Goal: Task Accomplishment & Management: Use online tool/utility

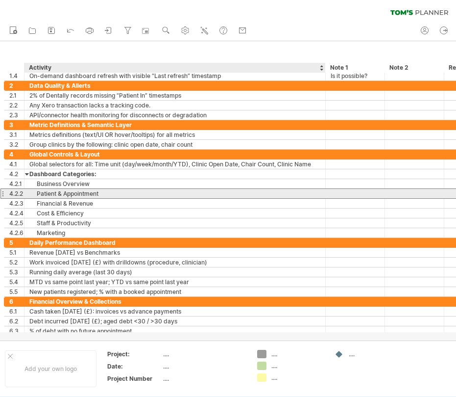
click at [76, 196] on div "Patient & Appointment" at bounding box center [174, 193] width 291 height 9
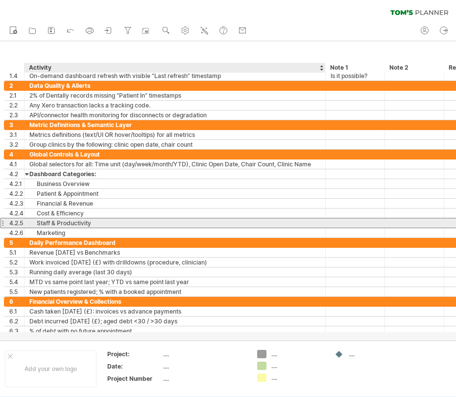
click at [52, 224] on div "Staff & Productivity" at bounding box center [174, 222] width 291 height 9
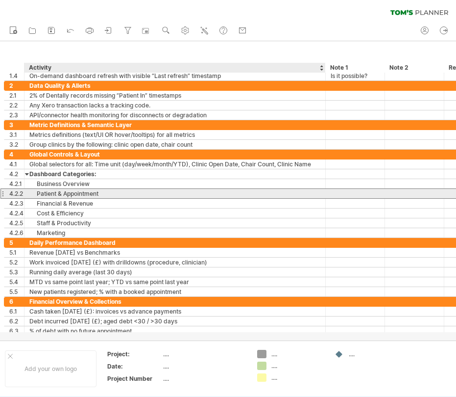
click at [48, 197] on div "Patient & Appointment" at bounding box center [174, 193] width 291 height 9
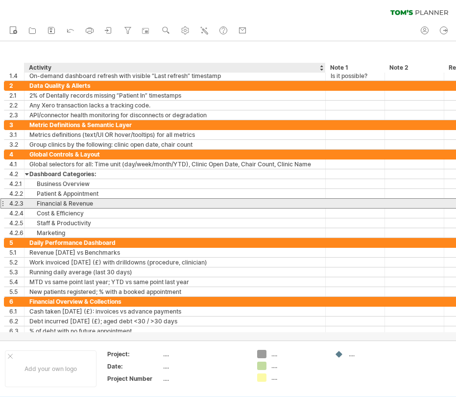
click at [48, 205] on div "Financial & Revenue" at bounding box center [174, 203] width 291 height 9
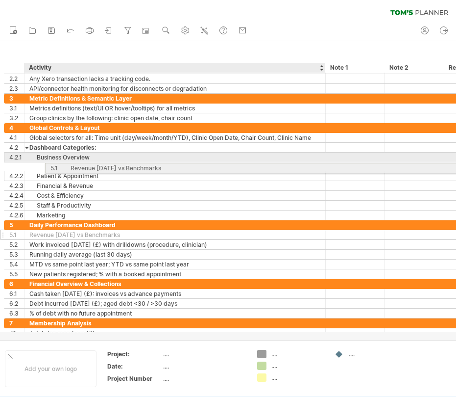
drag, startPoint x: 6, startPoint y: 226, endPoint x: 46, endPoint y: 166, distance: 72.5
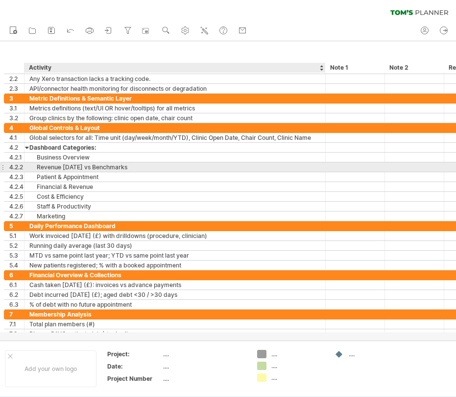
click at [46, 166] on div "Revenue [DATE] vs Benchmarks" at bounding box center [174, 166] width 291 height 9
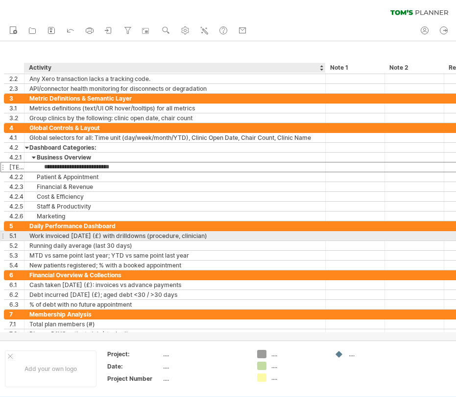
click at [38, 236] on div "Work invoiced [DATE] (£) with drilldowns (procedure, clinician)" at bounding box center [174, 235] width 291 height 9
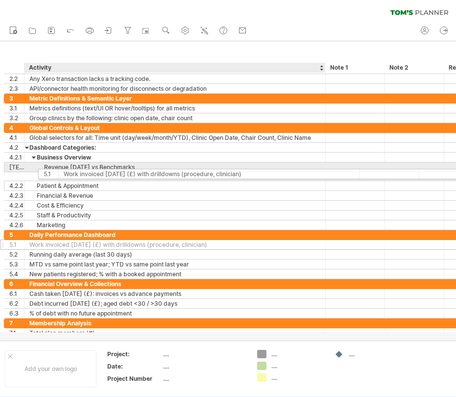
drag, startPoint x: 7, startPoint y: 236, endPoint x: 39, endPoint y: 171, distance: 72.1
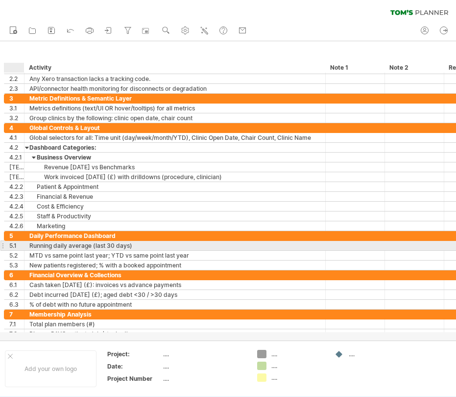
click at [12, 245] on div "5.1" at bounding box center [16, 245] width 15 height 9
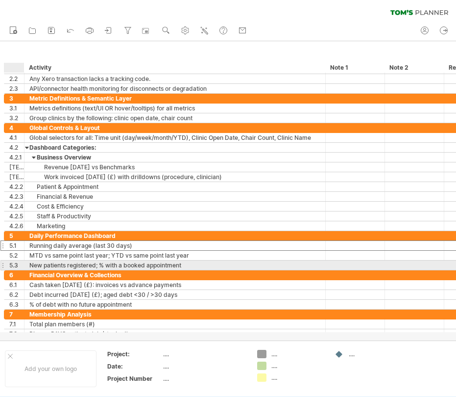
click at [13, 263] on div "5.3" at bounding box center [16, 264] width 15 height 9
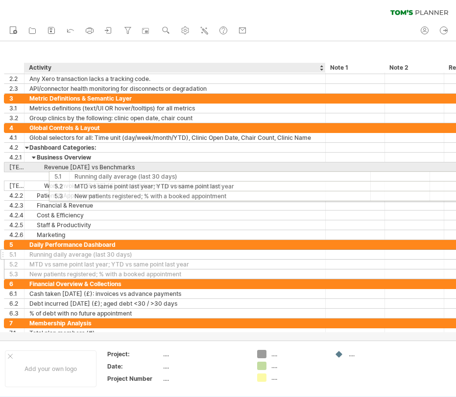
drag, startPoint x: 5, startPoint y: 245, endPoint x: 48, endPoint y: 175, distance: 82.1
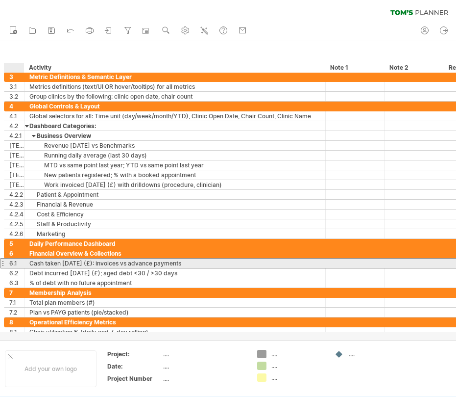
click at [16, 263] on div "6.1" at bounding box center [16, 262] width 15 height 9
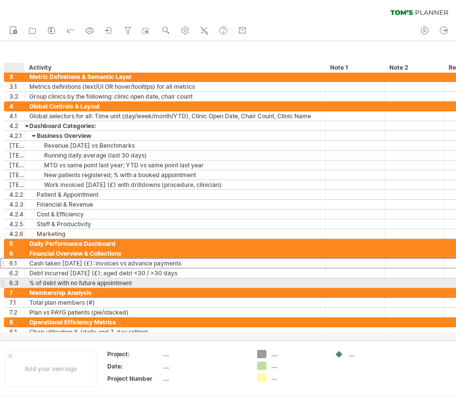
click at [18, 280] on div "6.3" at bounding box center [16, 282] width 15 height 9
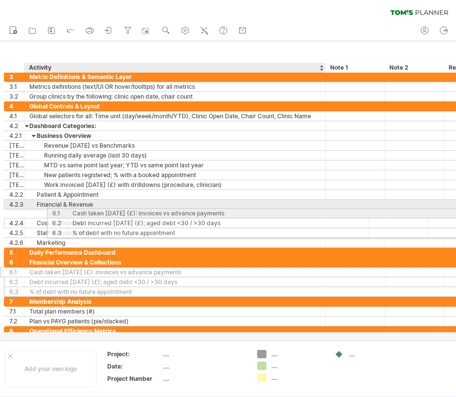
drag, startPoint x: 5, startPoint y: 263, endPoint x: 47, endPoint y: 211, distance: 66.6
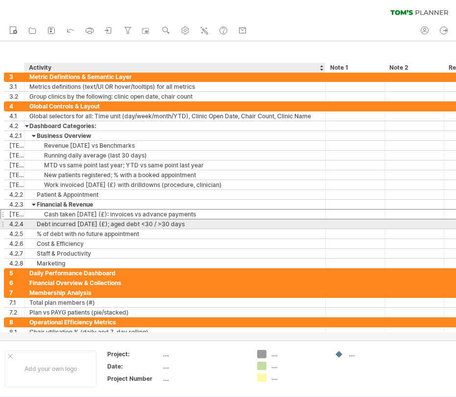
click at [37, 224] on div "Debt incurred [DATE] (£); aged debt <30 / >30 days" at bounding box center [174, 223] width 291 height 9
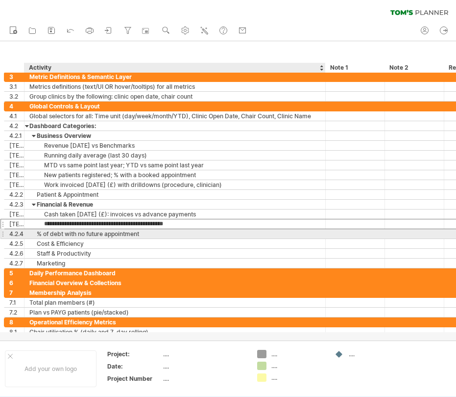
click at [40, 233] on div "% of debt with no future appointment" at bounding box center [174, 233] width 291 height 9
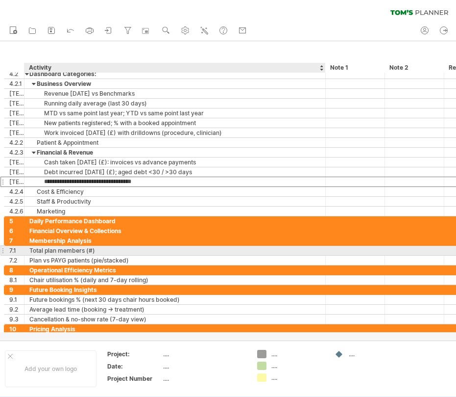
click at [37, 251] on div "Total plan members (#)" at bounding box center [174, 250] width 291 height 9
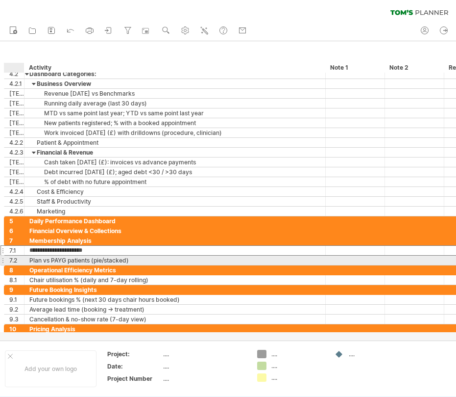
click at [18, 258] on div "7.2" at bounding box center [16, 259] width 15 height 9
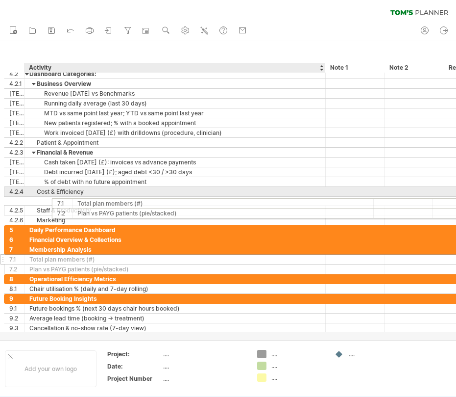
drag, startPoint x: 7, startPoint y: 251, endPoint x: 54, endPoint y: 201, distance: 68.0
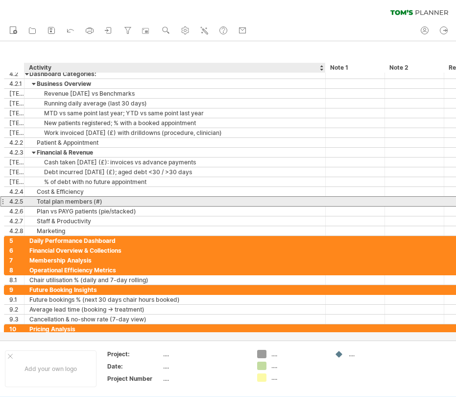
click at [39, 204] on div "Total plan members (#)" at bounding box center [174, 201] width 291 height 9
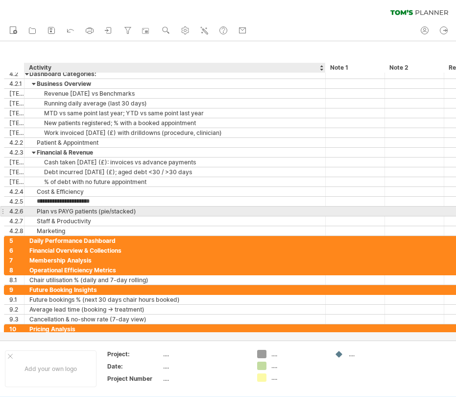
click at [39, 208] on div "Plan vs PAYG patients (pie/stacked)" at bounding box center [174, 210] width 291 height 9
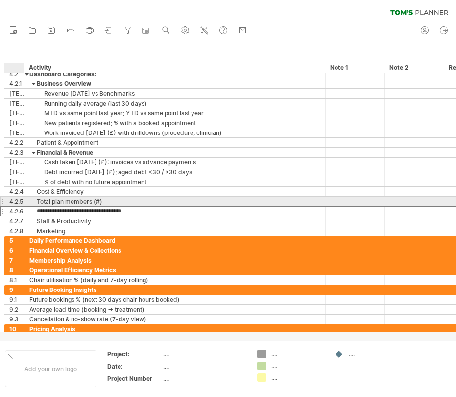
click at [28, 203] on div "**********" at bounding box center [175, 201] width 301 height 9
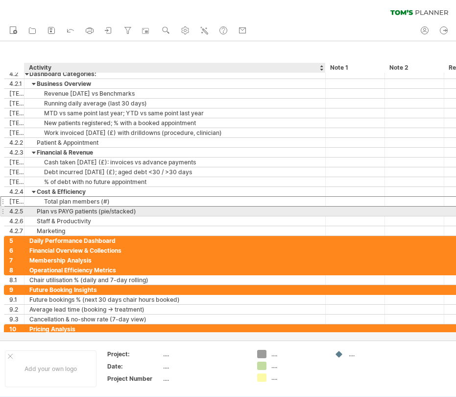
click at [38, 208] on div "Plan vs PAYG patients (pie/stacked)" at bounding box center [174, 210] width 291 height 9
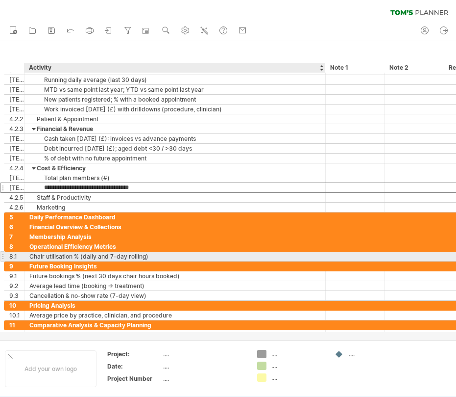
click at [33, 255] on div "Chair utilisation % (daily and 7-day rolling)" at bounding box center [174, 255] width 291 height 9
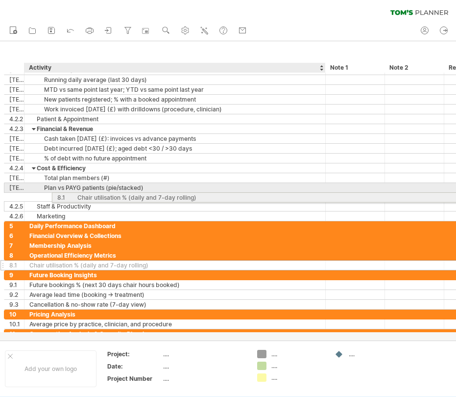
drag, startPoint x: 13, startPoint y: 257, endPoint x: 59, endPoint y: 196, distance: 76.7
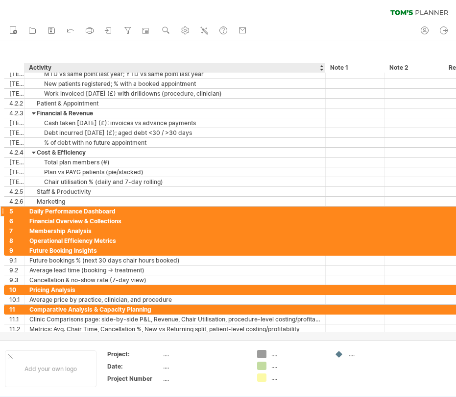
click at [37, 210] on div "Daily Performance Dashboard" at bounding box center [174, 210] width 291 height 9
click at [37, 210] on input "**********" at bounding box center [174, 210] width 291 height 9
type input "*"
type input "**********"
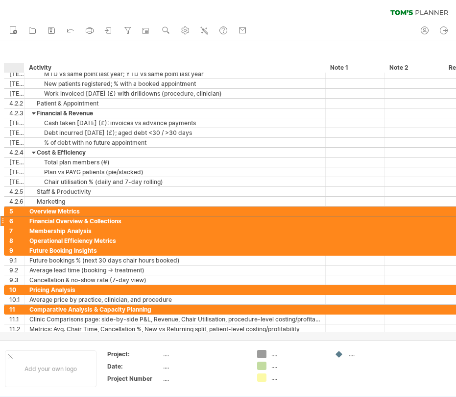
click at [9, 221] on div "6" at bounding box center [16, 220] width 15 height 9
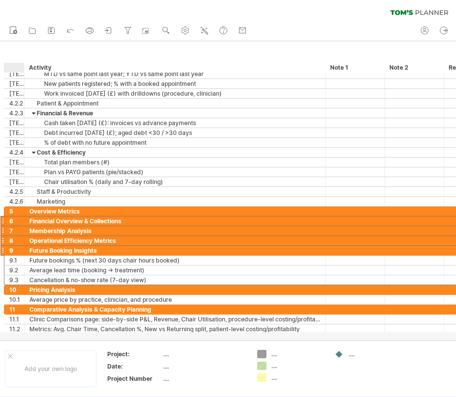
click at [10, 250] on div "9" at bounding box center [16, 250] width 15 height 9
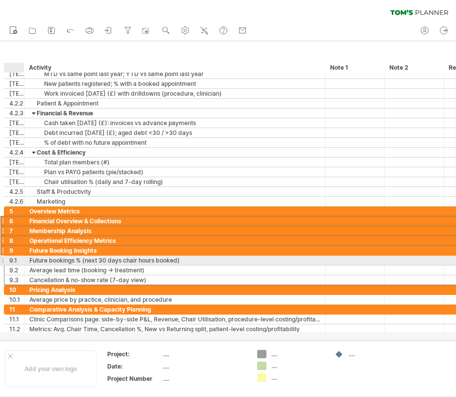
click at [11, 259] on div "9.1" at bounding box center [16, 259] width 15 height 9
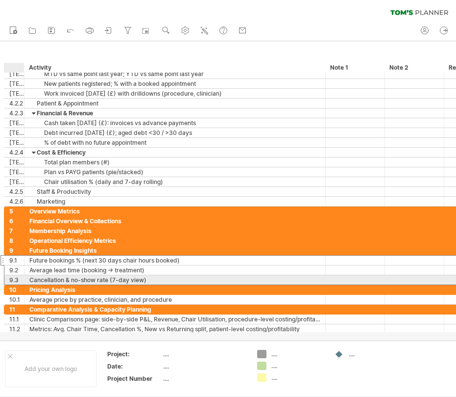
click at [10, 279] on div "9.3" at bounding box center [16, 279] width 15 height 9
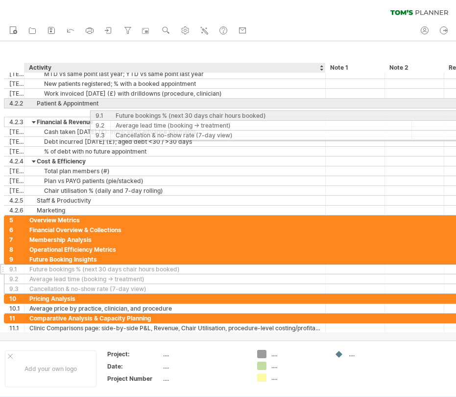
drag, startPoint x: 5, startPoint y: 259, endPoint x: 89, endPoint y: 113, distance: 168.4
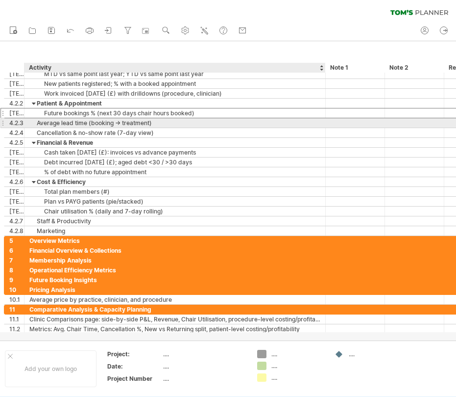
click at [41, 121] on div "Average lead time (booking → treatment)" at bounding box center [174, 122] width 291 height 9
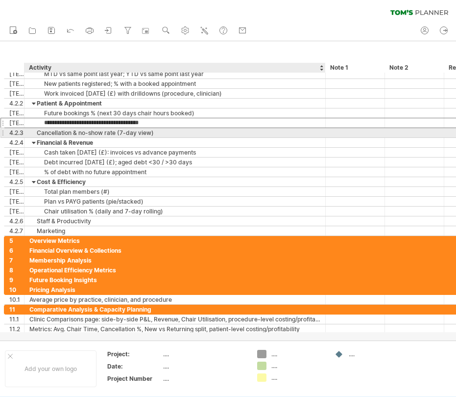
click at [42, 135] on div "Cancellation & no-show rate (7-day view)" at bounding box center [174, 132] width 291 height 9
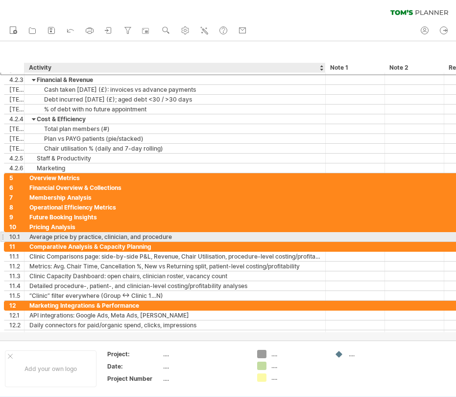
click at [41, 235] on div "Average price by practice, clinician, and procedure" at bounding box center [174, 236] width 291 height 9
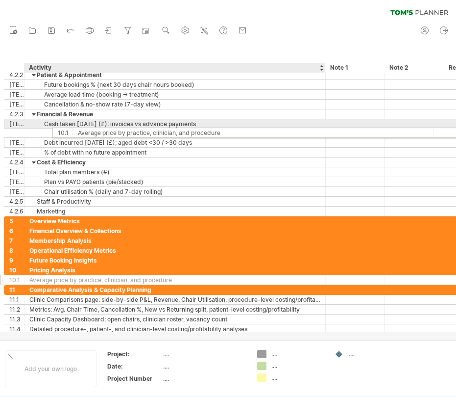
drag, startPoint x: 12, startPoint y: 269, endPoint x: 58, endPoint y: 131, distance: 145.6
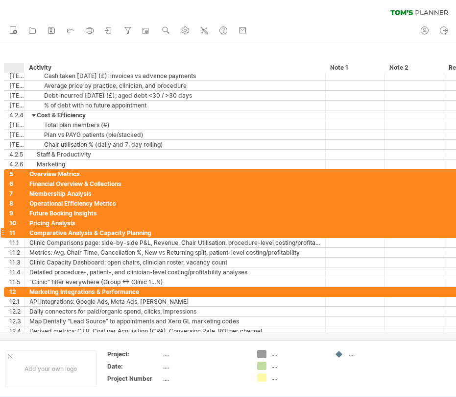
click at [23, 232] on div at bounding box center [23, 233] width 5 height 10
click at [15, 174] on div "5" at bounding box center [16, 173] width 15 height 9
click at [15, 234] on div "11" at bounding box center [16, 232] width 15 height 9
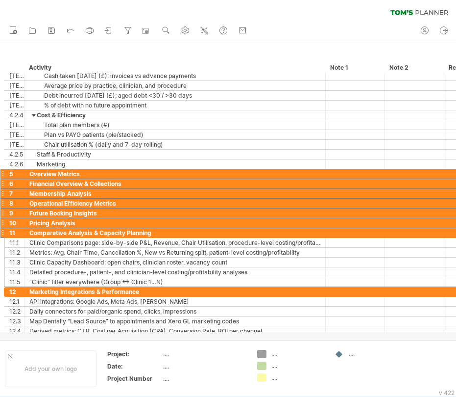
click at [15, 234] on div "11" at bounding box center [16, 232] width 15 height 9
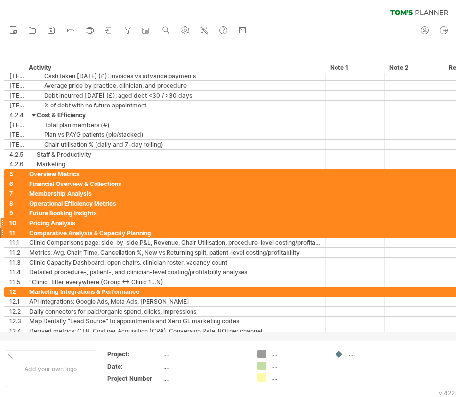
click at [15, 226] on div "10" at bounding box center [16, 222] width 15 height 9
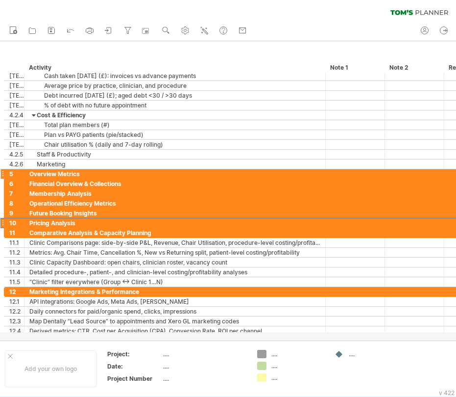
click at [21, 173] on div at bounding box center [23, 174] width 5 height 10
click at [19, 175] on div "5" at bounding box center [16, 173] width 15 height 9
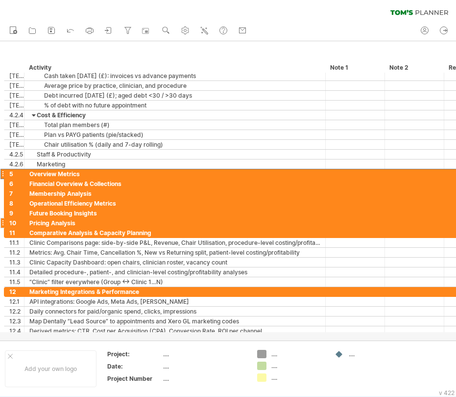
click at [16, 224] on div "10" at bounding box center [16, 222] width 15 height 9
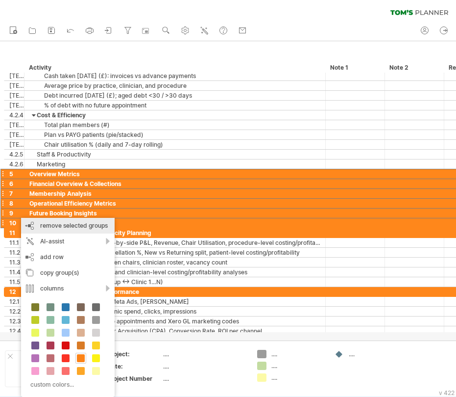
click at [45, 227] on span "remove selected groups" at bounding box center [74, 225] width 68 height 7
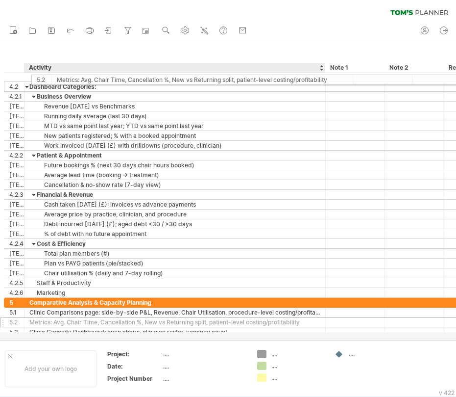
drag, startPoint x: 5, startPoint y: 298, endPoint x: 30, endPoint y: 78, distance: 221.5
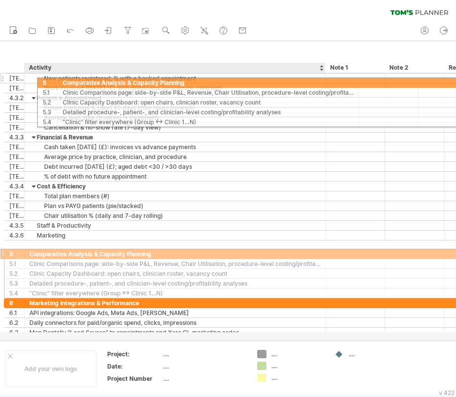
drag, startPoint x: 6, startPoint y: 246, endPoint x: 35, endPoint y: 79, distance: 169.2
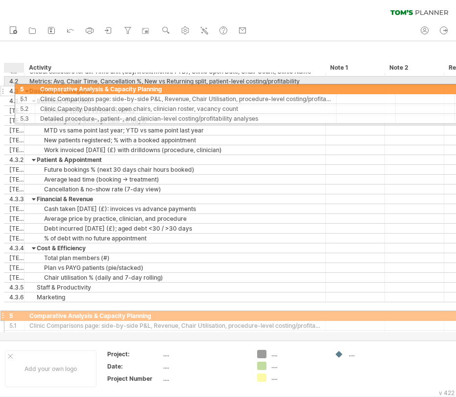
drag, startPoint x: 10, startPoint y: 309, endPoint x: 18, endPoint y: 87, distance: 221.7
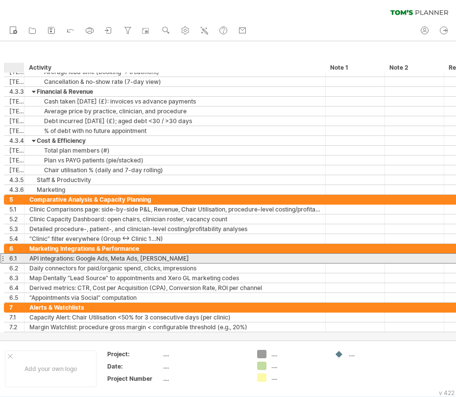
click at [13, 258] on div "6.1" at bounding box center [16, 257] width 15 height 9
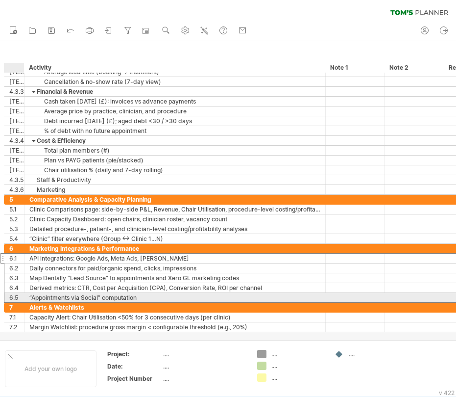
click at [16, 300] on div "6.5" at bounding box center [16, 297] width 15 height 9
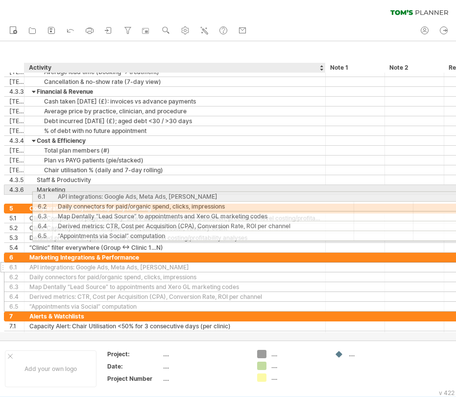
drag, startPoint x: 5, startPoint y: 259, endPoint x: 30, endPoint y: 194, distance: 70.0
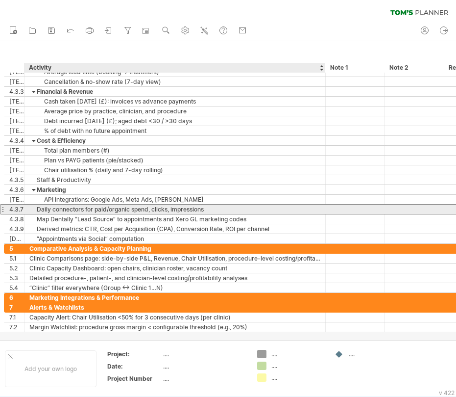
click at [33, 209] on div "Daily connectors for paid/organic spend, clicks, impressions" at bounding box center [174, 208] width 291 height 9
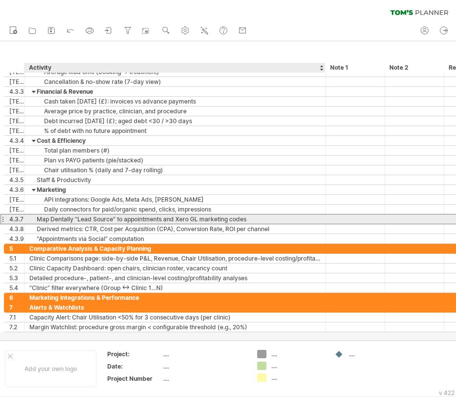
click at [37, 218] on div "Map Dentally “Lead Source” to appointments and Xero GL marketing codes" at bounding box center [174, 218] width 291 height 9
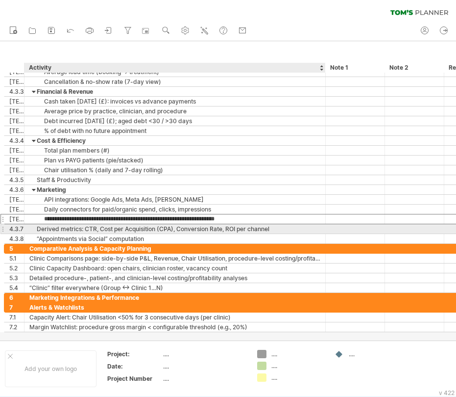
click at [39, 228] on div "Derived metrics: CTR, Cost per Acquisition (CPA), Conversion Rate, ROI per chan…" at bounding box center [174, 228] width 291 height 9
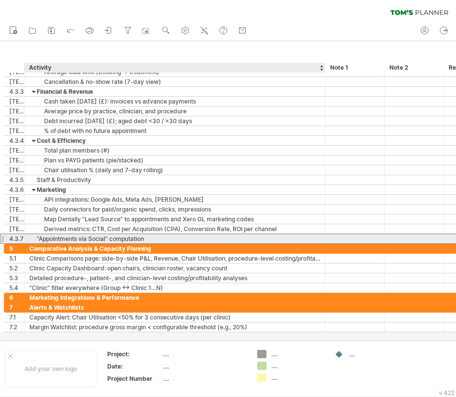
click at [41, 237] on div "“Appointments via Social” computation" at bounding box center [174, 238] width 291 height 9
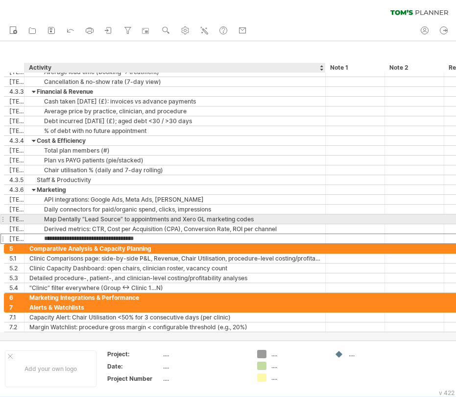
click at [60, 222] on div "Map Dentally “Lead Source” to appointments and Xero GL marketing codes" at bounding box center [174, 218] width 291 height 9
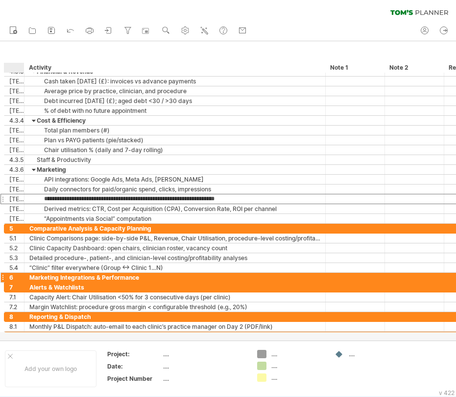
click at [12, 280] on div "6" at bounding box center [16, 277] width 15 height 9
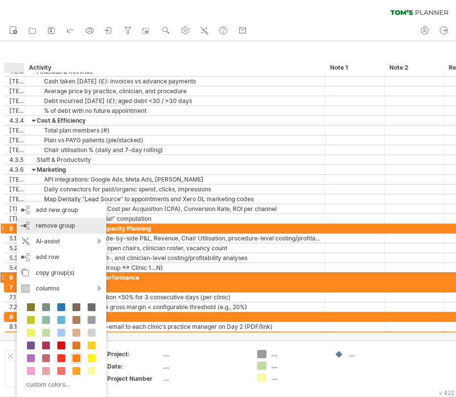
click at [53, 225] on span "remove group" at bounding box center [55, 225] width 39 height 7
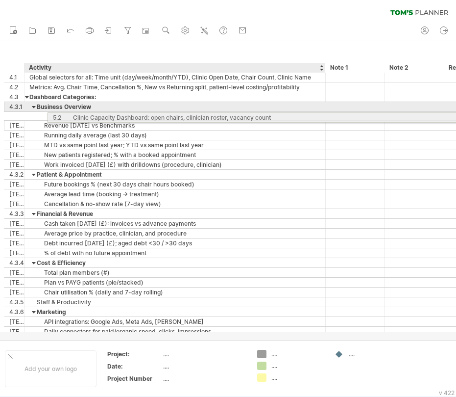
drag, startPoint x: 7, startPoint y: 264, endPoint x: 48, endPoint y: 116, distance: 153.5
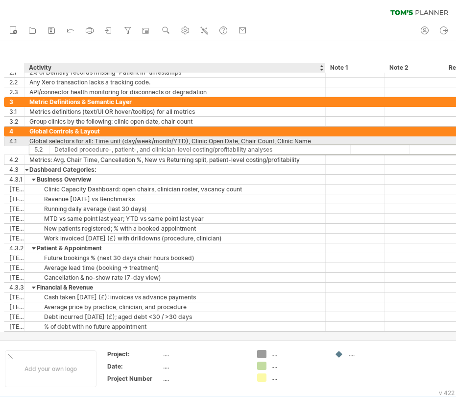
drag, startPoint x: 10, startPoint y: 264, endPoint x: 32, endPoint y: 148, distance: 118.3
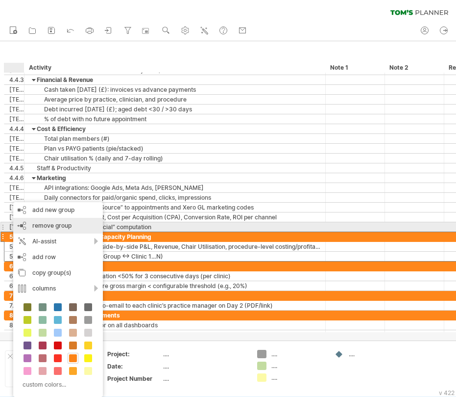
click at [47, 227] on span "remove group" at bounding box center [51, 225] width 39 height 7
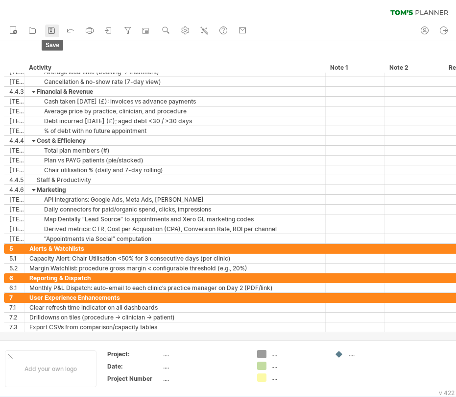
click at [49, 32] on icon at bounding box center [52, 30] width 6 height 6
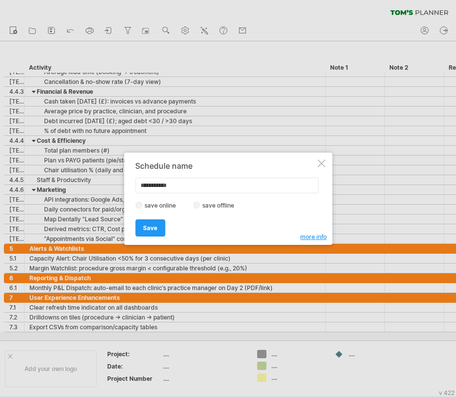
click at [150, 187] on input "**********" at bounding box center [226, 185] width 183 height 16
type input "**********"
click at [156, 226] on span "Save" at bounding box center [150, 227] width 14 height 7
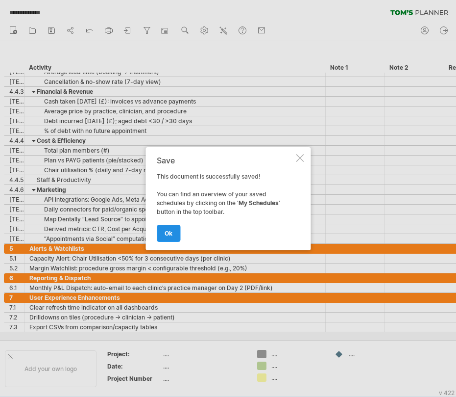
click at [163, 229] on link "ok" at bounding box center [169, 233] width 24 height 17
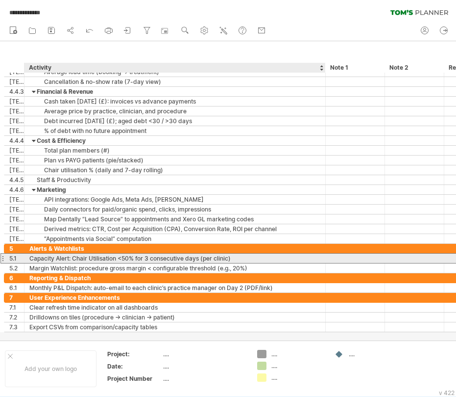
click at [59, 260] on div "Capacity Alert: Chair Utilisation <50% for 3 consecutive days (per clinic)" at bounding box center [174, 257] width 291 height 9
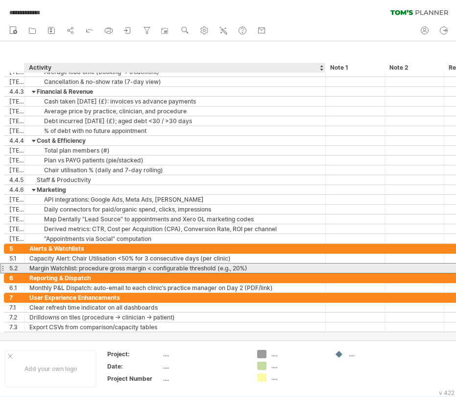
click at [58, 266] on div "Margin Watchlist: procedure gross margin < configurable threshold (e.g., 20%)" at bounding box center [174, 267] width 291 height 9
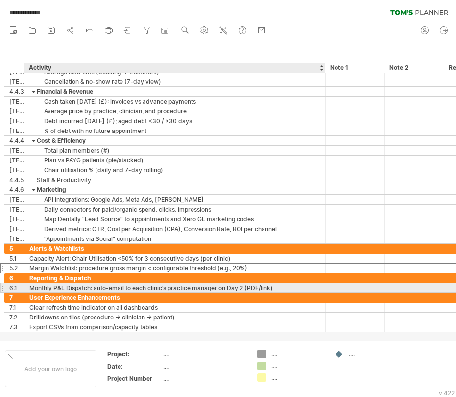
click at [51, 283] on div "Monthly P&L Dispatch: auto-email to each clinic’s practice manager on Day 2 (PD…" at bounding box center [174, 287] width 291 height 9
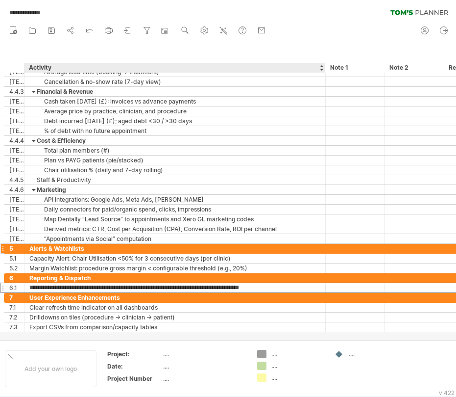
click at [56, 252] on div "Alerts & Watchlists" at bounding box center [174, 248] width 291 height 9
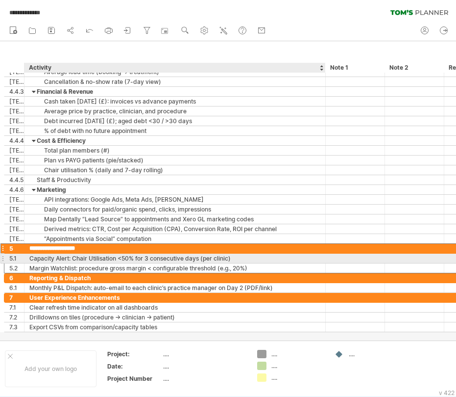
click at [56, 262] on div "Capacity Alert: Chair Utilisation <50% for 3 consecutive days (per clinic)" at bounding box center [174, 257] width 291 height 9
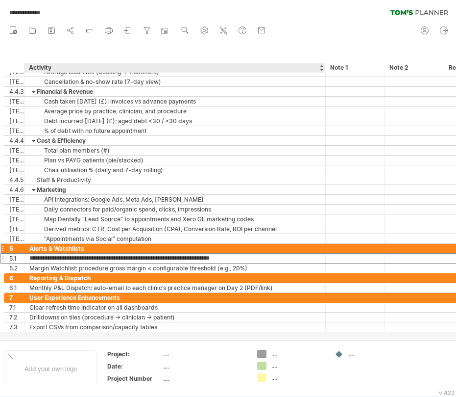
click at [53, 250] on div "Alerts & Watchlists" at bounding box center [174, 248] width 291 height 9
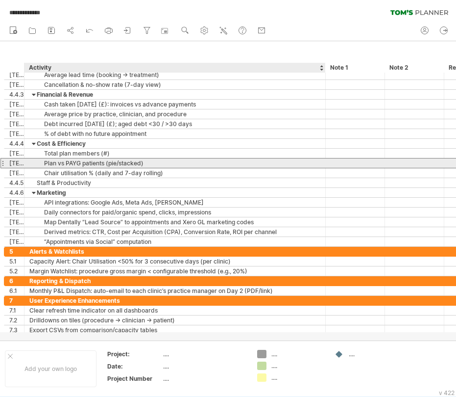
click at [75, 164] on div "Plan vs PAYG patients (pie/stacked)" at bounding box center [174, 162] width 291 height 9
click at [110, 161] on input "**********" at bounding box center [174, 162] width 291 height 9
click at [119, 164] on input "**********" at bounding box center [174, 162] width 291 height 9
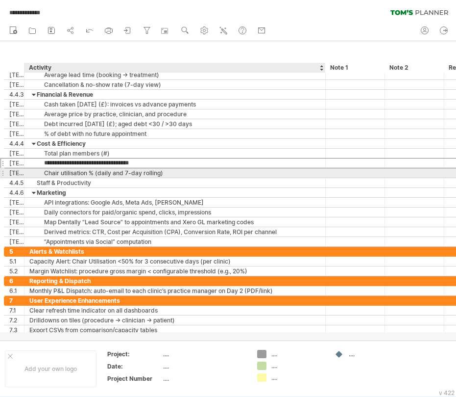
click at [70, 171] on div "Chair utilisation % (daily and 7-day rolling)" at bounding box center [174, 172] width 291 height 9
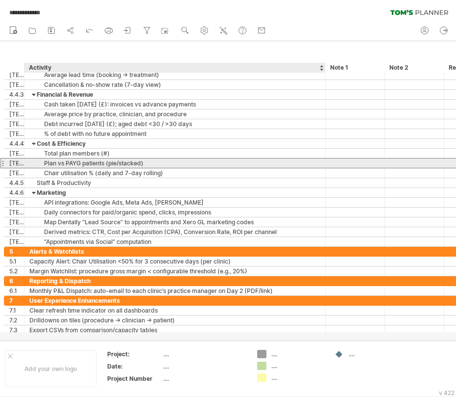
click at [69, 162] on div "Plan vs PAYG patients (pie/stacked)" at bounding box center [174, 162] width 291 height 9
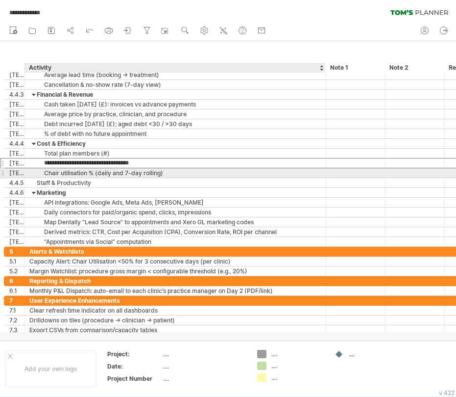
click at [62, 174] on div "Chair utilisation % (daily and 7-day rolling)" at bounding box center [174, 172] width 291 height 9
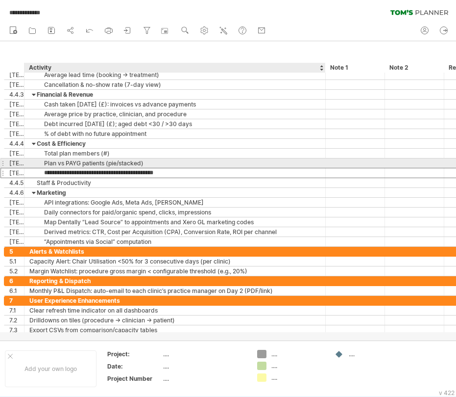
click at [63, 164] on div "Plan vs PAYG patients (pie/stacked)" at bounding box center [174, 162] width 291 height 9
click at [122, 164] on input "**********" at bounding box center [174, 162] width 291 height 9
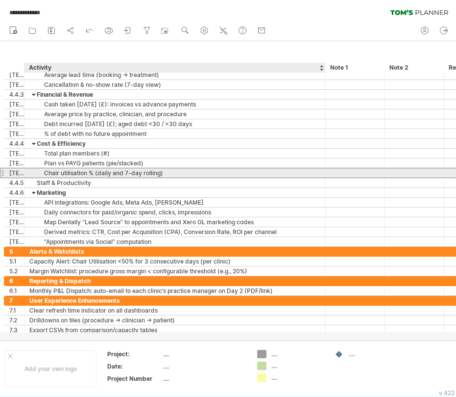
click at [58, 174] on div "Chair utilisation % (daily and 7-day rolling)" at bounding box center [174, 172] width 291 height 9
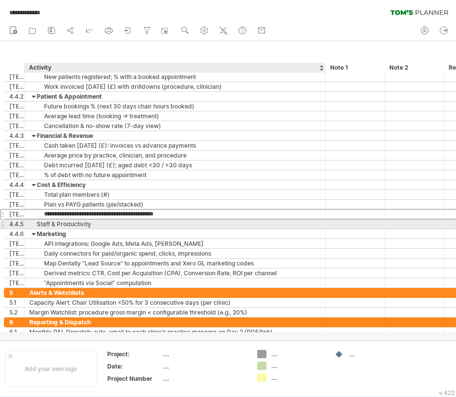
click at [56, 224] on div "Staff & Productivity" at bounding box center [174, 223] width 291 height 9
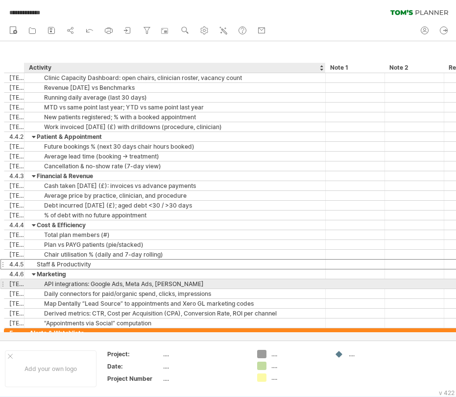
click at [62, 281] on div "API integrations: Google Ads, Meta Ads, [PERSON_NAME]" at bounding box center [174, 283] width 291 height 9
click at [147, 284] on input "**********" at bounding box center [174, 283] width 291 height 9
click at [158, 284] on input "**********" at bounding box center [174, 283] width 291 height 9
type input "**********"
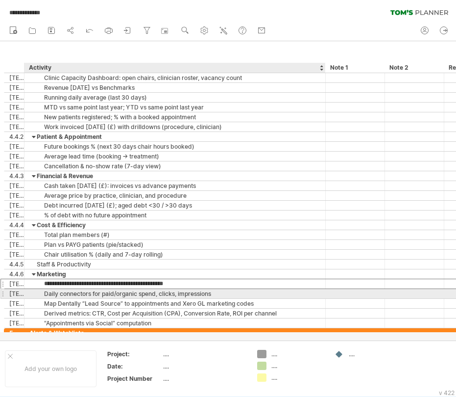
click at [112, 296] on div "Daily connectors for paid/organic spend, clicks, impressions" at bounding box center [174, 293] width 291 height 9
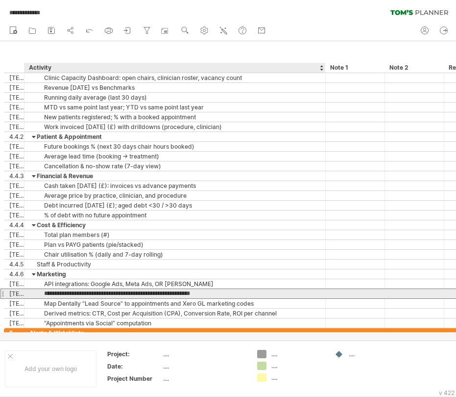
click at [102, 296] on input "**********" at bounding box center [174, 293] width 291 height 9
drag, startPoint x: 102, startPoint y: 296, endPoint x: 42, endPoint y: 295, distance: 59.8
click at [42, 295] on input "**********" at bounding box center [174, 293] width 291 height 9
click at [156, 295] on input "**********" at bounding box center [174, 293] width 291 height 9
type input "**********"
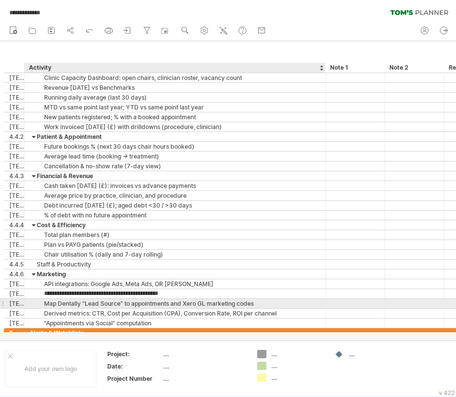
click at [112, 302] on div "Map Dentally “Lead Source” to appointments and Xero GL marketing codes" at bounding box center [174, 303] width 291 height 9
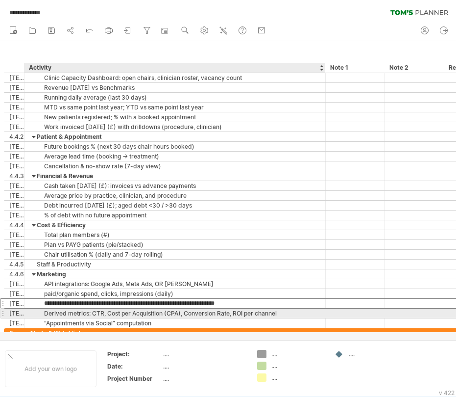
click at [85, 314] on div "Derived metrics: CTR, Cost per Acquisition (CPA), Conversion Rate, ROI per chan…" at bounding box center [174, 312] width 291 height 9
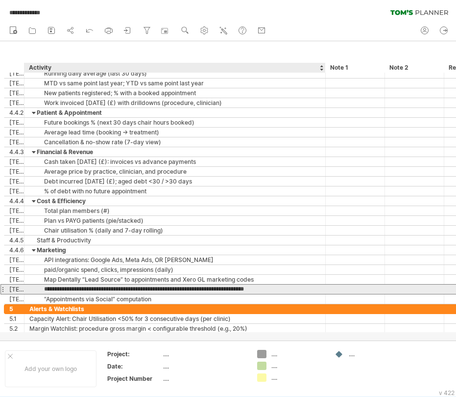
drag, startPoint x: 91, startPoint y: 289, endPoint x: 45, endPoint y: 290, distance: 46.6
click at [45, 290] on input "**********" at bounding box center [174, 288] width 291 height 9
type input "**********"
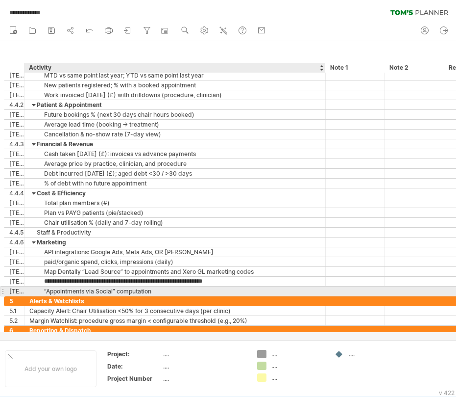
click at [71, 291] on div "“Appointments via Social” computation" at bounding box center [174, 290] width 291 height 9
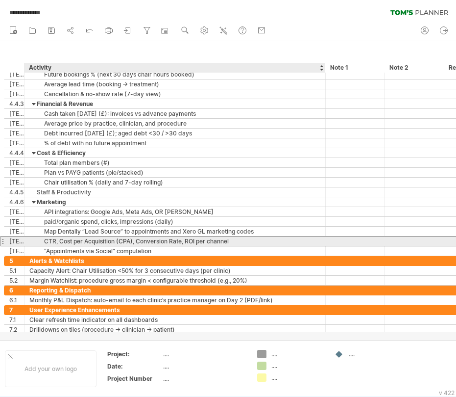
click at [57, 240] on div "CTR, Cost per Acquisition (CPA), Conversion Rate, ROI per channel" at bounding box center [174, 240] width 291 height 9
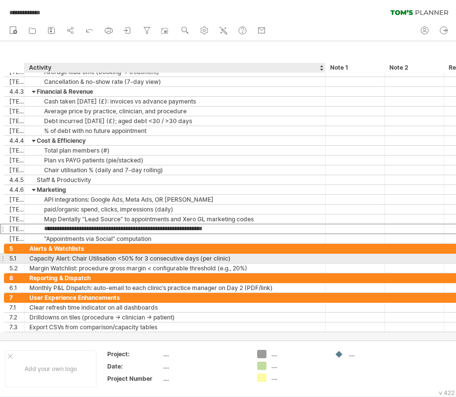
click at [79, 262] on div "Capacity Alert: Chair Utilisation <50% for 3 consecutive days (per clinic)" at bounding box center [174, 257] width 291 height 9
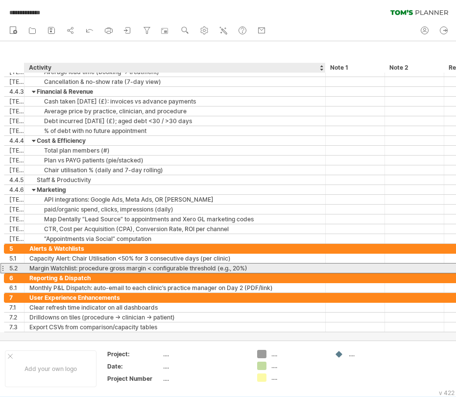
click at [77, 268] on div "Margin Watchlist: procedure gross margin < configurable threshold (e.g., 20%)" at bounding box center [174, 267] width 291 height 9
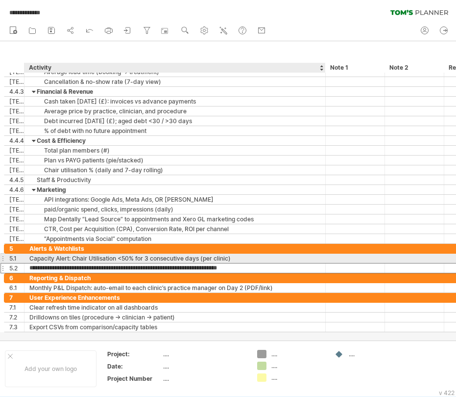
click at [102, 258] on div "Capacity Alert: Chair Utilisation <50% for 3 consecutive days (per clinic)" at bounding box center [174, 257] width 291 height 9
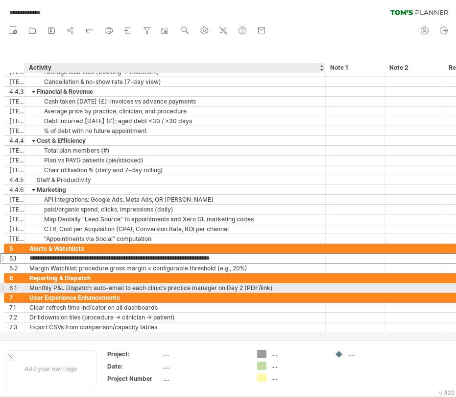
click at [59, 287] on div "Monthly P&L Dispatch: auto-email to each clinic’s practice manager on Day 2 (PD…" at bounding box center [174, 287] width 291 height 9
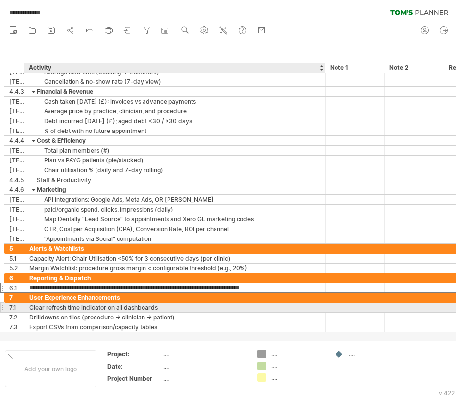
click at [59, 310] on div "Clear refresh time indicator on all dashboards" at bounding box center [174, 306] width 291 height 9
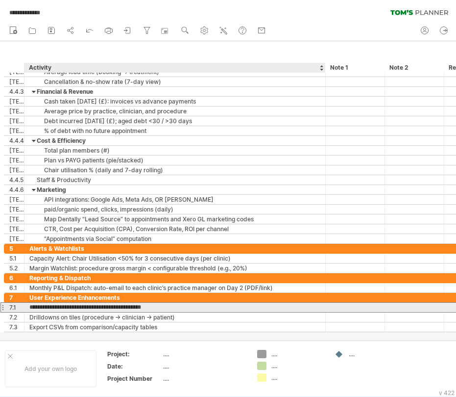
click at [65, 309] on input "**********" at bounding box center [174, 306] width 291 height 9
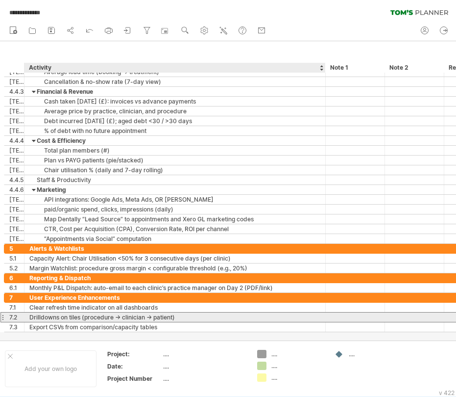
click at [62, 321] on div "Drilldowns on tiles (procedure → clinician → patient)" at bounding box center [174, 316] width 291 height 9
click at [66, 319] on input "**********" at bounding box center [174, 316] width 291 height 9
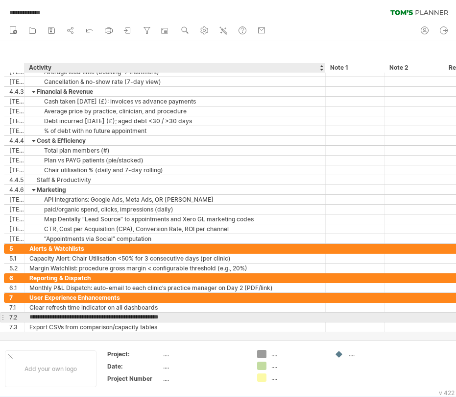
click at [74, 319] on input "**********" at bounding box center [174, 316] width 291 height 9
click at [74, 318] on input "**********" at bounding box center [174, 316] width 291 height 9
type input "**********"
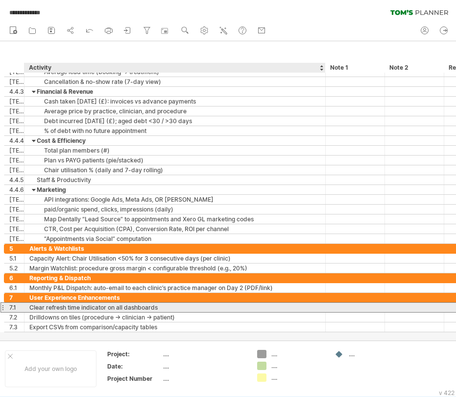
click at [60, 307] on div "Clear refresh time indicator on all dashboards" at bounding box center [174, 306] width 291 height 9
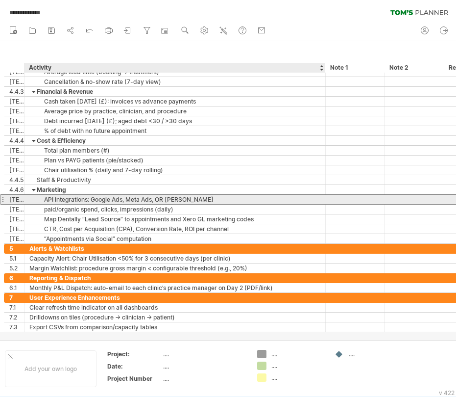
click at [93, 198] on div "API integrations: Google Ads, Meta Ads, OR [PERSON_NAME]" at bounding box center [174, 199] width 291 height 9
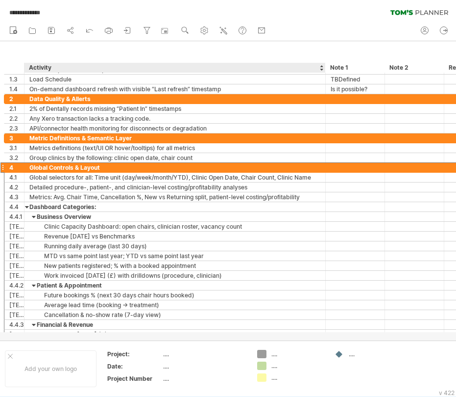
click at [60, 166] on div "Global Controls & Layout" at bounding box center [174, 167] width 291 height 9
click at [60, 166] on input "**********" at bounding box center [174, 167] width 291 height 9
type input "*"
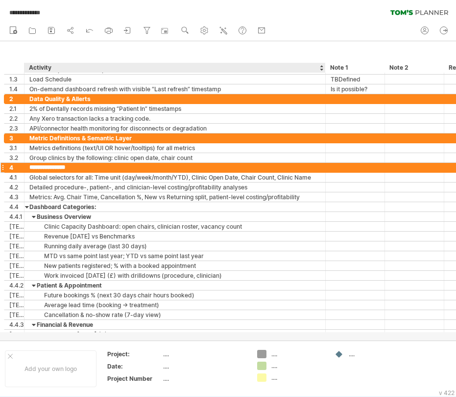
type input "**********"
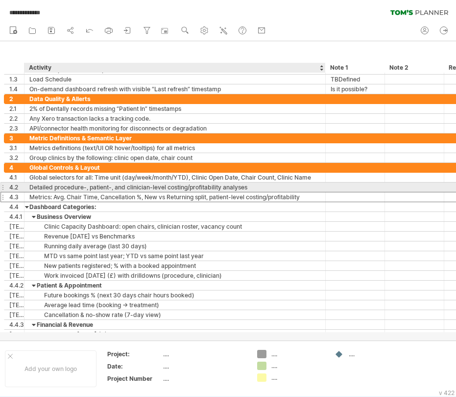
click at [60, 192] on div "Metrics: Avg. Chair Time, Cancellation %, New vs Returning split, patient-level…" at bounding box center [174, 196] width 291 height 9
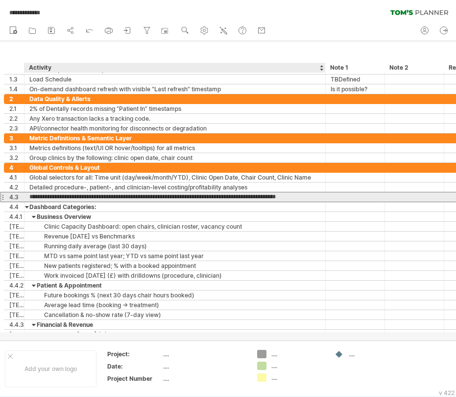
click at [63, 201] on input "**********" at bounding box center [174, 196] width 291 height 9
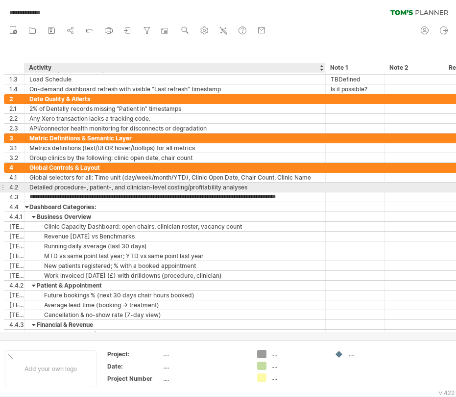
click at [60, 186] on div "Detailed procedure-, patient-, and clinician-level costing/profitability analys…" at bounding box center [174, 186] width 291 height 9
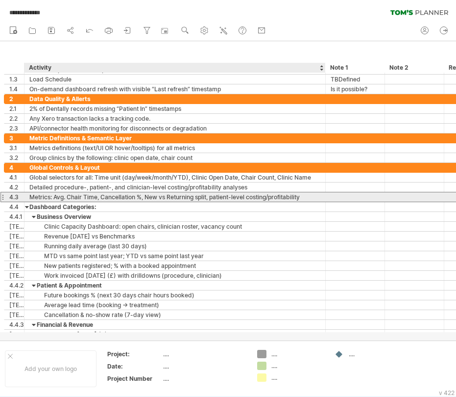
click at [56, 197] on div "Metrics: Avg. Chair Time, Cancellation %, New vs Returning split, patient-level…" at bounding box center [174, 196] width 291 height 9
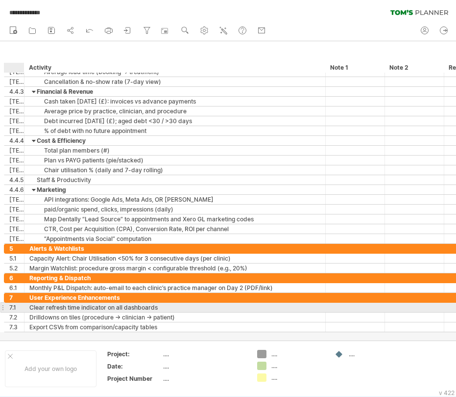
click at [12, 308] on div "7.1" at bounding box center [16, 306] width 15 height 9
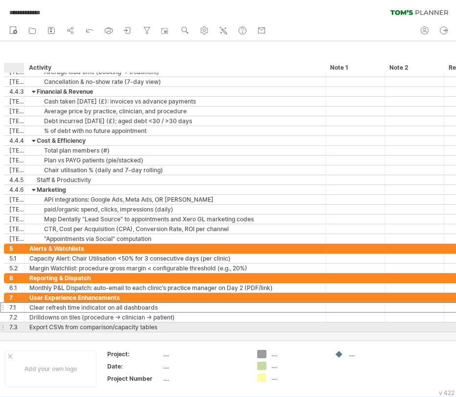
click at [13, 327] on div "7.3" at bounding box center [16, 326] width 15 height 9
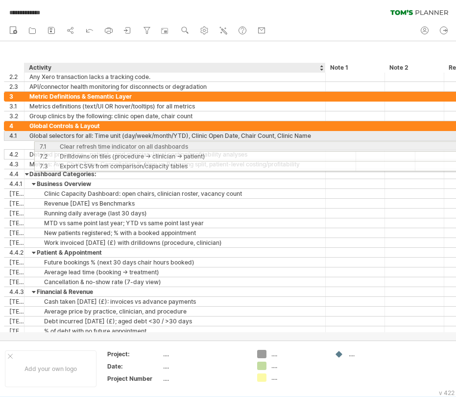
drag, startPoint x: 8, startPoint y: 307, endPoint x: 36, endPoint y: 145, distance: 164.6
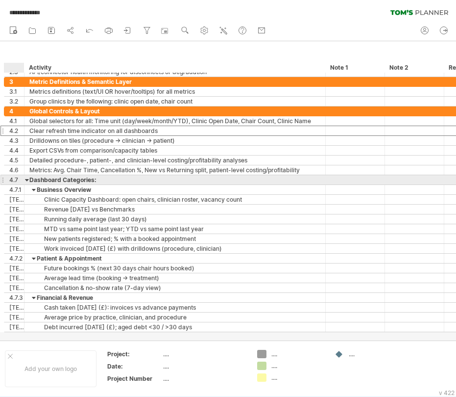
click at [14, 179] on div "4.7" at bounding box center [16, 179] width 15 height 9
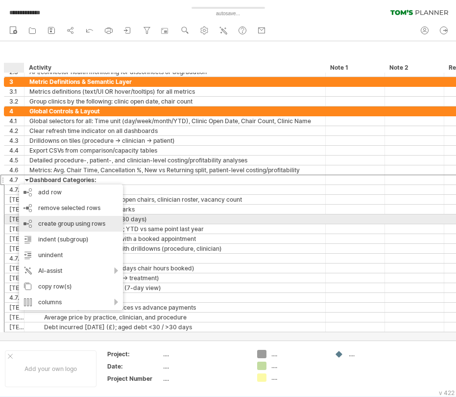
click at [48, 219] on div "create group using rows" at bounding box center [71, 224] width 104 height 16
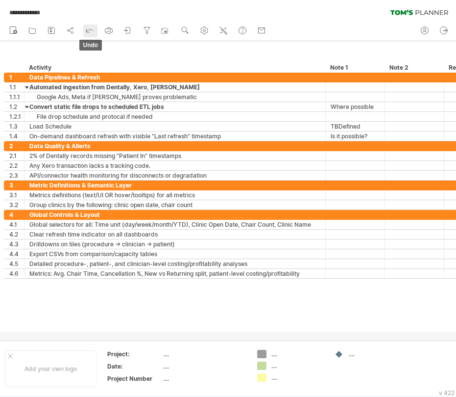
click at [92, 30] on icon at bounding box center [90, 30] width 10 height 10
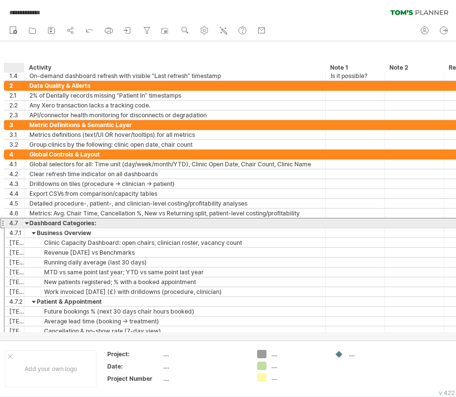
click at [13, 222] on div "4.7" at bounding box center [16, 222] width 15 height 9
click at [11, 222] on div "4.7" at bounding box center [16, 222] width 15 height 9
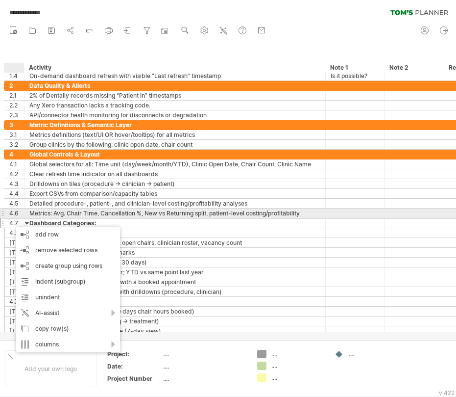
click at [31, 216] on div "Metrics: Avg. Chair Time, Cancellation %, New vs Returning split, patient-level…" at bounding box center [174, 212] width 291 height 9
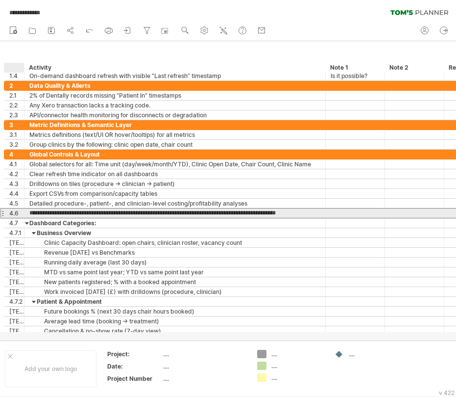
click at [9, 215] on div "4.6" at bounding box center [14, 212] width 20 height 9
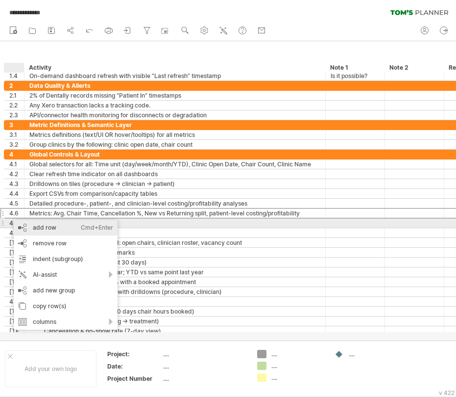
click at [34, 227] on div "add row Ctrl+Enter Cmd+Enter" at bounding box center [66, 228] width 104 height 16
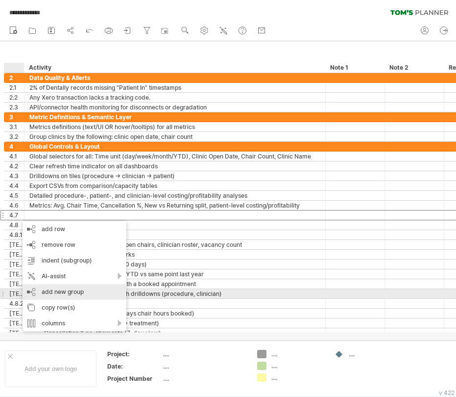
click at [58, 289] on div "add new group" at bounding box center [75, 292] width 104 height 16
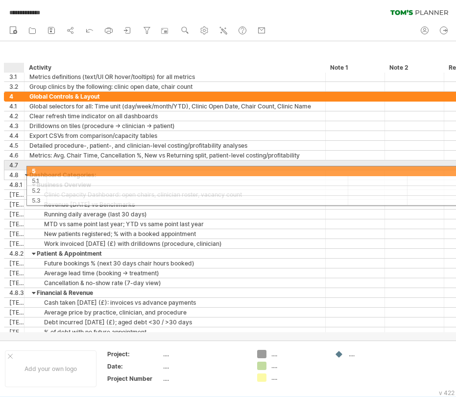
drag, startPoint x: 9, startPoint y: 303, endPoint x: 28, endPoint y: 169, distance: 135.3
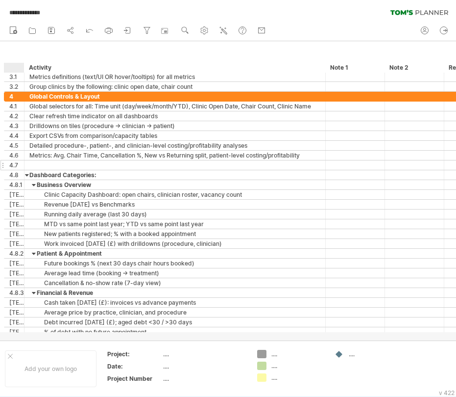
click at [18, 166] on div "4.7" at bounding box center [16, 164] width 15 height 9
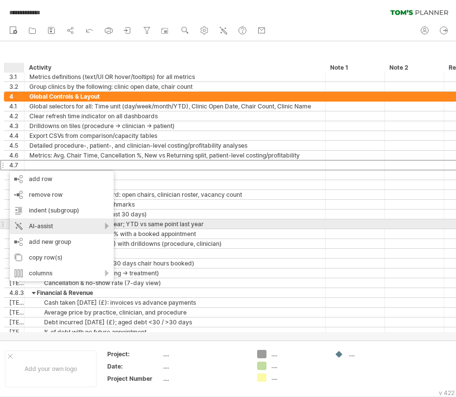
click at [40, 225] on div "AI-assist" at bounding box center [62, 226] width 104 height 16
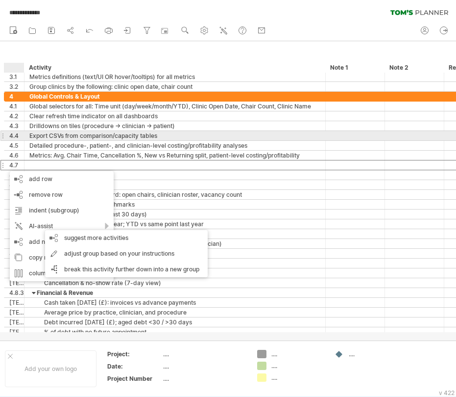
click at [66, 134] on div "Export CSVs from comparison/capacity tables" at bounding box center [174, 135] width 291 height 9
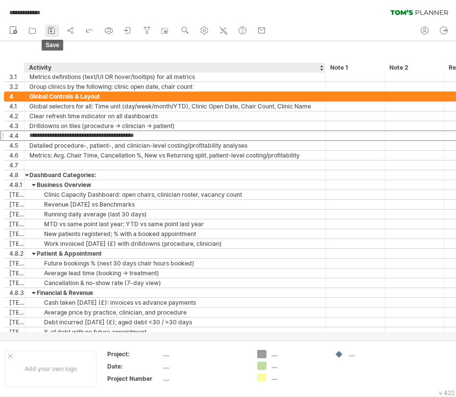
click at [52, 28] on rect at bounding box center [51, 28] width 3 height 1
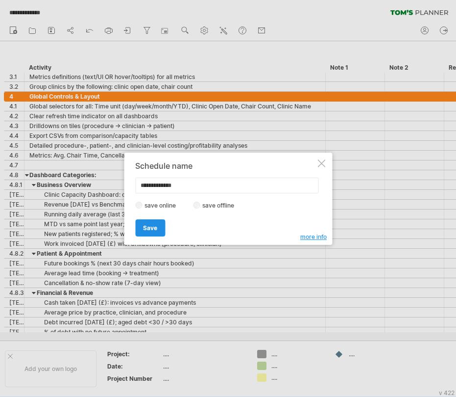
click at [149, 224] on span "Save" at bounding box center [150, 227] width 14 height 7
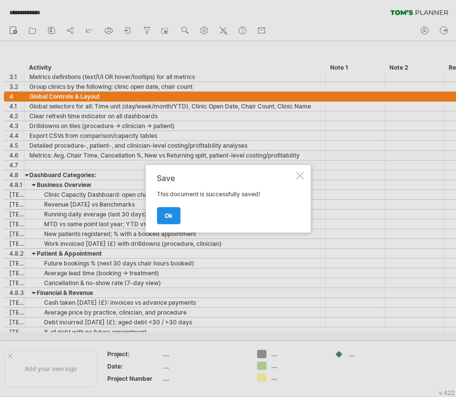
click at [161, 219] on link "ok" at bounding box center [169, 215] width 24 height 17
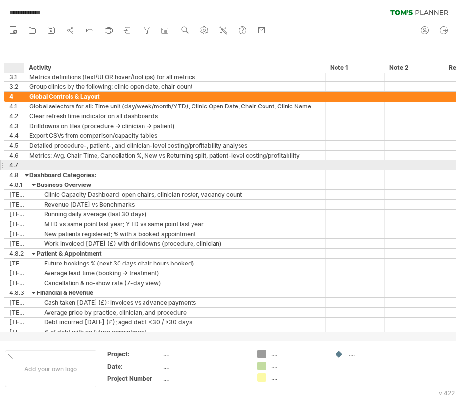
click at [25, 164] on div at bounding box center [175, 164] width 301 height 9
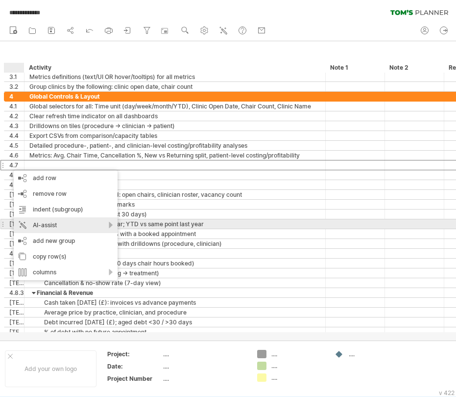
click at [47, 222] on div "AI-assist" at bounding box center [66, 225] width 104 height 16
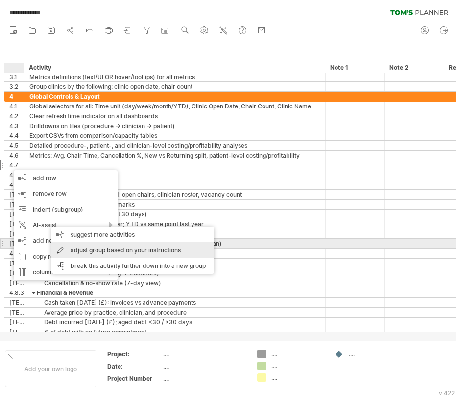
click at [78, 246] on div "adjust group based on your instructions" at bounding box center [132, 250] width 163 height 16
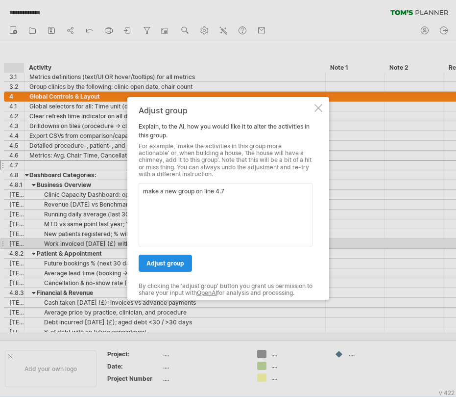
type textarea "make a new group on line 4.7"
click at [164, 262] on span "adjust group" at bounding box center [166, 262] width 38 height 7
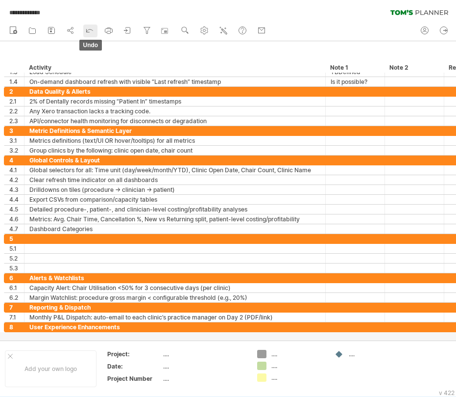
click at [90, 34] on icon at bounding box center [90, 30] width 10 height 10
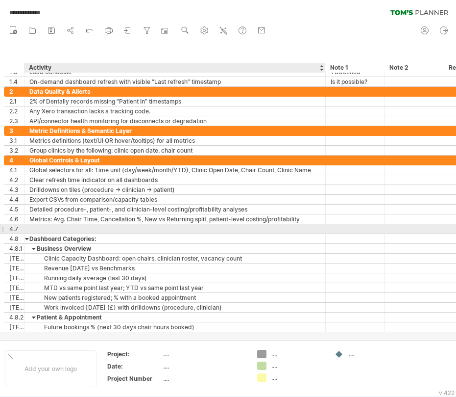
click at [39, 228] on div at bounding box center [174, 228] width 291 height 9
click at [39, 228] on input "text" at bounding box center [174, 228] width 291 height 9
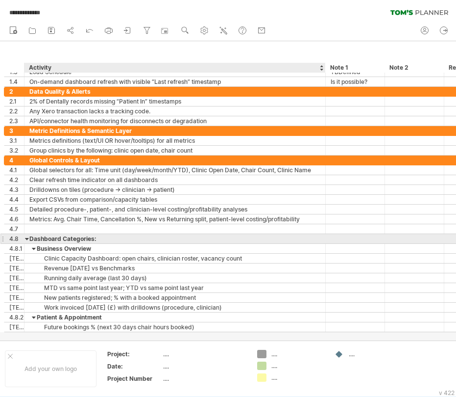
click at [33, 237] on div "Dashboard Categories:" at bounding box center [174, 238] width 291 height 9
click at [33, 237] on input "**********" at bounding box center [174, 238] width 291 height 9
click at [76, 241] on input "**********" at bounding box center [174, 238] width 291 height 9
click at [30, 240] on input "**********" at bounding box center [174, 238] width 291 height 9
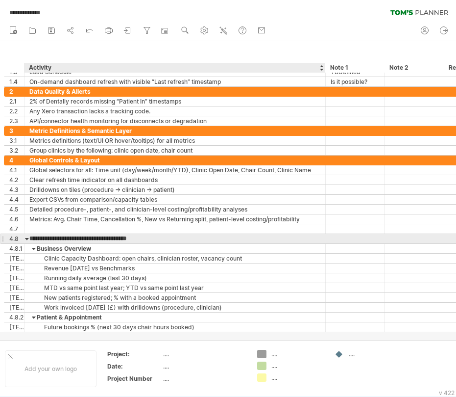
type input "**********"
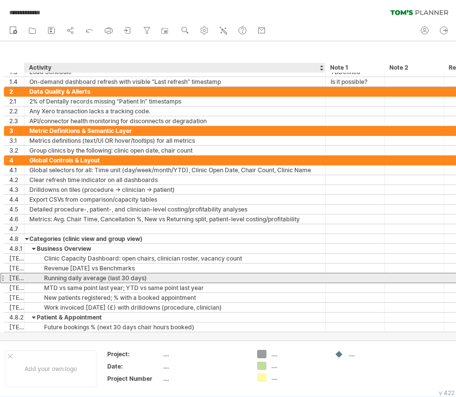
click at [66, 275] on div "Running daily average (last 30 days)" at bounding box center [174, 277] width 291 height 9
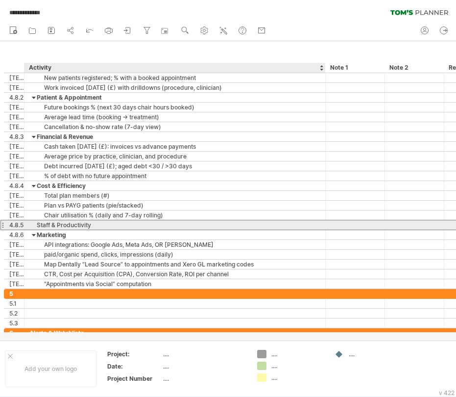
click at [47, 225] on div "Staff & Productivity" at bounding box center [174, 224] width 291 height 9
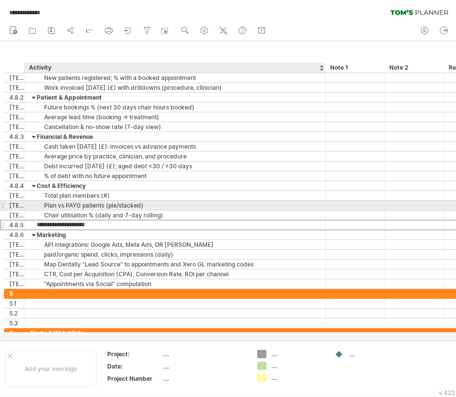
click at [60, 208] on div "Plan vs PAYG patients (pie/stacked)" at bounding box center [174, 204] width 291 height 9
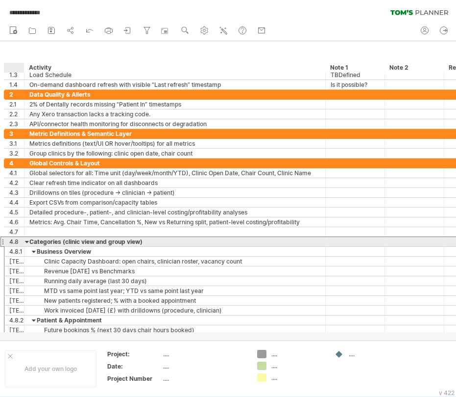
click at [15, 242] on div "4.8" at bounding box center [16, 241] width 15 height 9
click at [4, 241] on div at bounding box center [2, 241] width 4 height 10
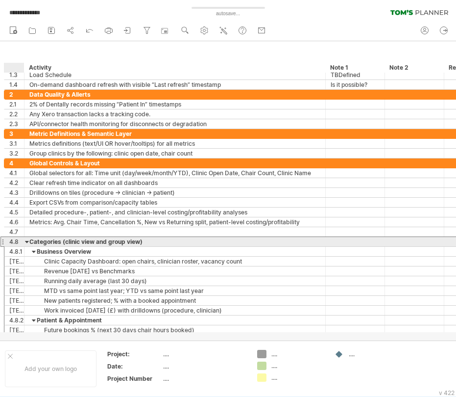
click at [10, 241] on div "4.8" at bounding box center [16, 241] width 15 height 9
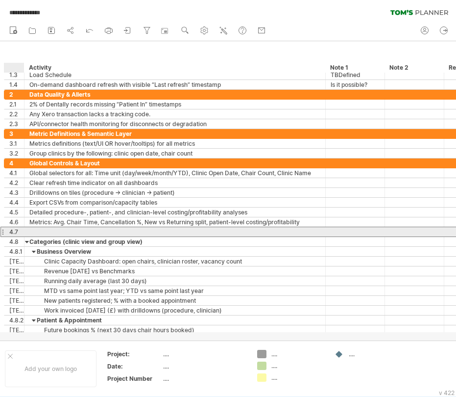
click at [16, 230] on div "4.7" at bounding box center [16, 231] width 15 height 9
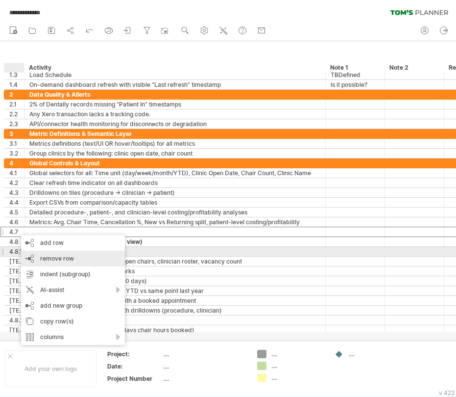
click at [47, 256] on span "remove row" at bounding box center [57, 257] width 34 height 7
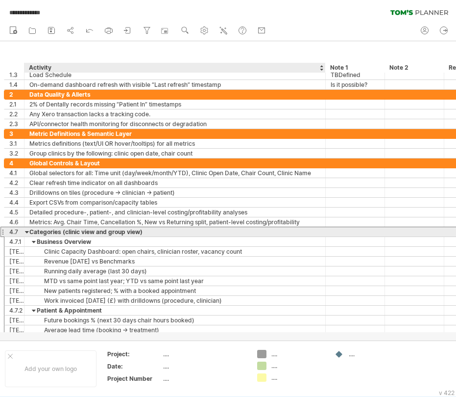
click at [49, 231] on div "Categories (clinic view and group view)" at bounding box center [174, 231] width 291 height 9
click at [49, 231] on input "**********" at bounding box center [174, 231] width 291 height 9
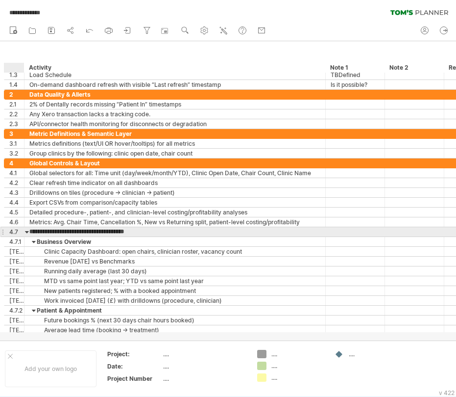
click at [14, 231] on div "4.7" at bounding box center [16, 231] width 15 height 9
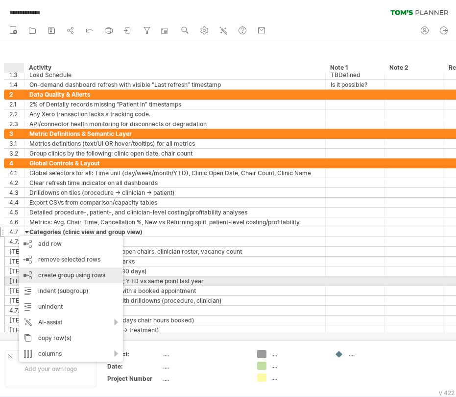
click at [53, 276] on div "create group using rows" at bounding box center [71, 275] width 104 height 16
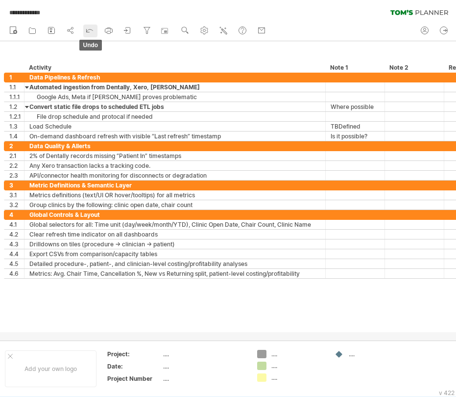
click at [88, 30] on icon at bounding box center [90, 30] width 6 height 3
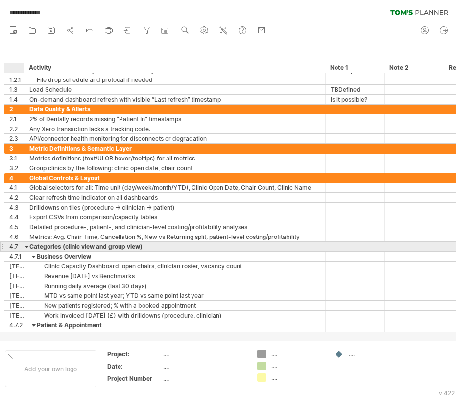
click at [12, 246] on div "4.7" at bounding box center [16, 246] width 15 height 9
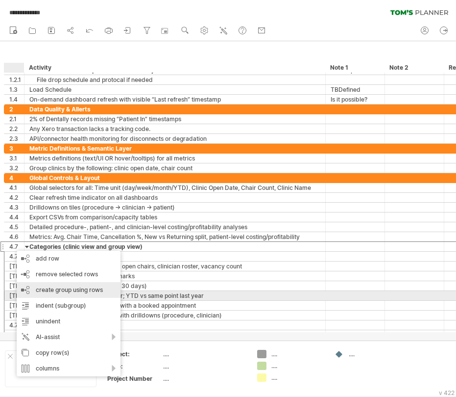
click at [42, 291] on div "create group using rows" at bounding box center [69, 290] width 104 height 16
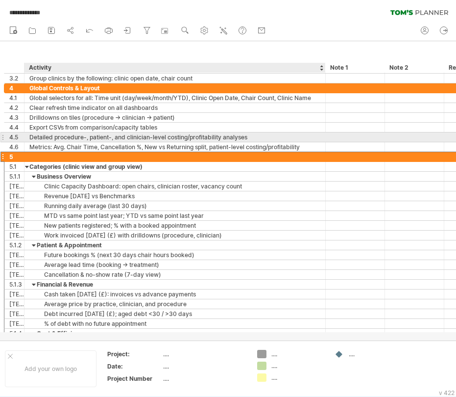
click at [36, 134] on div "Detailed procedure-, patient-, and clinician-level costing/profitability analys…" at bounding box center [174, 136] width 291 height 9
click at [40, 156] on input "text" at bounding box center [174, 156] width 291 height 9
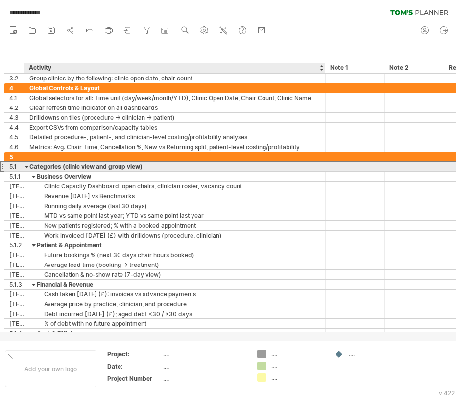
click at [45, 165] on div "Categories (clinic view and group view)" at bounding box center [174, 166] width 291 height 9
click at [45, 165] on input "**********" at bounding box center [174, 166] width 291 height 9
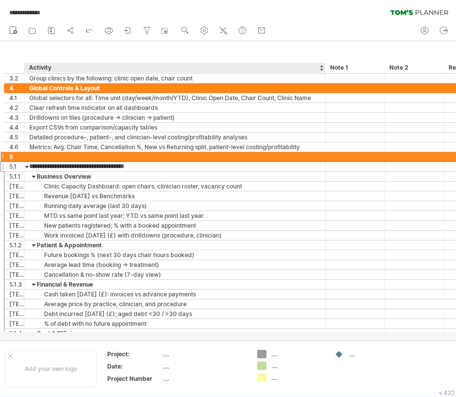
click at [45, 155] on div at bounding box center [174, 156] width 291 height 9
paste input "**********"
type input "**********"
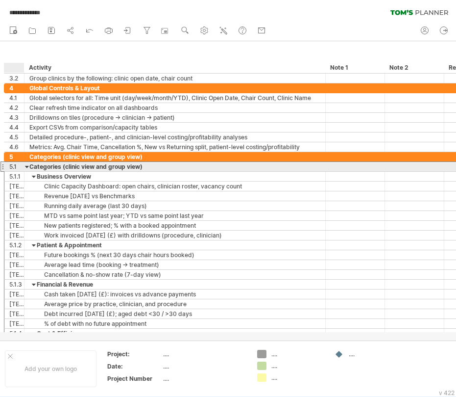
click at [9, 167] on div "5.1" at bounding box center [16, 166] width 15 height 9
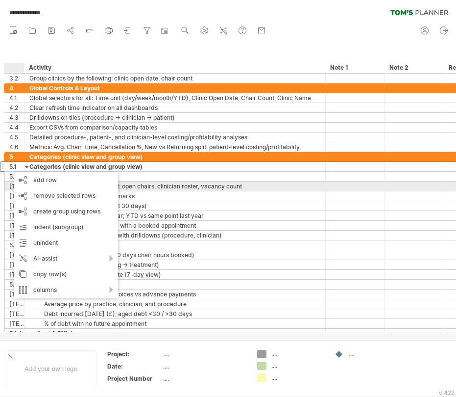
click at [161, 182] on div "Clinic Capacity Dashboard: open chairs, clinician roster, vacancy count" at bounding box center [174, 185] width 291 height 9
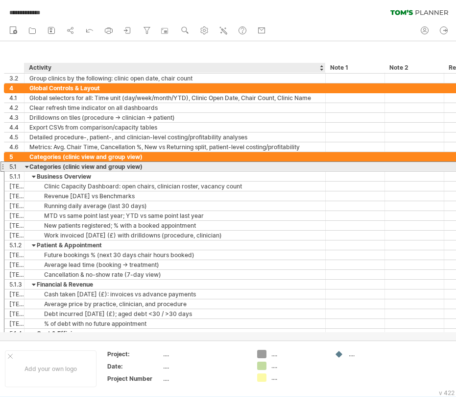
click at [62, 169] on div "Categories (clinic view and group view)" at bounding box center [174, 166] width 291 height 9
click at [0, 0] on input "**********" at bounding box center [0, 0] width 0 height 0
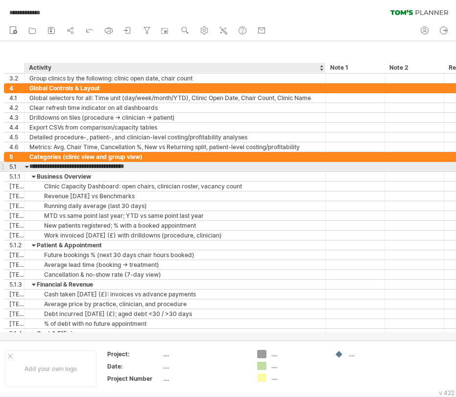
click at [62, 169] on input "**********" at bounding box center [174, 166] width 291 height 9
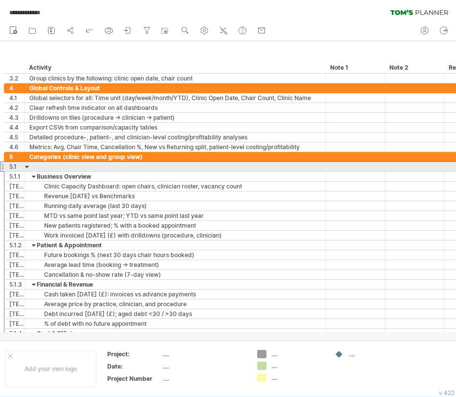
click at [5, 163] on div "5.1" at bounding box center [14, 166] width 20 height 9
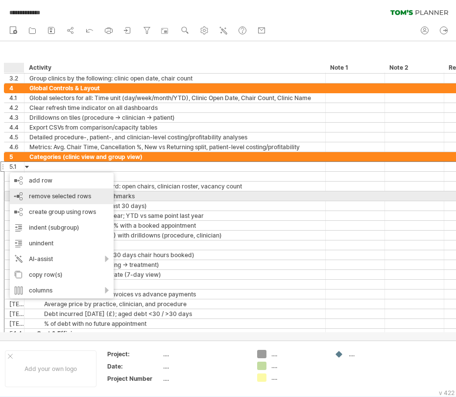
click at [30, 193] on span "remove selected rows" at bounding box center [60, 195] width 62 height 7
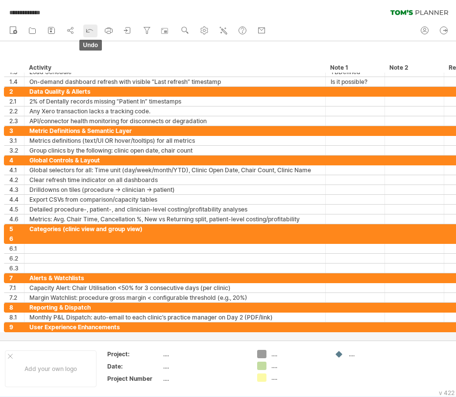
click at [89, 29] on icon at bounding box center [90, 30] width 6 height 3
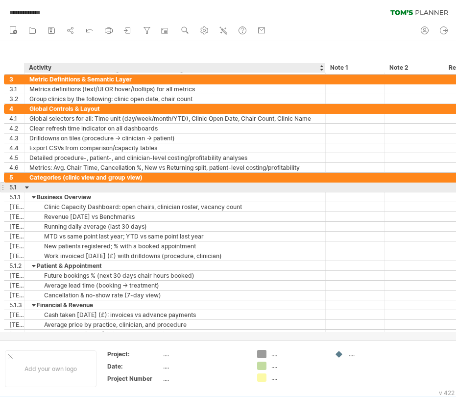
click at [38, 190] on div at bounding box center [174, 186] width 291 height 9
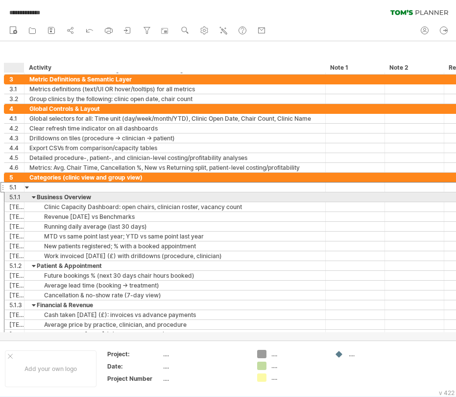
click at [20, 198] on div "5.1.1" at bounding box center [16, 196] width 15 height 9
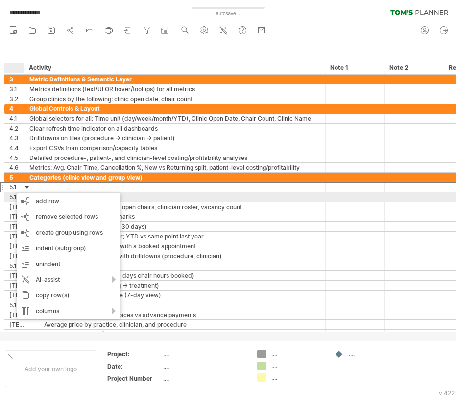
click at [9, 200] on div "5.1.1" at bounding box center [14, 196] width 20 height 9
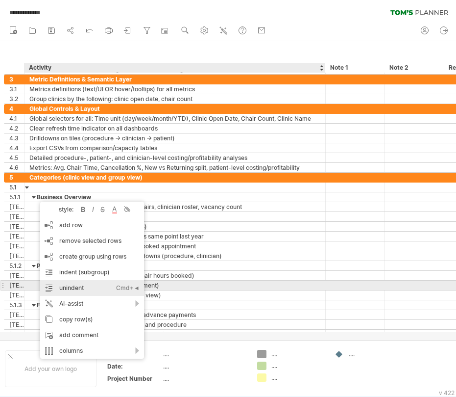
click at [66, 285] on div "unindent Ctrl+◄ Cmd+◄" at bounding box center [92, 288] width 104 height 16
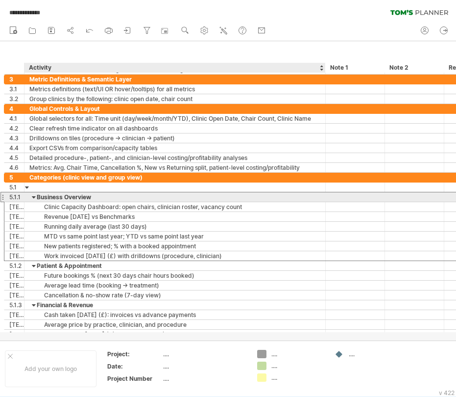
click at [41, 197] on div "Business Overview" at bounding box center [174, 196] width 291 height 9
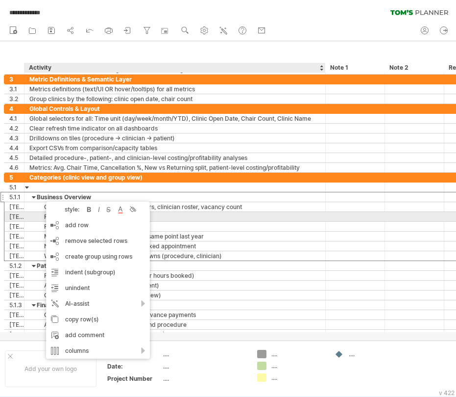
click at [34, 215] on div "Revenue [DATE] vs Benchmarks" at bounding box center [174, 216] width 291 height 9
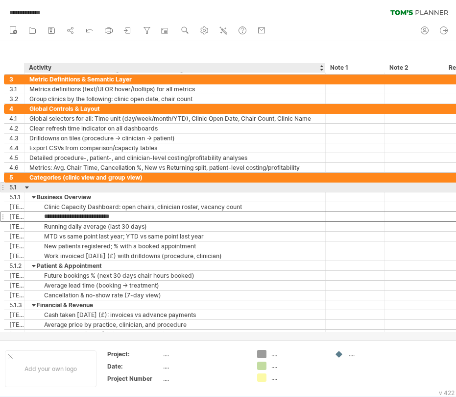
click at [35, 188] on div at bounding box center [174, 186] width 291 height 9
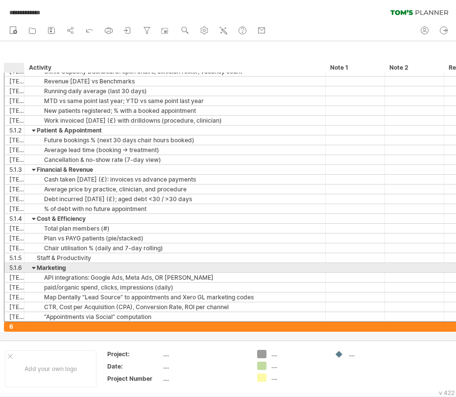
click at [16, 268] on div "5.1.6" at bounding box center [16, 267] width 15 height 9
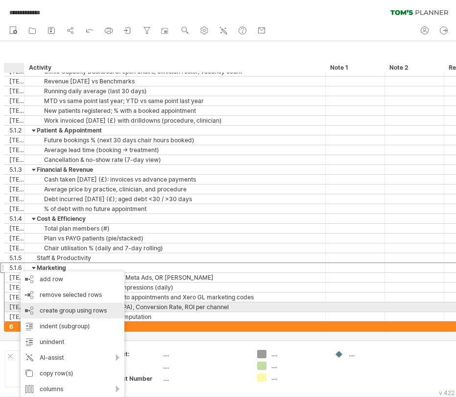
click at [52, 310] on div "create group using rows" at bounding box center [73, 310] width 104 height 16
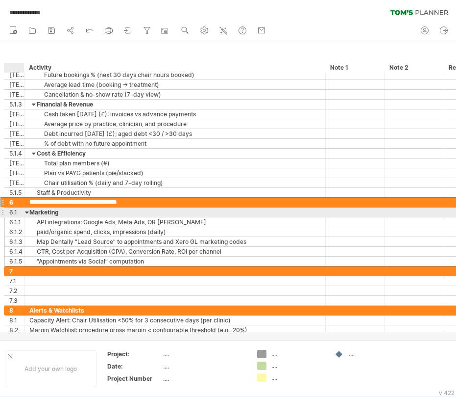
click at [28, 212] on div at bounding box center [27, 211] width 4 height 9
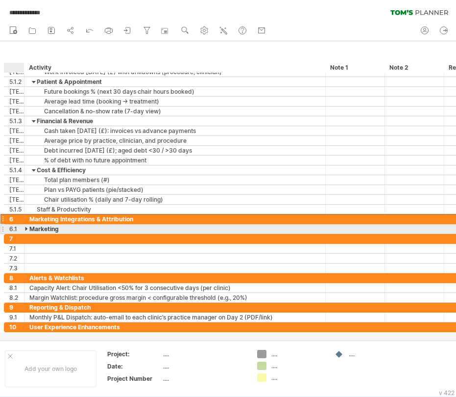
click at [25, 228] on div at bounding box center [27, 228] width 4 height 9
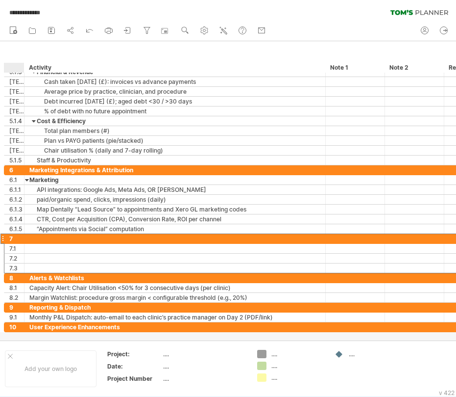
click at [12, 241] on div "7" at bounding box center [16, 238] width 15 height 9
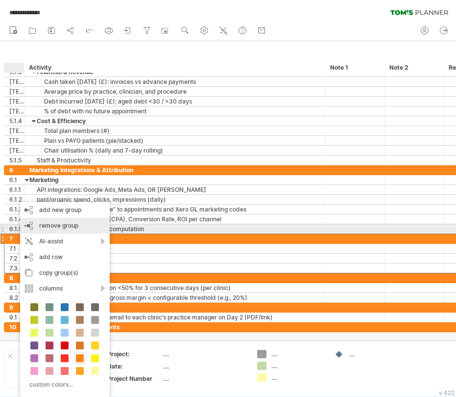
click at [58, 229] on div "remove group remove selected groups" at bounding box center [65, 226] width 90 height 16
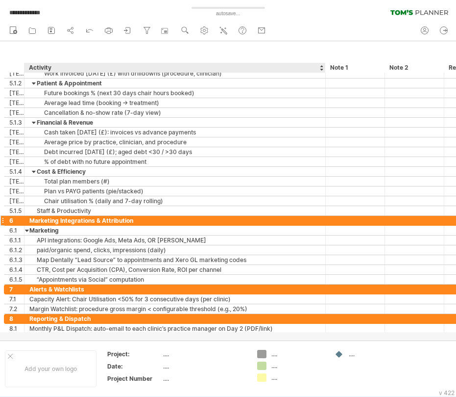
click at [60, 223] on div "Marketing Integrations & Attribution" at bounding box center [174, 220] width 291 height 9
drag, startPoint x: 136, startPoint y: 219, endPoint x: 61, endPoint y: 221, distance: 75.0
click at [61, 221] on input "**********" at bounding box center [174, 220] width 291 height 9
click at [61, 222] on input "**********" at bounding box center [174, 220] width 291 height 9
drag, startPoint x: 100, startPoint y: 219, endPoint x: 60, endPoint y: 220, distance: 40.2
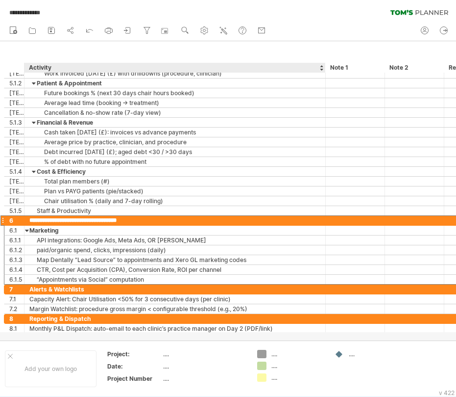
click at [60, 220] on input "**********" at bounding box center [174, 220] width 291 height 9
type input "**********"
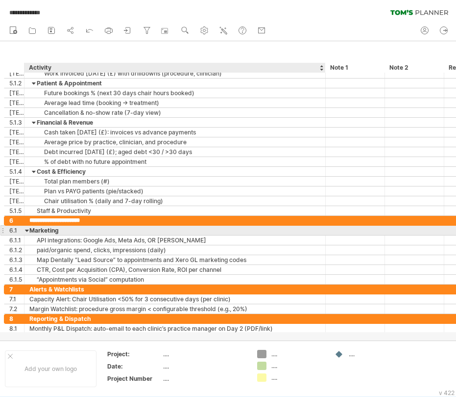
click at [55, 230] on div "Marketing" at bounding box center [174, 229] width 291 height 9
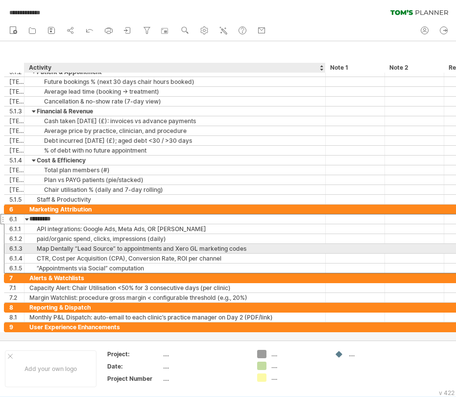
click at [42, 251] on div "Map Dentally “Lead Source” to appointments and Xero GL marketing codes" at bounding box center [174, 248] width 291 height 9
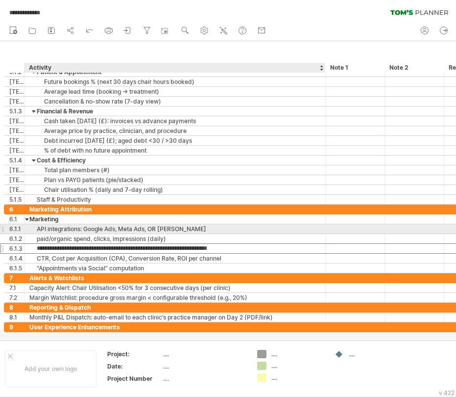
click at [37, 224] on div "API integrations: Google Ads, Meta Ads, OR [PERSON_NAME]" at bounding box center [174, 228] width 291 height 9
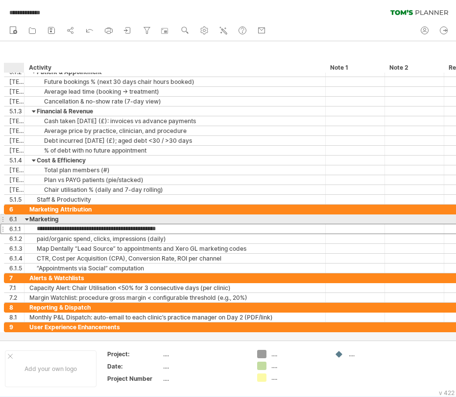
click at [27, 219] on div at bounding box center [27, 218] width 4 height 9
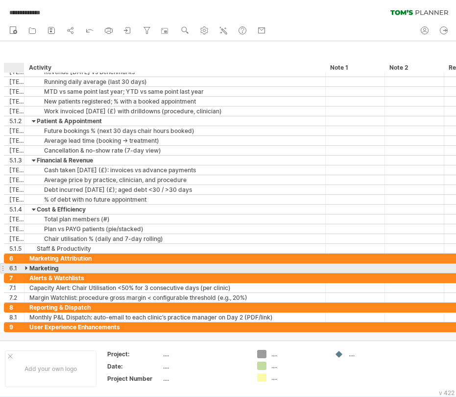
click at [26, 267] on div at bounding box center [27, 267] width 4 height 9
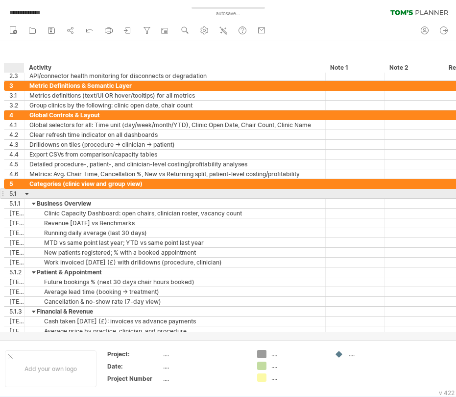
click at [27, 192] on div at bounding box center [27, 193] width 4 height 9
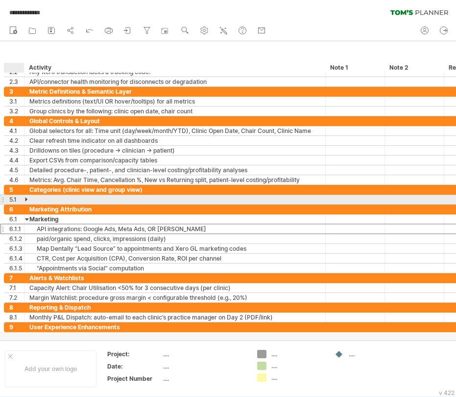
click at [26, 200] on div at bounding box center [27, 199] width 4 height 9
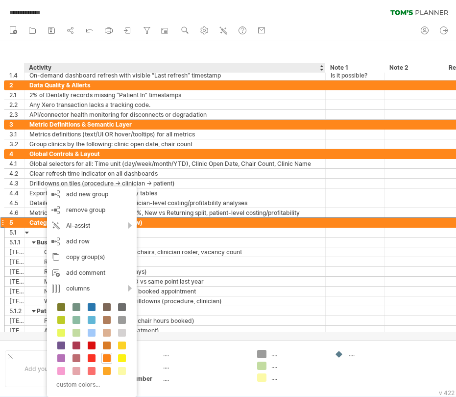
click at [42, 223] on div "Categories (clinic view and group view)" at bounding box center [174, 222] width 291 height 9
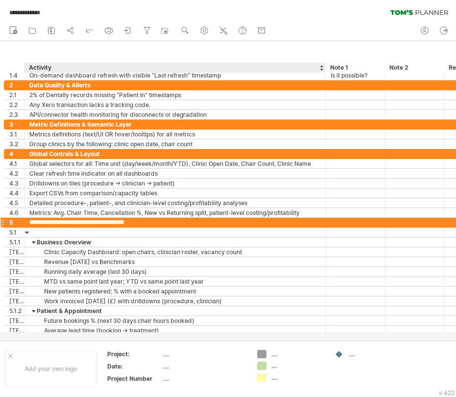
click at [42, 223] on input "**********" at bounding box center [174, 222] width 291 height 9
type input "**********"
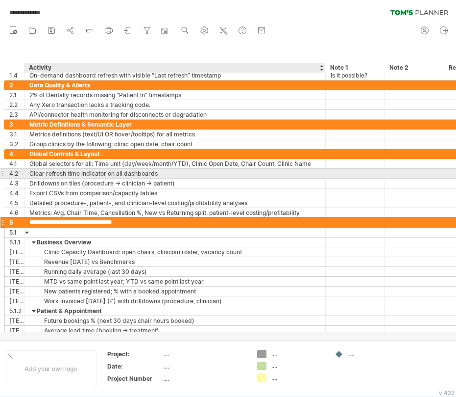
click at [72, 175] on div "Clear refresh time indicator on all dashboards" at bounding box center [174, 173] width 291 height 9
click at [142, 173] on input "**********" at bounding box center [174, 173] width 291 height 9
type input "**********"
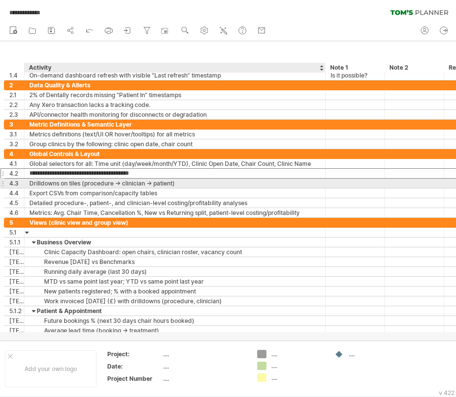
click at [79, 187] on div "Drilldowns on tiles (procedure → clinician → patient)" at bounding box center [174, 182] width 291 height 9
click at [49, 185] on input "**********" at bounding box center [174, 182] width 291 height 9
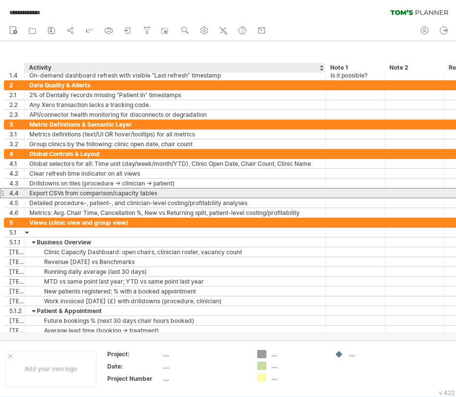
click at [53, 197] on div "Export CSVs from comparison/capacity tables" at bounding box center [174, 192] width 291 height 9
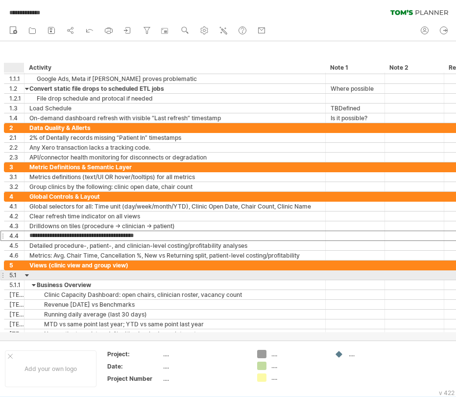
click at [28, 275] on div at bounding box center [27, 274] width 4 height 9
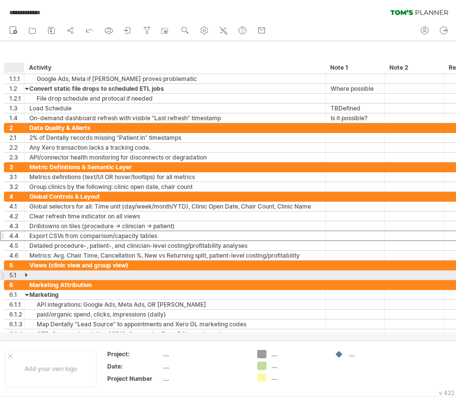
click at [28, 275] on div at bounding box center [27, 274] width 4 height 9
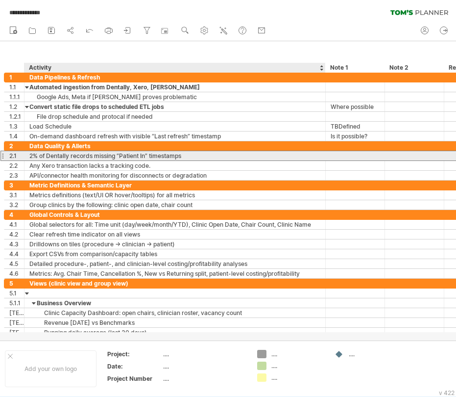
click at [47, 154] on div "2% of Dentally records missing “Patient In” timestamps" at bounding box center [174, 155] width 291 height 9
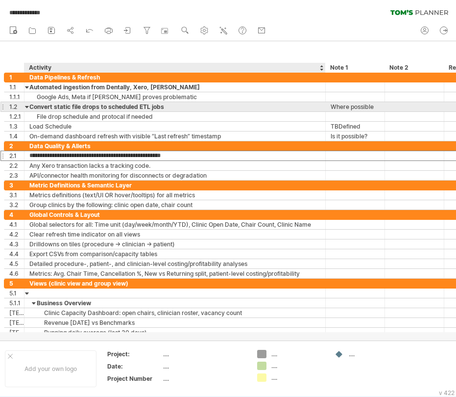
click at [46, 111] on div "Convert static file drops to scheduled ETL jobs" at bounding box center [174, 106] width 291 height 9
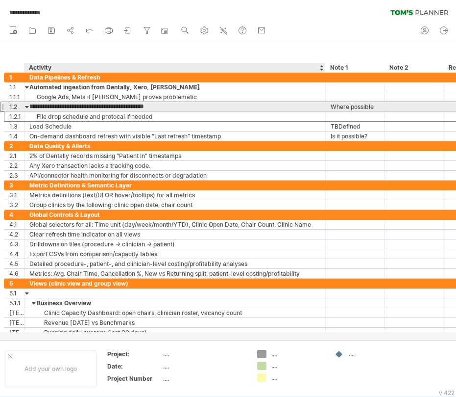
click at [50, 109] on input "**********" at bounding box center [174, 106] width 291 height 9
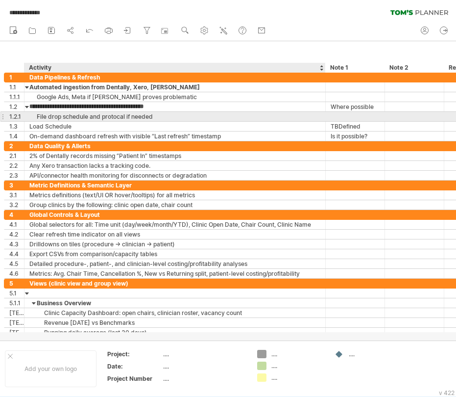
click at [50, 117] on div "File drop schedule and protocal if needed" at bounding box center [174, 116] width 291 height 9
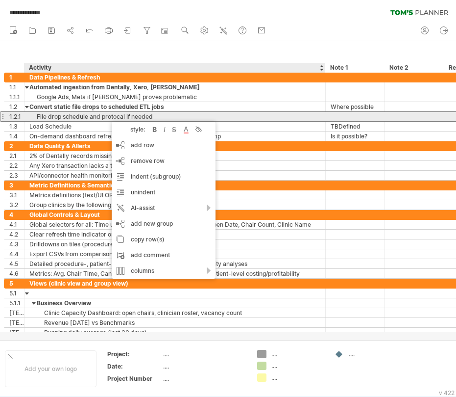
click at [107, 116] on div "File drop schedule and protocal if needed" at bounding box center [174, 116] width 291 height 9
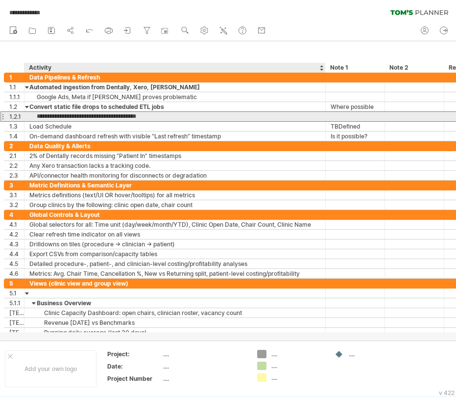
click at [107, 116] on input "**********" at bounding box center [174, 116] width 291 height 9
click at [86, 116] on div "File drop schedule and protocal if needed" at bounding box center [174, 116] width 291 height 9
click at [115, 118] on input "**********" at bounding box center [174, 116] width 291 height 9
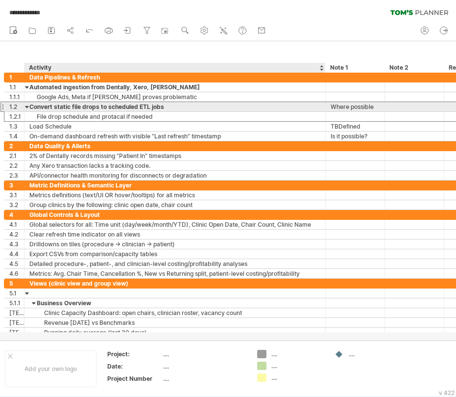
click at [110, 110] on div "Convert static file drops to scheduled ETL jobs" at bounding box center [174, 106] width 291 height 9
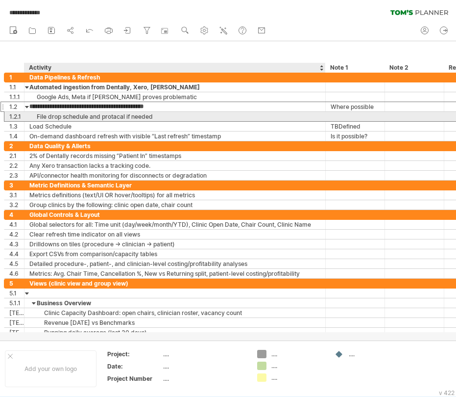
click at [111, 120] on div "File drop schedule and protacal if needed" at bounding box center [174, 116] width 291 height 9
click at [111, 120] on input "**********" at bounding box center [174, 116] width 291 height 9
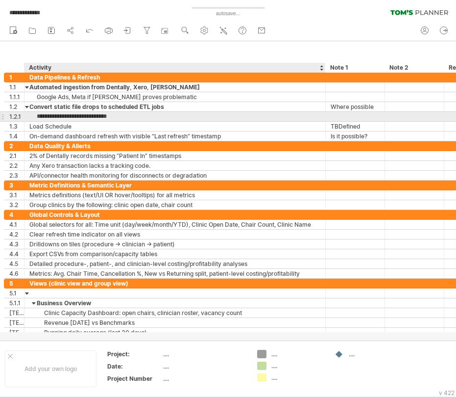
click at [134, 115] on input "**********" at bounding box center [174, 116] width 291 height 9
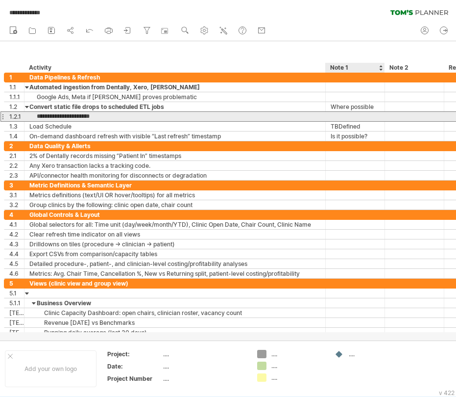
click at [338, 115] on div at bounding box center [355, 116] width 49 height 9
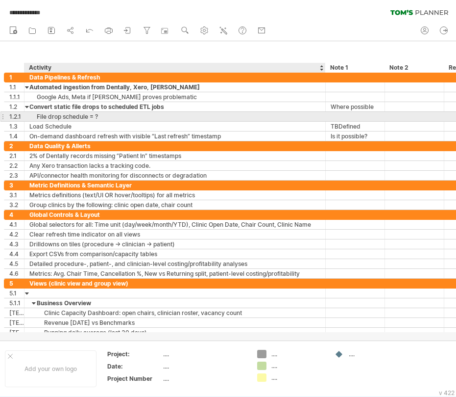
click at [67, 118] on div "File drop schedule = ?" at bounding box center [174, 116] width 291 height 9
click at [87, 116] on input "**********" at bounding box center [174, 116] width 291 height 9
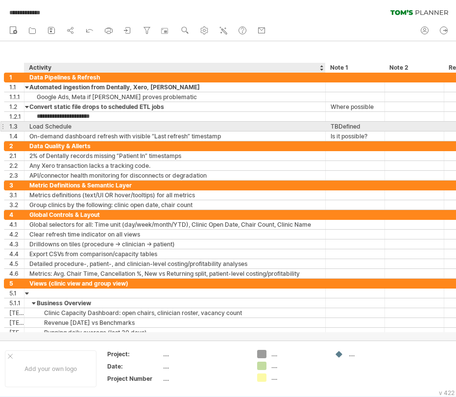
click at [86, 125] on div "Load Schedule" at bounding box center [174, 126] width 291 height 9
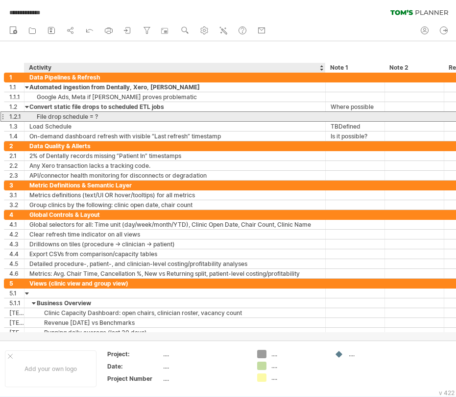
click at [105, 116] on div "File drop schedule = ?" at bounding box center [174, 116] width 291 height 9
click at [53, 117] on input "**********" at bounding box center [174, 116] width 291 height 9
click at [58, 117] on input "**********" at bounding box center [174, 116] width 291 height 9
click at [60, 117] on input "**********" at bounding box center [174, 116] width 291 height 9
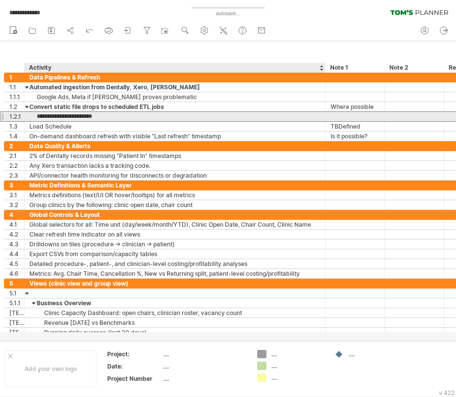
type input "**********"
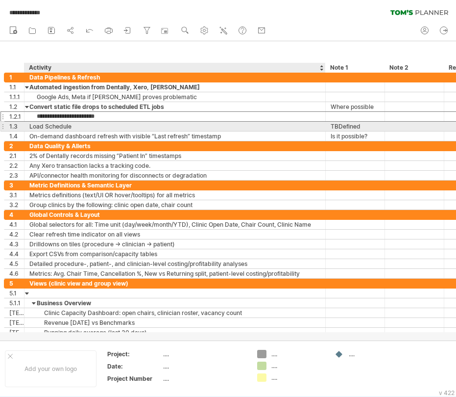
click at [52, 130] on div "Load Schedule" at bounding box center [174, 126] width 291 height 9
click at [38, 125] on input "**********" at bounding box center [174, 126] width 291 height 9
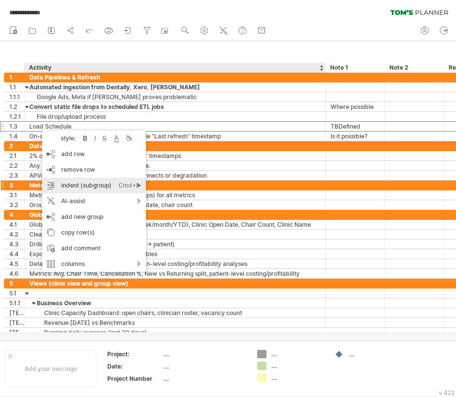
click at [71, 184] on div "indent (subgroup) Ctrl+► Cmd+►" at bounding box center [94, 185] width 104 height 16
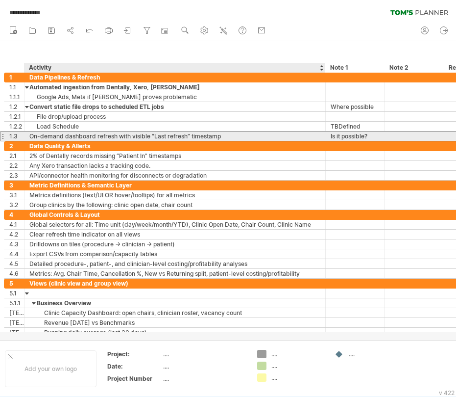
click at [56, 139] on div "On-demand dashboard refresh with visible “Last refresh” timestamp" at bounding box center [174, 135] width 291 height 9
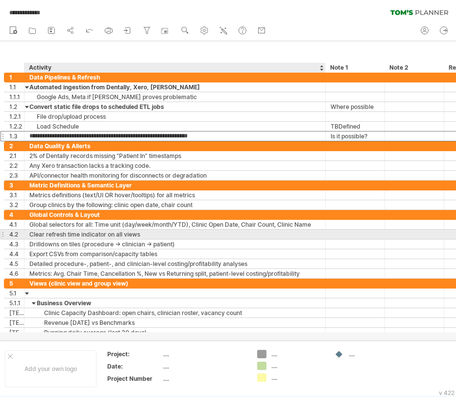
click at [146, 233] on div "Clear refresh time indicator on all views" at bounding box center [174, 233] width 291 height 9
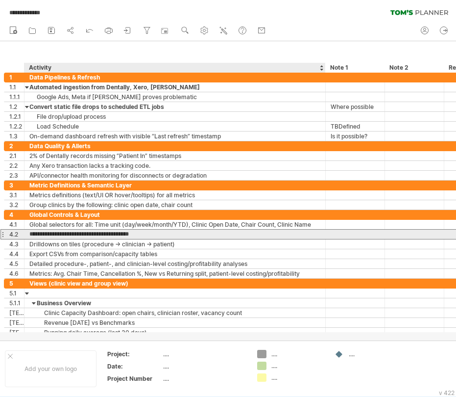
click at [146, 233] on input "**********" at bounding box center [174, 233] width 291 height 9
type input "**********"
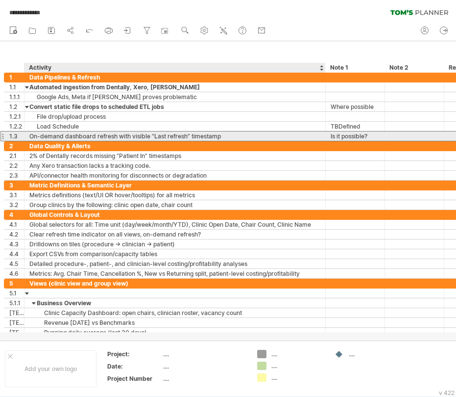
click at [98, 138] on div "On-demand dashboard refresh with visible “Last refresh” timestamp" at bounding box center [174, 135] width 291 height 9
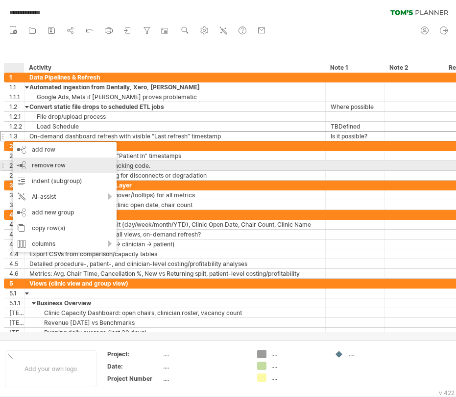
click at [39, 164] on span "remove row" at bounding box center [49, 164] width 34 height 7
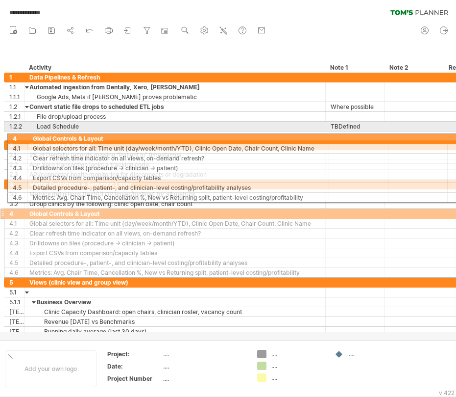
drag, startPoint x: 5, startPoint y: 204, endPoint x: 6, endPoint y: 137, distance: 67.2
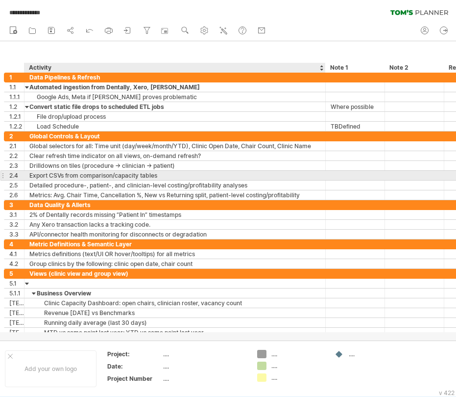
click at [61, 175] on div "Export CSVs from comparison/capacity tables" at bounding box center [174, 175] width 291 height 9
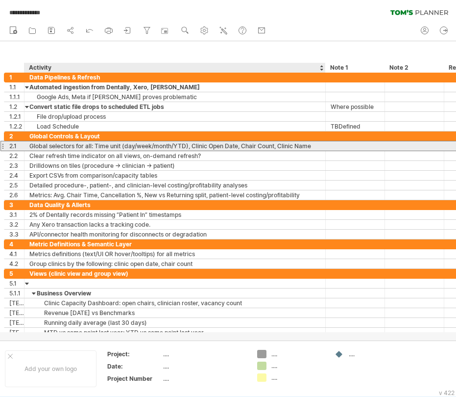
click at [54, 145] on div "Global selectors for all: Time unit (day/week/month/YTD), Clinic Open Date, Cha…" at bounding box center [174, 145] width 291 height 9
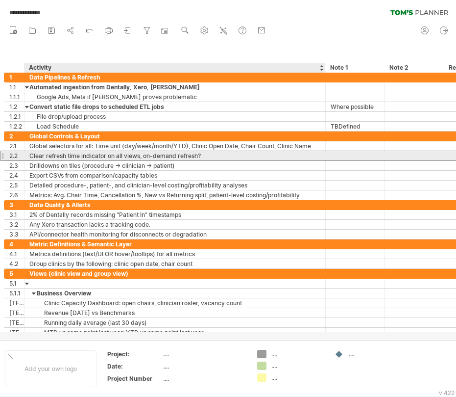
click at [58, 154] on div "Clear refresh time indicator on all views, on-demand refresh?" at bounding box center [174, 155] width 291 height 9
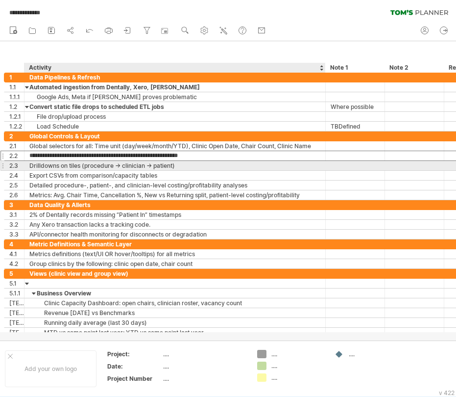
click at [56, 167] on div "Drilldowns on tiles (procedure → clinician → patient)" at bounding box center [174, 165] width 291 height 9
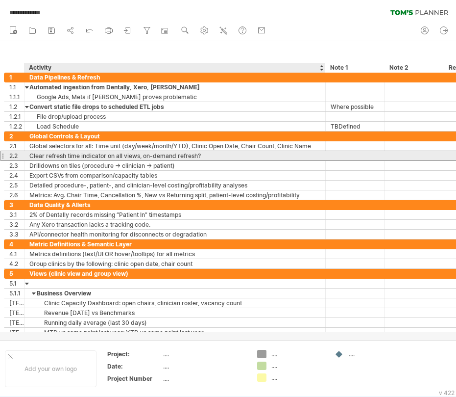
click at [58, 155] on div "Clear refresh time indicator on all views, on-demand refresh?" at bounding box center [174, 155] width 291 height 9
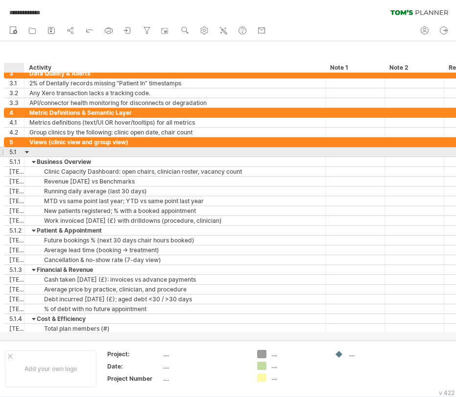
click at [12, 152] on div "5.1" at bounding box center [16, 151] width 15 height 9
click at [25, 152] on div at bounding box center [27, 151] width 4 height 9
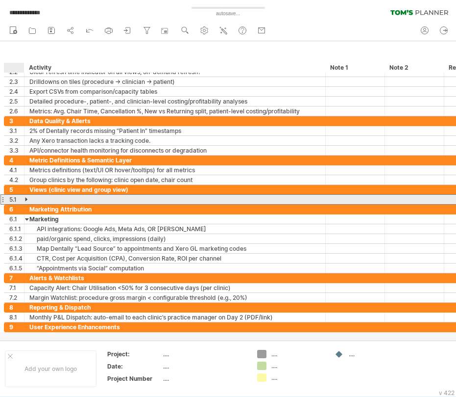
click at [25, 199] on div at bounding box center [27, 199] width 4 height 9
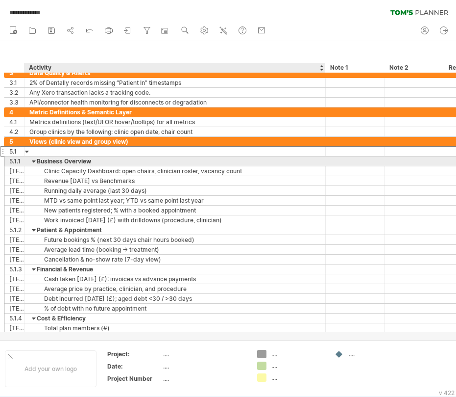
click at [34, 162] on div at bounding box center [34, 160] width 4 height 9
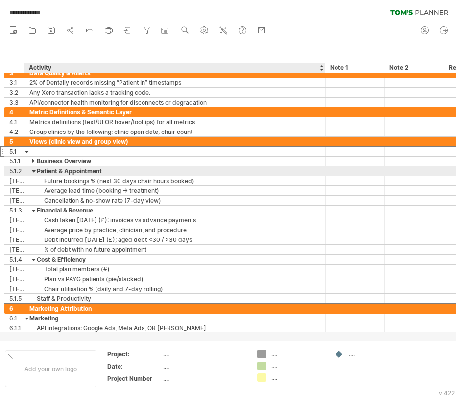
click at [34, 171] on div at bounding box center [34, 170] width 4 height 9
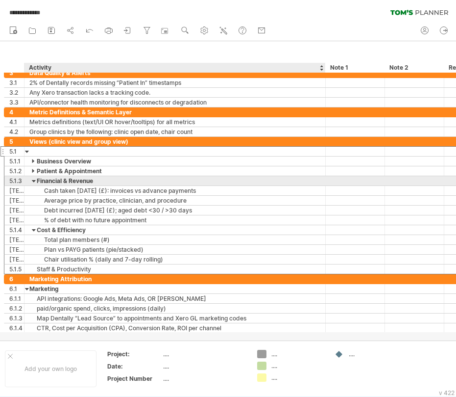
click at [34, 179] on div at bounding box center [34, 180] width 4 height 9
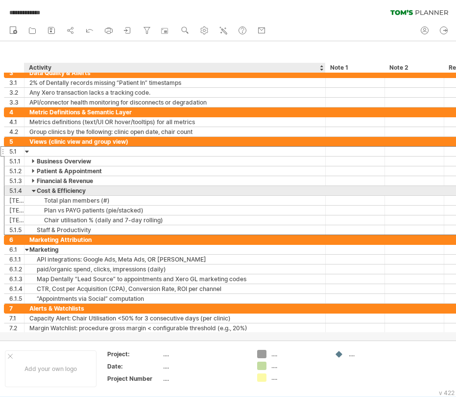
click at [33, 192] on div at bounding box center [34, 190] width 4 height 9
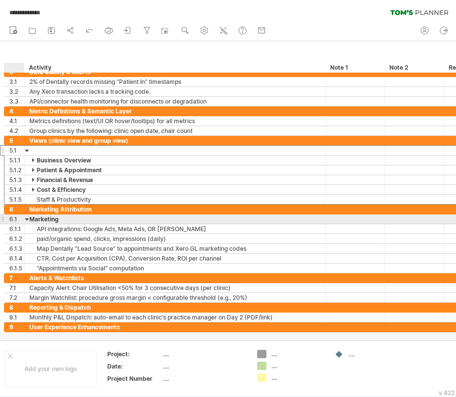
click at [27, 220] on div at bounding box center [27, 218] width 4 height 9
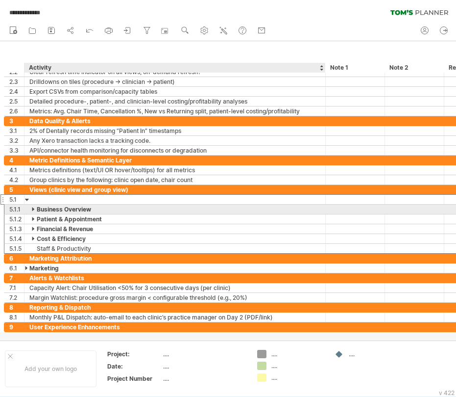
click at [33, 208] on div at bounding box center [34, 208] width 4 height 9
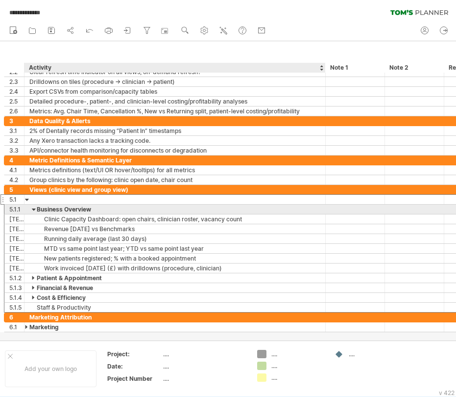
click at [33, 208] on div at bounding box center [34, 208] width 4 height 9
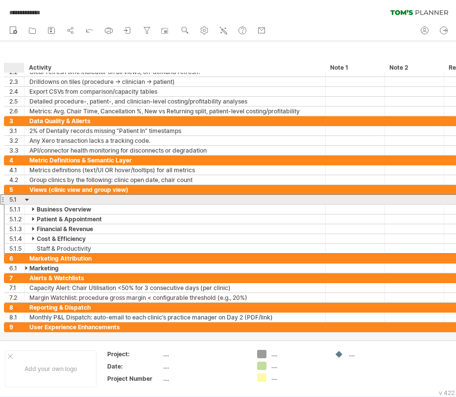
click at [26, 200] on div at bounding box center [27, 199] width 4 height 9
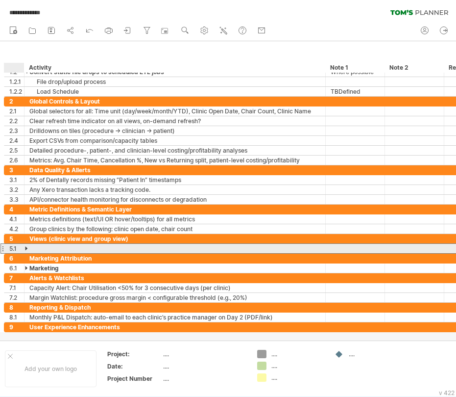
click at [27, 248] on div at bounding box center [27, 248] width 4 height 9
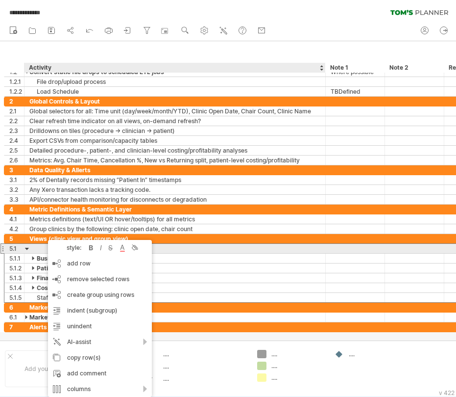
click at [42, 249] on div at bounding box center [174, 248] width 291 height 9
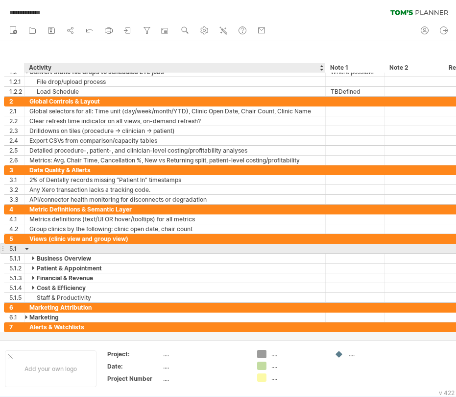
click at [42, 249] on input "text" at bounding box center [174, 248] width 291 height 9
type input "*"
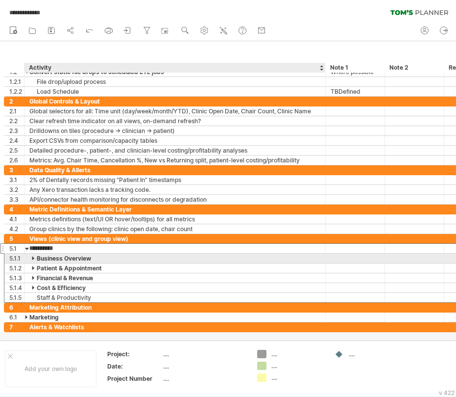
type input "**********"
click at [94, 263] on div "Patient & Appointment" at bounding box center [174, 267] width 291 height 9
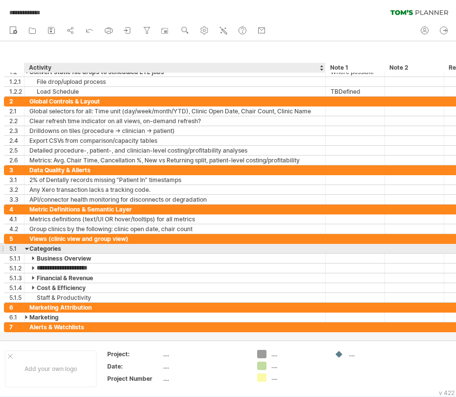
click at [81, 247] on div "Categories" at bounding box center [174, 248] width 291 height 9
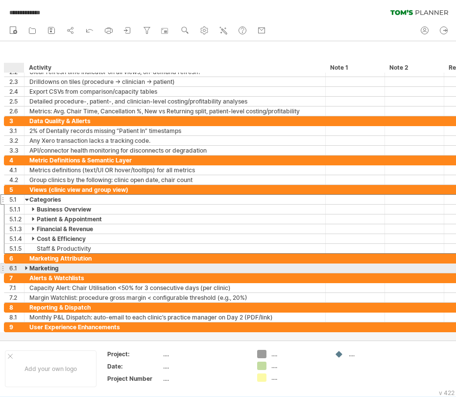
click at [26, 267] on div at bounding box center [27, 267] width 4 height 9
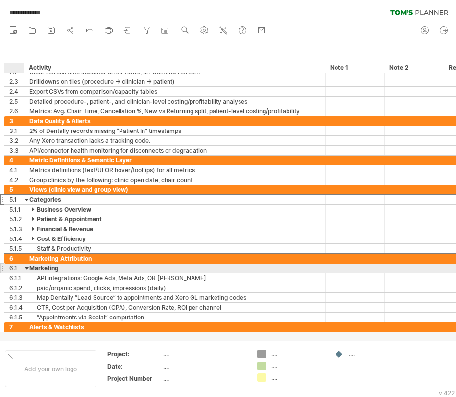
click at [26, 267] on div at bounding box center [27, 267] width 4 height 9
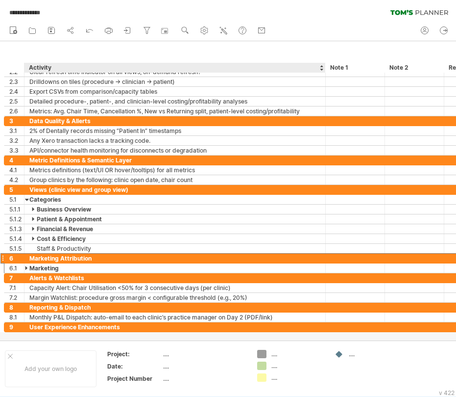
click at [61, 257] on div "Marketing Attribution" at bounding box center [174, 257] width 291 height 9
click at [0, 0] on input "**********" at bounding box center [0, 0] width 0 height 0
click at [61, 257] on input "**********" at bounding box center [174, 257] width 291 height 9
type input "**********"
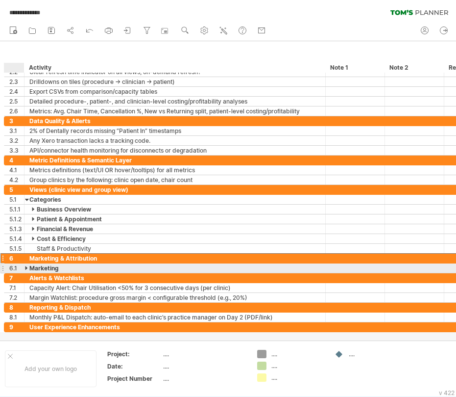
click at [26, 266] on div at bounding box center [27, 267] width 4 height 9
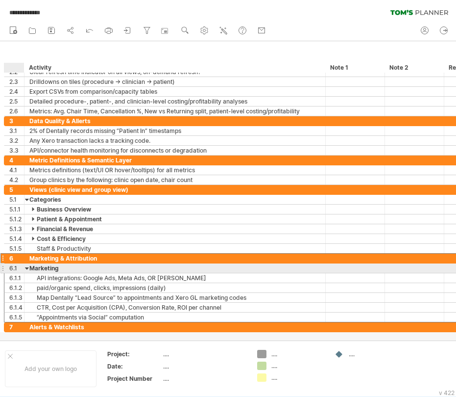
click at [28, 267] on div at bounding box center [27, 267] width 4 height 9
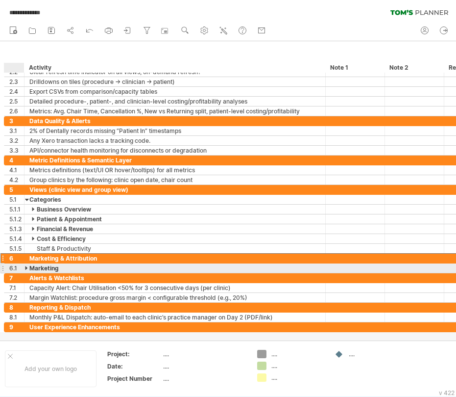
click at [26, 267] on div at bounding box center [27, 267] width 4 height 9
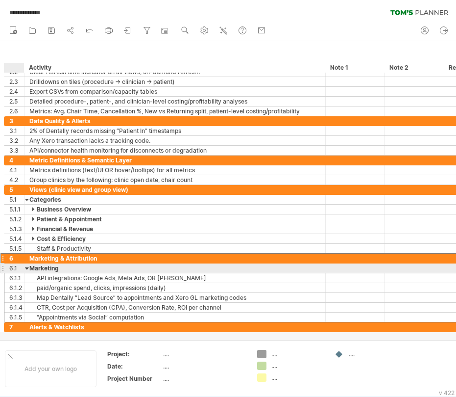
click at [27, 267] on div at bounding box center [27, 267] width 4 height 9
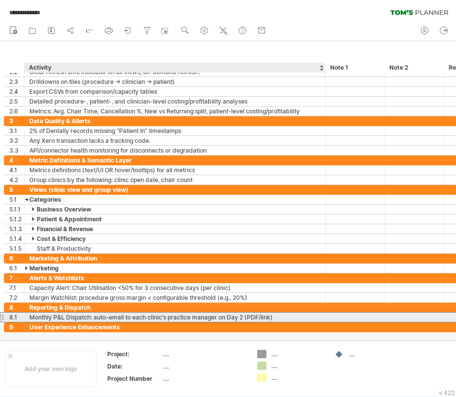
click at [41, 318] on div "Monthly P&L Dispatch: auto-email to each clinic’s practice manager on Day 2 (PD…" at bounding box center [174, 316] width 291 height 9
click at [283, 316] on input "**********" at bounding box center [174, 316] width 291 height 9
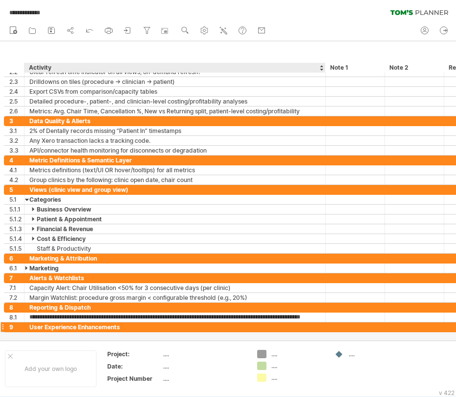
type input "**********"
click at [39, 328] on div "User Experience Enhancements" at bounding box center [174, 326] width 291 height 9
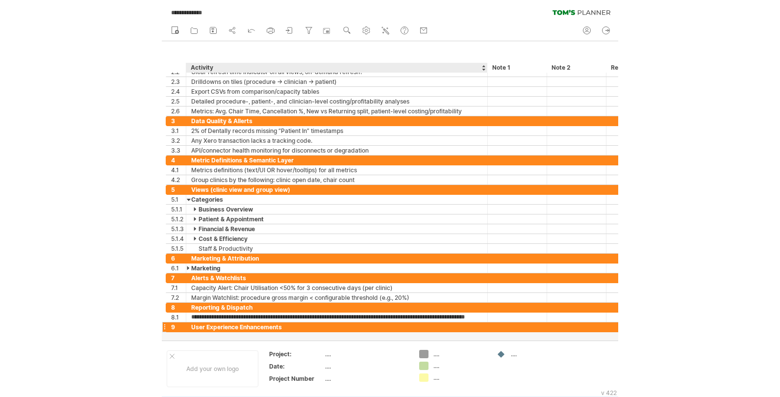
scroll to position [0, 0]
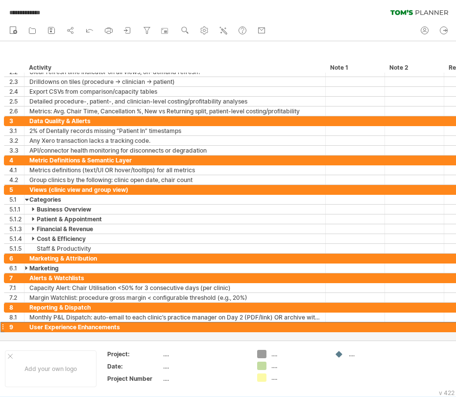
click at [4, 328] on div at bounding box center [2, 327] width 4 height 10
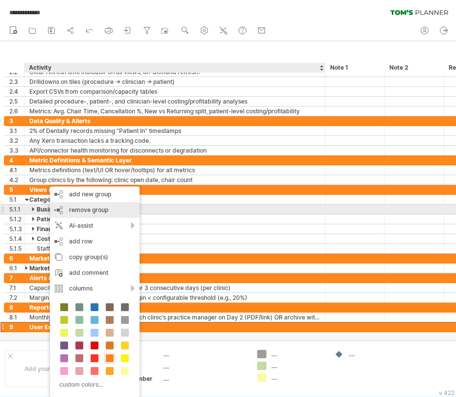
click at [89, 211] on span "remove group" at bounding box center [88, 209] width 39 height 7
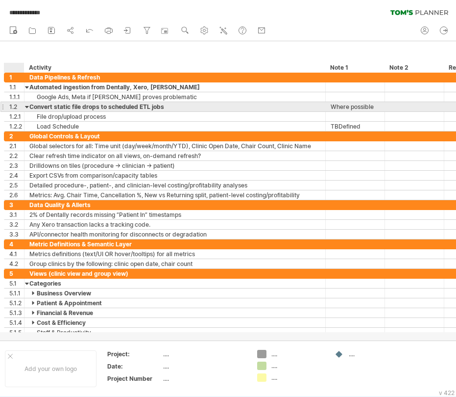
click at [27, 107] on div at bounding box center [27, 106] width 4 height 9
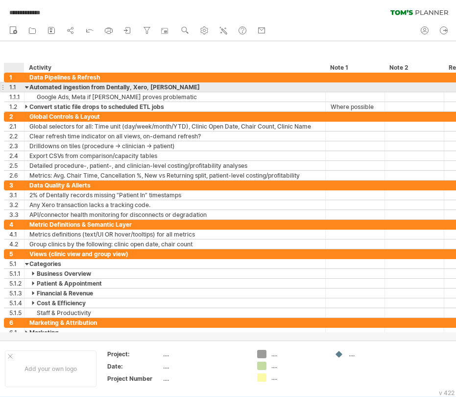
click at [27, 87] on div at bounding box center [27, 86] width 4 height 9
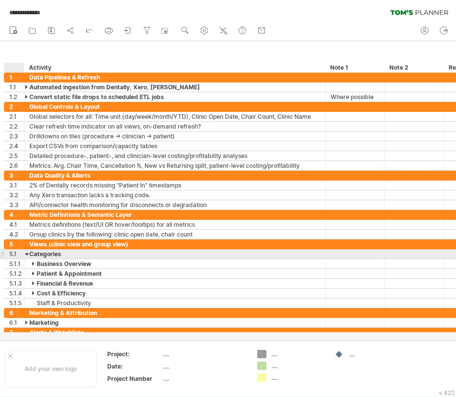
click at [27, 254] on div at bounding box center [27, 253] width 4 height 9
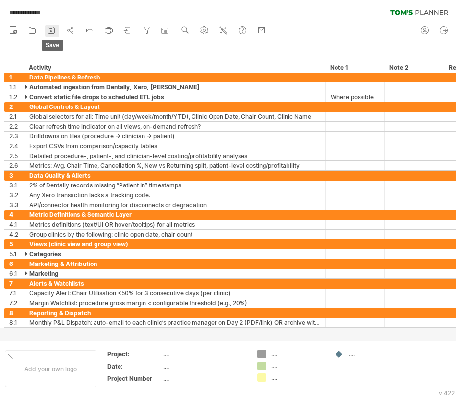
click at [50, 29] on icon at bounding box center [52, 30] width 10 height 10
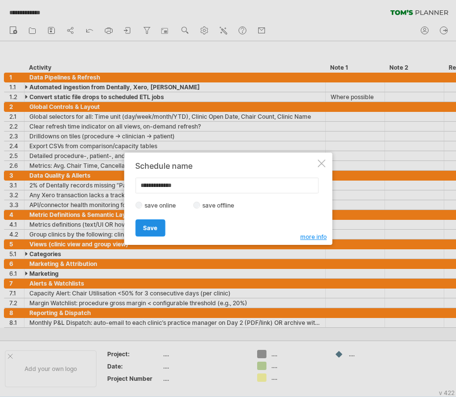
click at [163, 223] on link "Save" at bounding box center [150, 227] width 30 height 17
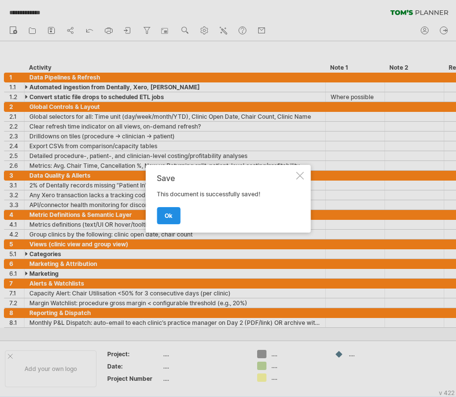
click at [174, 217] on link "ok" at bounding box center [169, 215] width 24 height 17
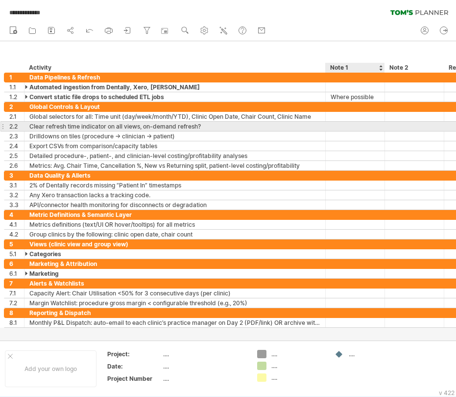
click at [360, 129] on div at bounding box center [355, 126] width 49 height 9
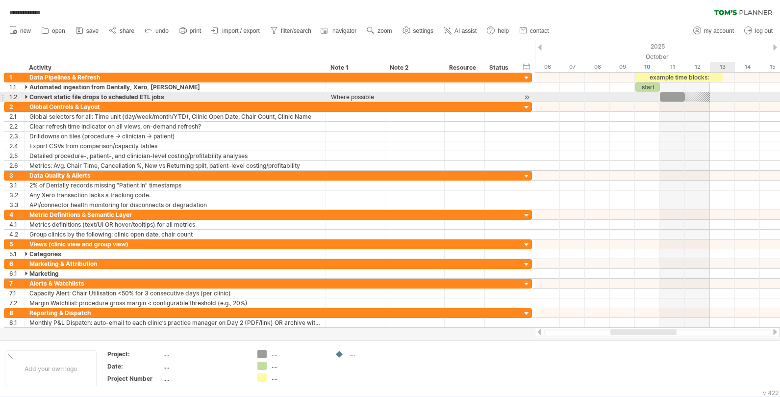
click at [456, 99] on div at bounding box center [657, 97] width 245 height 10
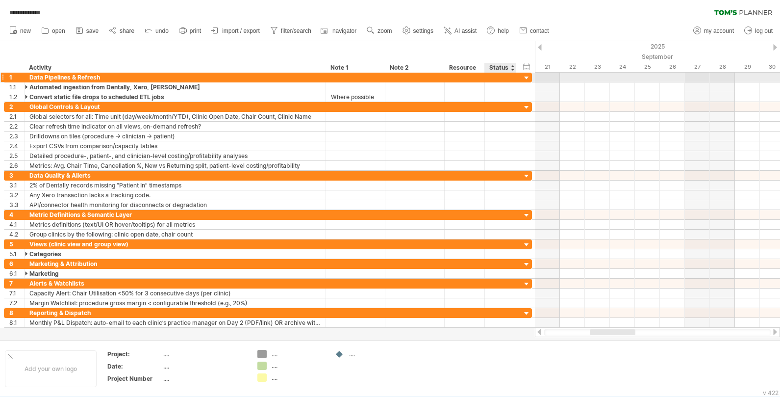
click at [456, 77] on div at bounding box center [526, 78] width 9 height 9
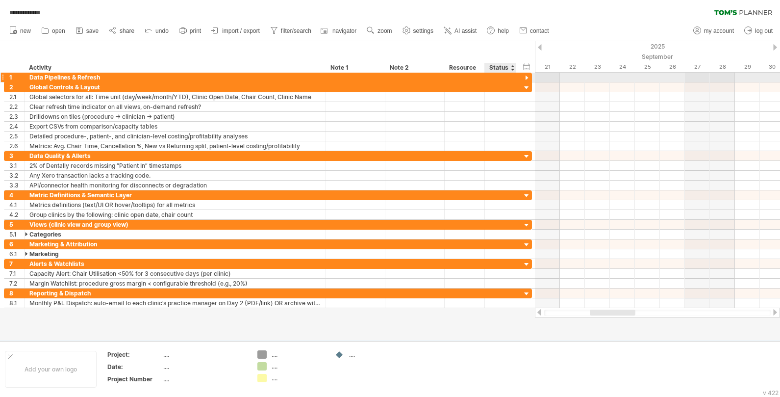
click at [456, 77] on div at bounding box center [526, 78] width 9 height 9
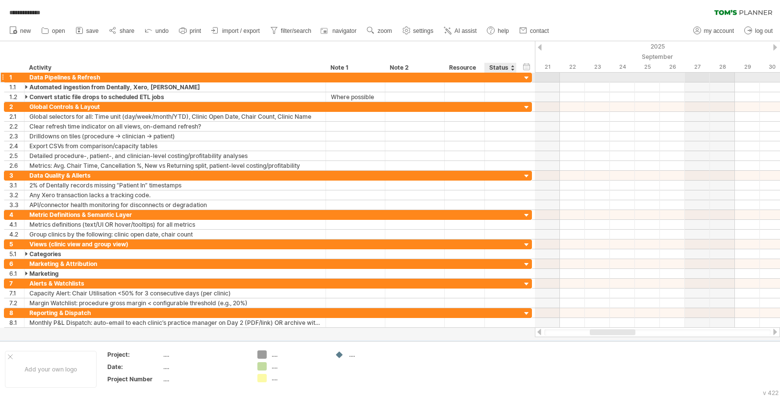
click at [456, 75] on div at bounding box center [526, 78] width 9 height 9
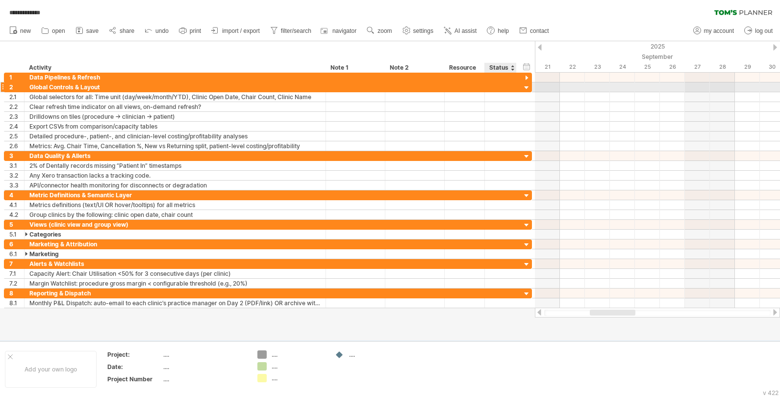
click at [456, 86] on div at bounding box center [526, 87] width 9 height 9
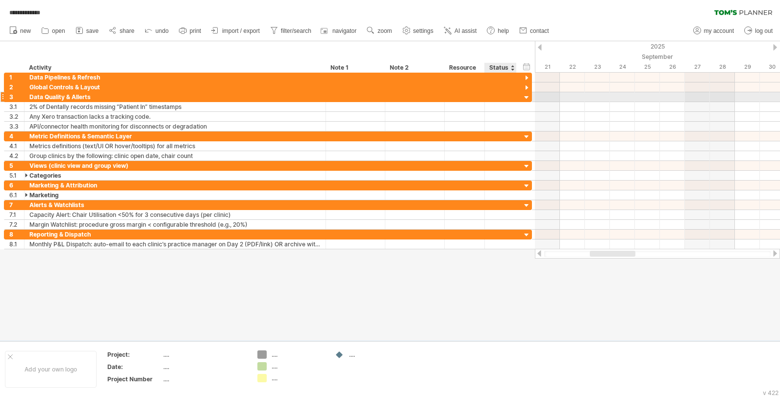
click at [456, 97] on div at bounding box center [526, 97] width 9 height 9
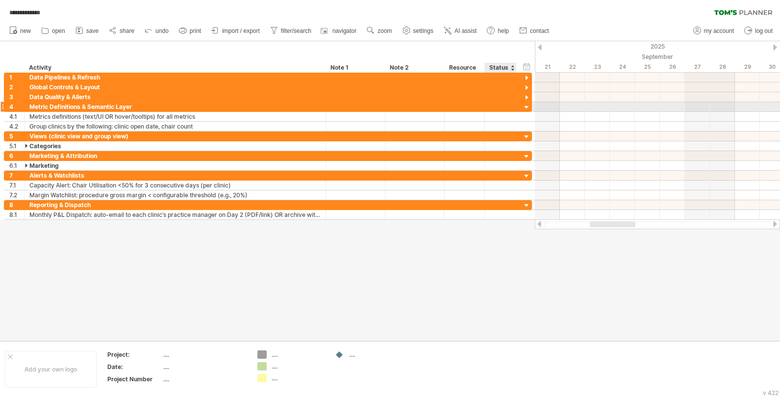
click at [456, 109] on div at bounding box center [526, 107] width 9 height 9
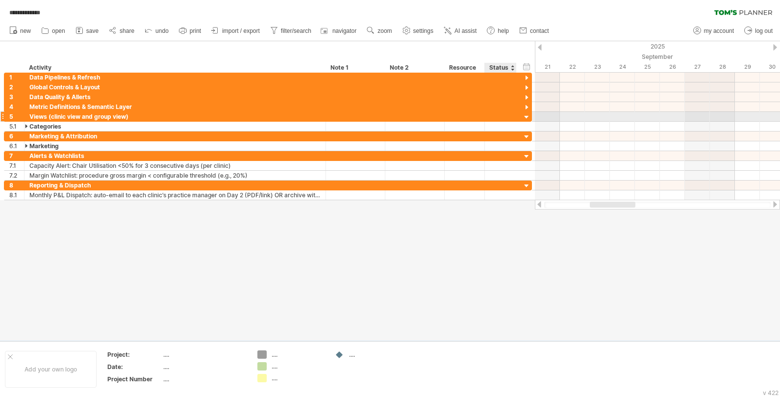
click at [456, 118] on div at bounding box center [526, 117] width 9 height 9
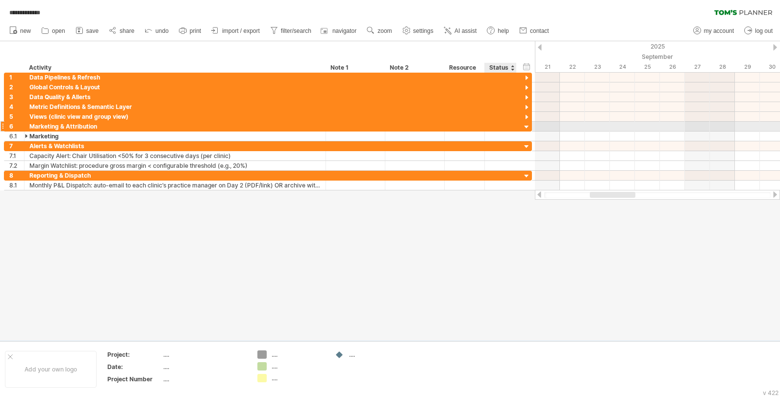
click at [456, 125] on div at bounding box center [526, 127] width 9 height 9
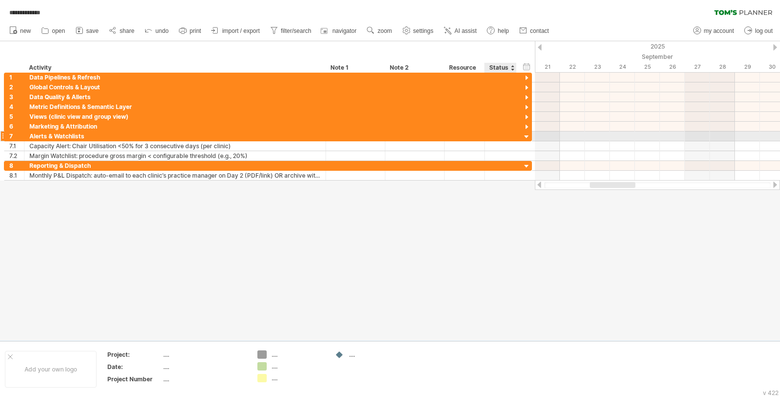
click at [456, 134] on div at bounding box center [526, 136] width 9 height 9
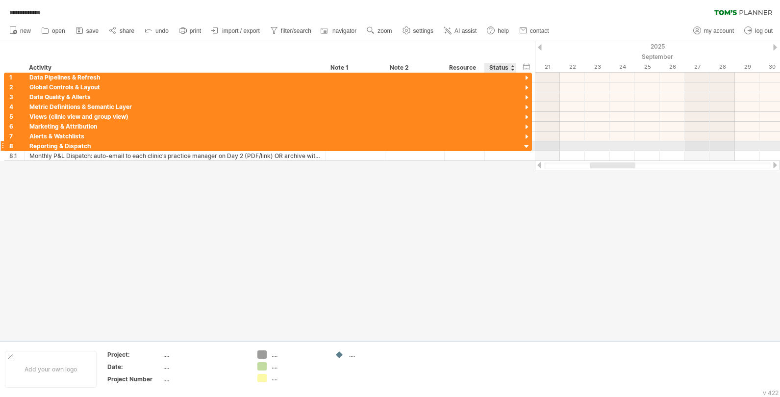
click at [456, 144] on div at bounding box center [526, 146] width 9 height 9
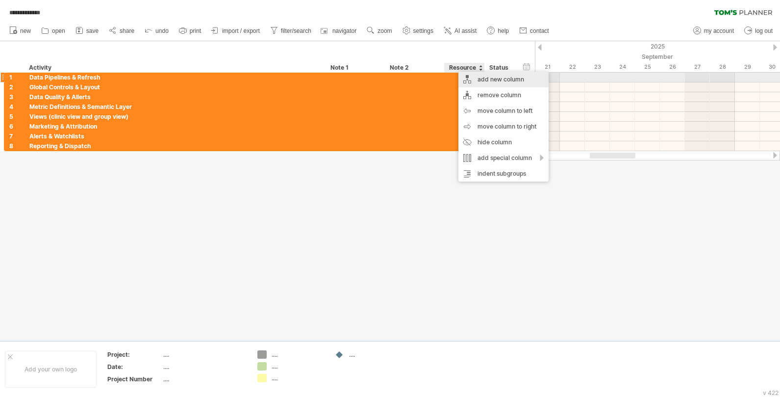
click at [456, 81] on div "add new column" at bounding box center [503, 80] width 90 height 16
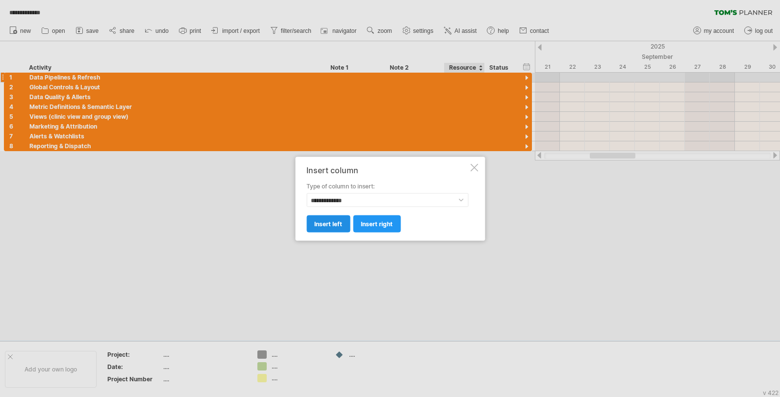
click at [333, 222] on span "insert left" at bounding box center [328, 223] width 28 height 7
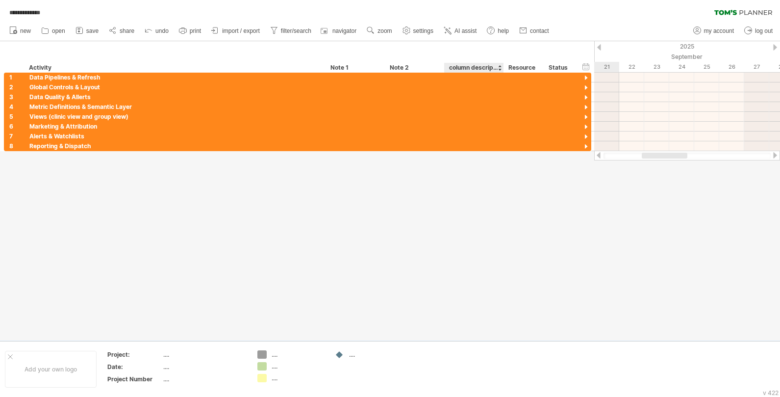
click at [456, 70] on div "column description" at bounding box center [473, 68] width 49 height 10
click at [456, 70] on input "**********" at bounding box center [473, 68] width 49 height 10
type input "********"
click at [456, 78] on div at bounding box center [474, 77] width 49 height 9
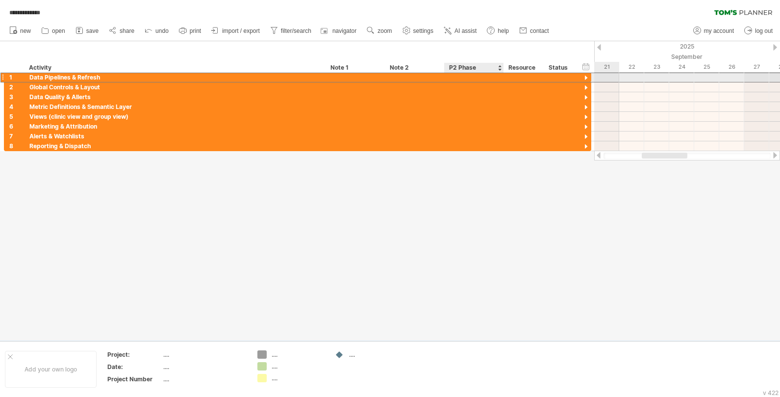
type input "*"
click at [456, 64] on div "P2 Phase" at bounding box center [473, 68] width 49 height 10
click at [456, 64] on input "********" at bounding box center [473, 68] width 49 height 10
type input "*"
type input "**********"
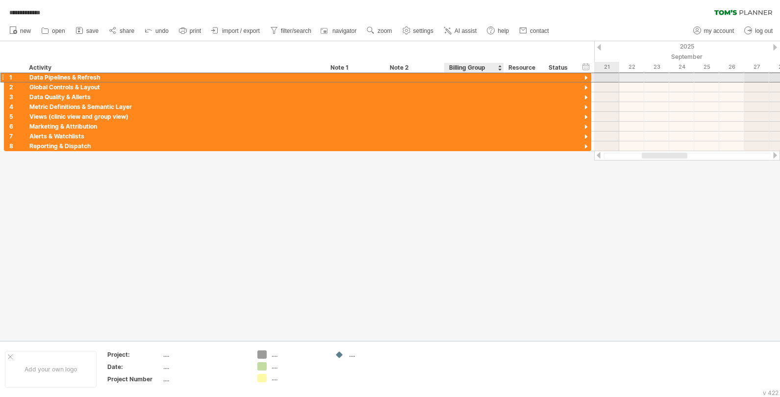
click at [456, 79] on div at bounding box center [474, 77] width 49 height 9
click at [456, 78] on div at bounding box center [585, 78] width 9 height 9
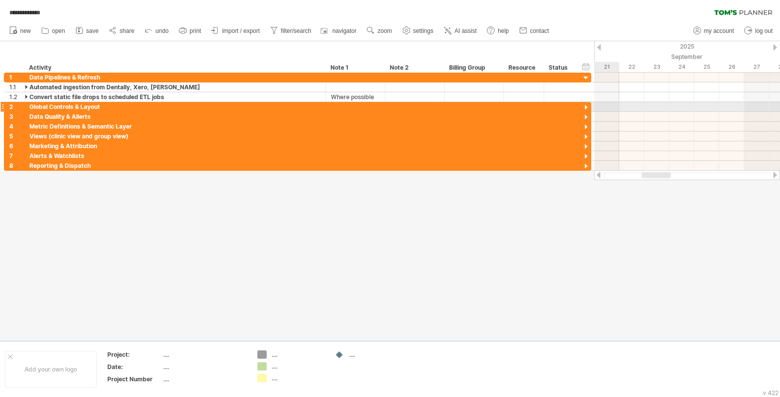
click at [456, 105] on div at bounding box center [585, 107] width 9 height 9
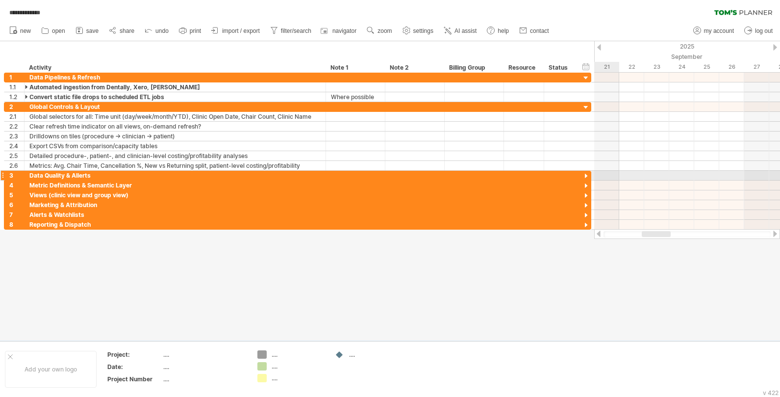
click at [456, 176] on div at bounding box center [585, 176] width 9 height 9
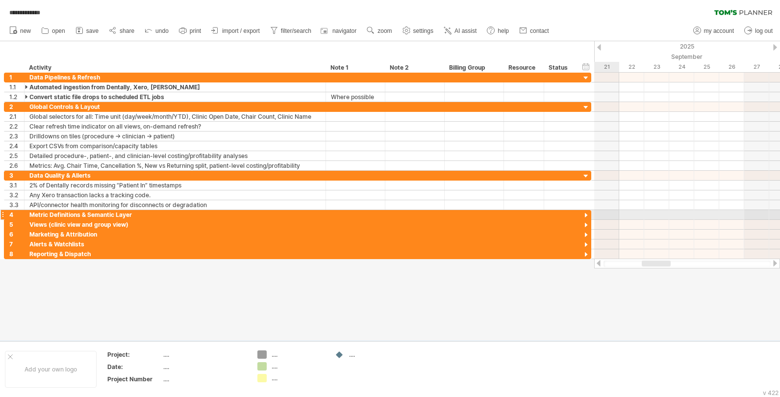
click at [456, 217] on div at bounding box center [585, 215] width 9 height 9
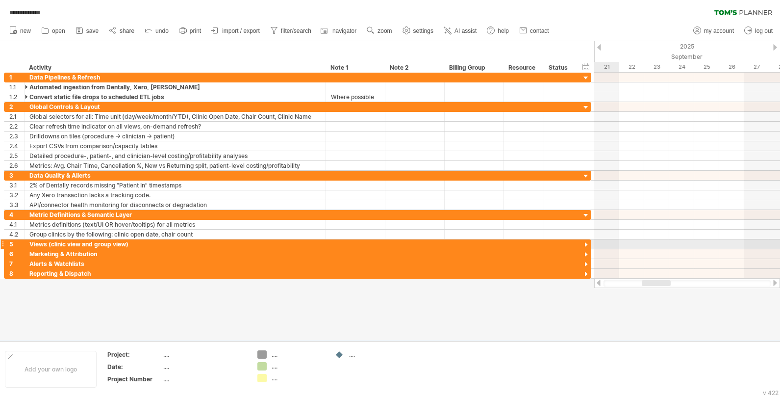
click at [456, 243] on div at bounding box center [585, 244] width 9 height 9
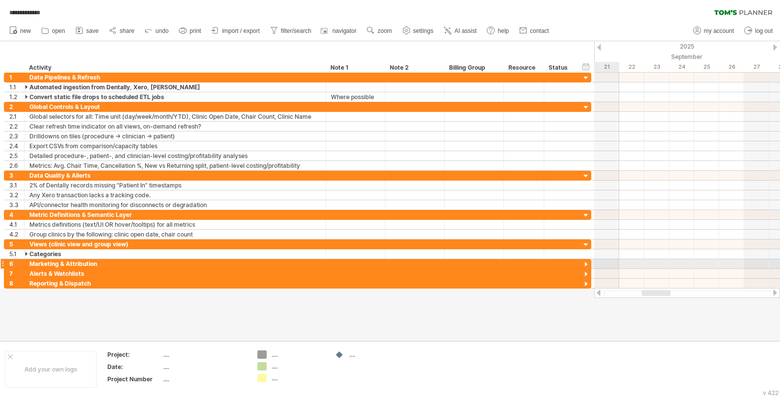
click at [456, 264] on div at bounding box center [585, 264] width 9 height 9
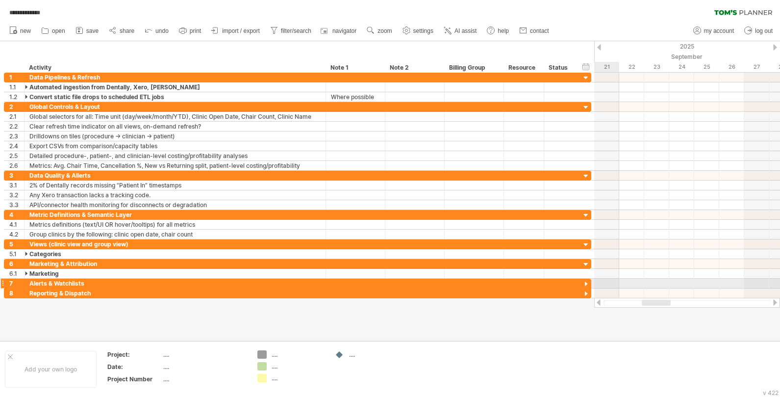
click at [456, 282] on div at bounding box center [585, 283] width 9 height 9
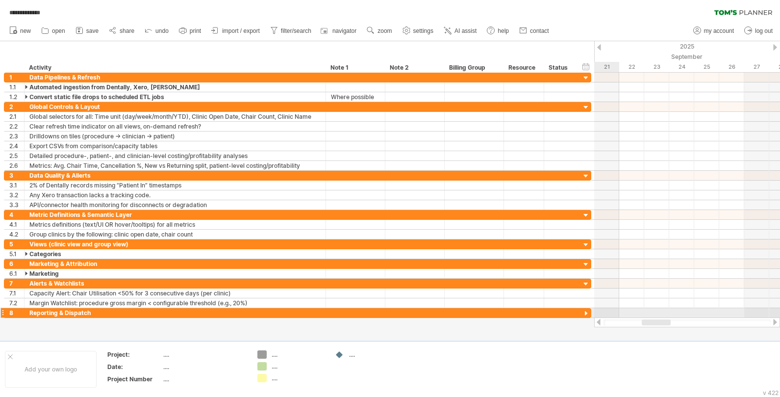
click at [456, 312] on div at bounding box center [585, 313] width 9 height 9
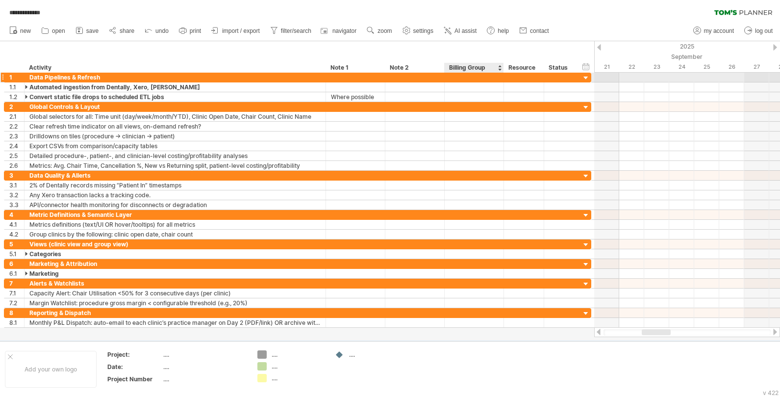
click at [456, 79] on div at bounding box center [474, 77] width 49 height 9
type input "*"
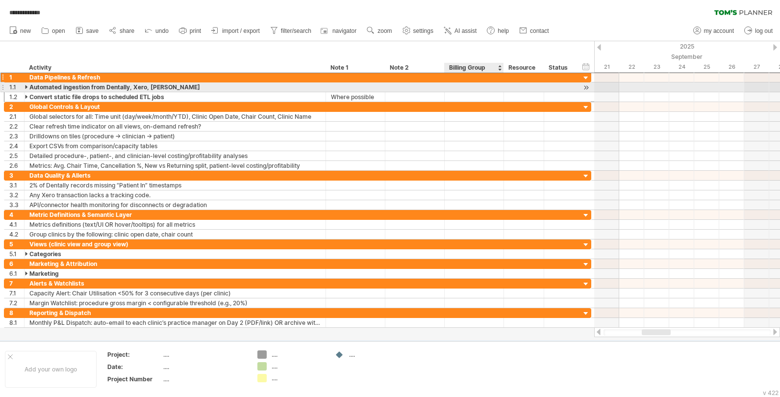
click at [456, 86] on div at bounding box center [474, 86] width 49 height 9
click at [26, 86] on div at bounding box center [27, 86] width 4 height 9
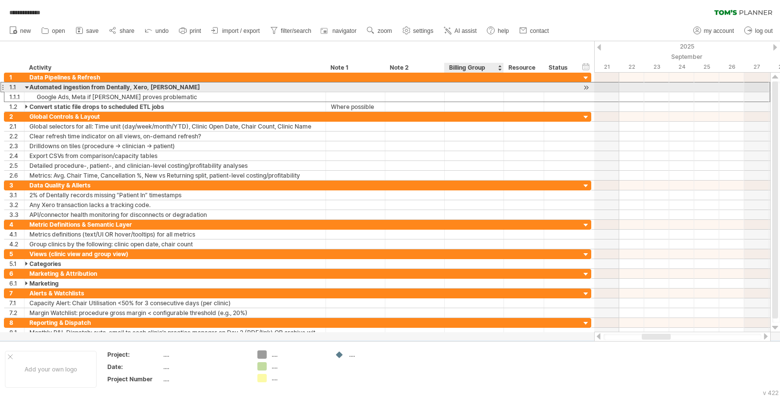
click at [456, 87] on div at bounding box center [474, 86] width 49 height 9
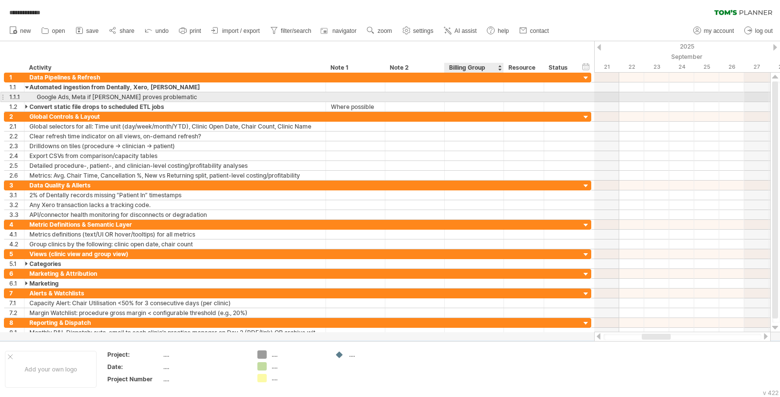
click at [456, 95] on div at bounding box center [474, 96] width 49 height 9
click at [112, 97] on div "Google Ads, Meta if [PERSON_NAME] proves problematic" at bounding box center [174, 96] width 291 height 9
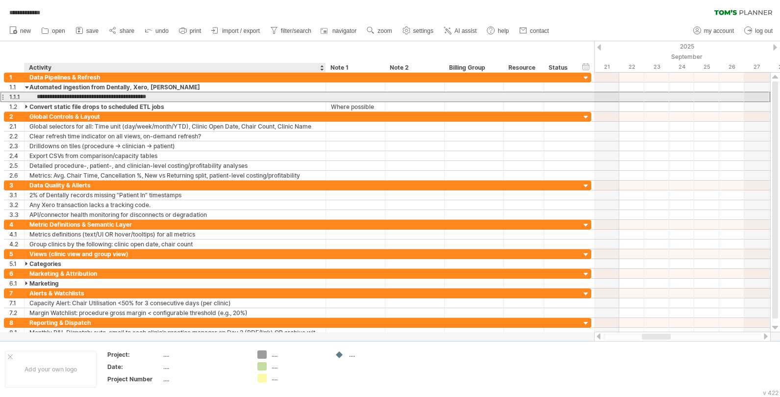
drag, startPoint x: 87, startPoint y: 97, endPoint x: 184, endPoint y: 96, distance: 97.1
click at [184, 96] on input "**********" at bounding box center [174, 96] width 291 height 9
type input "**********"
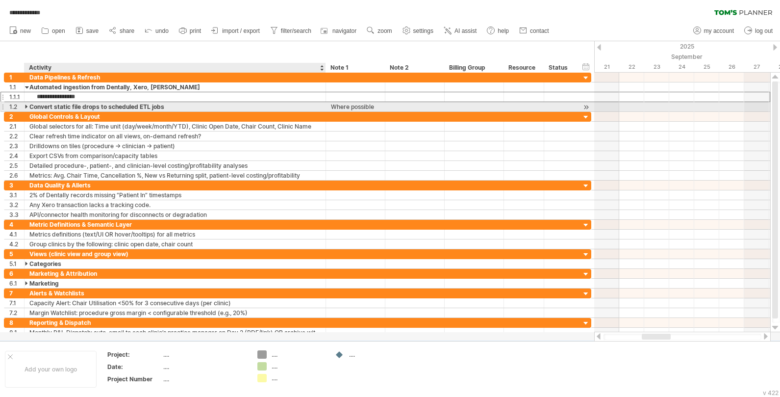
click at [83, 107] on div "Convert static file drops to scheduled ETL jobs" at bounding box center [174, 106] width 291 height 9
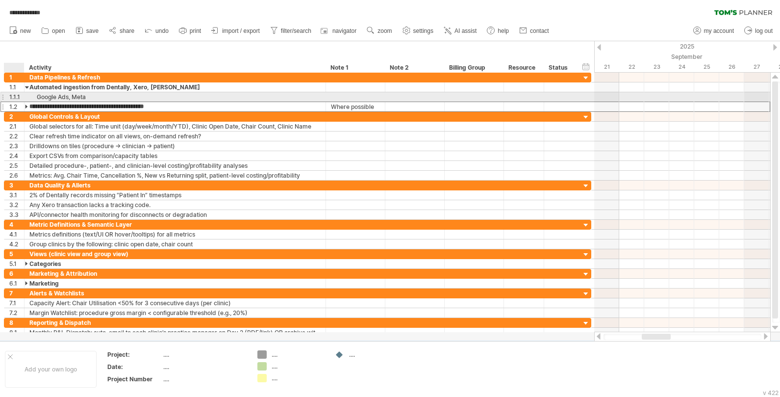
click at [13, 97] on div "1.1.1" at bounding box center [16, 96] width 15 height 9
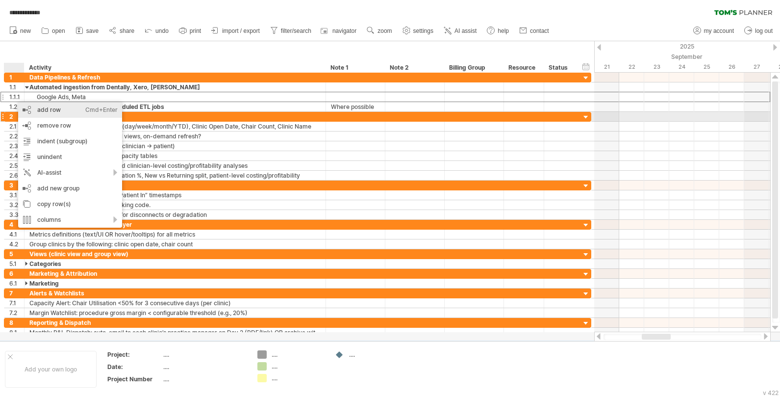
click at [56, 111] on div "add row Ctrl+Enter Cmd+Enter" at bounding box center [70, 110] width 104 height 16
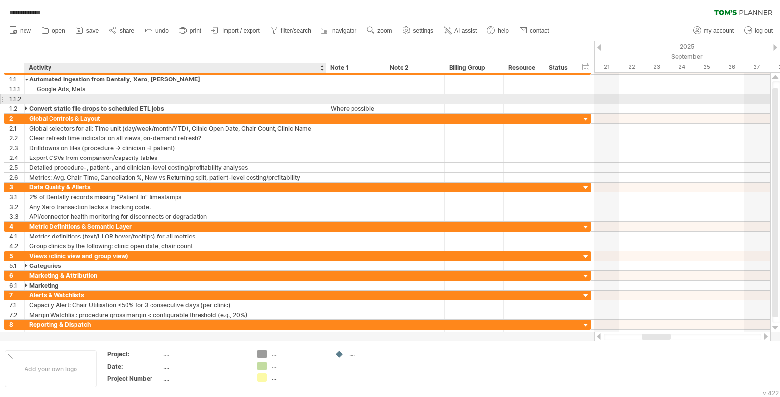
click at [58, 96] on div at bounding box center [174, 98] width 291 height 9
type input "******"
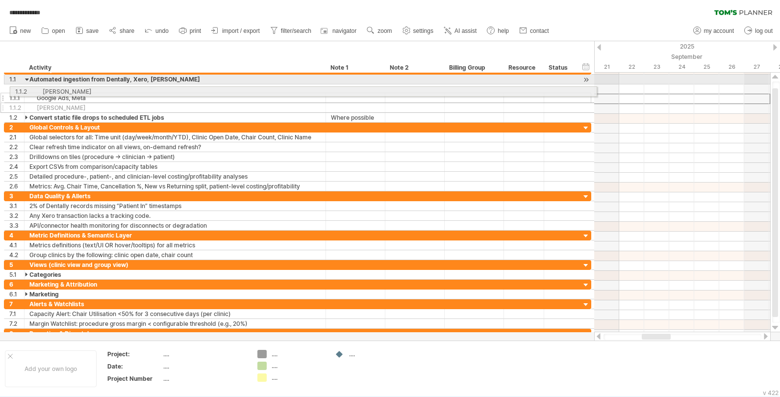
drag, startPoint x: 3, startPoint y: 100, endPoint x: 6, endPoint y: 90, distance: 10.7
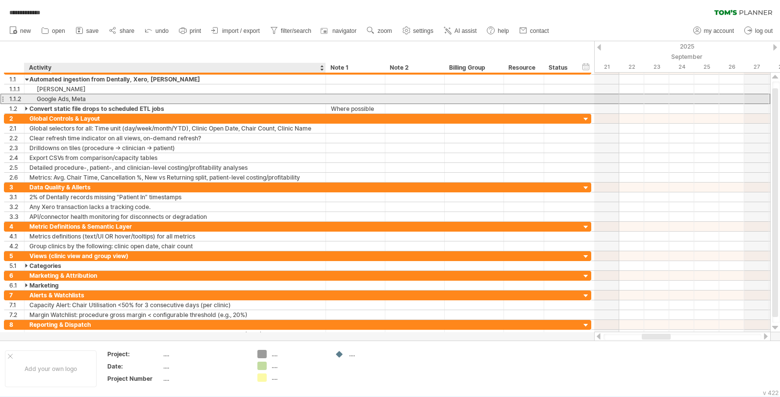
click at [49, 99] on div "Google Ads, Meta" at bounding box center [174, 98] width 291 height 9
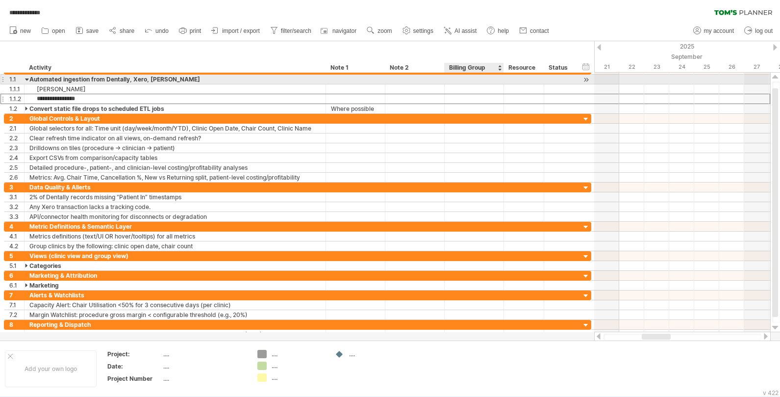
click at [456, 81] on div at bounding box center [474, 79] width 49 height 9
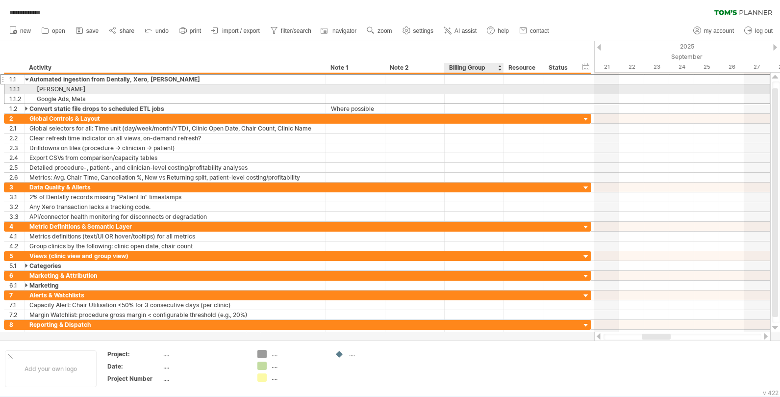
click at [456, 87] on div at bounding box center [474, 88] width 49 height 9
type input "**********"
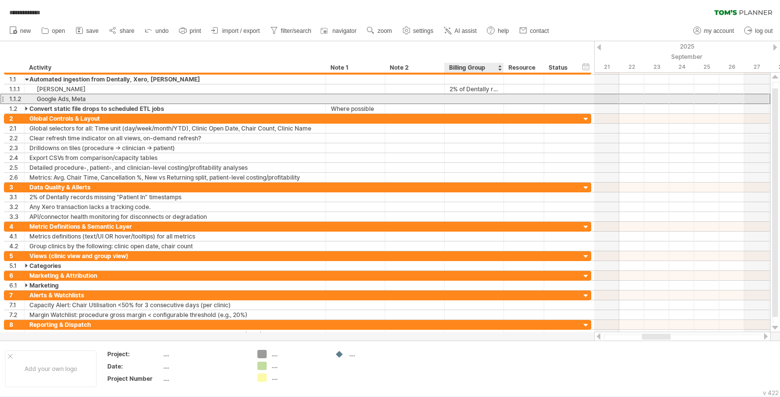
click at [456, 98] on div at bounding box center [474, 98] width 49 height 9
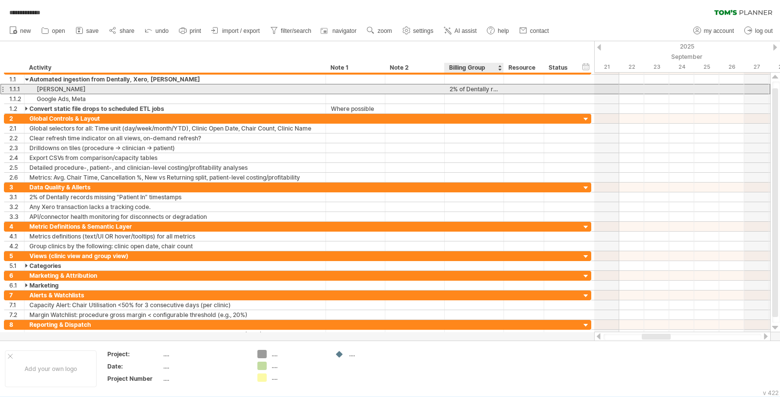
click at [456, 89] on div "2% of Dentally records missing “Patient In” timestamps." at bounding box center [474, 88] width 49 height 9
click at [456, 89] on input "**********" at bounding box center [474, 88] width 49 height 9
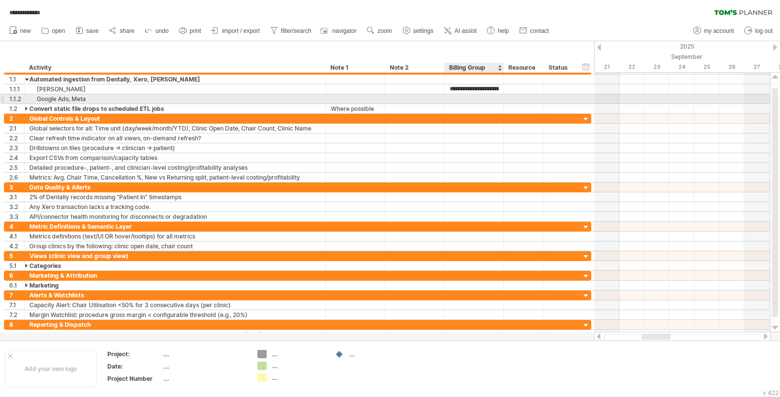
type input "*"
click at [456, 99] on div at bounding box center [474, 98] width 49 height 9
type input "*"
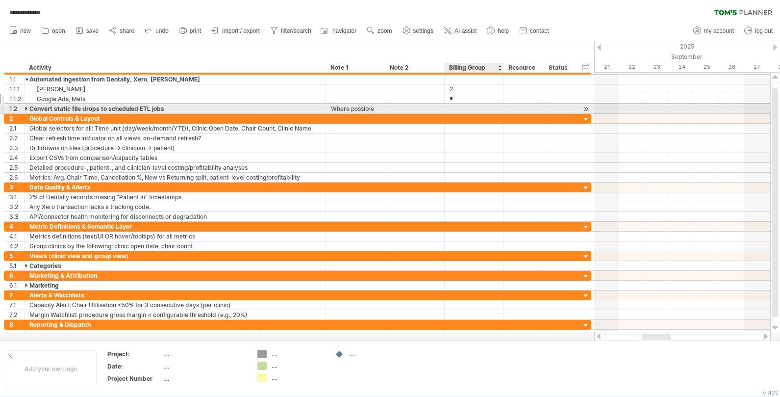
click at [456, 111] on div at bounding box center [474, 108] width 49 height 9
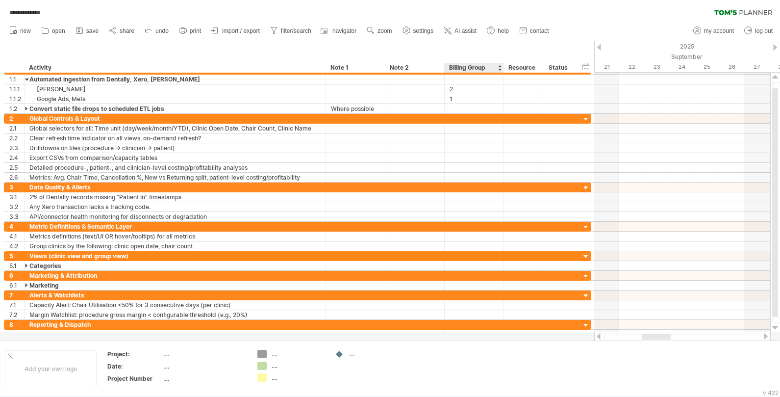
click at [456, 68] on div "Billing Group" at bounding box center [473, 68] width 49 height 10
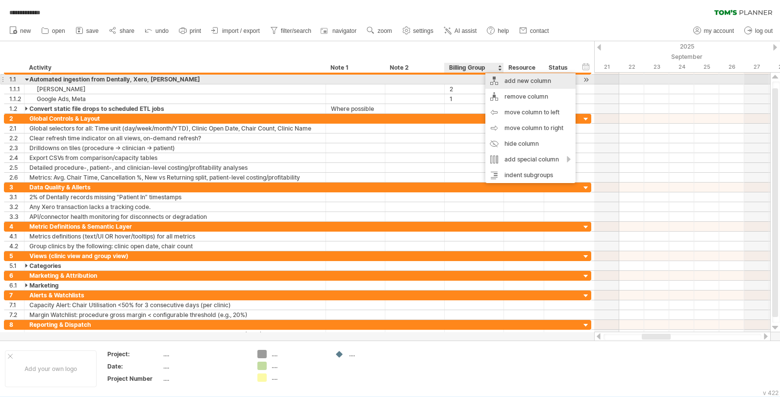
click at [456, 83] on div "add new column" at bounding box center [530, 81] width 90 height 16
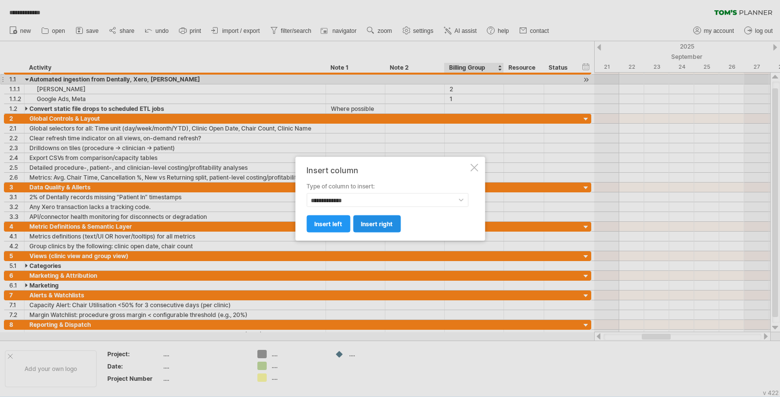
click at [366, 226] on span "insert right" at bounding box center [377, 223] width 32 height 7
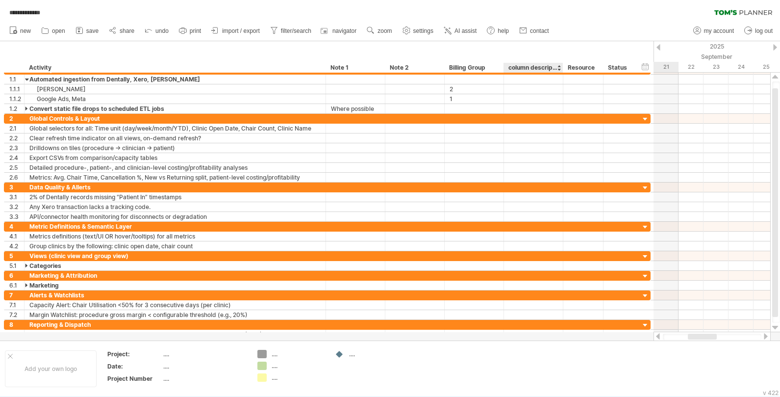
click at [456, 67] on div "column description" at bounding box center [532, 68] width 49 height 10
click at [456, 67] on input "**********" at bounding box center [532, 68] width 49 height 10
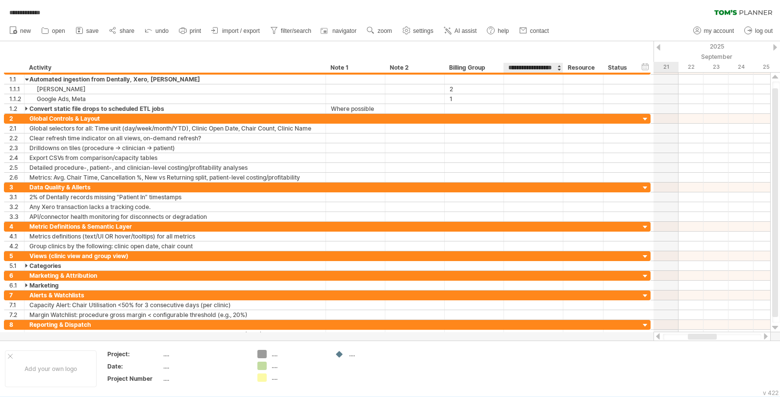
click at [456, 67] on input "**********" at bounding box center [532, 68] width 49 height 10
click at [456, 53] on div "**********" at bounding box center [326, 56] width 653 height 31
click at [456, 66] on div "0-1 Difficulty" at bounding box center [532, 68] width 49 height 10
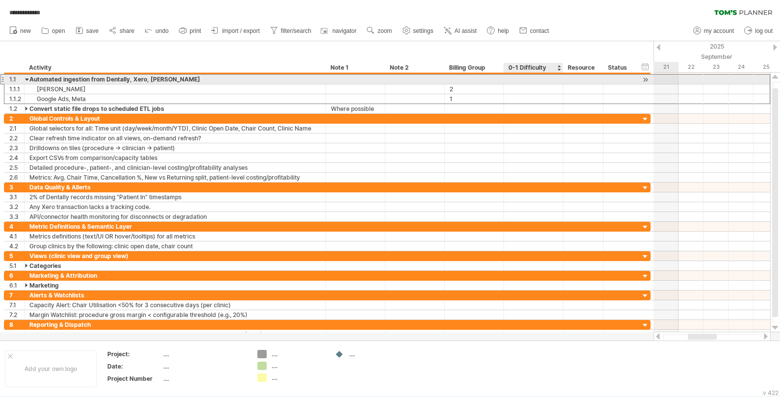
click at [456, 78] on div at bounding box center [533, 79] width 49 height 9
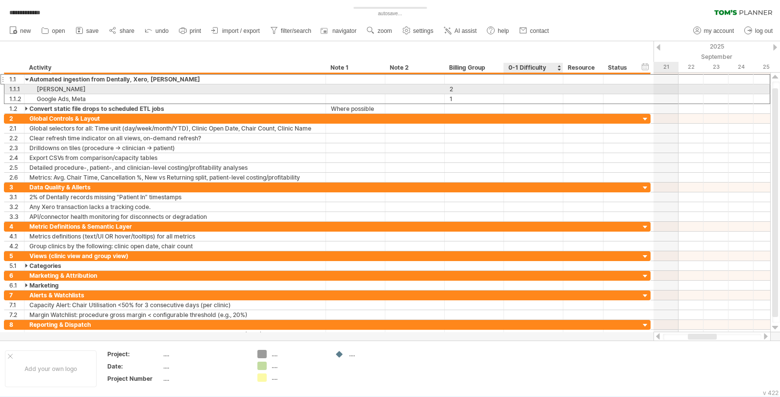
click at [456, 90] on div at bounding box center [533, 88] width 49 height 9
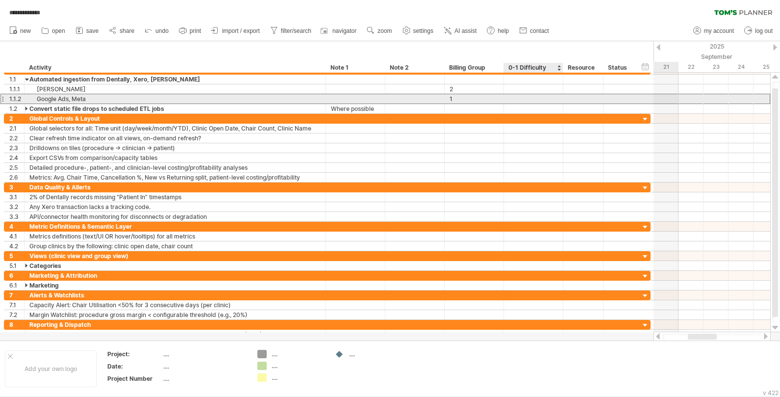
click at [456, 99] on div at bounding box center [533, 98] width 49 height 9
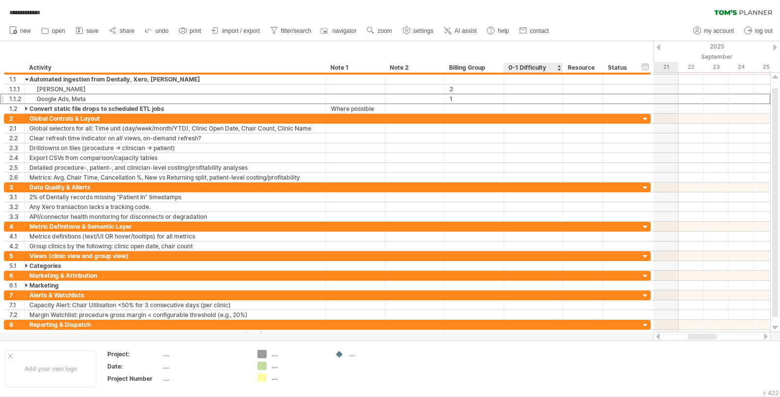
click at [456, 68] on div "0-1 Difficulty" at bounding box center [532, 68] width 49 height 10
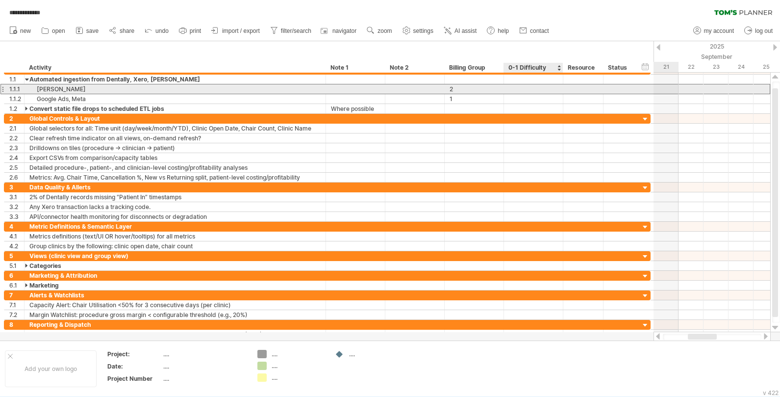
click at [456, 90] on div at bounding box center [533, 88] width 49 height 9
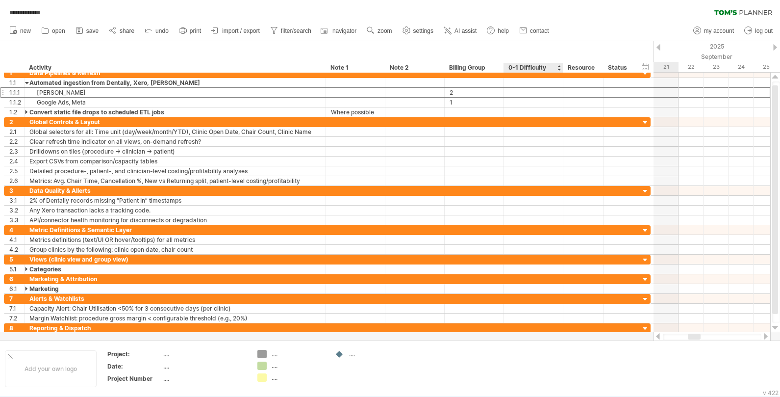
click at [456, 67] on div "0-1 Difficulty" at bounding box center [532, 68] width 49 height 10
type input "**********"
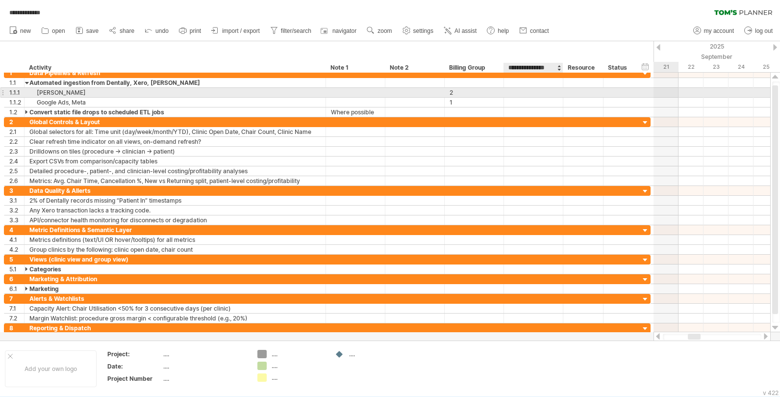
click at [456, 94] on div at bounding box center [533, 92] width 49 height 9
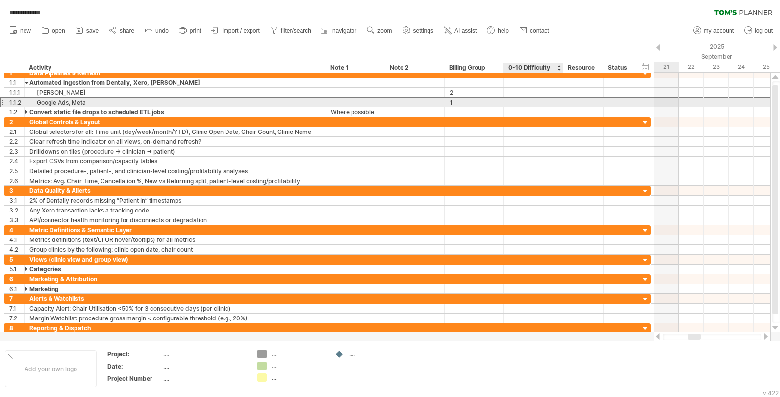
click at [456, 101] on div at bounding box center [533, 102] width 49 height 9
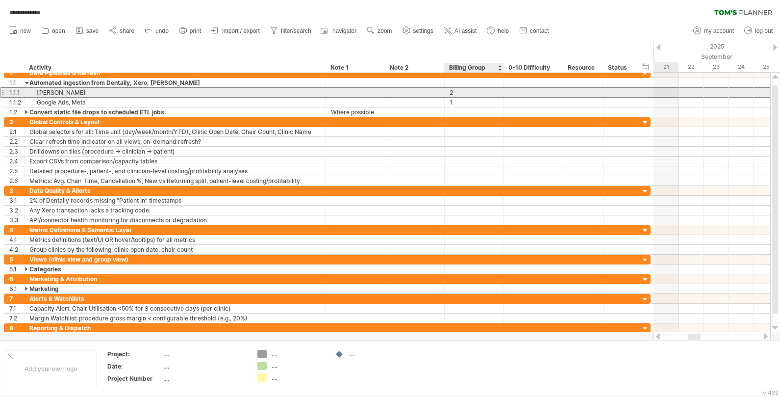
click at [456, 92] on div "2" at bounding box center [474, 92] width 49 height 9
type input "*"
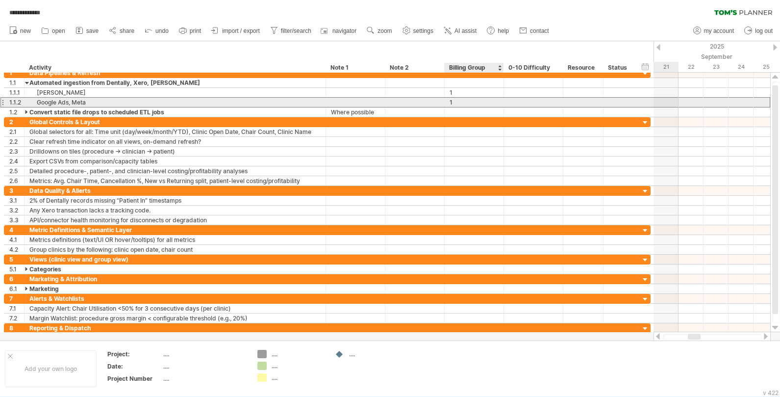
click at [456, 102] on div "1" at bounding box center [474, 102] width 49 height 9
type input "*"
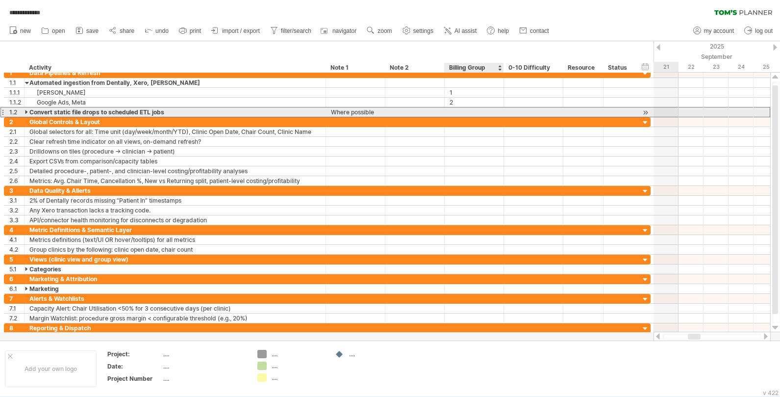
click at [456, 111] on div at bounding box center [474, 111] width 49 height 9
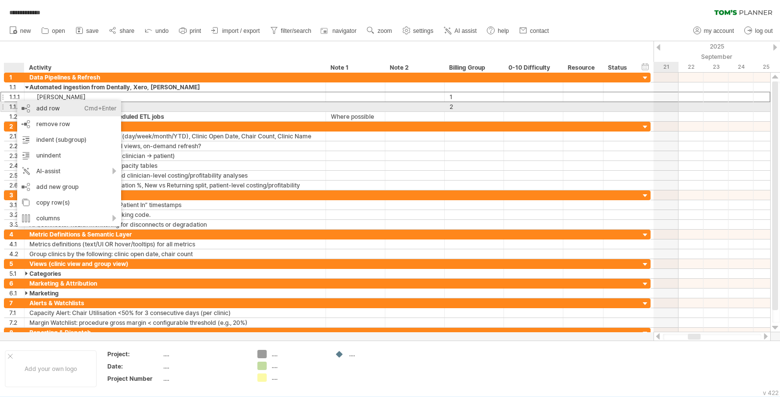
click at [58, 109] on div "add row Ctrl+Enter Cmd+Enter" at bounding box center [69, 108] width 104 height 16
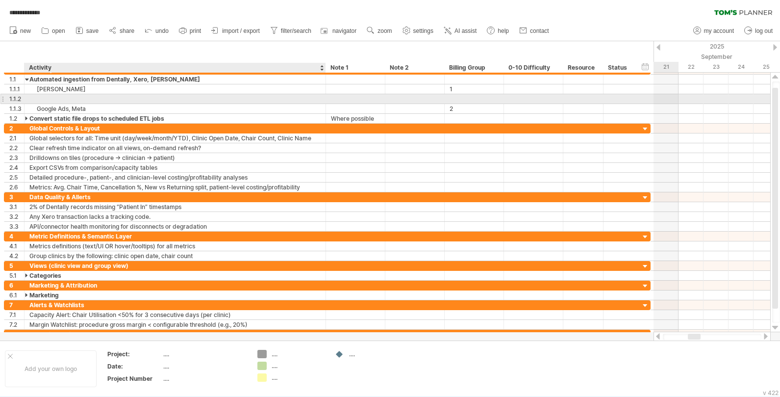
click at [58, 98] on div at bounding box center [174, 98] width 291 height 9
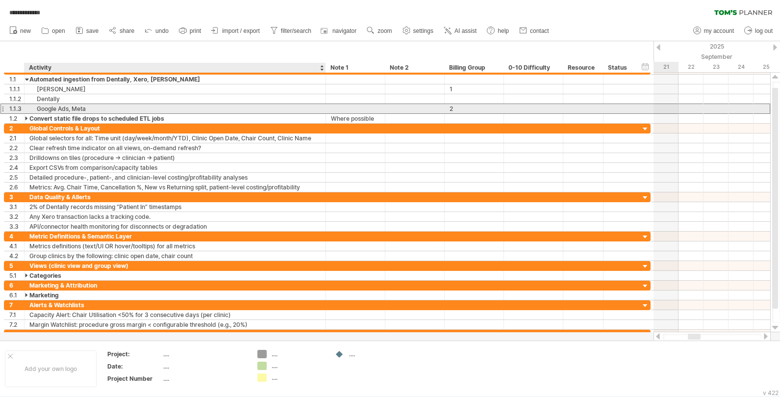
click at [63, 107] on div "Google Ads, Meta" at bounding box center [174, 108] width 291 height 9
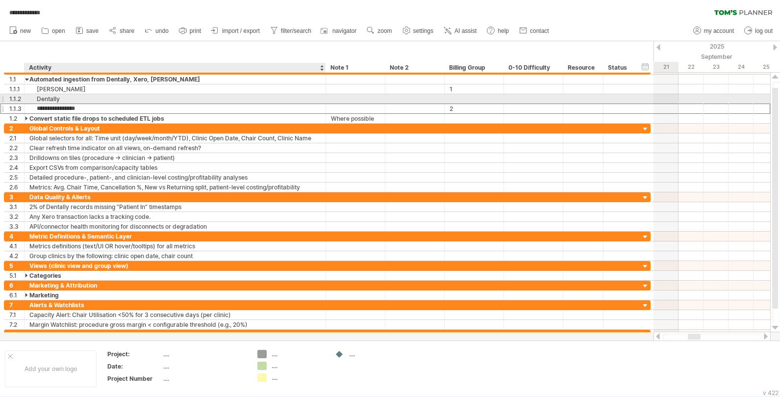
click at [68, 100] on div "Dentally" at bounding box center [174, 98] width 291 height 9
type input "**********"
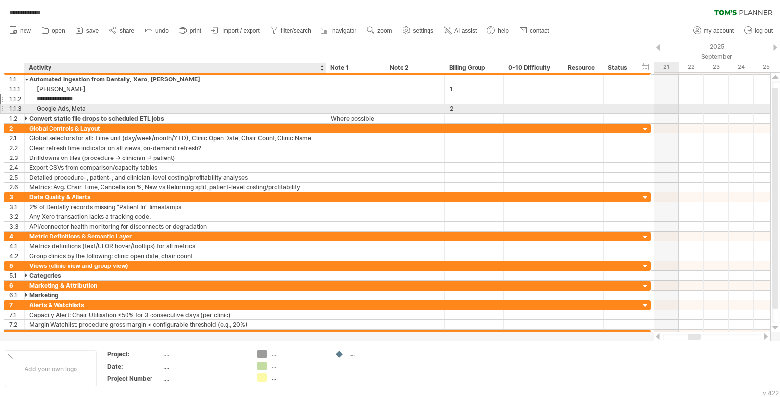
click at [62, 107] on div "Google Ads, Meta" at bounding box center [174, 108] width 291 height 9
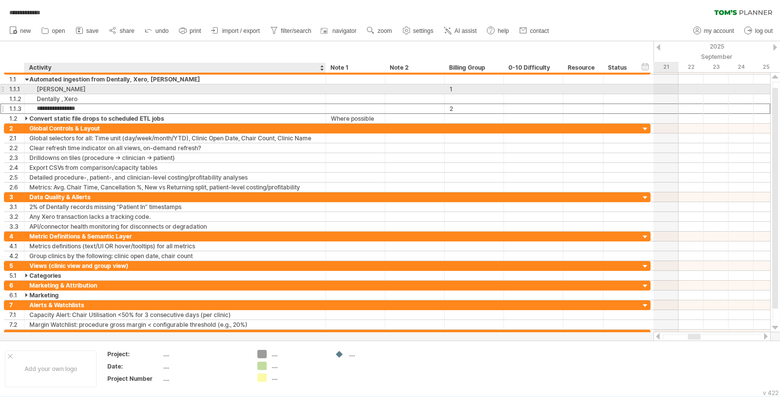
click at [62, 89] on div "[PERSON_NAME]" at bounding box center [174, 88] width 291 height 9
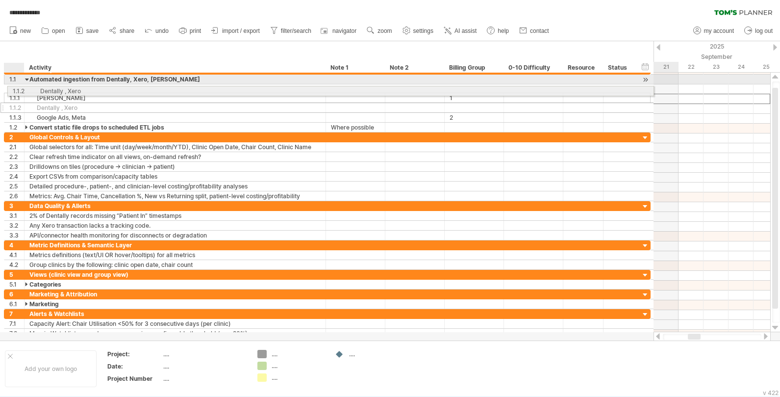
drag, startPoint x: 7, startPoint y: 99, endPoint x: 7, endPoint y: 90, distance: 8.8
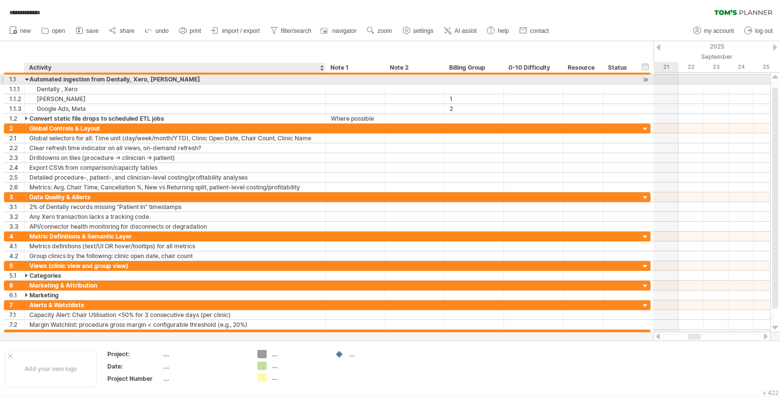
click at [63, 78] on div "Automated ingestion from Dentally, Xero, [PERSON_NAME]" at bounding box center [174, 79] width 291 height 9
click at [88, 80] on input "**********" at bounding box center [174, 79] width 291 height 9
drag, startPoint x: 174, startPoint y: 81, endPoint x: 92, endPoint y: 81, distance: 81.4
click at [92, 81] on input "**********" at bounding box center [174, 79] width 291 height 9
type input "**********"
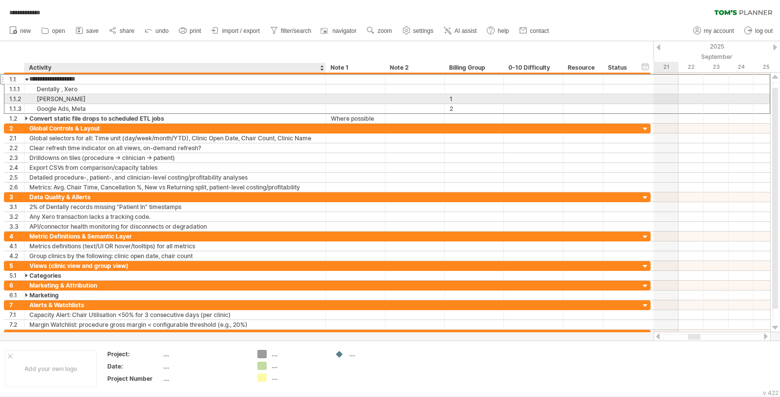
click at [91, 95] on div "[PERSON_NAME]" at bounding box center [174, 98] width 291 height 9
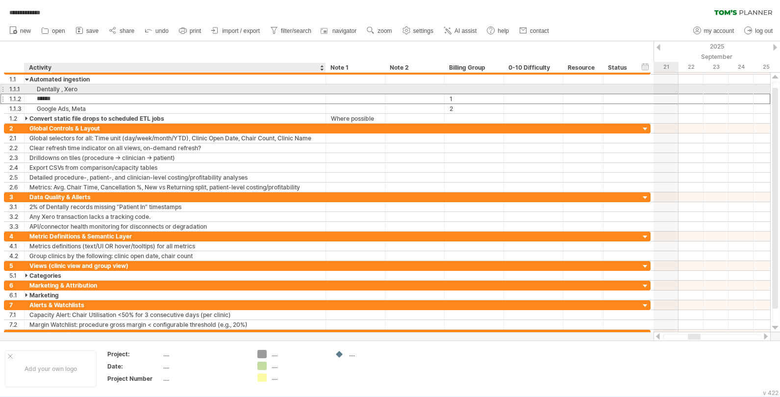
click at [90, 86] on div "Dentally , Xero" at bounding box center [174, 88] width 291 height 9
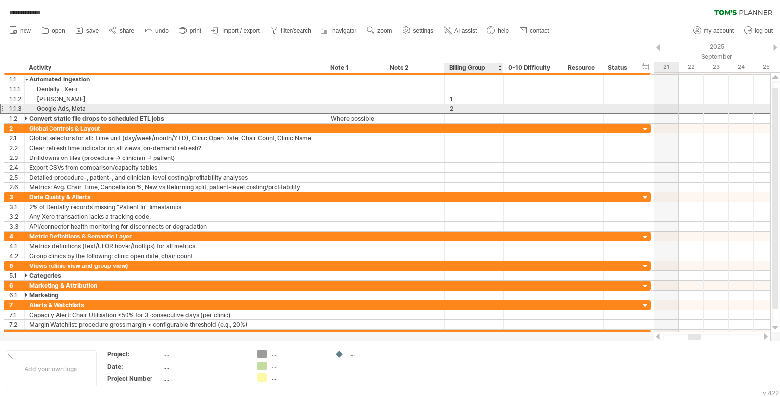
click at [456, 106] on div "2" at bounding box center [474, 108] width 49 height 9
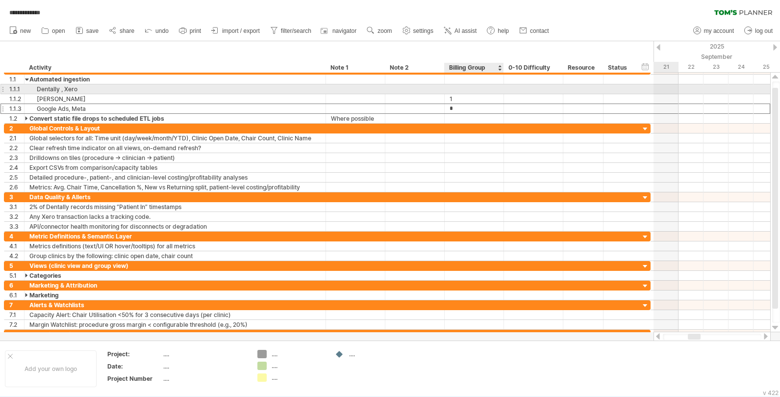
click at [456, 90] on div at bounding box center [474, 88] width 49 height 9
type input "*"
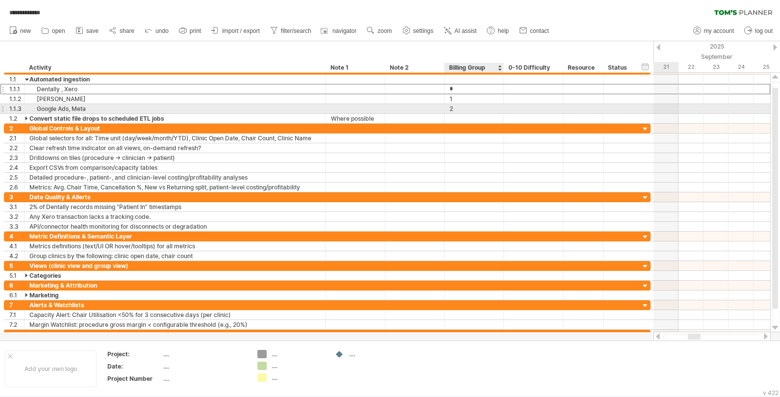
click at [456, 105] on div "2" at bounding box center [474, 108] width 49 height 9
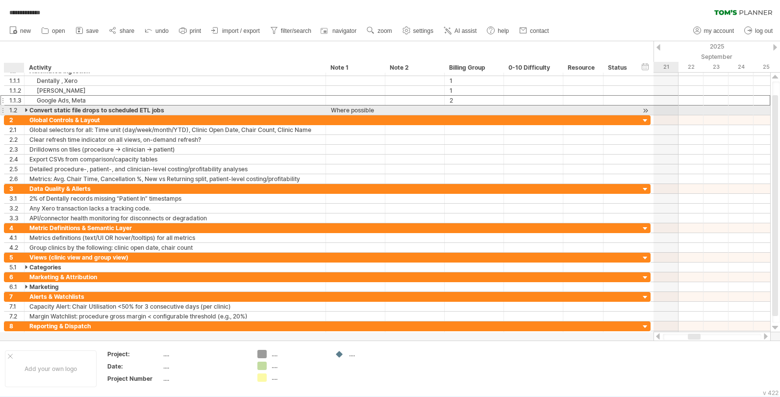
click at [26, 109] on div at bounding box center [27, 109] width 4 height 9
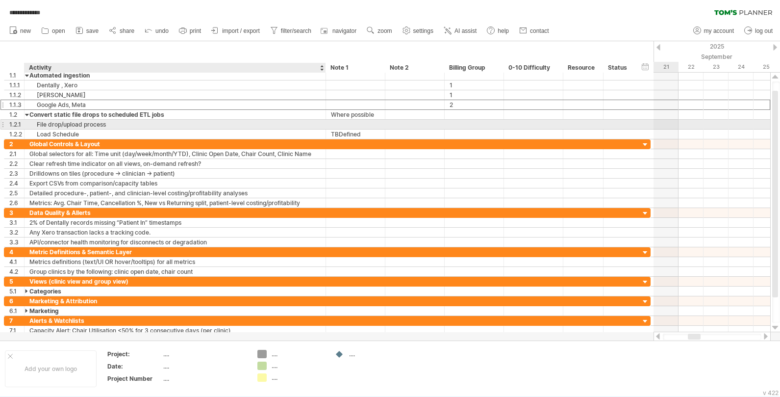
click at [147, 125] on div "File drop/upload process" at bounding box center [174, 124] width 291 height 9
click at [350, 124] on div at bounding box center [355, 124] width 49 height 9
type input "*****"
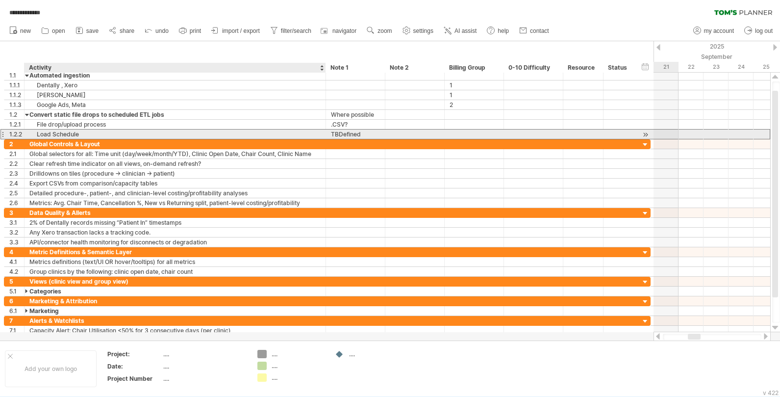
click at [252, 134] on div "Load Schedule" at bounding box center [174, 133] width 291 height 9
click at [391, 133] on div at bounding box center [414, 133] width 49 height 9
type input "**********"
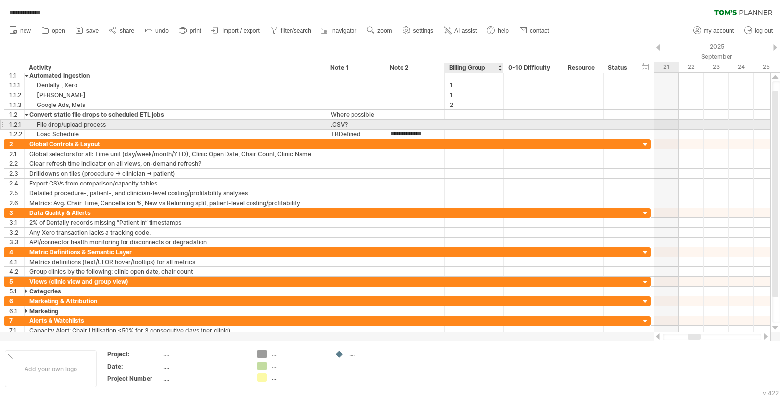
click at [456, 121] on div at bounding box center [474, 124] width 49 height 9
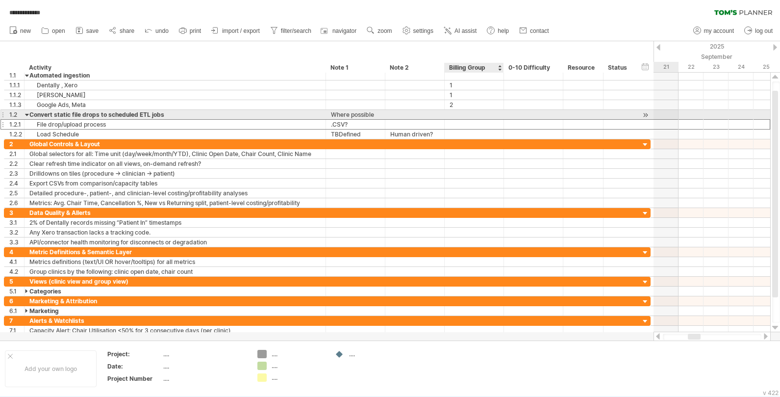
click at [456, 114] on div at bounding box center [474, 114] width 49 height 9
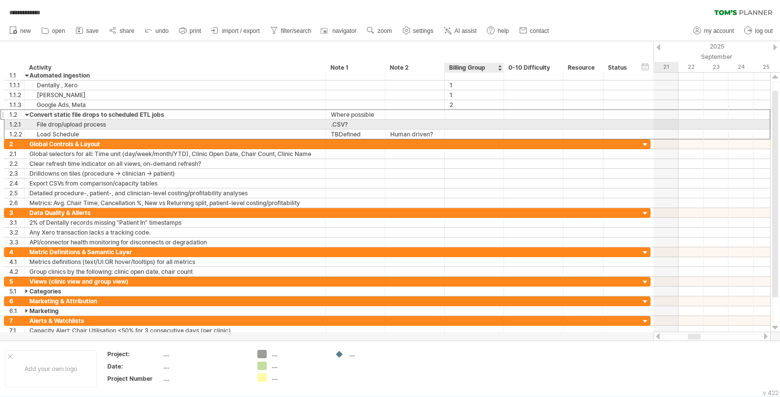
click at [456, 124] on div at bounding box center [474, 124] width 49 height 9
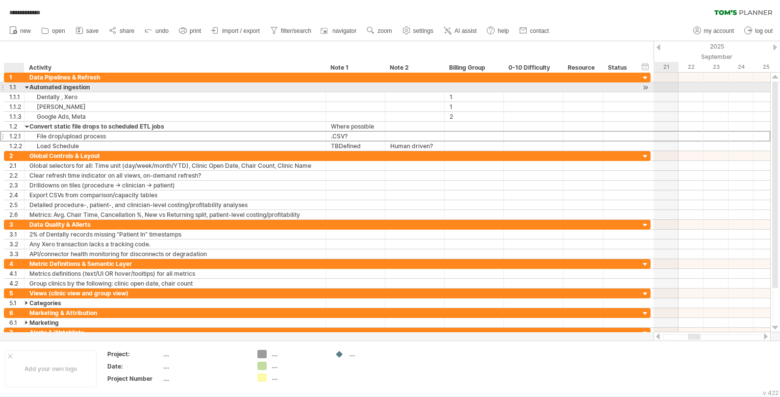
click at [26, 88] on div at bounding box center [27, 86] width 4 height 9
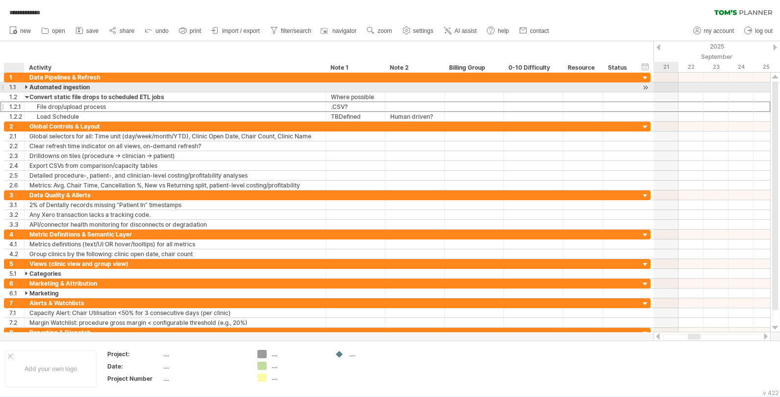
click at [26, 88] on div at bounding box center [27, 86] width 4 height 9
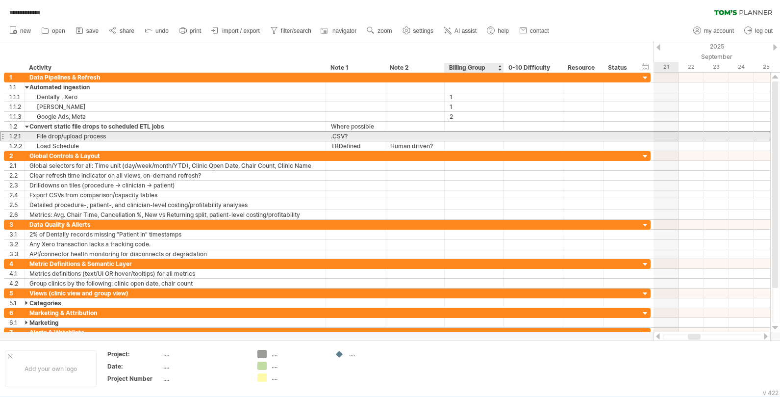
click at [456, 138] on div at bounding box center [474, 135] width 49 height 9
type input "*"
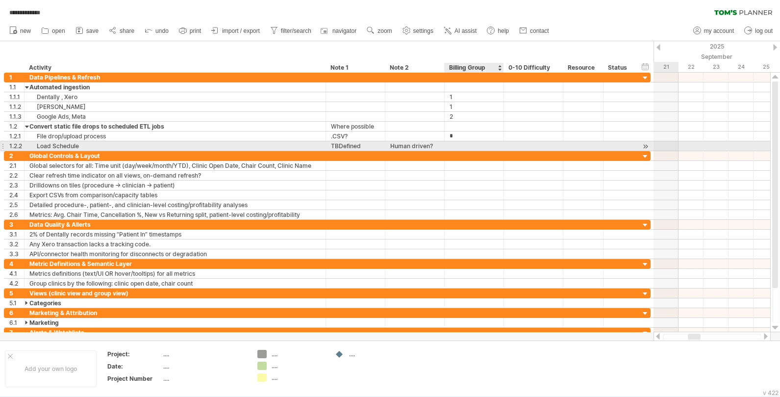
click at [456, 148] on div at bounding box center [474, 145] width 49 height 9
type input "*"
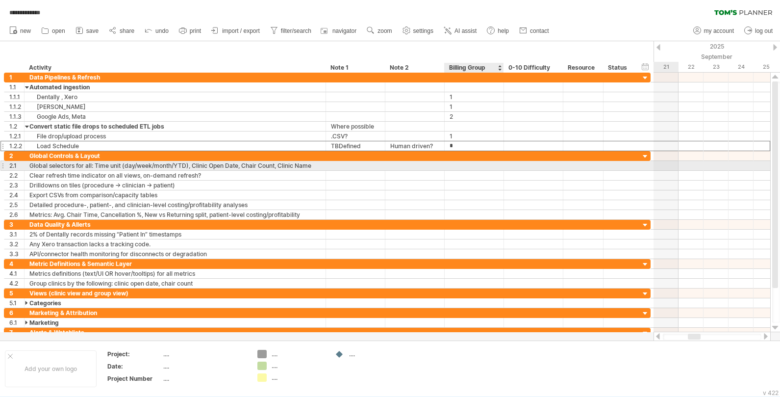
click at [456, 167] on div at bounding box center [474, 165] width 49 height 9
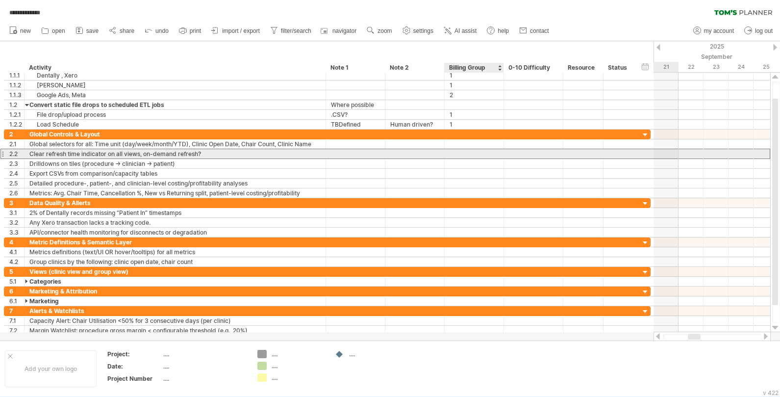
click at [456, 153] on div at bounding box center [474, 153] width 49 height 9
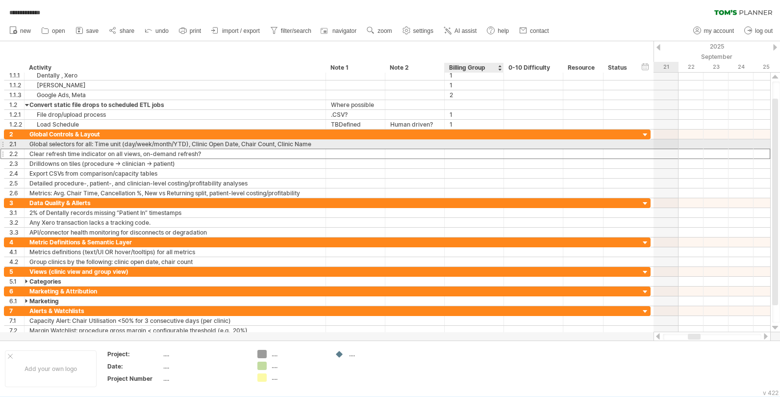
click at [456, 143] on div at bounding box center [474, 143] width 49 height 9
type input "*"
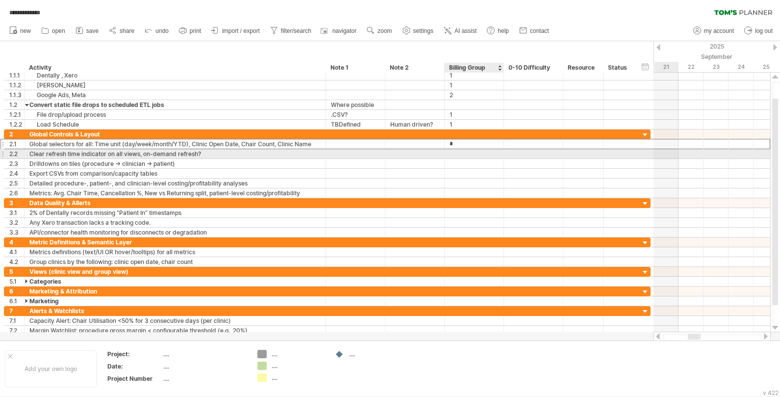
click at [456, 156] on div at bounding box center [474, 153] width 49 height 9
type input "*"
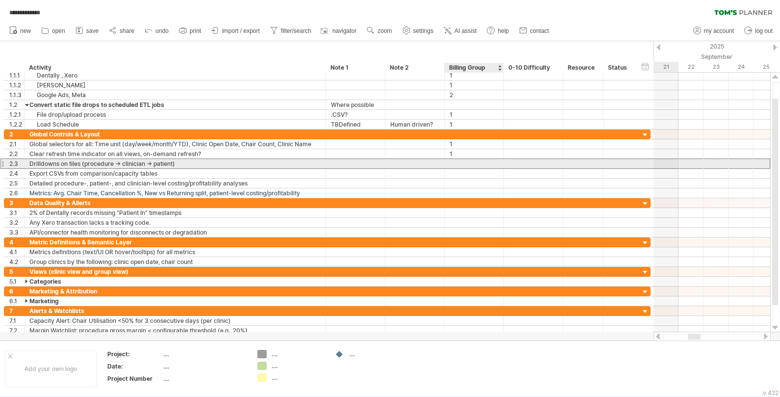
click at [456, 164] on div at bounding box center [474, 163] width 49 height 9
type input "*"
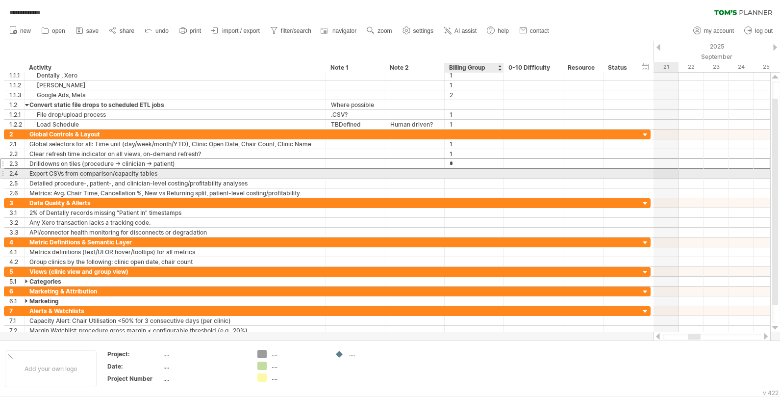
click at [456, 172] on div at bounding box center [474, 173] width 49 height 9
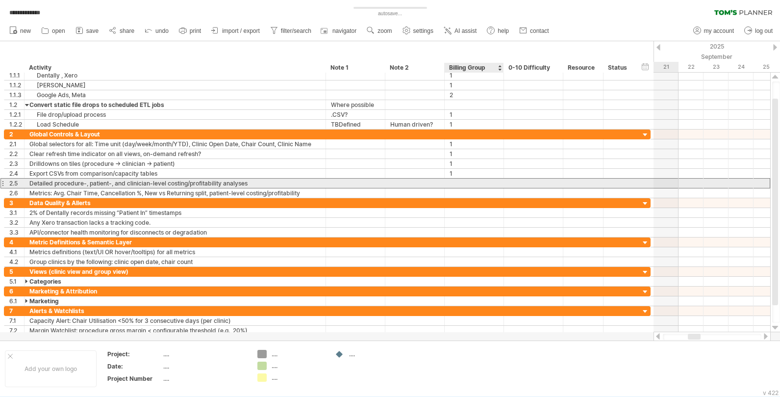
click at [456, 182] on div at bounding box center [474, 182] width 49 height 9
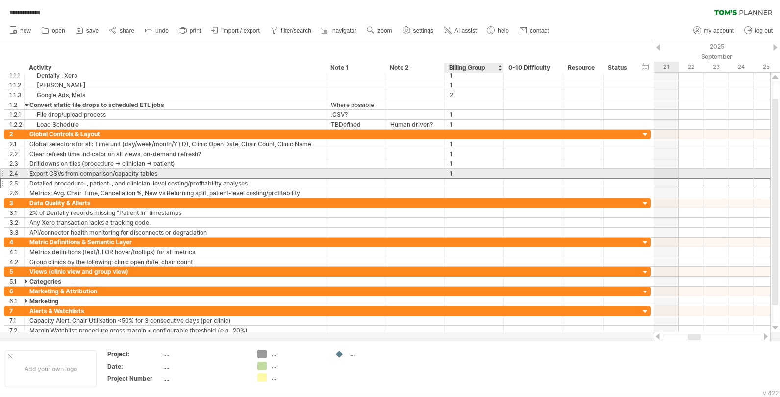
click at [456, 174] on div "1" at bounding box center [474, 173] width 49 height 9
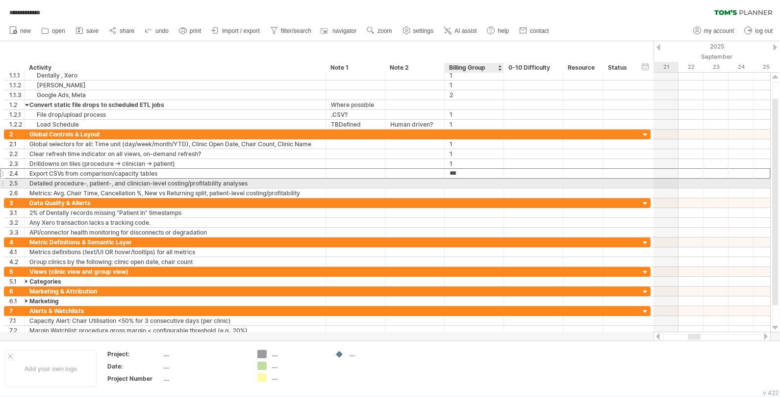
click at [456, 183] on div at bounding box center [474, 182] width 49 height 9
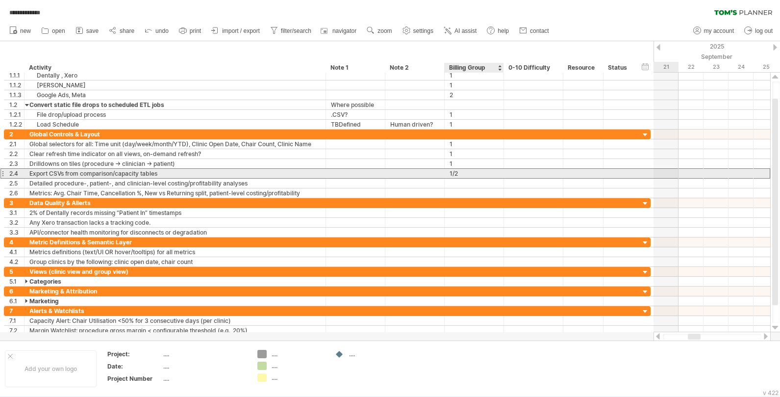
click at [456, 175] on div "1/2" at bounding box center [474, 173] width 49 height 9
type input "****"
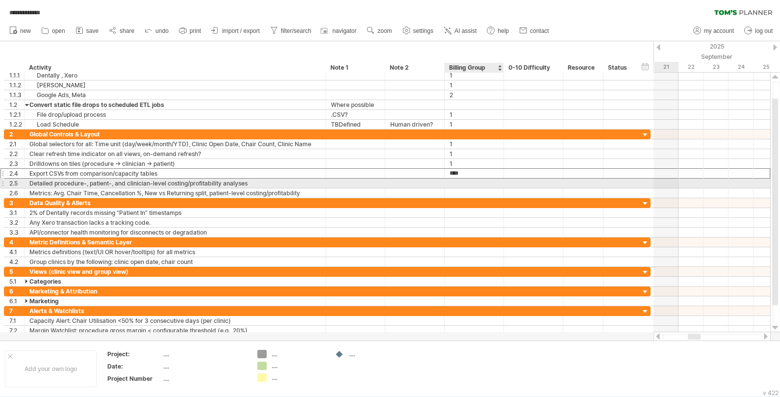
click at [456, 181] on div at bounding box center [474, 182] width 49 height 9
type input "*"
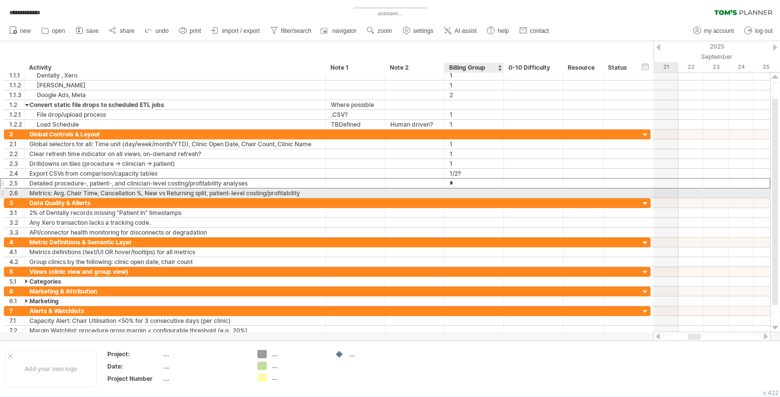
click at [456, 192] on div at bounding box center [474, 192] width 49 height 9
click at [456, 192] on input "text" at bounding box center [474, 192] width 49 height 9
type input "*"
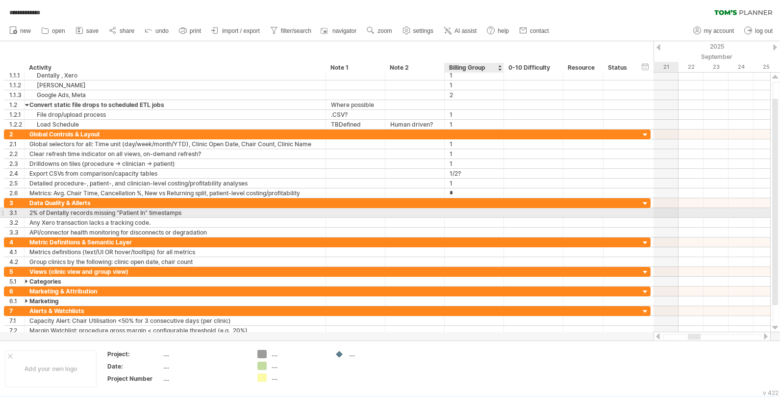
click at [455, 213] on div at bounding box center [474, 212] width 49 height 9
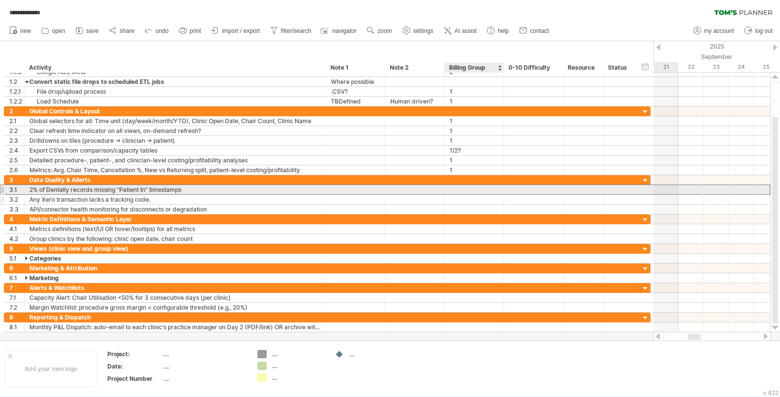
click at [456, 195] on div at bounding box center [474, 199] width 49 height 9
click at [456, 188] on div at bounding box center [474, 189] width 49 height 9
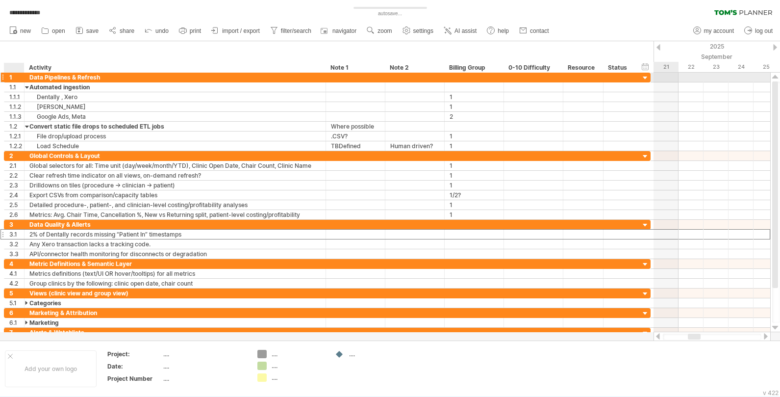
click at [8, 79] on div "1" at bounding box center [14, 77] width 20 height 9
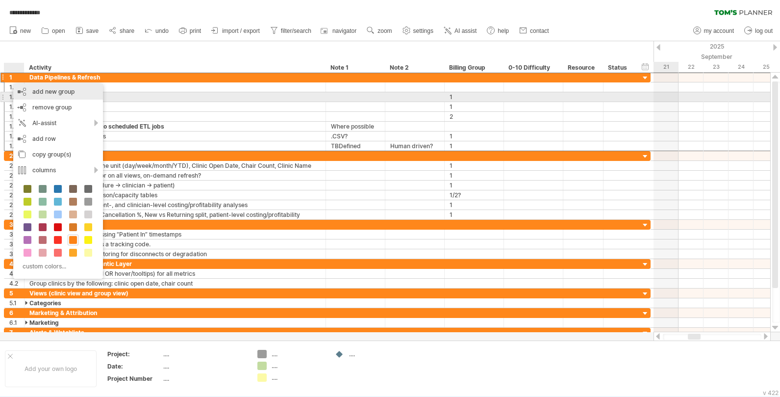
click at [55, 93] on div "add new group" at bounding box center [58, 92] width 90 height 16
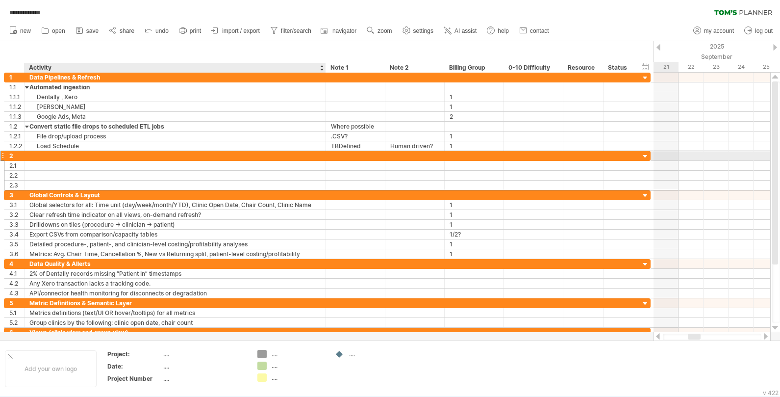
click at [42, 158] on div at bounding box center [174, 155] width 291 height 9
type input "**********"
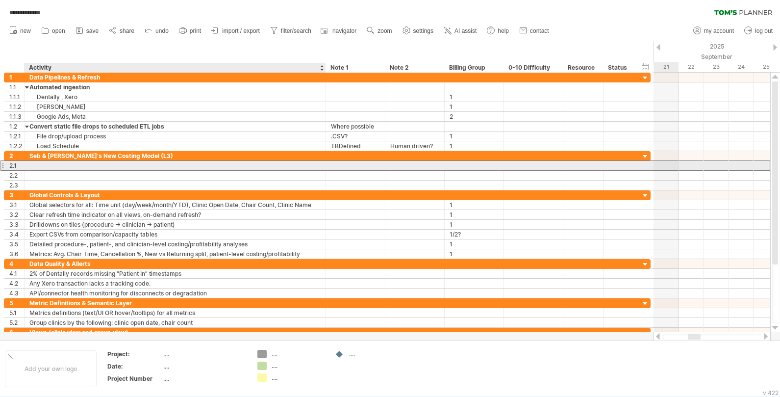
click at [47, 167] on div at bounding box center [174, 165] width 291 height 9
type input "*"
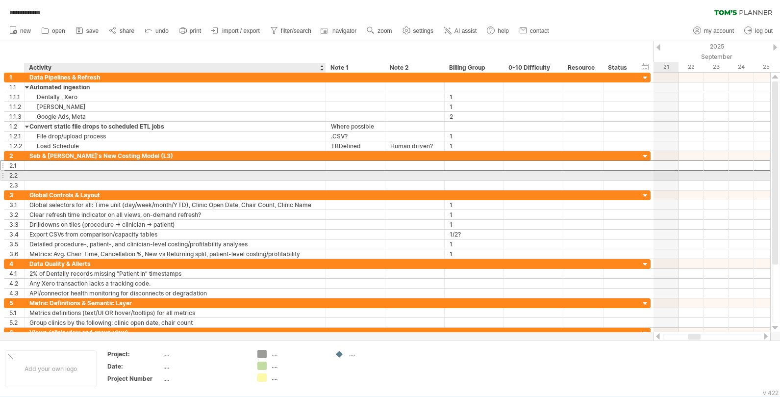
type input "*"
click at [53, 179] on div at bounding box center [174, 175] width 291 height 9
type input "*"
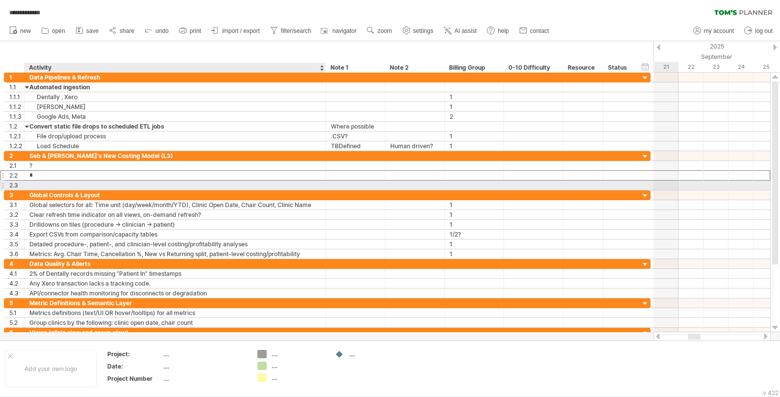
click at [54, 187] on div at bounding box center [174, 184] width 291 height 9
type input "*"
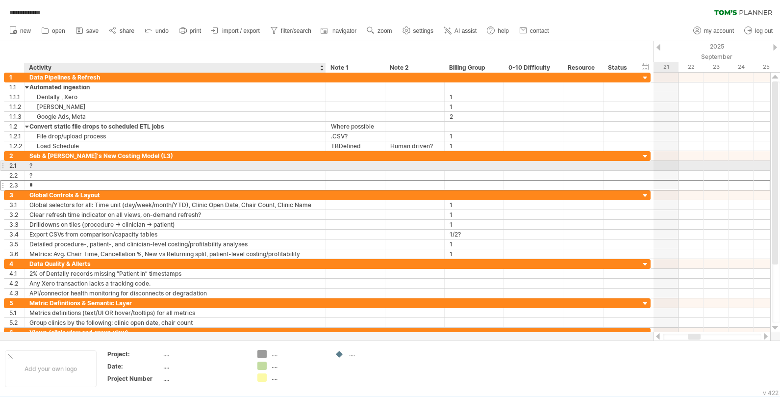
click at [84, 169] on div "?" at bounding box center [174, 165] width 291 height 9
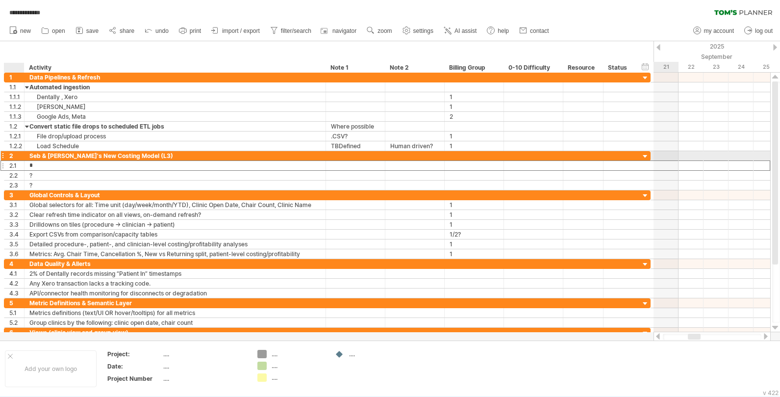
click at [9, 156] on div "2" at bounding box center [16, 155] width 15 height 9
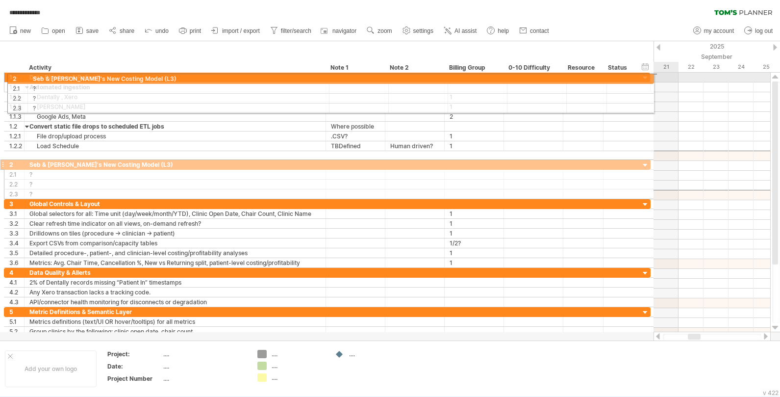
drag, startPoint x: 3, startPoint y: 156, endPoint x: 4, endPoint y: 77, distance: 78.9
drag, startPoint x: 3, startPoint y: 156, endPoint x: 4, endPoint y: 76, distance: 79.9
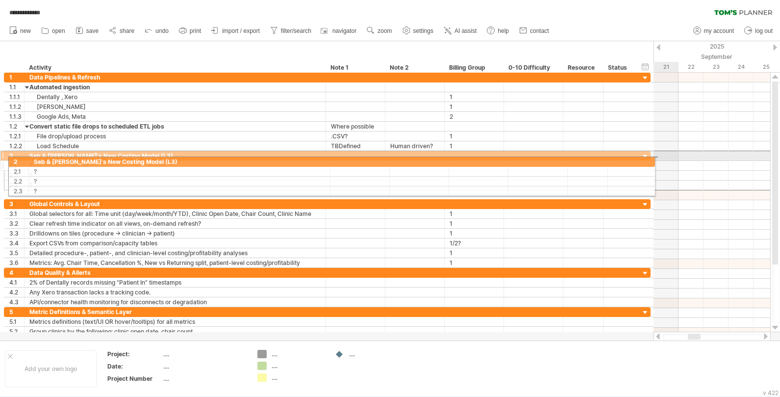
click at [5, 160] on div "**********" at bounding box center [327, 170] width 647 height 40
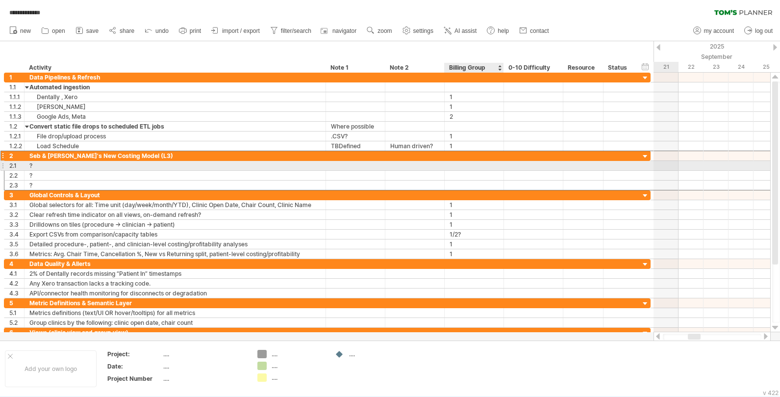
click at [456, 166] on div at bounding box center [474, 165] width 49 height 9
type input "*"
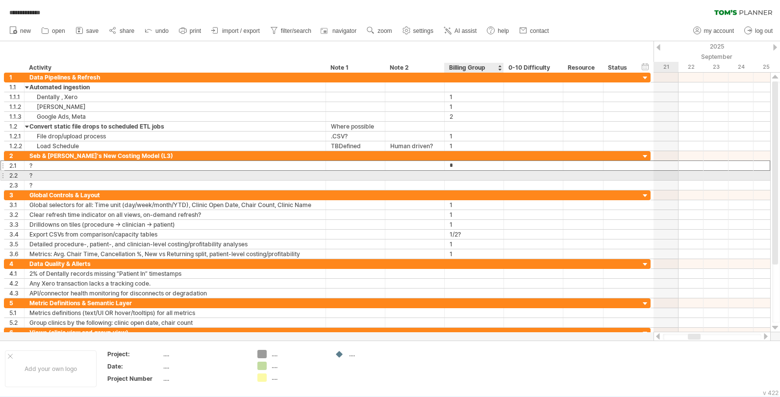
click at [456, 175] on div at bounding box center [474, 175] width 49 height 9
type input "*"
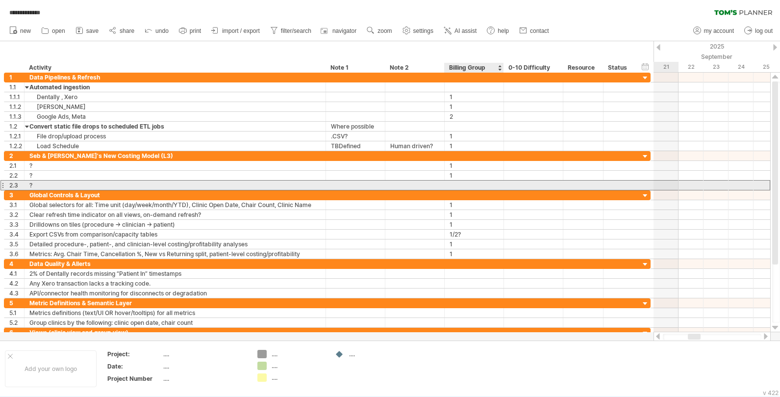
click at [456, 184] on div at bounding box center [474, 184] width 49 height 9
type input "*"
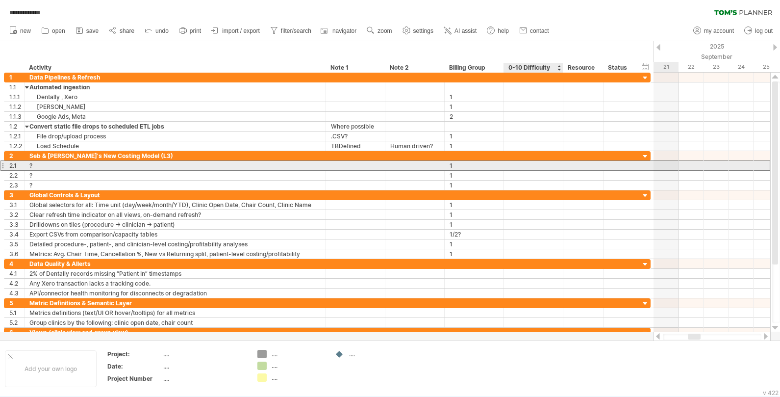
click at [456, 165] on div at bounding box center [533, 165] width 49 height 9
type input "*"
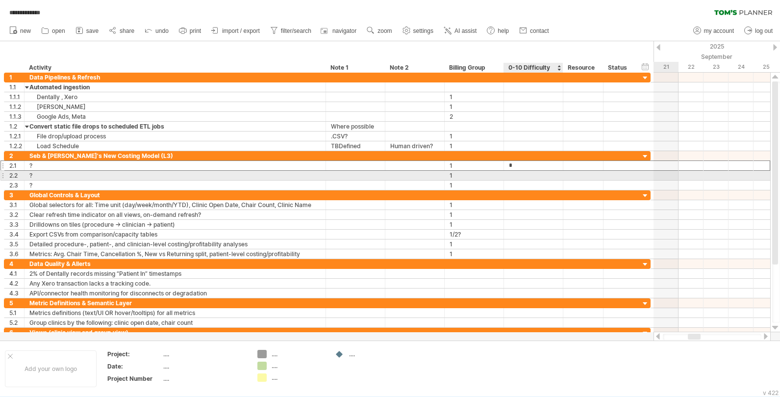
click at [456, 175] on div at bounding box center [533, 175] width 49 height 9
type input "*"
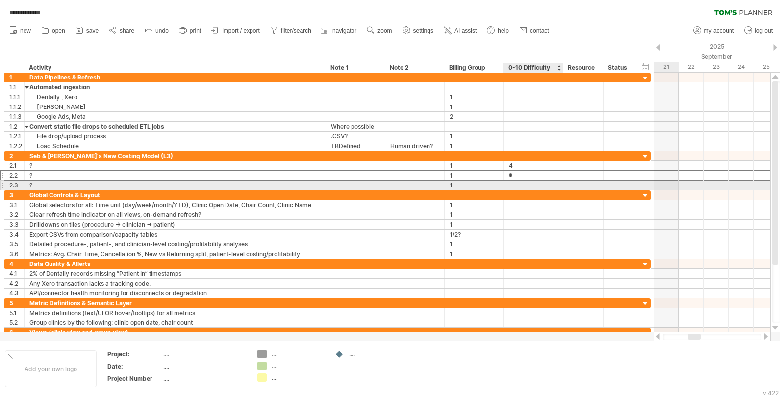
click at [456, 183] on div at bounding box center [533, 184] width 49 height 9
type input "*"
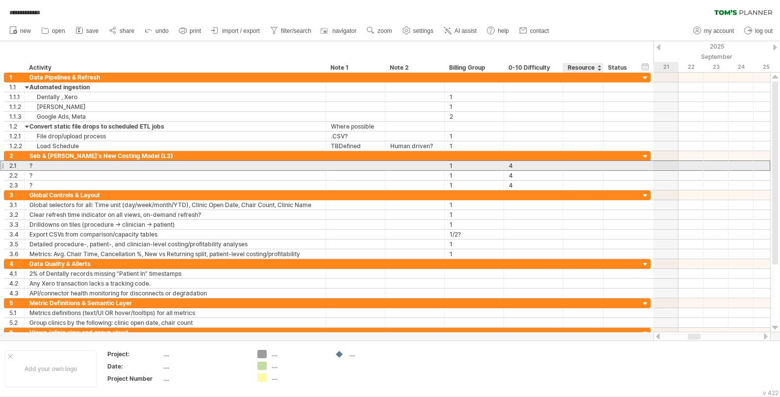
click at [456, 165] on div at bounding box center [583, 165] width 30 height 9
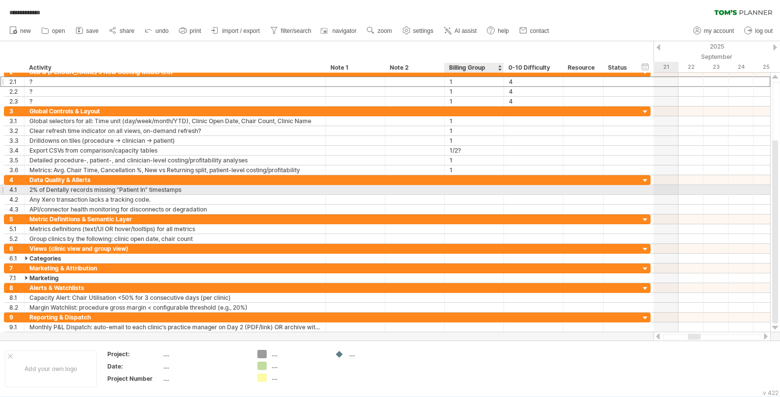
click at [454, 193] on div at bounding box center [474, 189] width 49 height 9
type input "*"
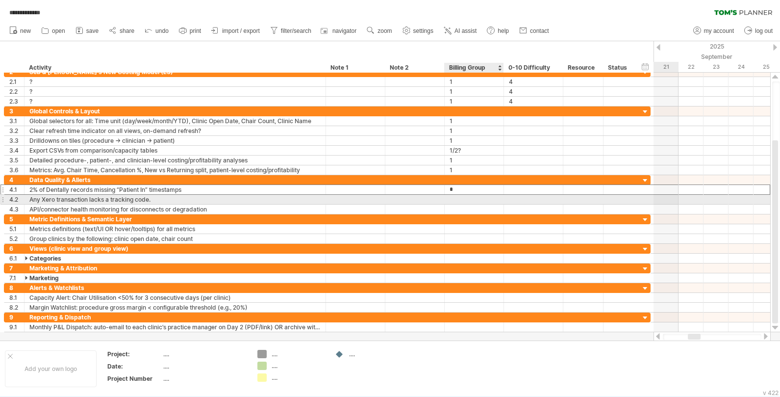
click at [455, 200] on div at bounding box center [474, 199] width 49 height 9
type input "*"
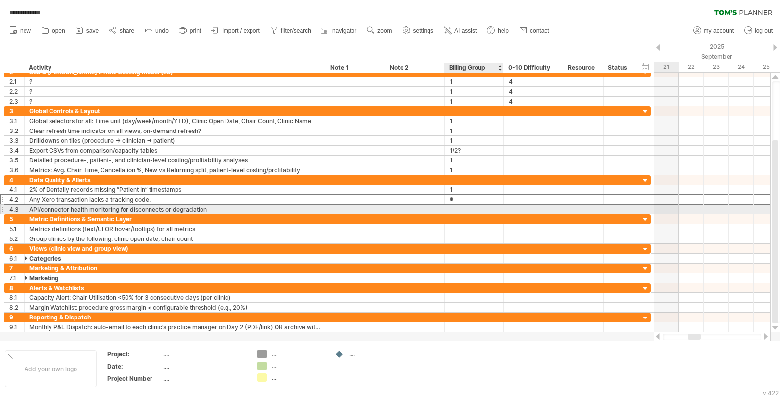
click at [455, 207] on div at bounding box center [474, 208] width 49 height 9
type input "*"
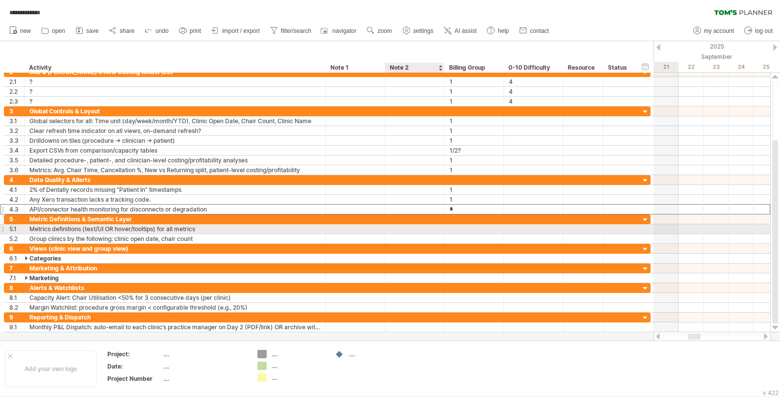
click at [450, 230] on div at bounding box center [474, 228] width 49 height 9
type input "*"
click at [456, 229] on div at bounding box center [533, 228] width 49 height 9
type input "*"
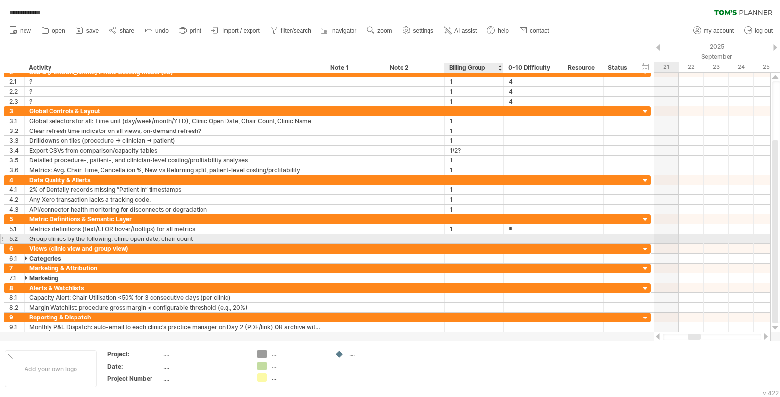
click at [456, 240] on div at bounding box center [474, 238] width 49 height 9
type input "*"
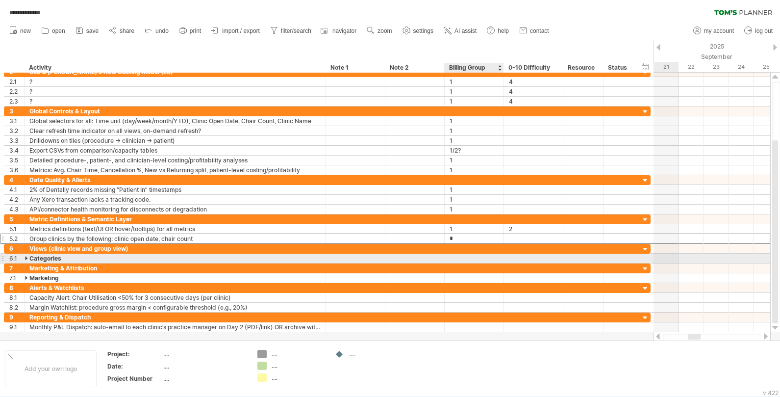
click at [456, 258] on div at bounding box center [474, 257] width 49 height 9
click at [27, 258] on div at bounding box center [27, 257] width 4 height 9
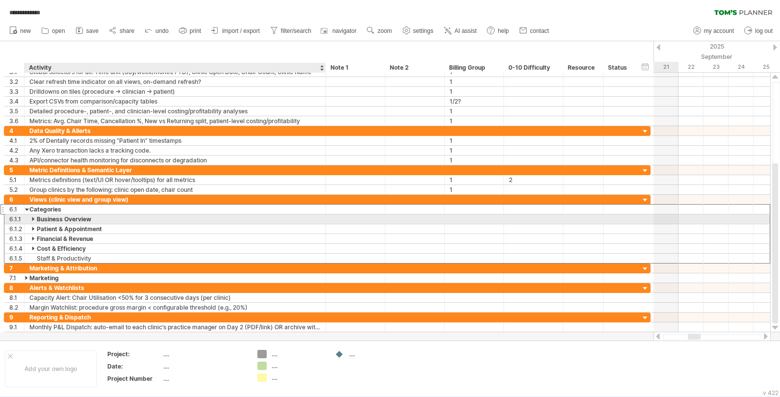
click at [33, 220] on div at bounding box center [34, 218] width 4 height 9
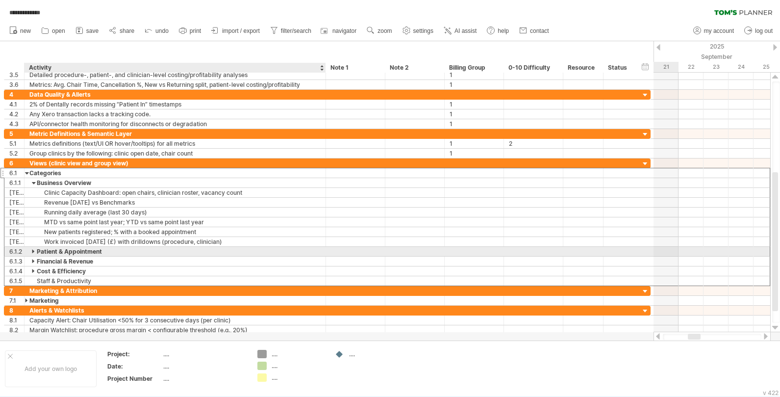
click at [33, 252] on div at bounding box center [34, 251] width 4 height 9
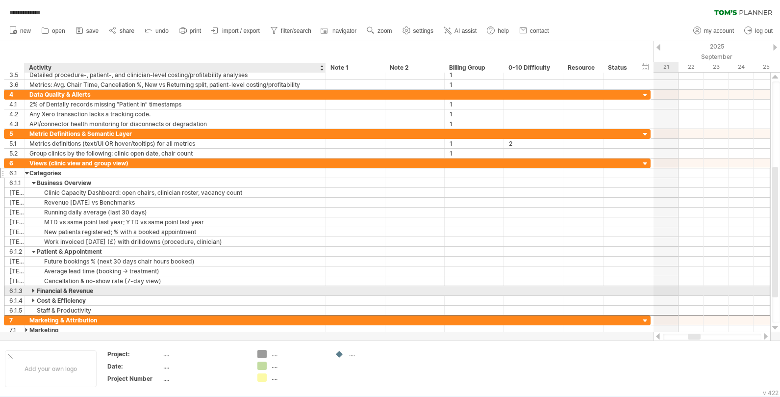
click at [35, 291] on div at bounding box center [34, 290] width 4 height 9
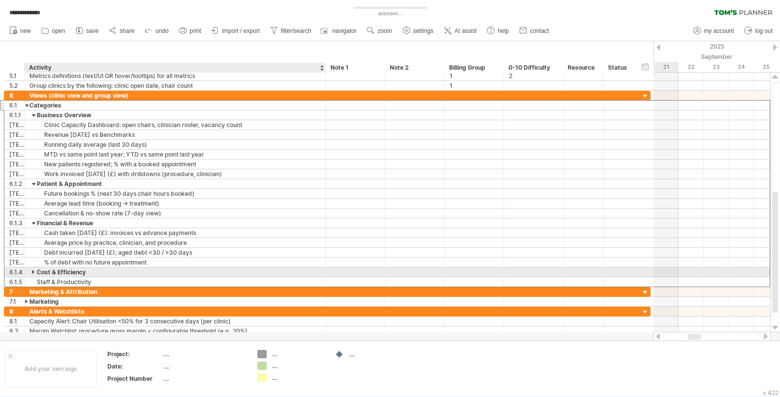
click at [32, 272] on div at bounding box center [34, 271] width 4 height 9
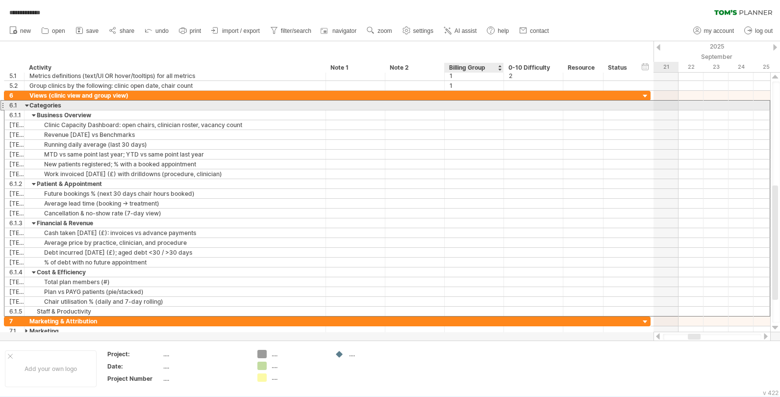
click at [456, 109] on div at bounding box center [474, 104] width 49 height 9
type input "*"
click at [456, 104] on div "1" at bounding box center [474, 104] width 49 height 9
paste input "*"
type input "*"
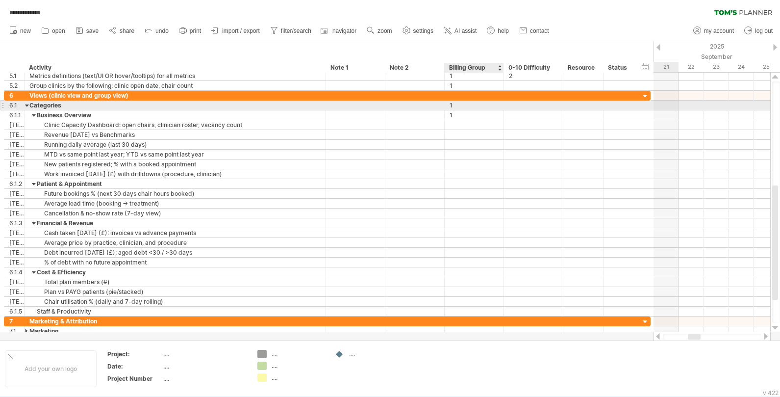
paste input "*"
type input "*"
paste input "*"
type input "*"
paste input "*"
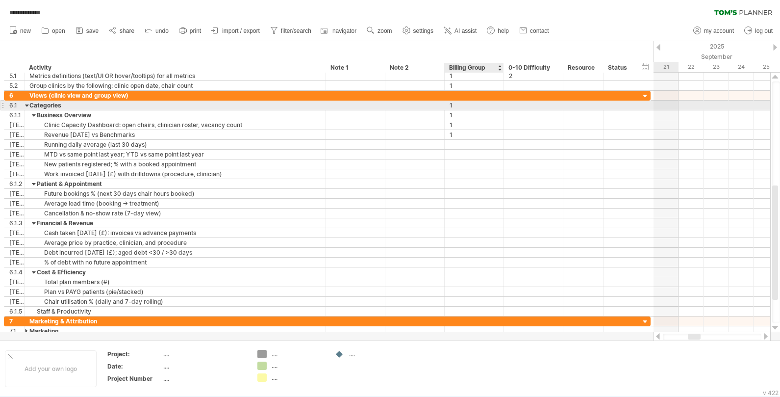
type input "*"
paste input "*"
type input "*"
paste input "*"
type input "*"
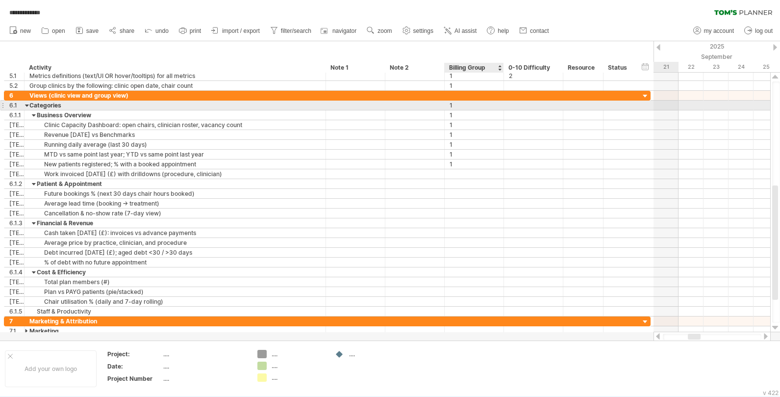
paste input "*"
type input "*"
paste input "*"
type input "*"
paste input "*"
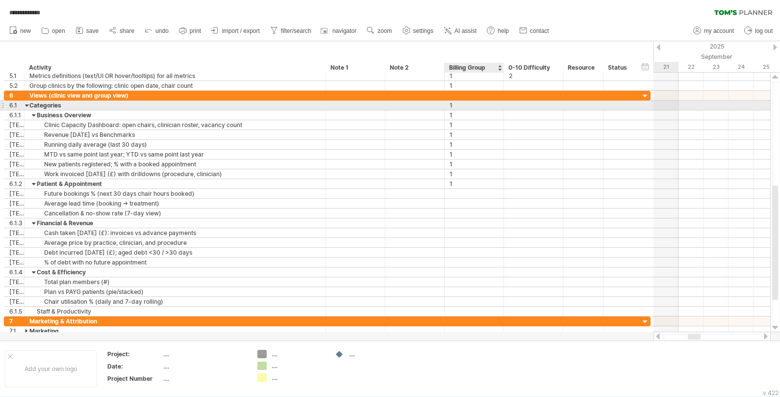
type input "*"
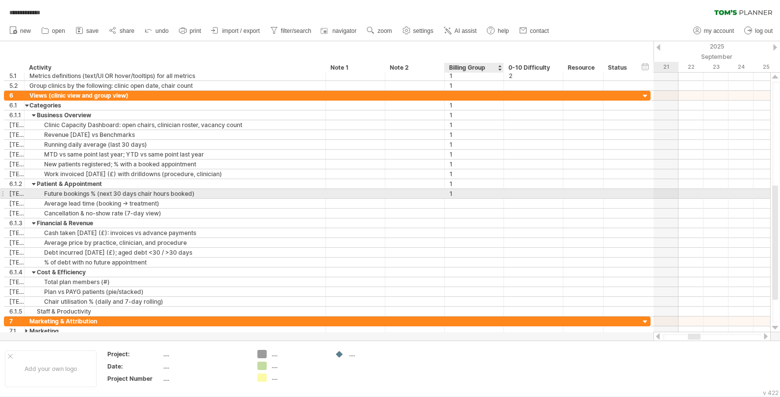
click at [456, 196] on div "1" at bounding box center [474, 193] width 49 height 9
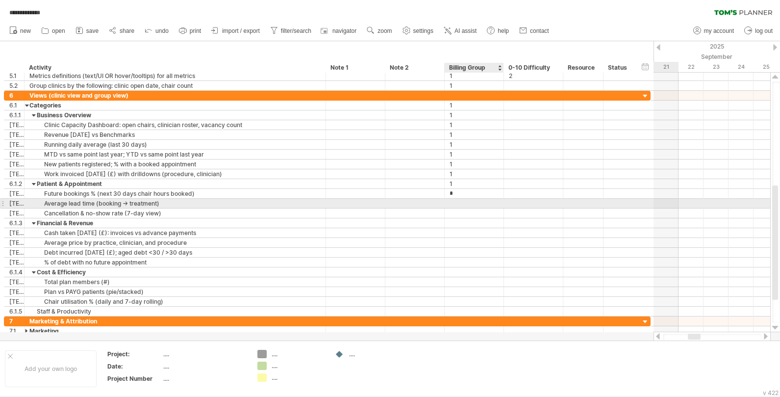
click at [456, 207] on div at bounding box center [474, 203] width 49 height 9
type input "*"
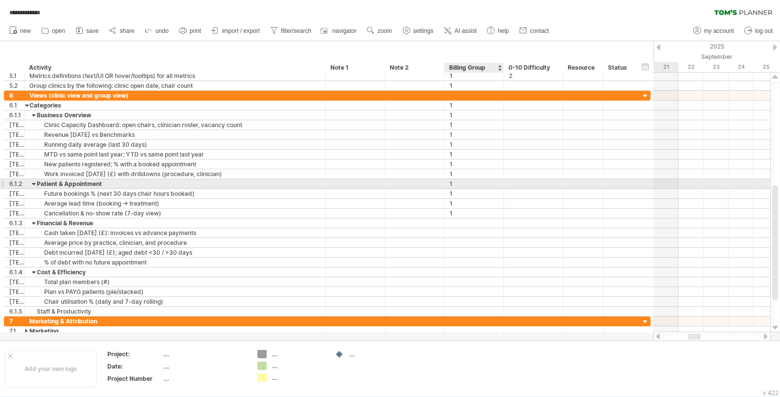
click at [456, 187] on div "1" at bounding box center [474, 183] width 49 height 9
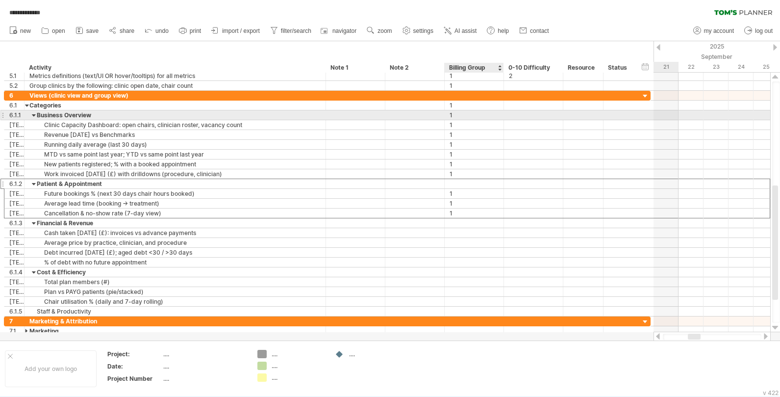
click at [456, 115] on div "1" at bounding box center [474, 114] width 49 height 9
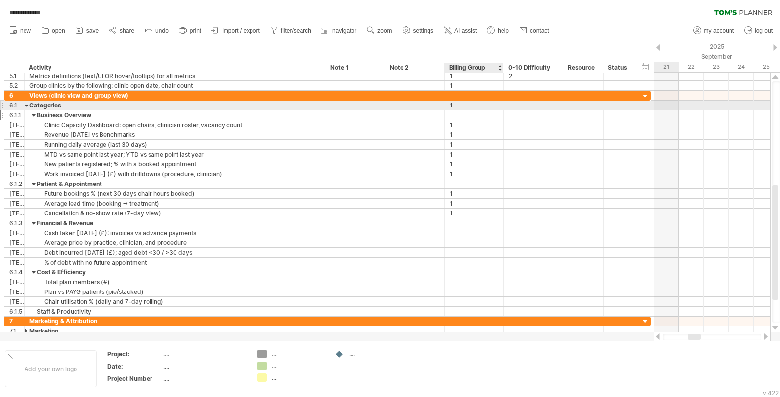
click at [456, 106] on div "1" at bounding box center [474, 104] width 49 height 9
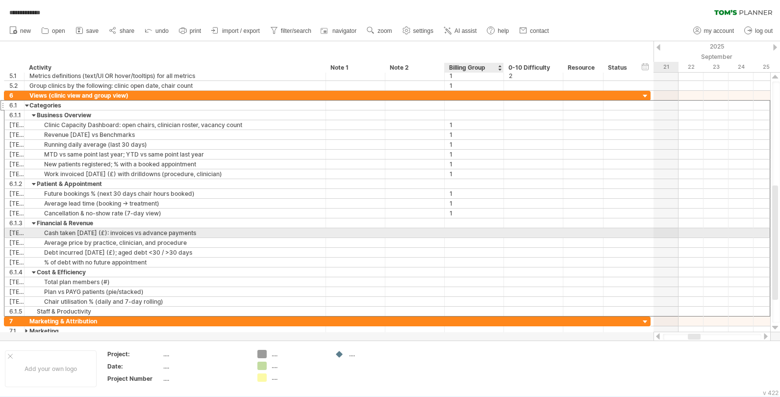
click at [456, 232] on div at bounding box center [474, 232] width 49 height 9
type input "*"
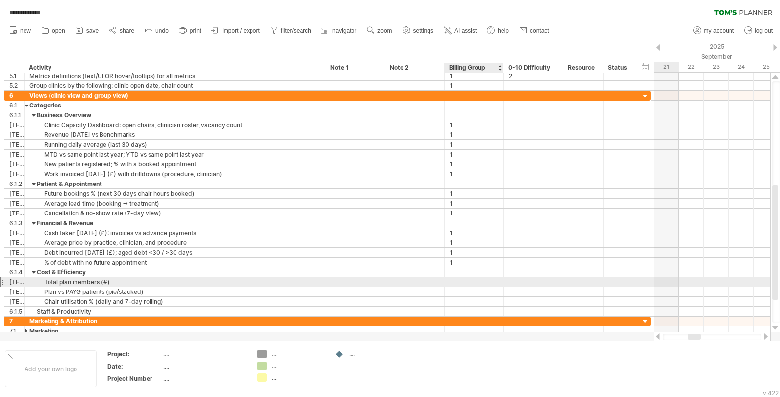
click at [456, 283] on div at bounding box center [474, 281] width 49 height 9
type input "*"
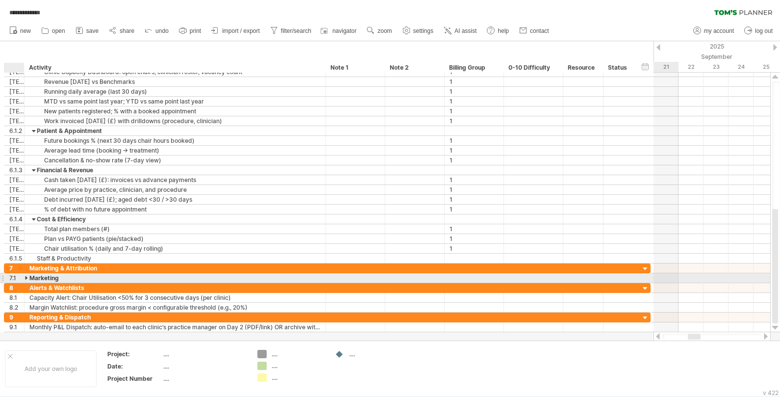
click at [25, 277] on div at bounding box center [27, 277] width 4 height 9
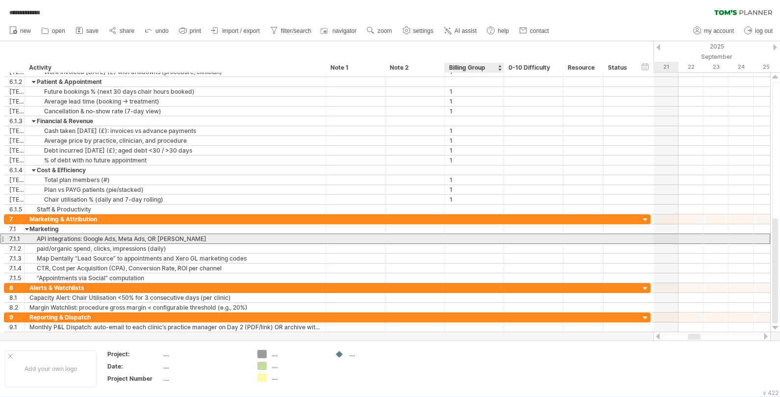
click at [456, 239] on div at bounding box center [474, 238] width 49 height 9
type input "*"
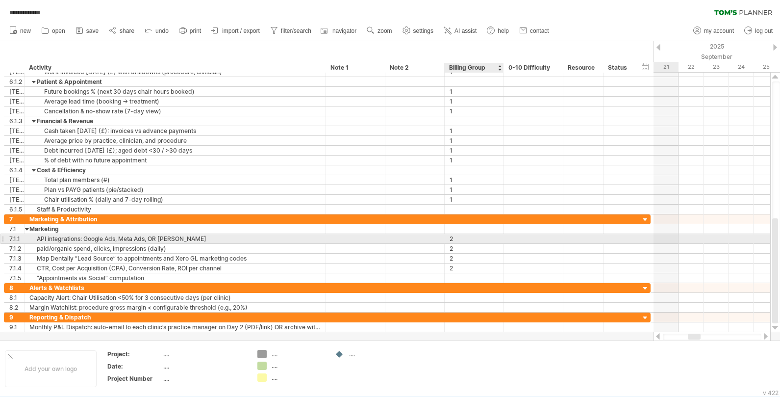
type input "*"
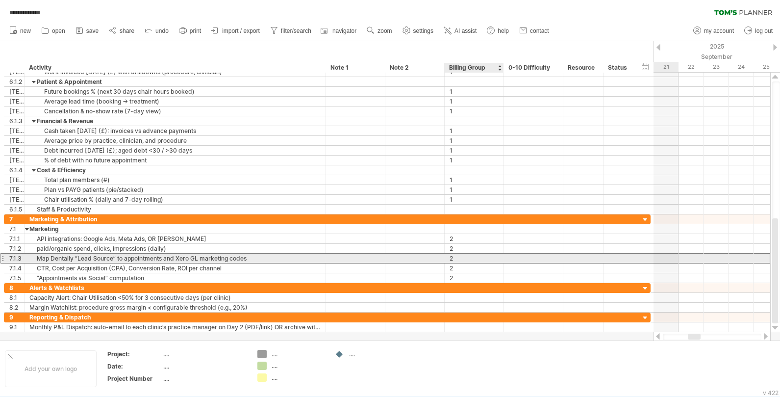
click at [456, 253] on div "2" at bounding box center [474, 257] width 49 height 9
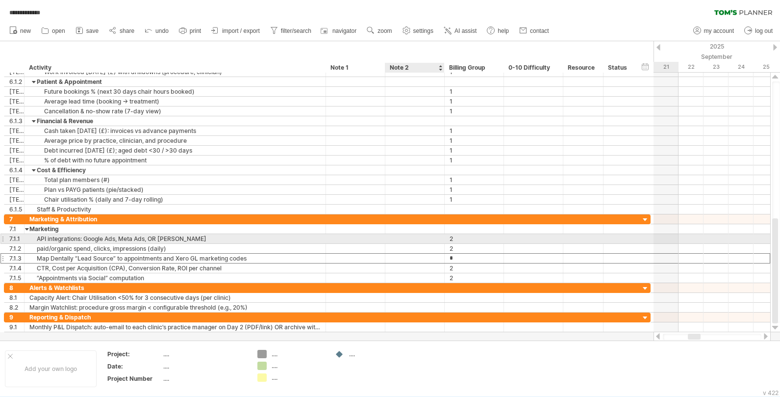
click at [400, 237] on div at bounding box center [414, 238] width 49 height 9
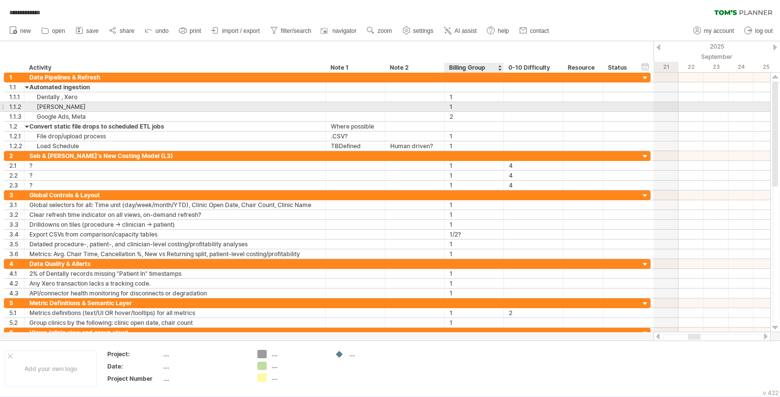
click at [455, 107] on div "1" at bounding box center [474, 106] width 49 height 9
type input "*"
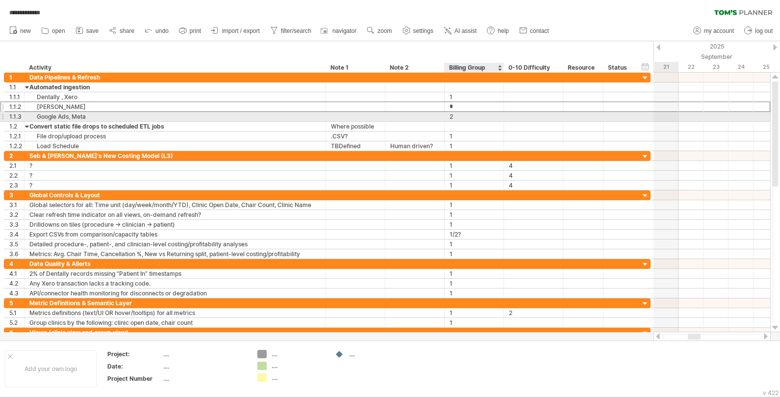
click at [456, 117] on div "2" at bounding box center [474, 116] width 49 height 9
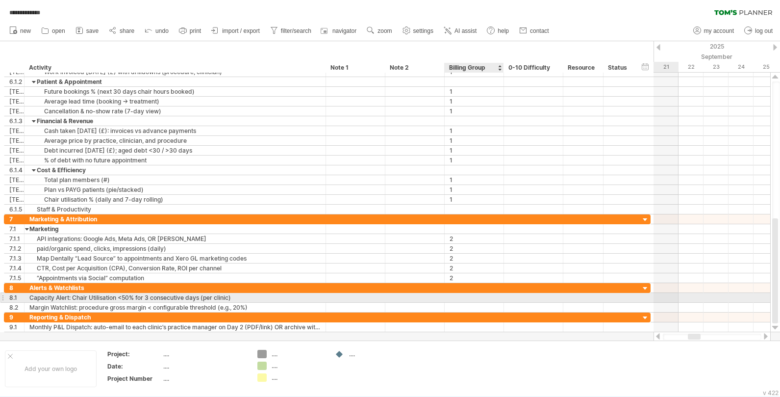
click at [456, 296] on div at bounding box center [474, 297] width 49 height 9
type input "*"
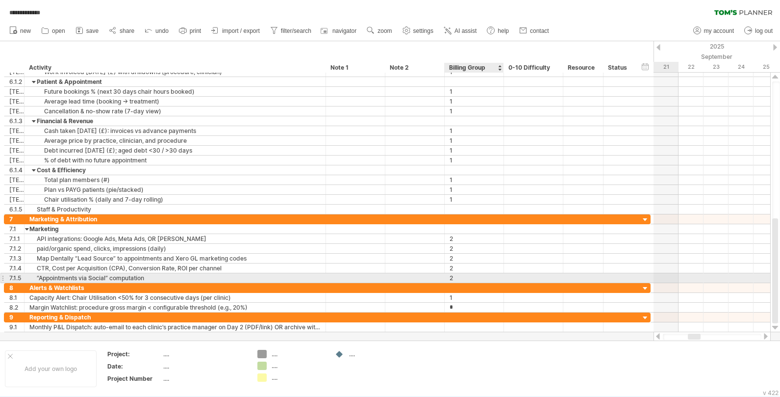
click at [456, 280] on div "2" at bounding box center [474, 277] width 49 height 9
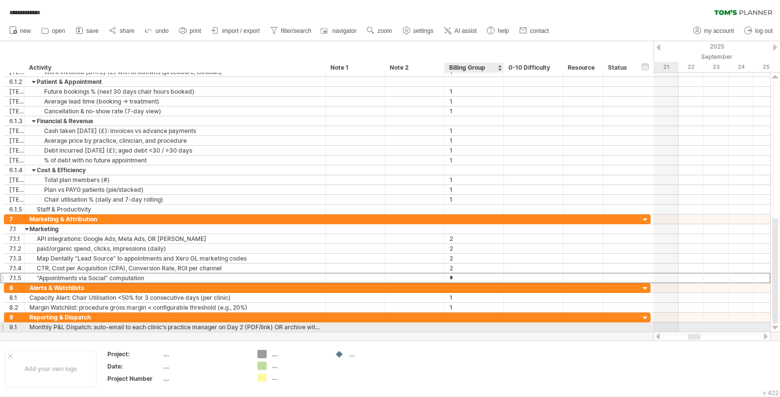
click at [455, 327] on div at bounding box center [474, 326] width 49 height 9
type input "*"
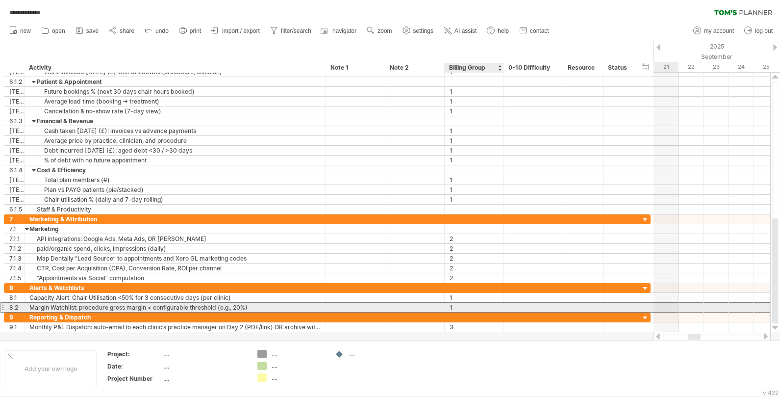
click at [456, 307] on div "1" at bounding box center [474, 306] width 49 height 9
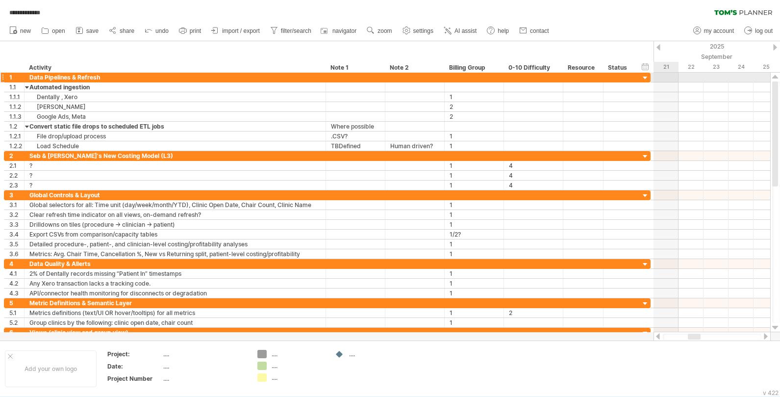
click at [456, 77] on div at bounding box center [645, 78] width 9 height 9
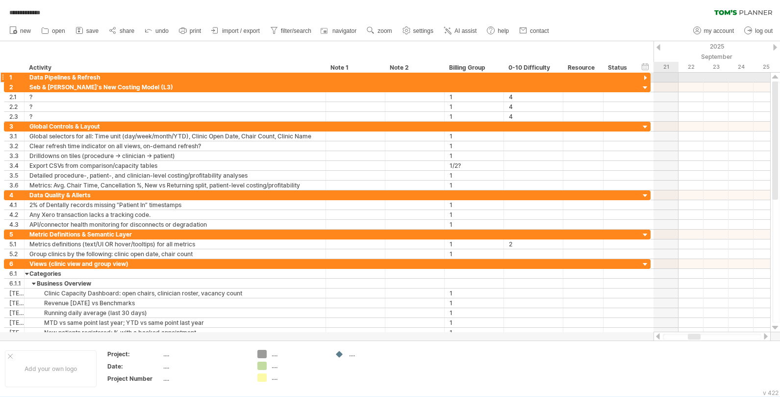
click at [456, 77] on div at bounding box center [645, 78] width 9 height 9
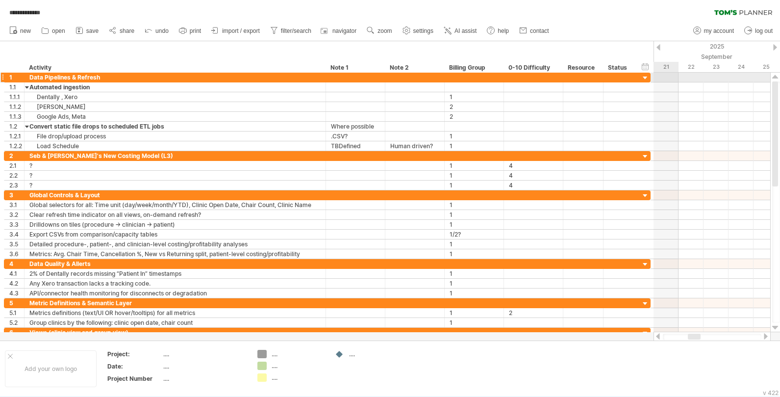
click at [456, 77] on div at bounding box center [645, 78] width 9 height 9
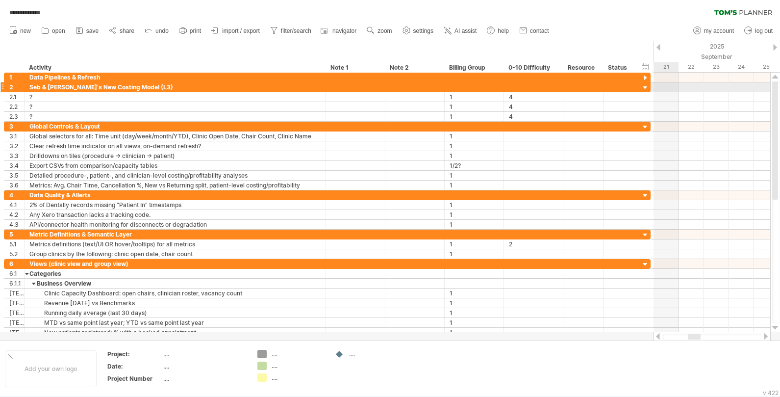
click at [456, 86] on div at bounding box center [645, 87] width 9 height 9
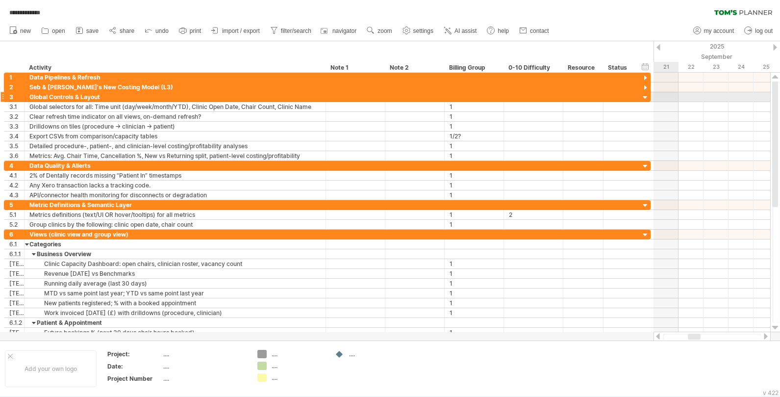
click at [456, 95] on div at bounding box center [645, 97] width 9 height 9
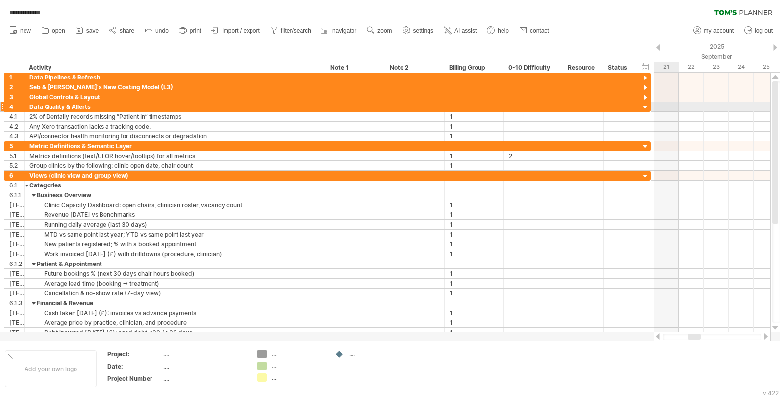
click at [456, 106] on div at bounding box center [645, 107] width 9 height 9
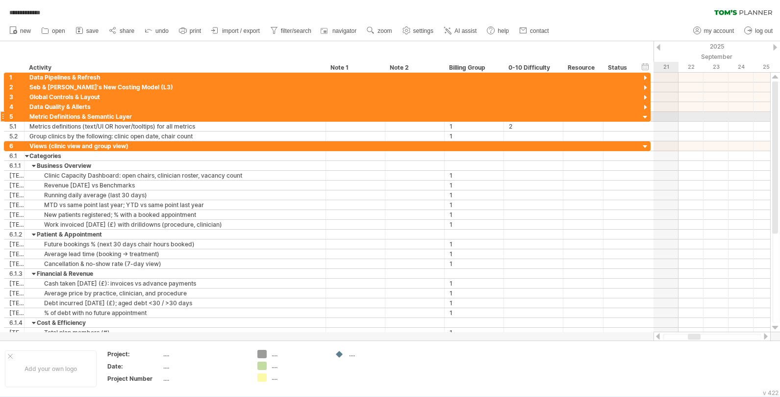
click at [456, 117] on div at bounding box center [645, 117] width 9 height 9
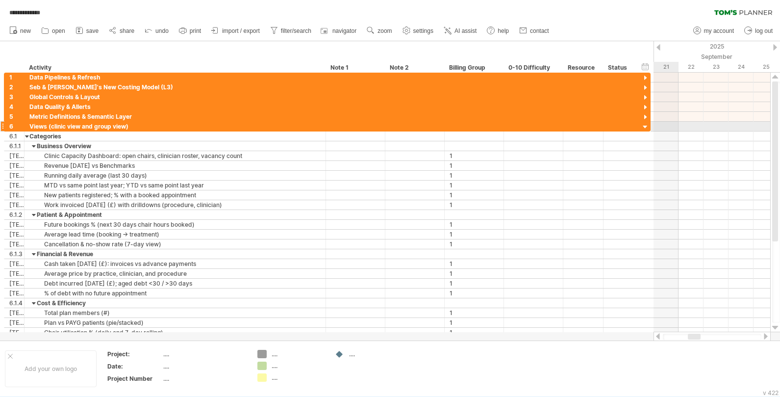
click at [456, 126] on div at bounding box center [645, 127] width 9 height 9
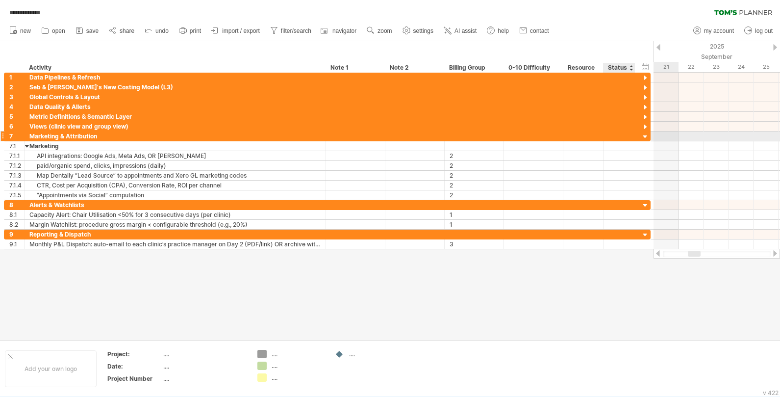
click at [456, 137] on div at bounding box center [645, 136] width 9 height 9
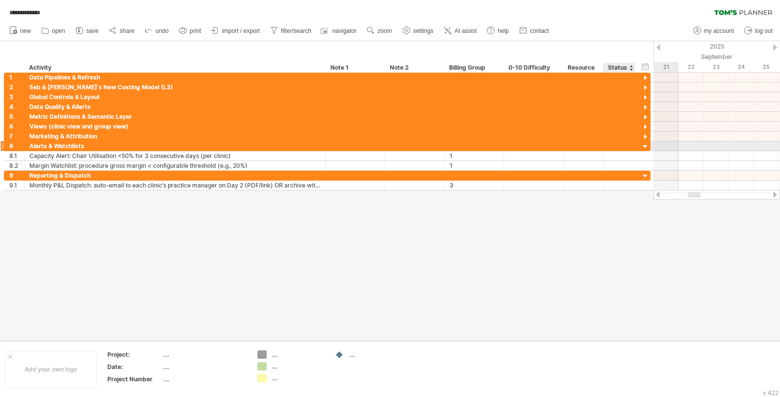
click at [456, 145] on div at bounding box center [645, 146] width 9 height 9
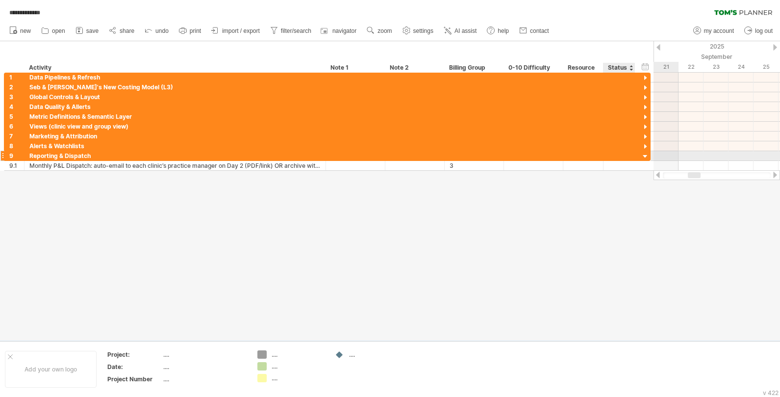
click at [456, 156] on div at bounding box center [645, 156] width 9 height 9
click at [453, 216] on div at bounding box center [390, 190] width 780 height 299
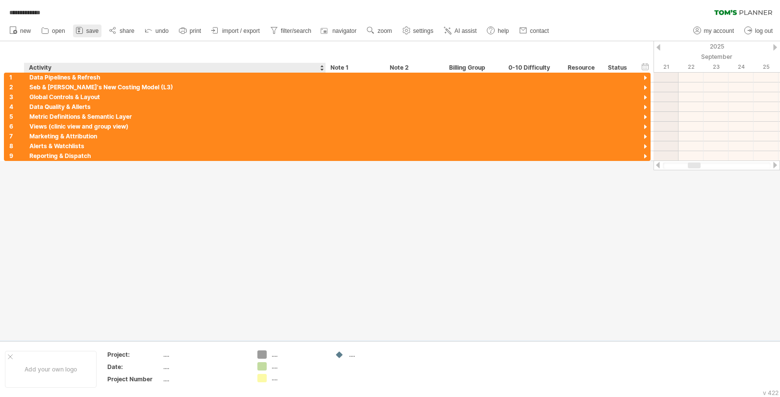
click at [93, 34] on link "save" at bounding box center [87, 31] width 28 height 13
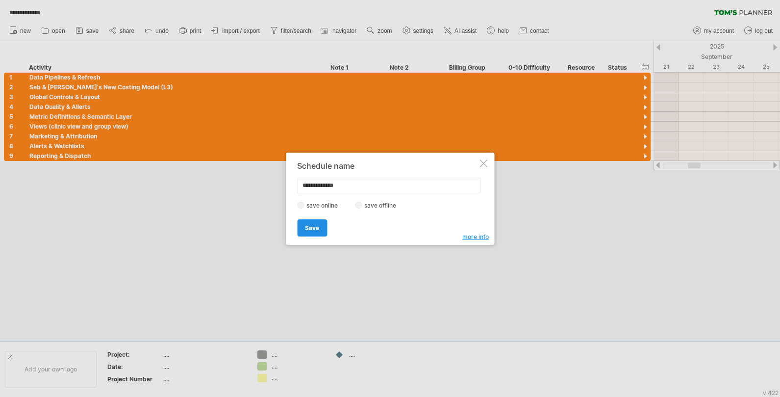
click at [310, 224] on span "Save" at bounding box center [312, 227] width 14 height 7
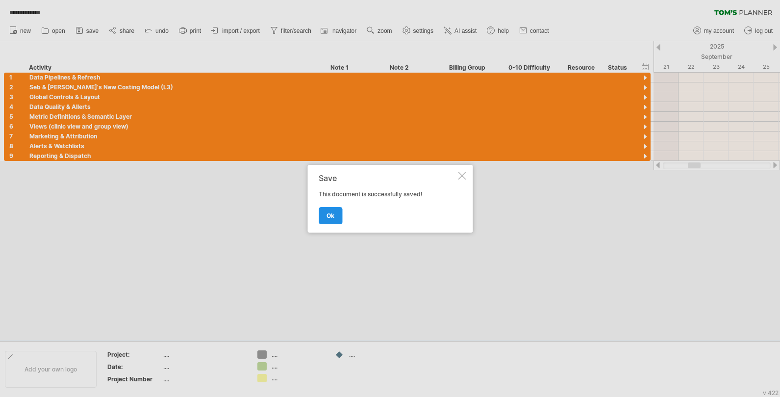
click at [333, 221] on link "ok" at bounding box center [331, 215] width 24 height 17
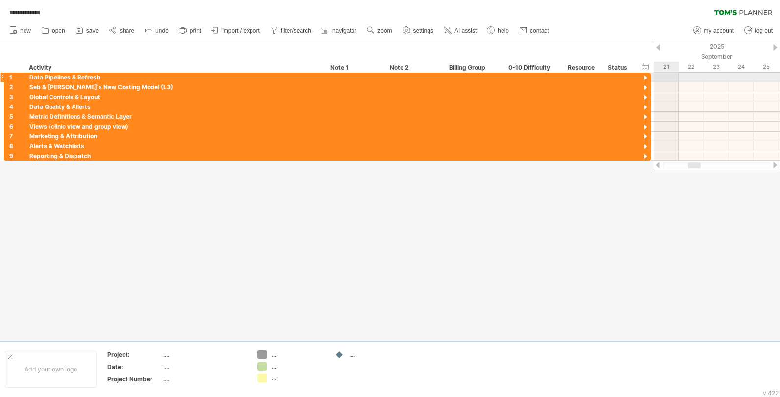
click at [456, 79] on div at bounding box center [645, 78] width 9 height 9
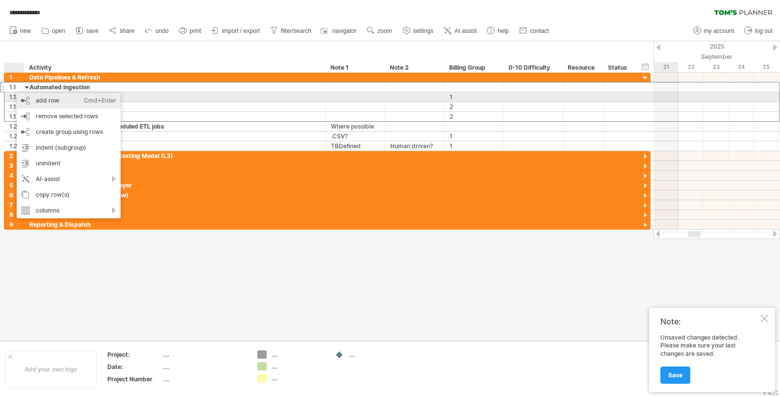
click at [40, 100] on div "add row Ctrl+Enter Cmd+Enter" at bounding box center [69, 101] width 104 height 16
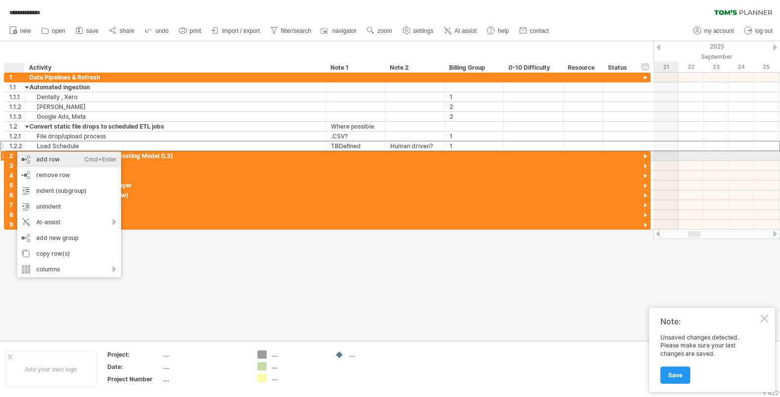
click at [37, 161] on div "add row Ctrl+Enter Cmd+Enter" at bounding box center [69, 159] width 104 height 16
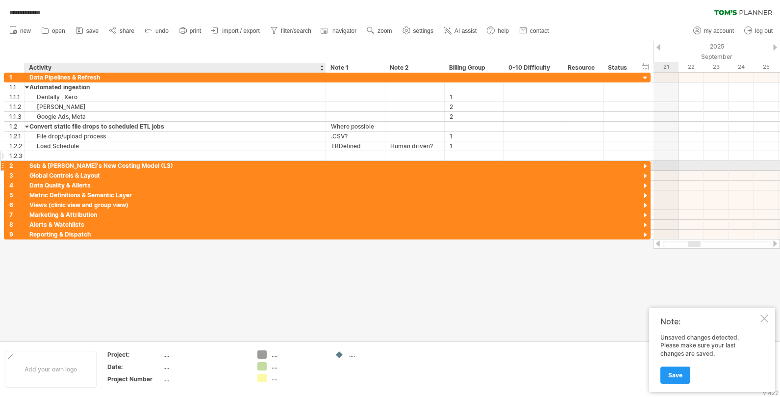
click at [39, 156] on div at bounding box center [174, 155] width 291 height 9
type input "*********"
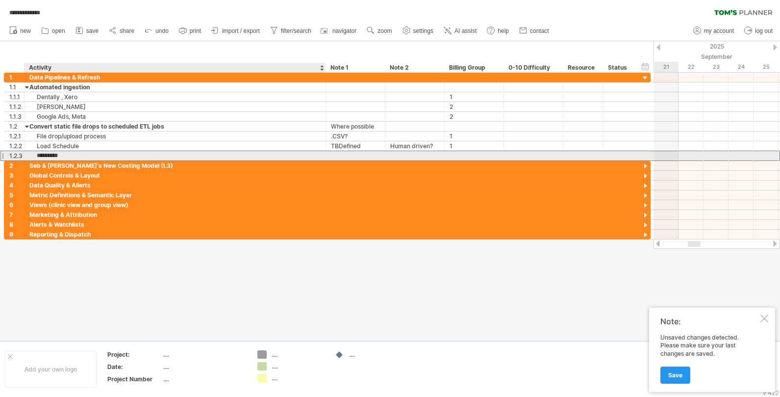
click at [46, 156] on input "*********" at bounding box center [174, 155] width 291 height 9
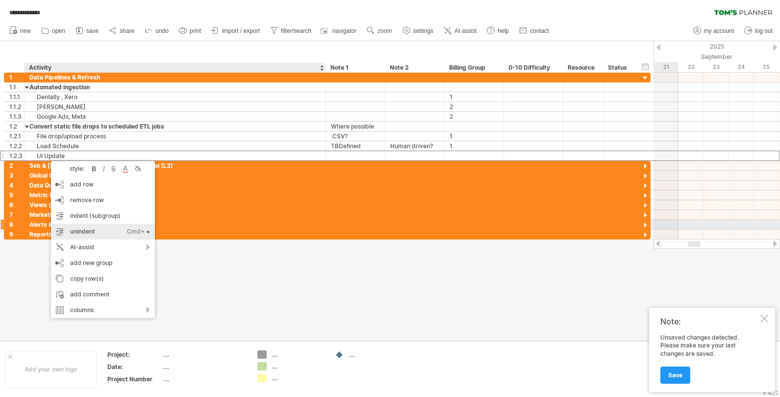
click at [76, 230] on div "unindent Ctrl+◄ Cmd+◄" at bounding box center [103, 232] width 104 height 16
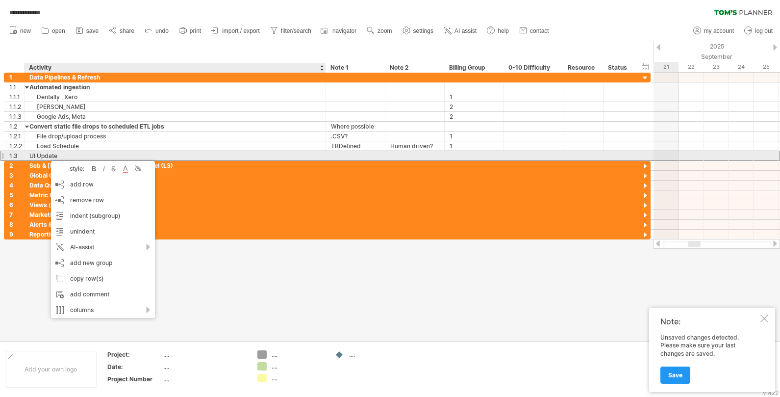
click at [68, 154] on div "UI Update" at bounding box center [174, 155] width 291 height 9
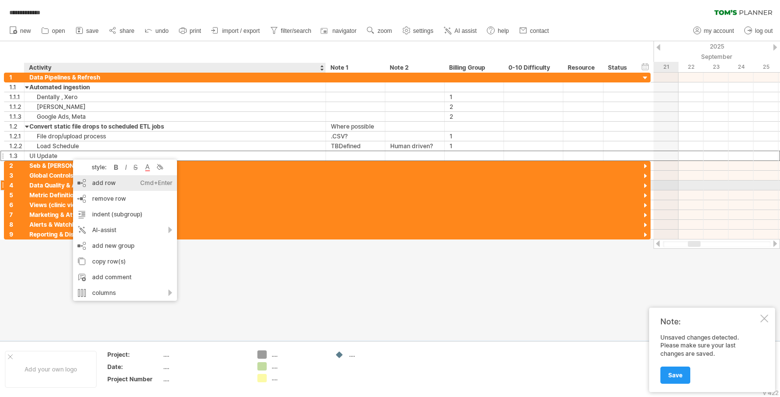
click at [100, 181] on div "add row Ctrl+Enter Cmd+Enter" at bounding box center [125, 183] width 104 height 16
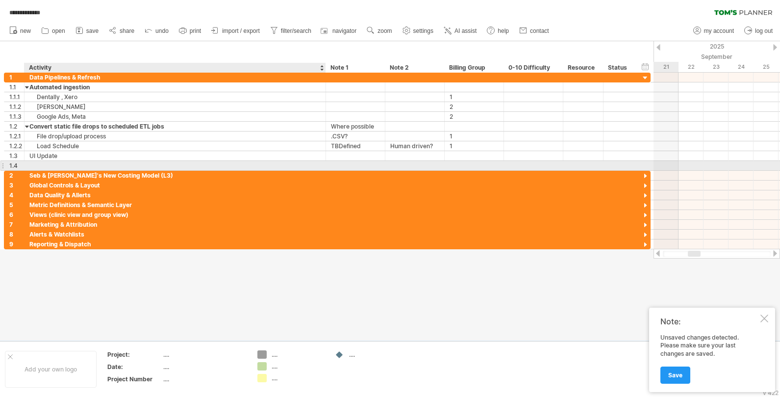
click at [89, 165] on div at bounding box center [174, 165] width 291 height 9
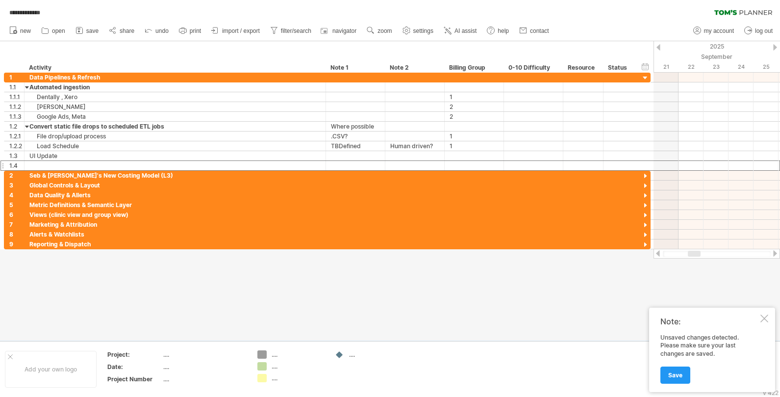
click at [456, 315] on div at bounding box center [764, 318] width 8 height 8
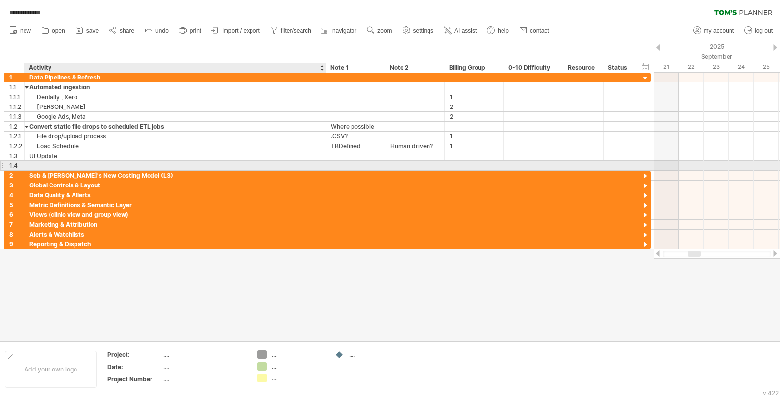
click at [58, 166] on div at bounding box center [174, 165] width 291 height 9
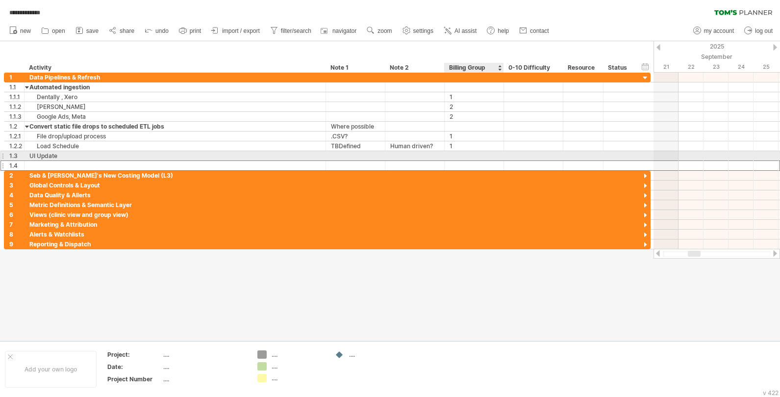
click at [456, 154] on div at bounding box center [474, 155] width 49 height 9
type input "*"
click at [456, 154] on div at bounding box center [533, 155] width 49 height 9
type input "*"
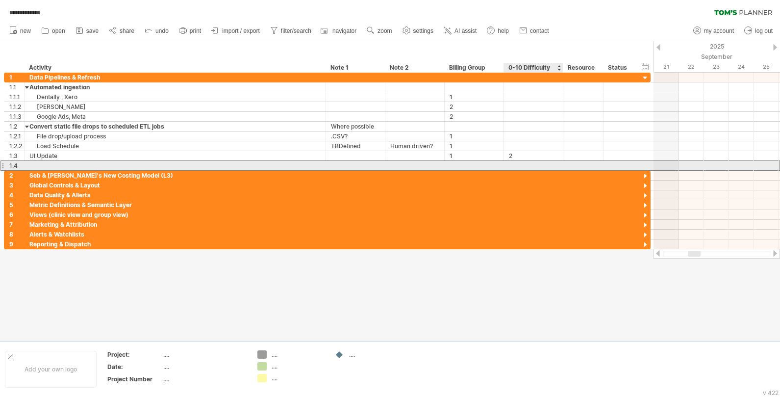
click at [456, 166] on div at bounding box center [533, 165] width 49 height 9
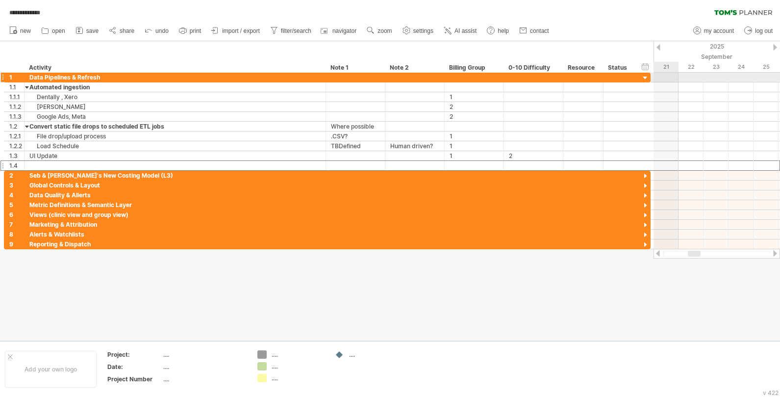
click at [456, 78] on div at bounding box center [645, 78] width 9 height 9
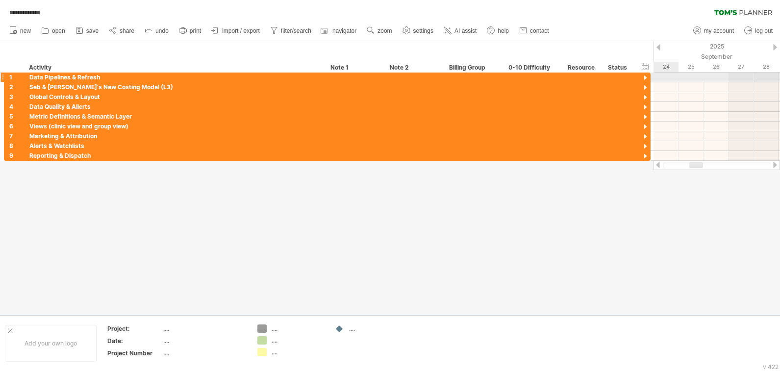
click at [456, 77] on div at bounding box center [645, 78] width 9 height 9
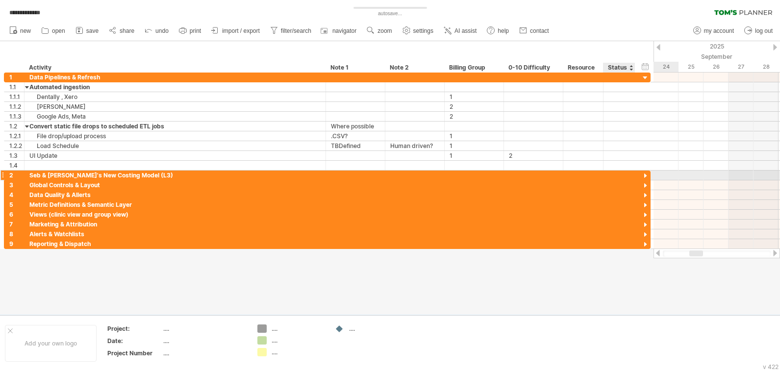
click at [456, 175] on div at bounding box center [645, 176] width 9 height 9
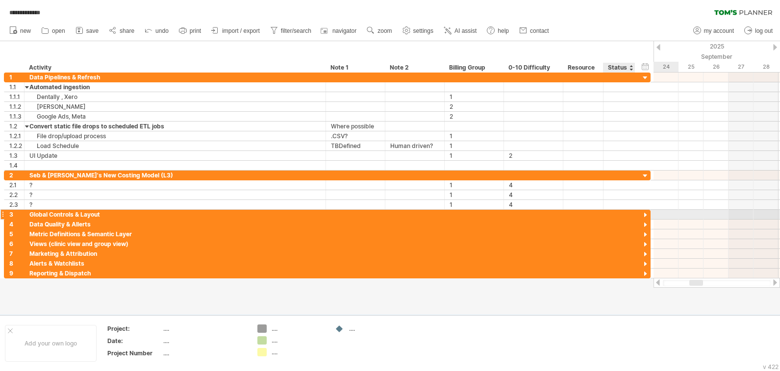
click at [456, 215] on div at bounding box center [645, 215] width 9 height 9
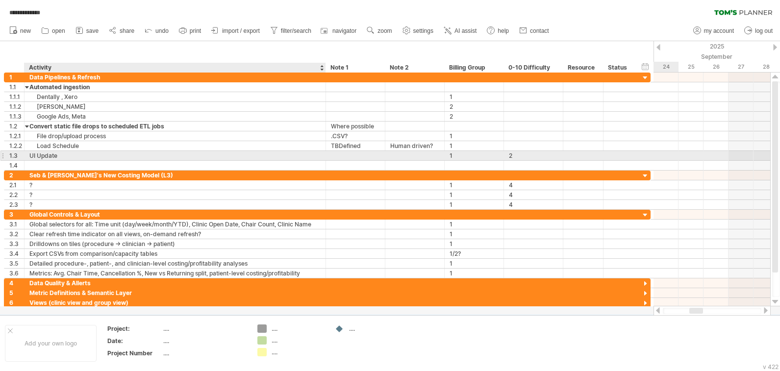
click at [50, 156] on div "UI Update" at bounding box center [174, 155] width 291 height 9
click at [69, 157] on input "*********" at bounding box center [174, 155] width 291 height 9
click at [65, 155] on input "*********" at bounding box center [174, 155] width 291 height 9
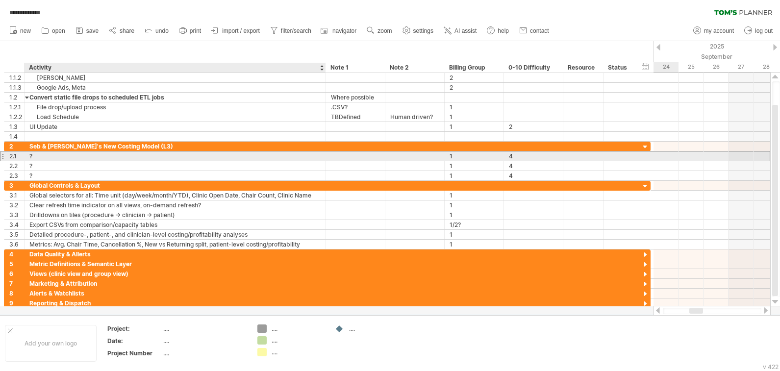
click at [57, 159] on div "?" at bounding box center [174, 155] width 291 height 9
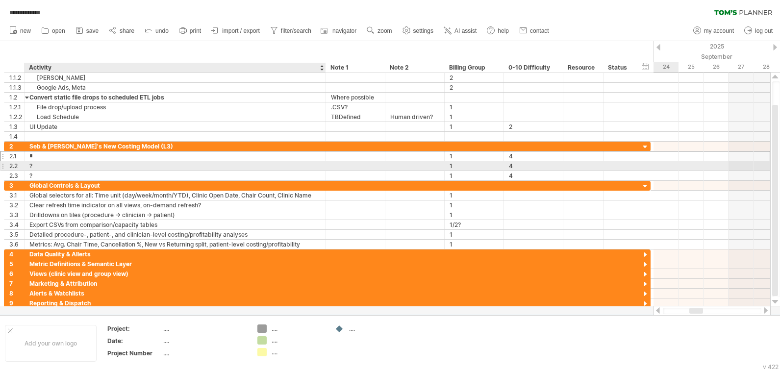
click at [57, 169] on div "?" at bounding box center [174, 165] width 291 height 9
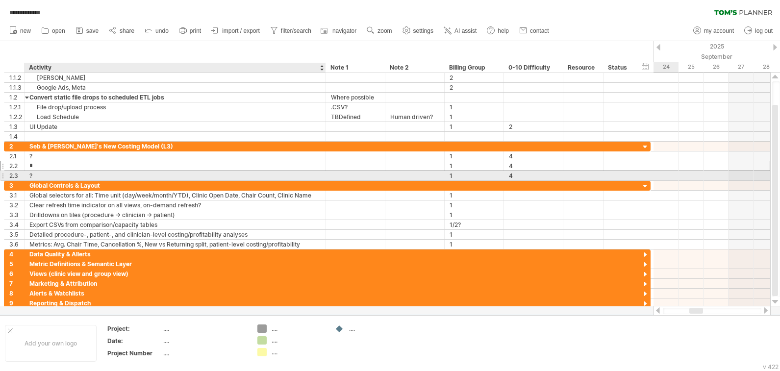
click at [57, 176] on div "?" at bounding box center [174, 175] width 291 height 9
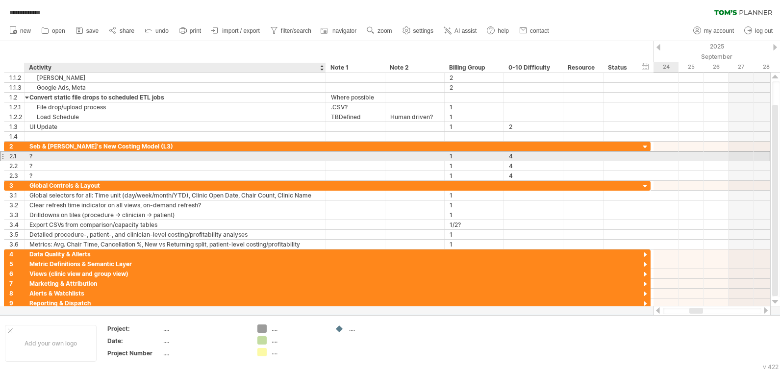
click at [58, 156] on div "?" at bounding box center [174, 155] width 291 height 9
click at [106, 155] on input "*" at bounding box center [174, 155] width 291 height 9
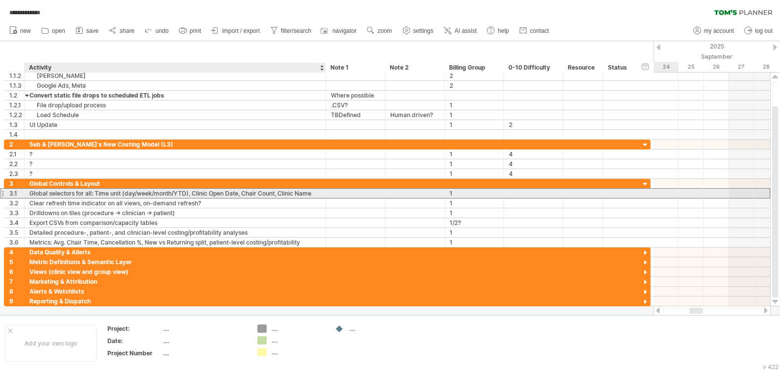
click at [57, 193] on div "Global selectors for all: Time unit (day/week/month/YTD), Clinic Open Date, Cha…" at bounding box center [174, 193] width 291 height 9
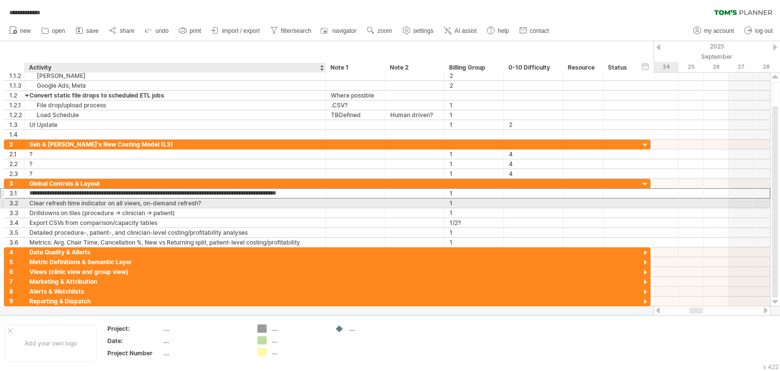
click at [55, 205] on div "Clear refresh time indicator on all views, on-demand refresh?" at bounding box center [174, 203] width 291 height 9
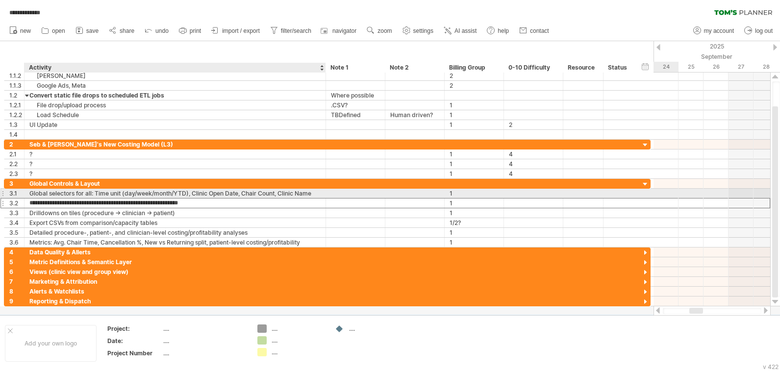
click at [61, 195] on div "Global selectors for all: Time unit (day/week/month/YTD), Clinic Open Date, Cha…" at bounding box center [174, 193] width 291 height 9
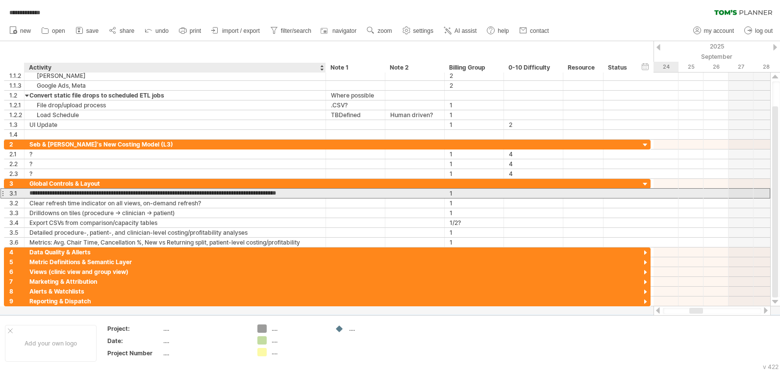
click at [208, 195] on input "**********" at bounding box center [174, 193] width 291 height 9
click at [256, 195] on input "**********" at bounding box center [174, 193] width 291 height 9
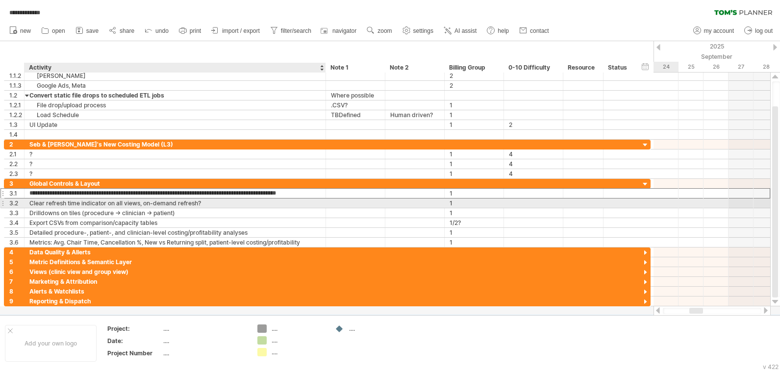
click at [50, 203] on div "Clear refresh time indicator on all views, on-demand refresh?" at bounding box center [174, 203] width 291 height 9
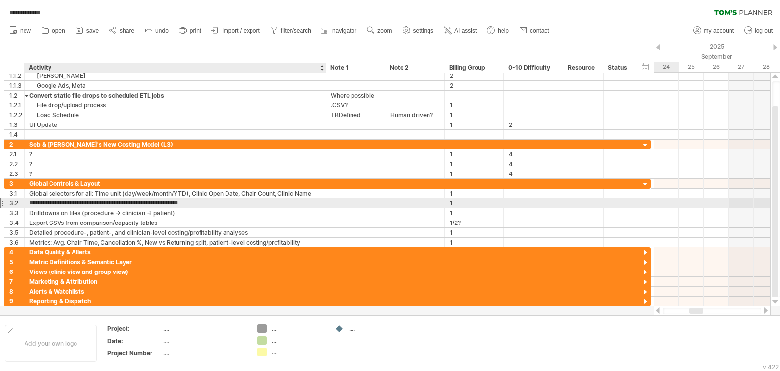
click at [152, 205] on input "**********" at bounding box center [174, 203] width 291 height 9
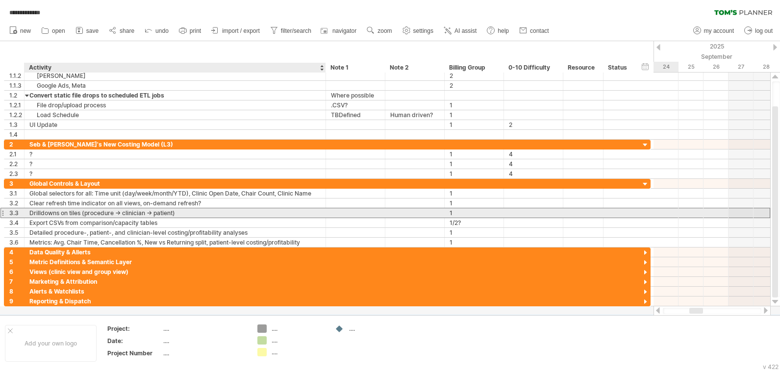
click at [90, 216] on div "Drilldowns on tiles (procedure → clinician → patient)" at bounding box center [174, 212] width 291 height 9
click at [65, 215] on input "**********" at bounding box center [174, 212] width 291 height 9
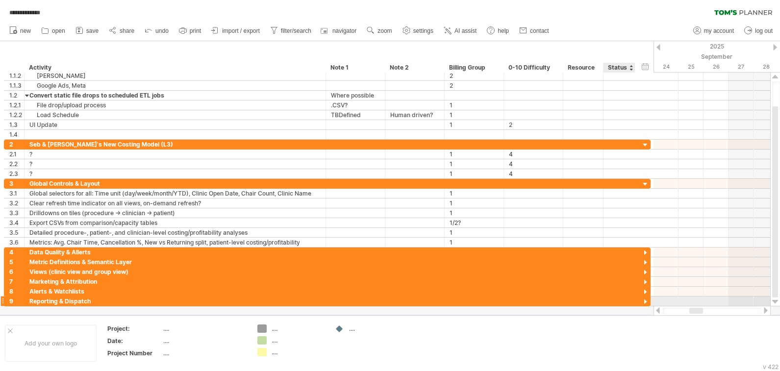
click at [456, 302] on div at bounding box center [645, 302] width 9 height 9
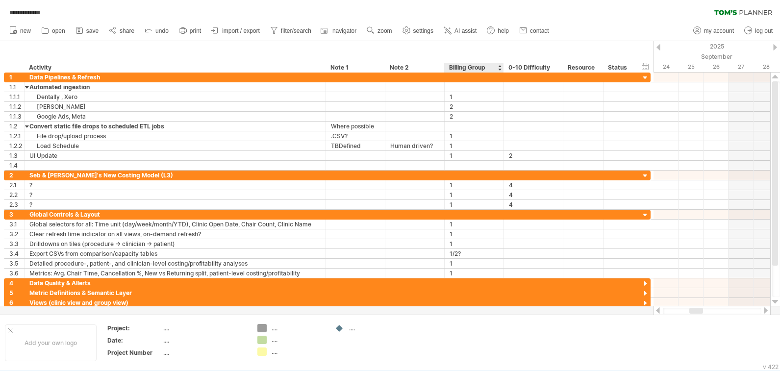
click at [456, 68] on div "Billing Group" at bounding box center [473, 68] width 49 height 10
click at [456, 68] on input "**********" at bounding box center [473, 68] width 49 height 10
type input "**********"
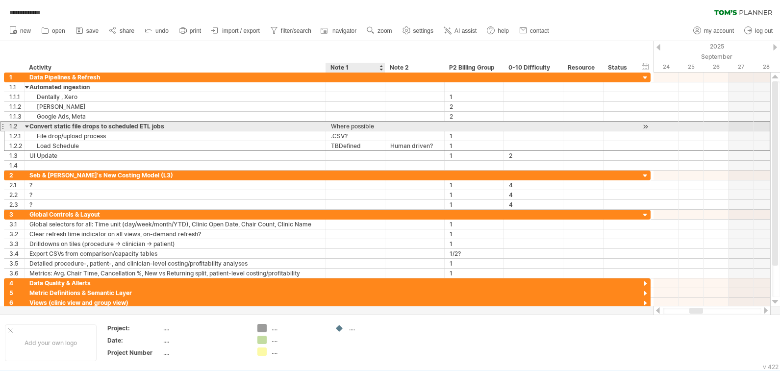
click at [357, 125] on div "Where possible" at bounding box center [355, 126] width 49 height 9
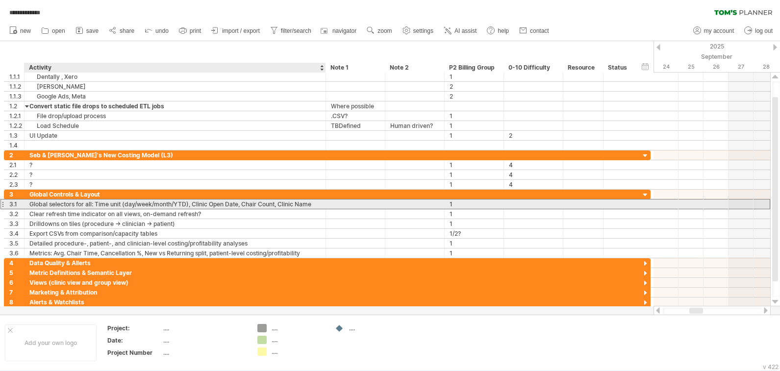
click at [150, 206] on div "Global selectors for all: Time unit (day/week/month/YTD), Clinic Open Date, Cha…" at bounding box center [174, 204] width 291 height 9
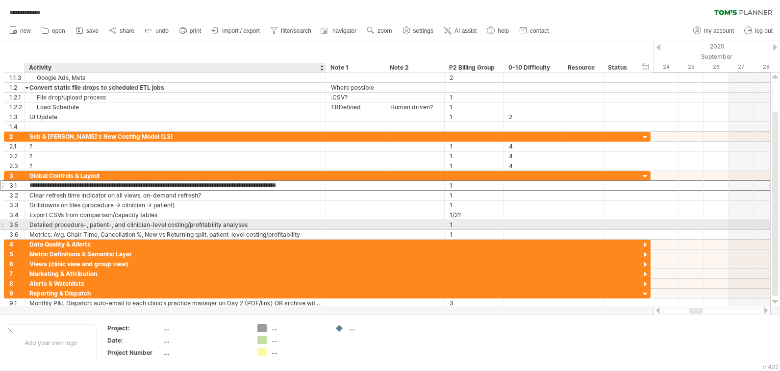
click at [117, 225] on div "Detailed procedure-, patient-, and clinician-level costing/profitability analys…" at bounding box center [174, 224] width 291 height 9
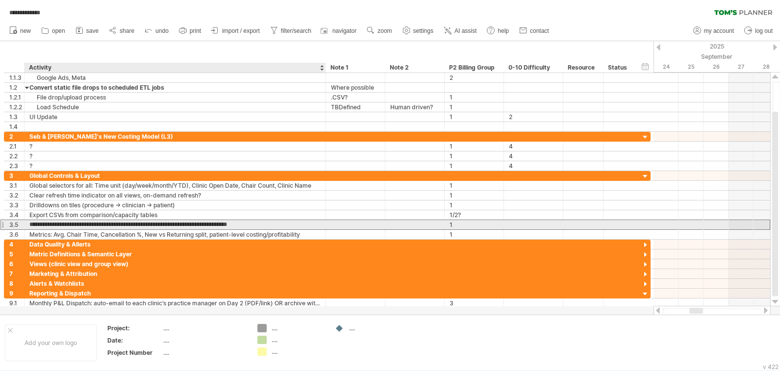
click at [70, 225] on input "**********" at bounding box center [174, 224] width 291 height 9
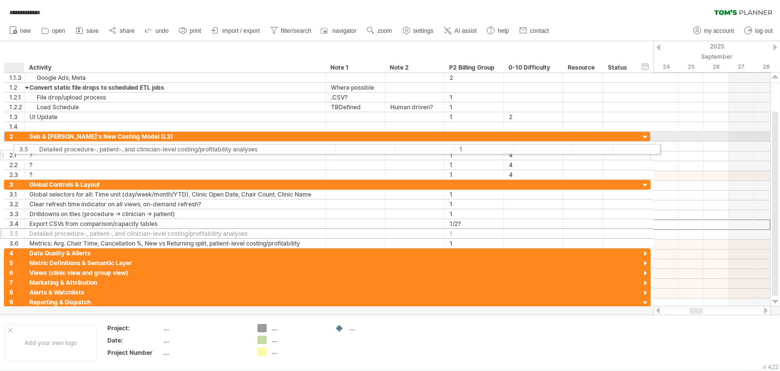
drag, startPoint x: 5, startPoint y: 225, endPoint x: 12, endPoint y: 148, distance: 77.3
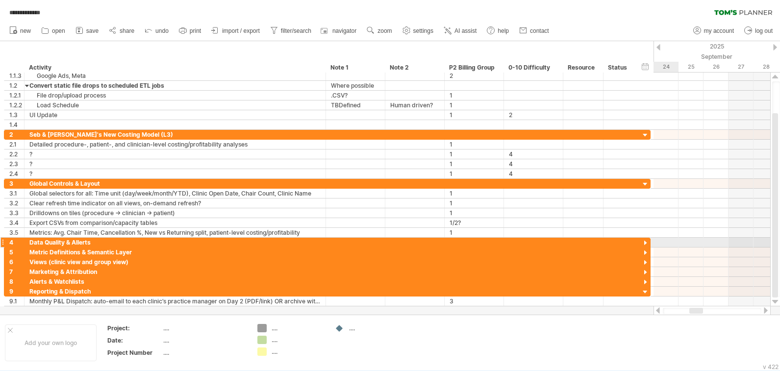
click at [645, 242] on div at bounding box center [645, 243] width 9 height 9
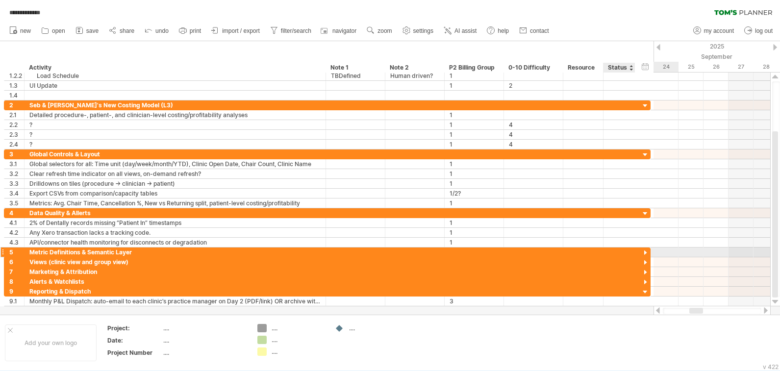
click at [646, 253] on div at bounding box center [645, 253] width 9 height 9
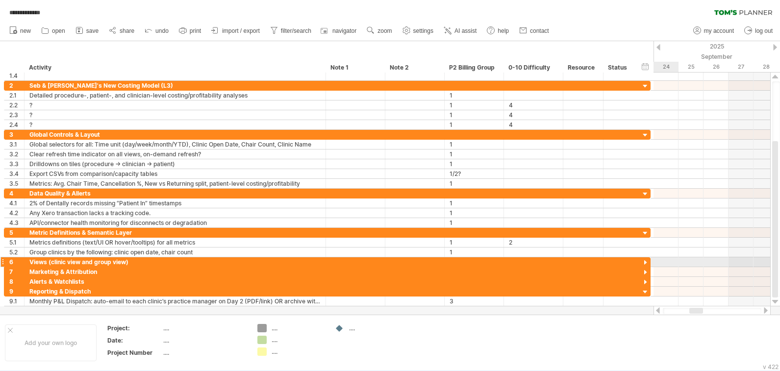
click at [645, 264] on div at bounding box center [645, 262] width 9 height 9
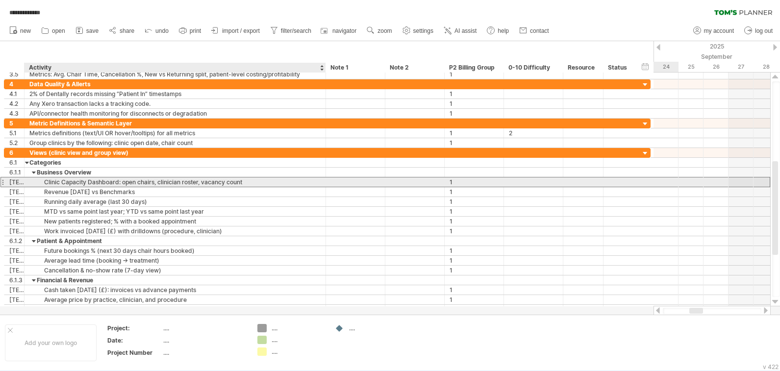
click at [82, 182] on div "Clinic Capacity Dashboard: open chairs, clinician roster, vacancy count" at bounding box center [174, 181] width 291 height 9
click at [100, 182] on input "**********" at bounding box center [174, 181] width 291 height 9
type input "**********"
click at [107, 182] on input "**********" at bounding box center [174, 181] width 291 height 9
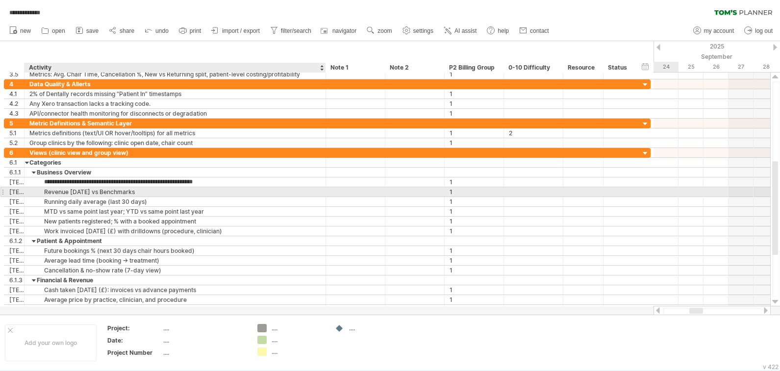
click at [105, 191] on div "Revenue [DATE] vs Benchmarks" at bounding box center [174, 191] width 291 height 9
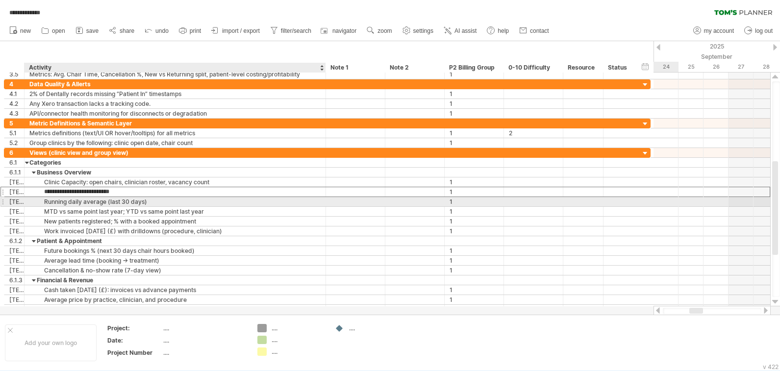
click at [79, 201] on div "Running daily average (last 30 days)" at bounding box center [174, 201] width 291 height 9
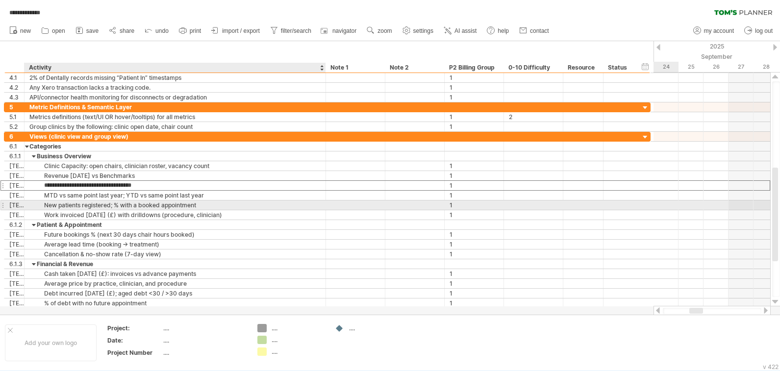
click at [77, 205] on div "New patients registered; % with a booked appointment" at bounding box center [174, 204] width 291 height 9
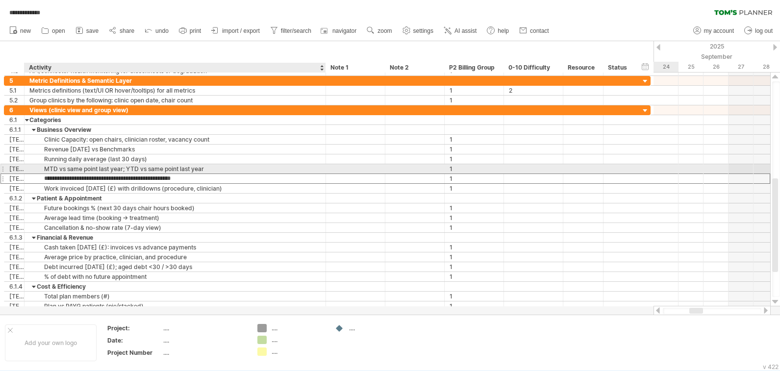
click at [76, 169] on div "MTD vs same point last year; YTD vs same point last year" at bounding box center [174, 168] width 291 height 9
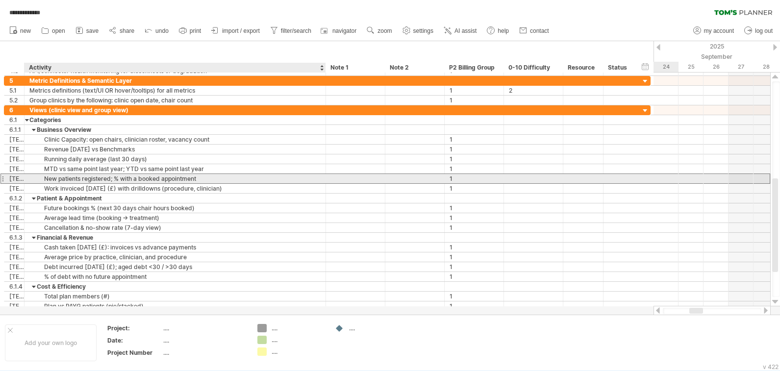
click at [74, 180] on div "New patients registered; % with a booked appointment" at bounding box center [174, 178] width 291 height 9
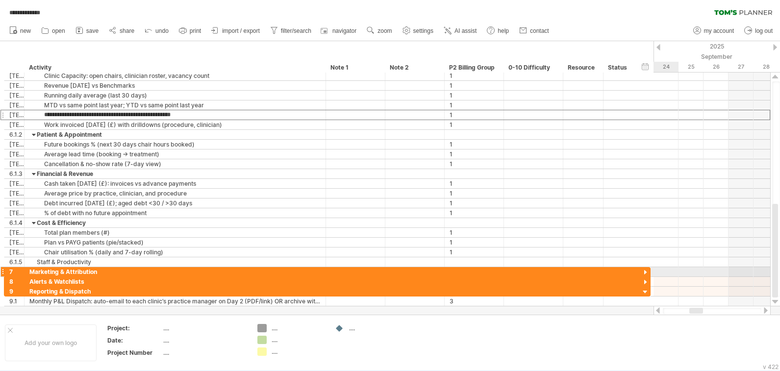
click at [647, 273] on div at bounding box center [645, 272] width 9 height 9
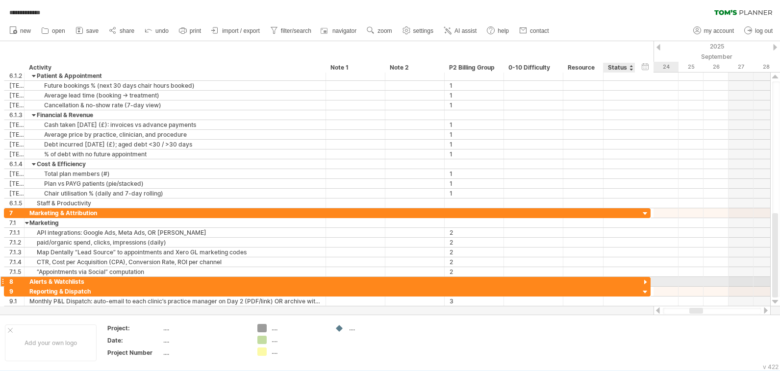
click at [645, 282] on div at bounding box center [645, 282] width 9 height 9
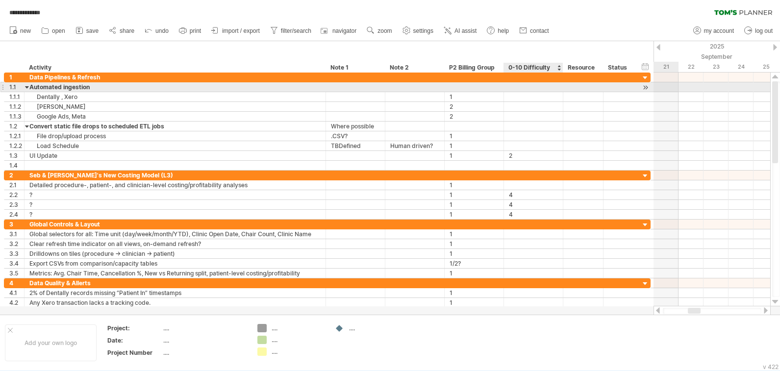
click at [524, 88] on div at bounding box center [533, 86] width 49 height 9
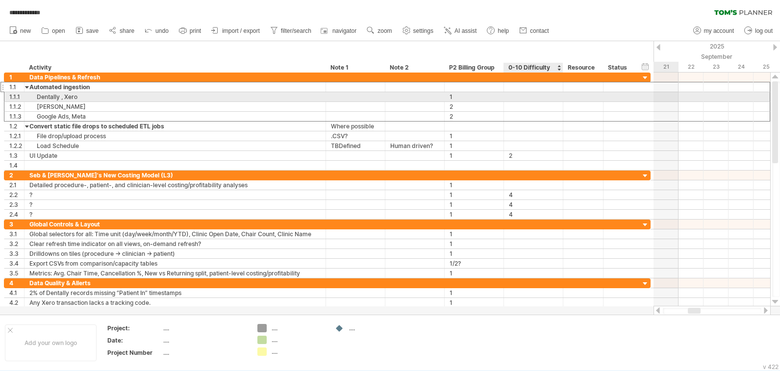
click at [521, 98] on div at bounding box center [533, 96] width 49 height 9
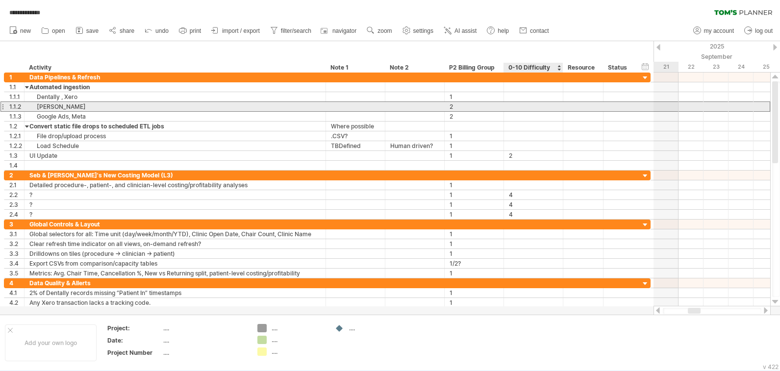
click at [524, 107] on div at bounding box center [533, 106] width 49 height 9
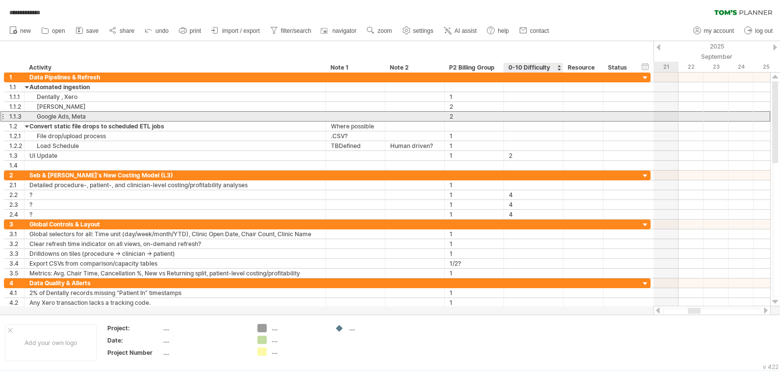
click at [524, 116] on div at bounding box center [533, 116] width 49 height 9
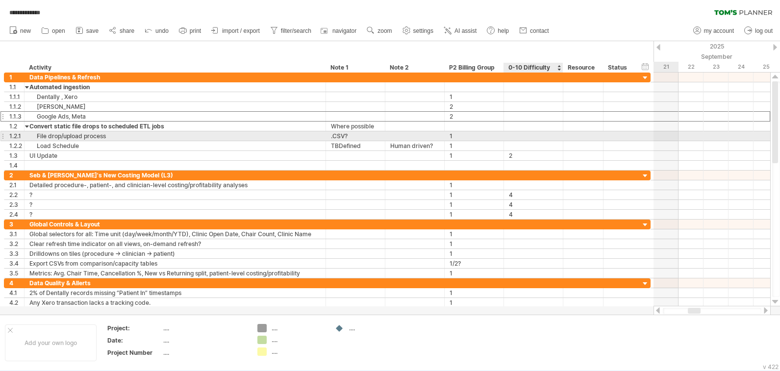
click at [525, 137] on div at bounding box center [533, 135] width 49 height 9
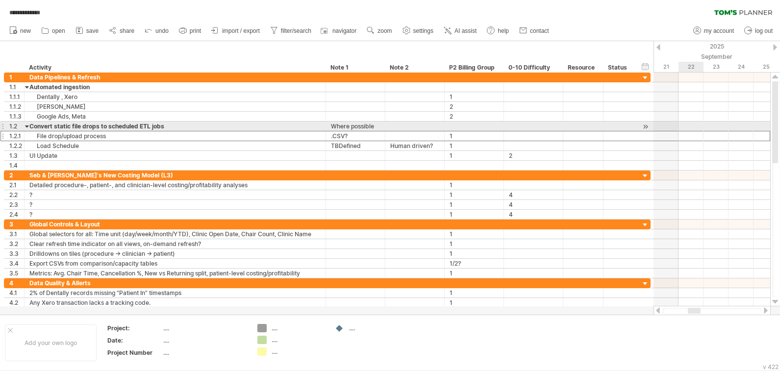
click at [694, 120] on div at bounding box center [711, 117] width 117 height 10
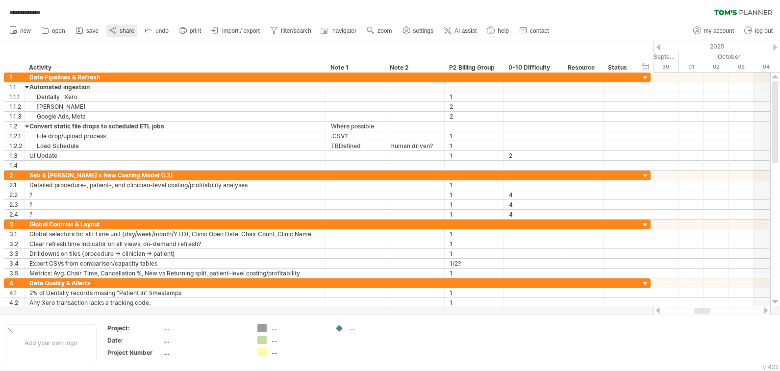
click at [124, 30] on span "share" at bounding box center [127, 30] width 15 height 7
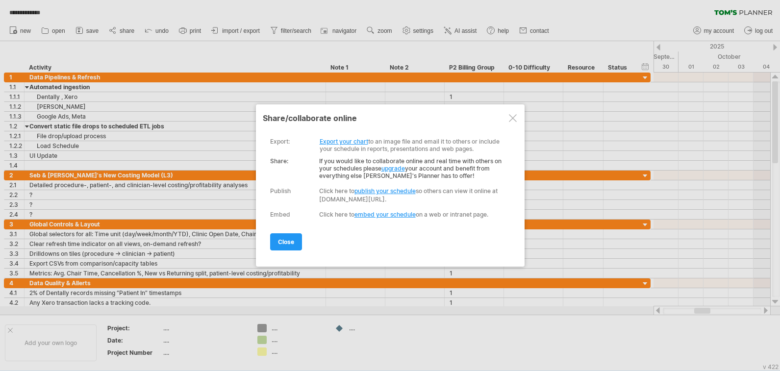
click at [392, 167] on link "upgrade" at bounding box center [393, 168] width 24 height 7
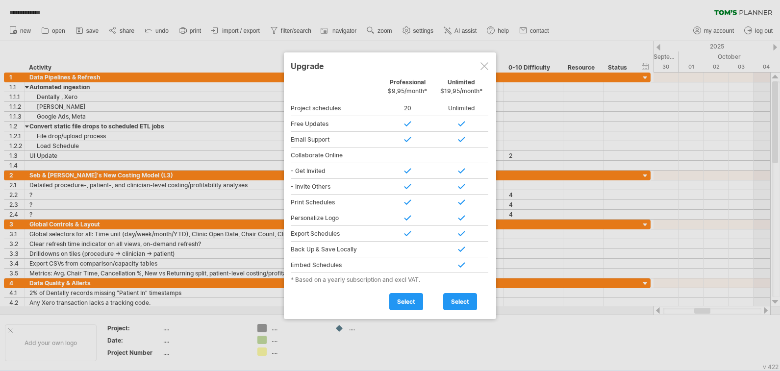
click at [484, 66] on div at bounding box center [484, 66] width 8 height 8
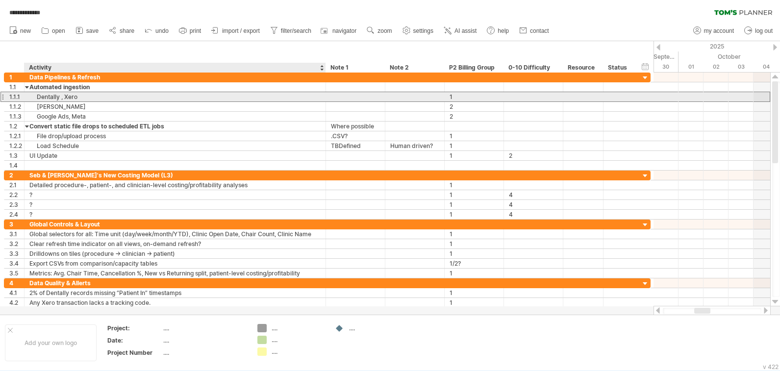
click at [196, 98] on div "Dentally , Xero" at bounding box center [174, 96] width 291 height 9
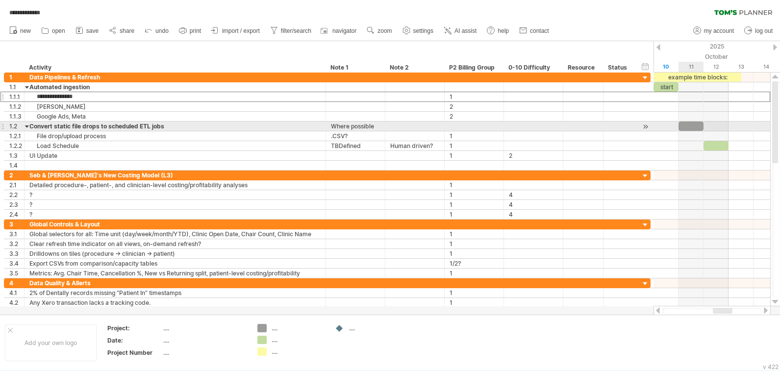
click at [692, 124] on div at bounding box center [690, 126] width 25 height 9
drag, startPoint x: 702, startPoint y: 125, endPoint x: 751, endPoint y: 127, distance: 49.5
click at [751, 127] on span at bounding box center [753, 126] width 4 height 9
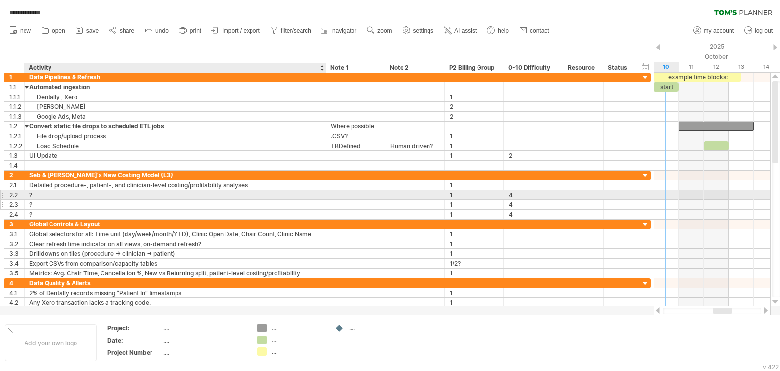
click at [72, 200] on div "?" at bounding box center [174, 204] width 291 height 9
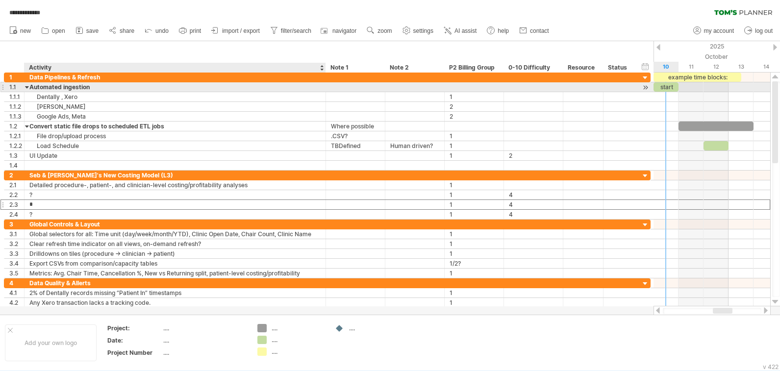
click at [61, 91] on div "Automated ingestion" at bounding box center [174, 86] width 291 height 9
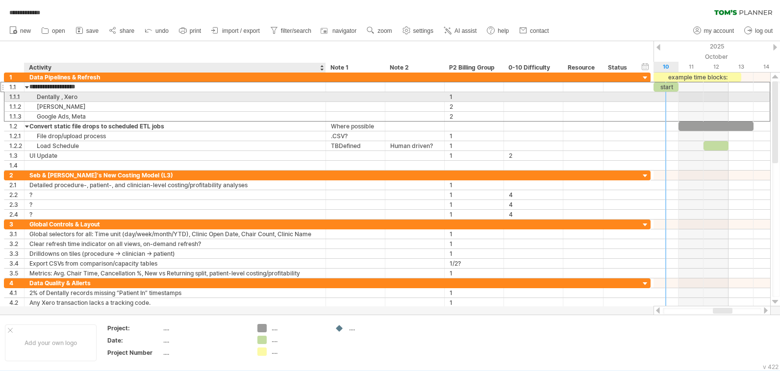
click at [58, 96] on div "Dentally , Xero" at bounding box center [174, 96] width 291 height 9
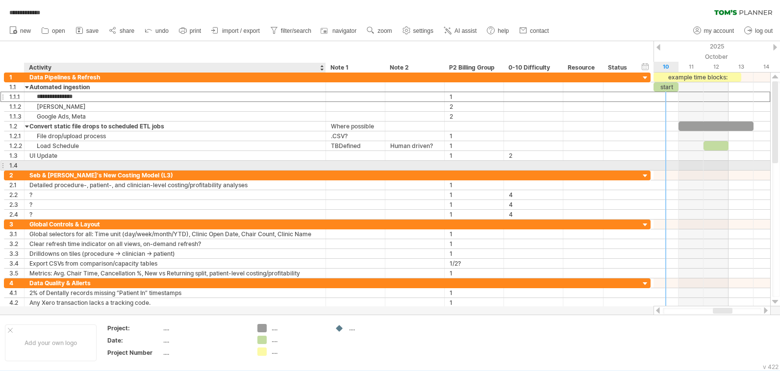
click at [42, 166] on div at bounding box center [174, 165] width 291 height 9
click at [56, 163] on input "***" at bounding box center [174, 165] width 291 height 9
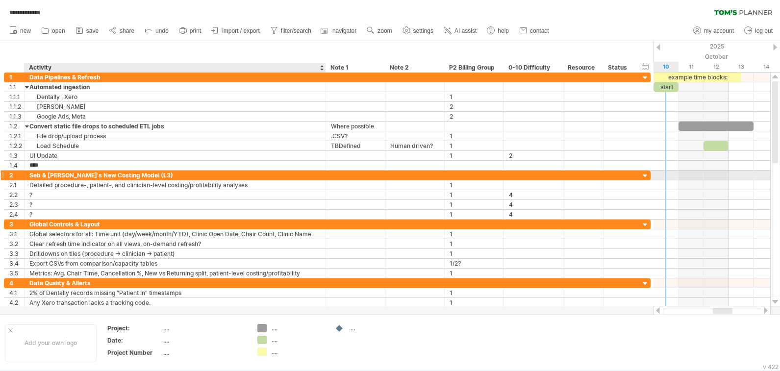
type input "***"
click at [64, 174] on div "Seb & [PERSON_NAME]'s New Costing Model (L3)" at bounding box center [174, 175] width 291 height 9
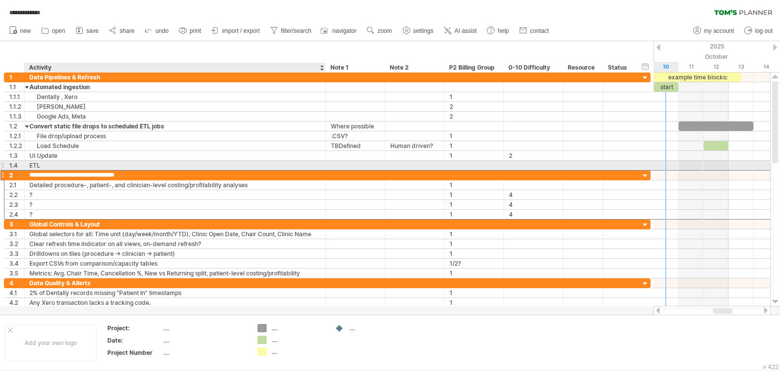
click at [64, 167] on div "ETL" at bounding box center [174, 165] width 291 height 9
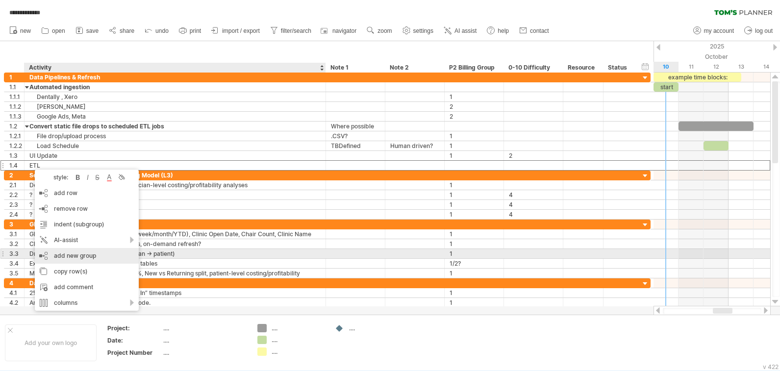
click at [86, 254] on div "add new group" at bounding box center [87, 256] width 104 height 16
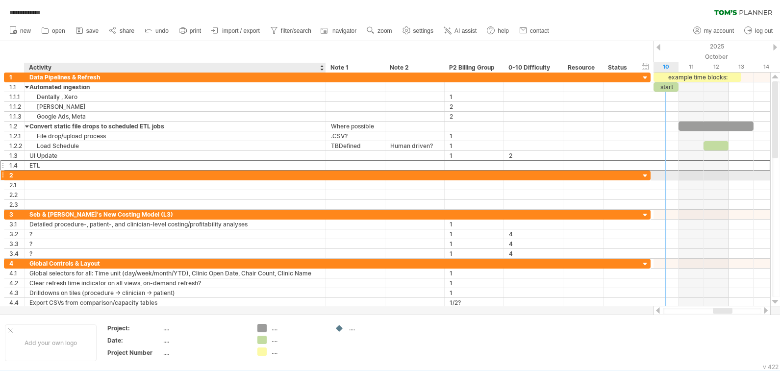
click at [35, 176] on div at bounding box center [174, 175] width 291 height 9
type input "***"
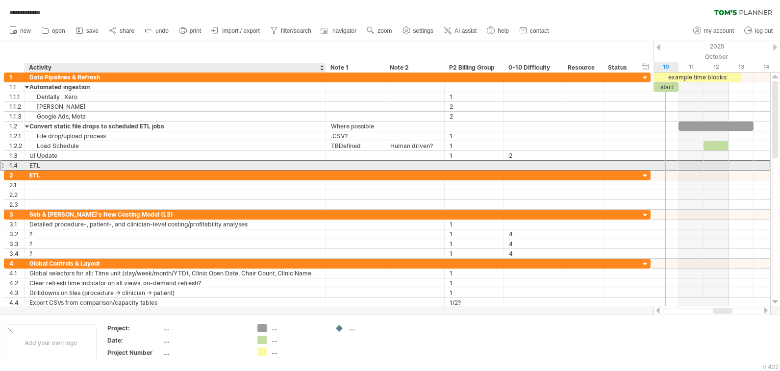
click at [48, 166] on div "ETL" at bounding box center [174, 165] width 291 height 9
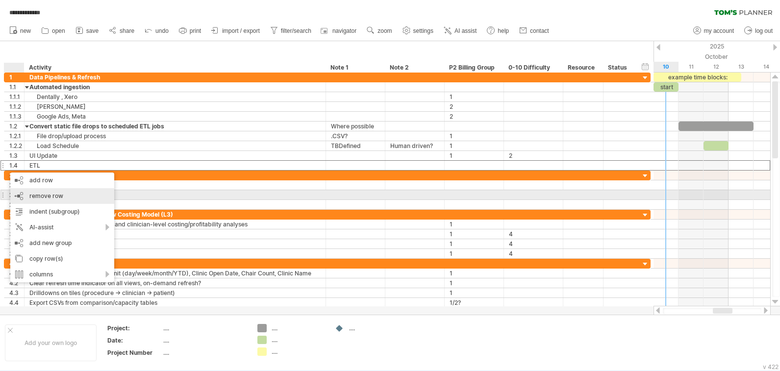
click at [41, 195] on span "remove row" at bounding box center [46, 195] width 34 height 7
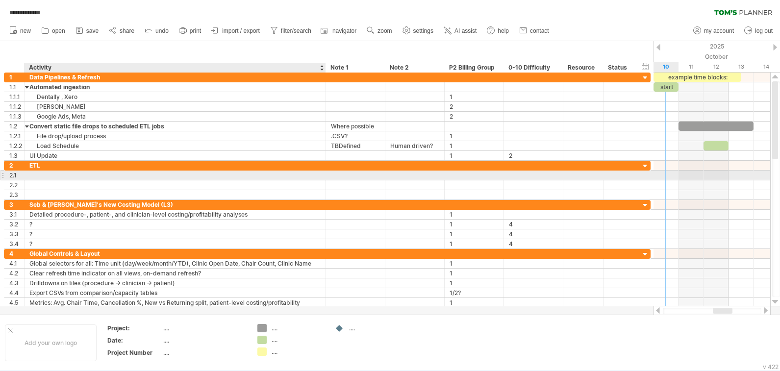
click at [45, 174] on div at bounding box center [174, 175] width 291 height 9
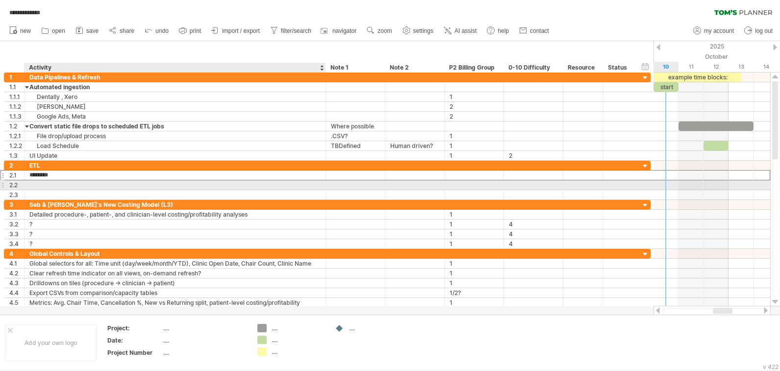
click at [44, 184] on div at bounding box center [174, 184] width 291 height 9
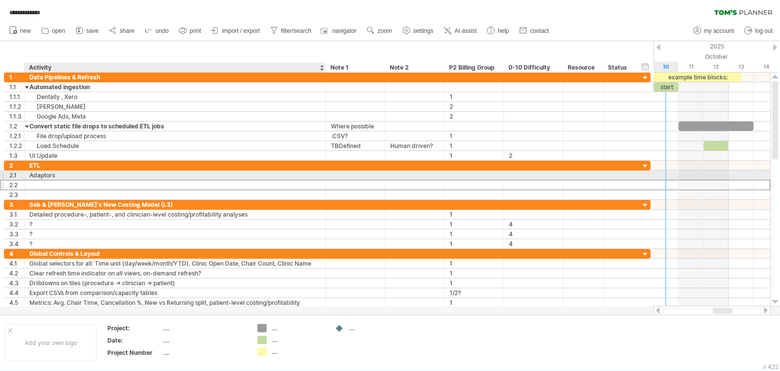
click at [47, 176] on div "Adaptors" at bounding box center [174, 175] width 291 height 9
click at [63, 177] on input "********" at bounding box center [174, 175] width 291 height 9
type input "**********"
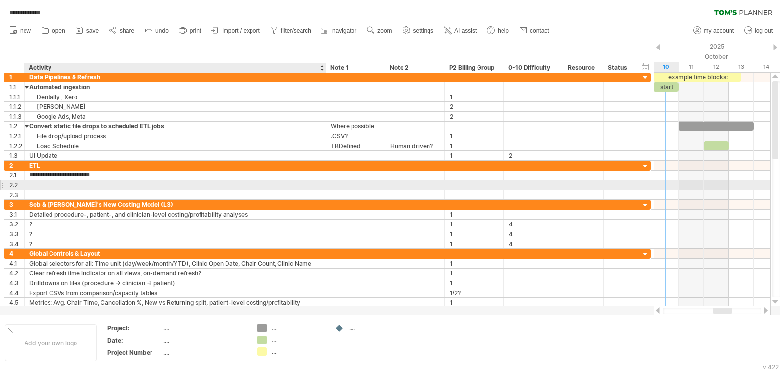
click at [52, 184] on div at bounding box center [174, 184] width 291 height 9
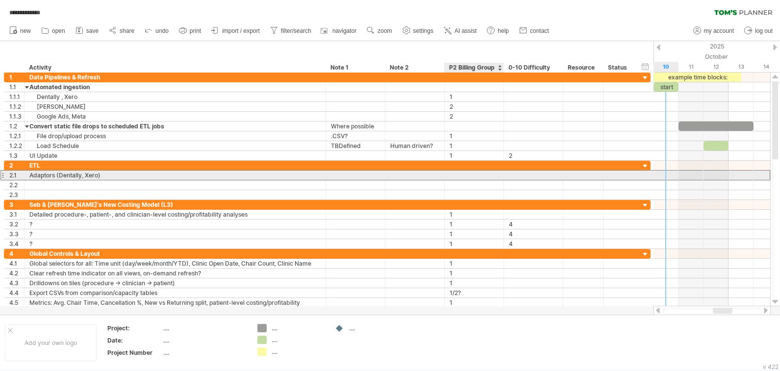
click at [458, 175] on div at bounding box center [474, 175] width 49 height 9
type input "*"
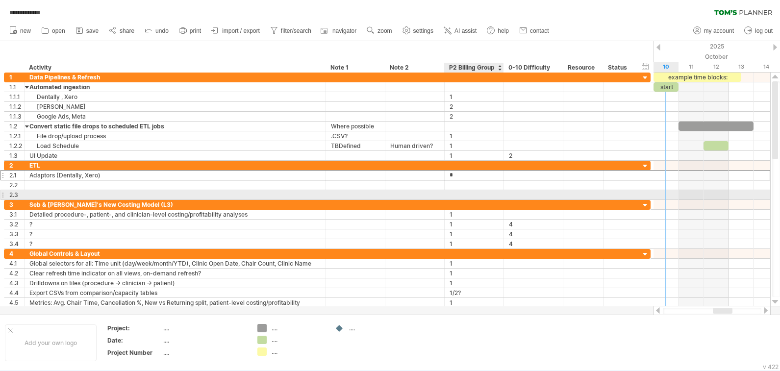
click at [458, 191] on div at bounding box center [474, 194] width 49 height 9
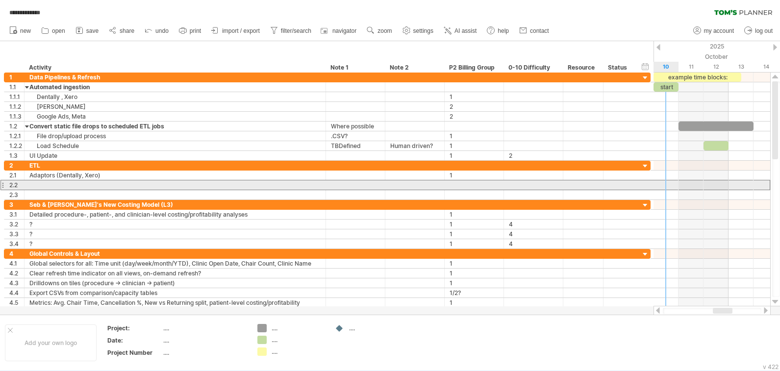
click at [6, 185] on div "2.2" at bounding box center [14, 184] width 20 height 9
click at [148, 188] on div at bounding box center [174, 184] width 291 height 9
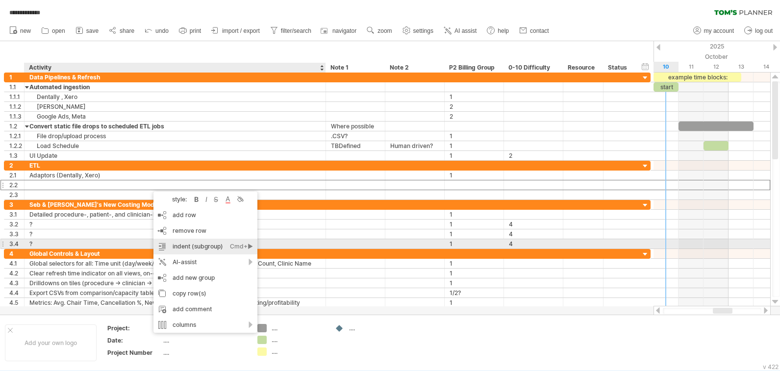
click at [188, 246] on div "indent (subgroup) Ctrl+► Cmd+►" at bounding box center [205, 247] width 104 height 16
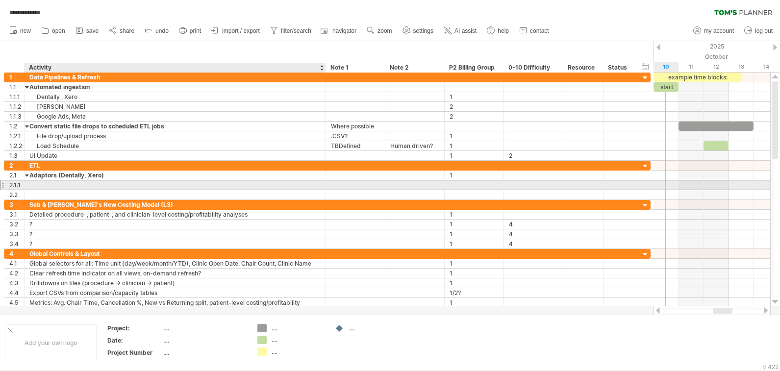
click at [54, 184] on div at bounding box center [174, 184] width 291 height 9
type input "********"
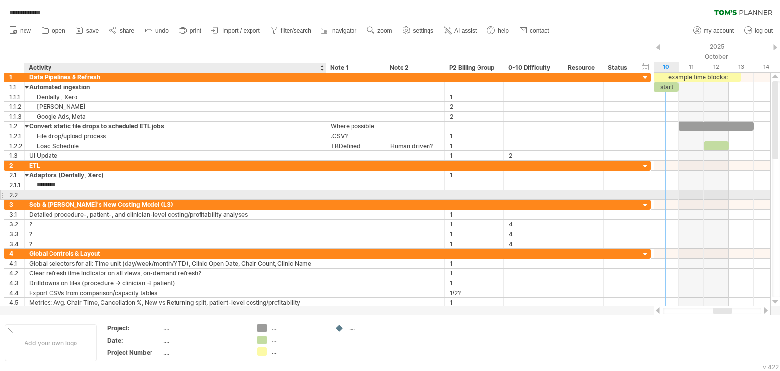
click at [58, 194] on div at bounding box center [174, 194] width 291 height 9
type input "*"
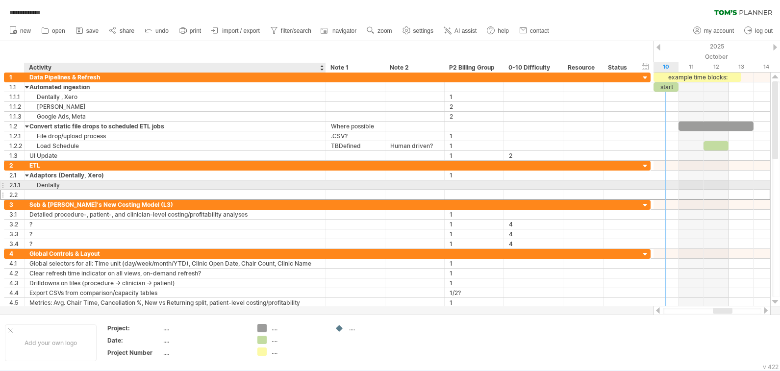
click at [63, 185] on div "Dentally" at bounding box center [174, 184] width 291 height 9
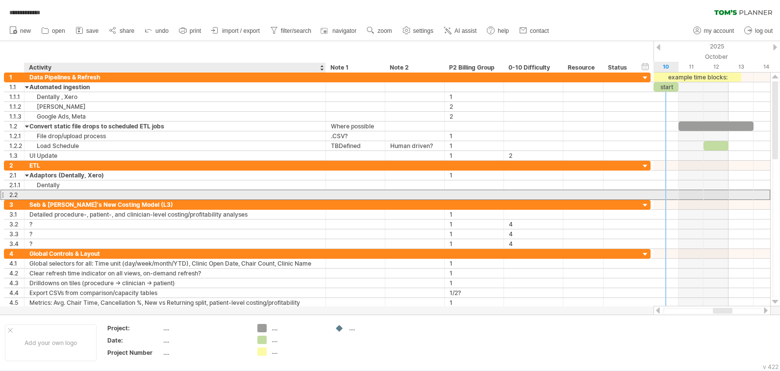
click at [55, 192] on div at bounding box center [174, 194] width 291 height 9
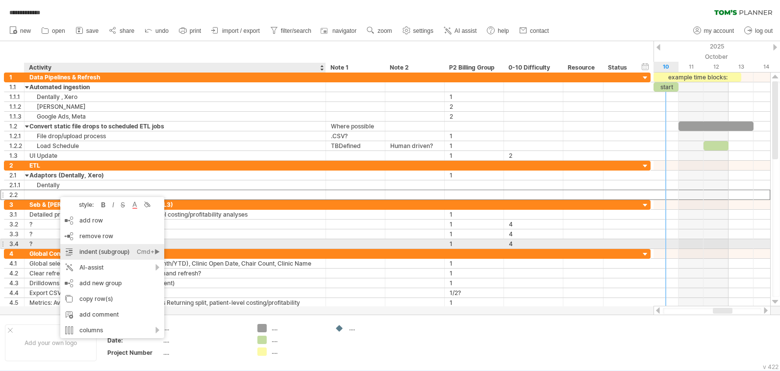
click at [92, 250] on div "indent (subgroup) Ctrl+► Cmd+►" at bounding box center [112, 252] width 104 height 16
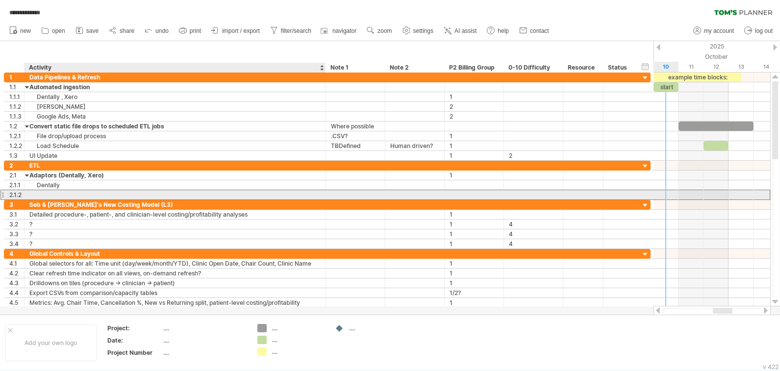
click at [61, 195] on div at bounding box center [174, 194] width 291 height 9
type input "****"
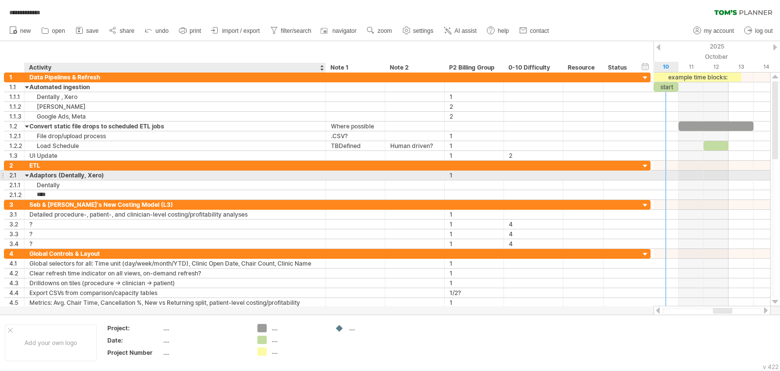
click at [100, 179] on div "Adaptors (Dentally, Xero)" at bounding box center [174, 175] width 291 height 9
click at [107, 176] on input "**********" at bounding box center [174, 175] width 291 height 9
type input "********"
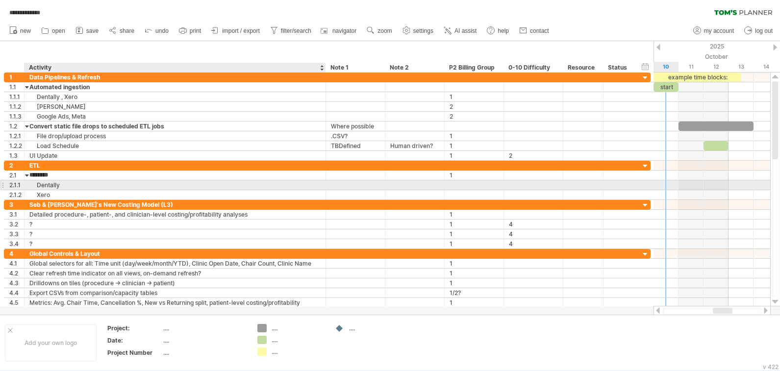
click at [90, 184] on div "Dentally" at bounding box center [174, 184] width 291 height 9
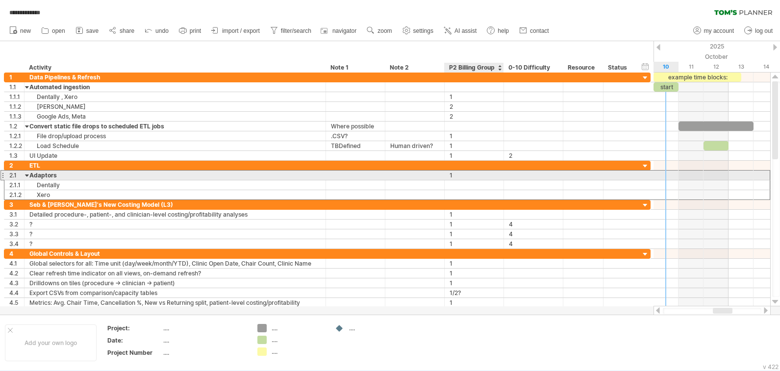
click at [457, 176] on div "1" at bounding box center [474, 175] width 49 height 9
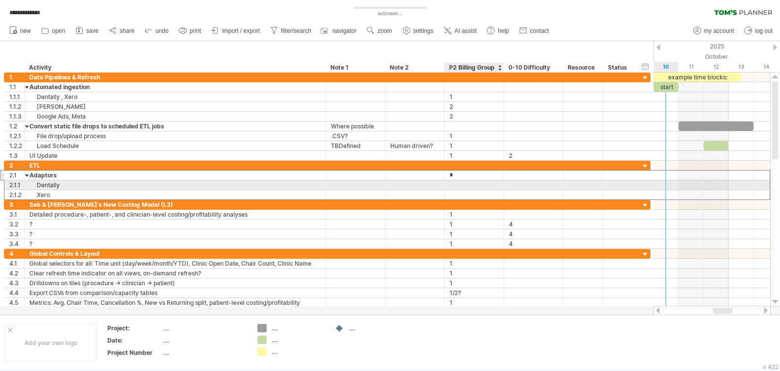
click at [454, 185] on div at bounding box center [474, 184] width 49 height 9
type input "*"
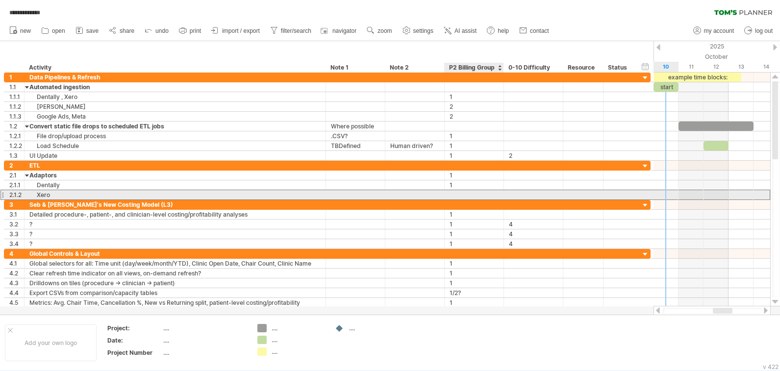
click at [454, 194] on div at bounding box center [474, 194] width 49 height 9
type input "*"
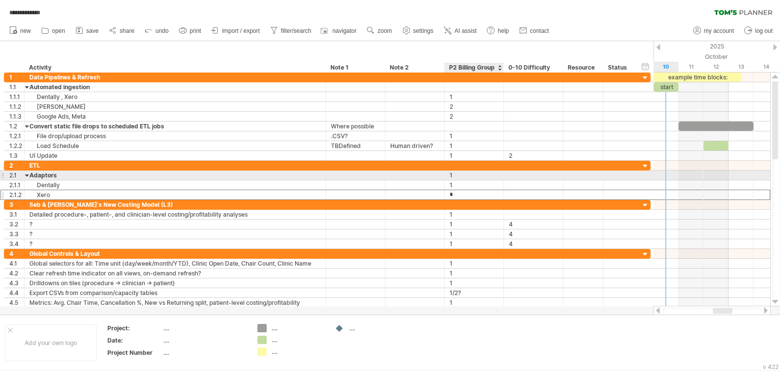
click at [454, 176] on div "1" at bounding box center [474, 175] width 49 height 9
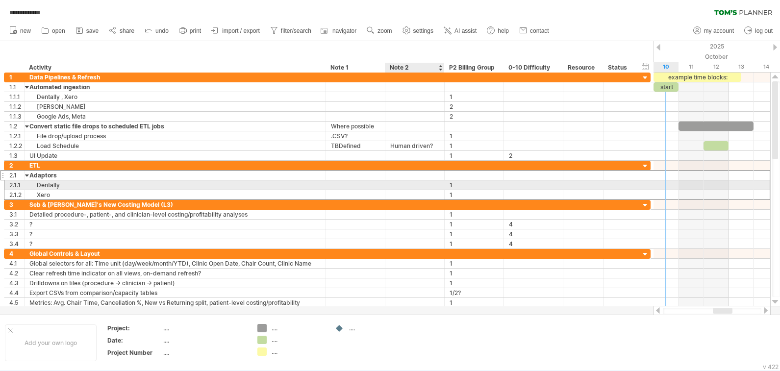
click at [423, 189] on div at bounding box center [414, 184] width 49 height 9
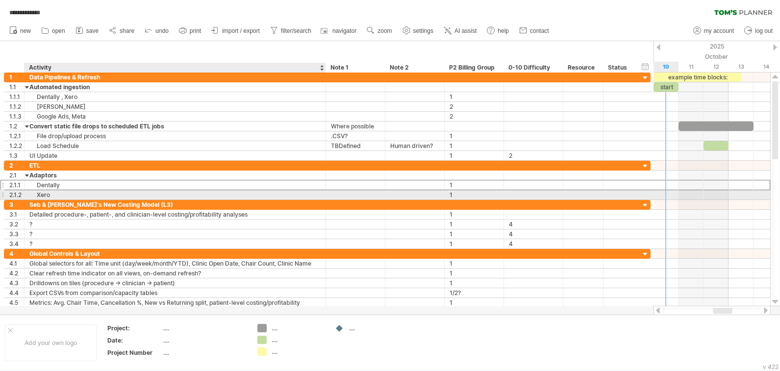
click at [151, 194] on div "Xero" at bounding box center [174, 194] width 291 height 9
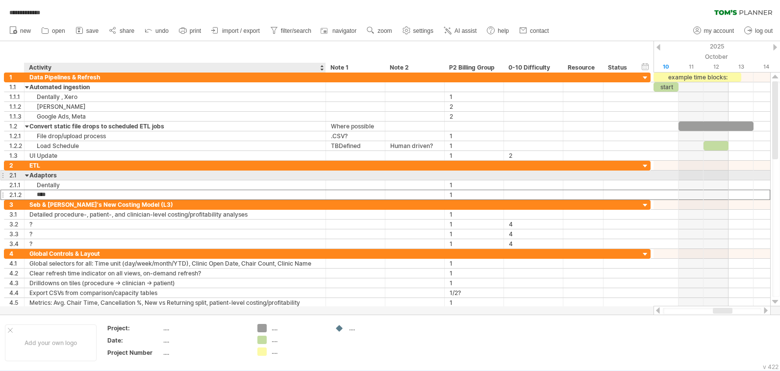
click at [176, 175] on div "Adaptors" at bounding box center [174, 175] width 291 height 9
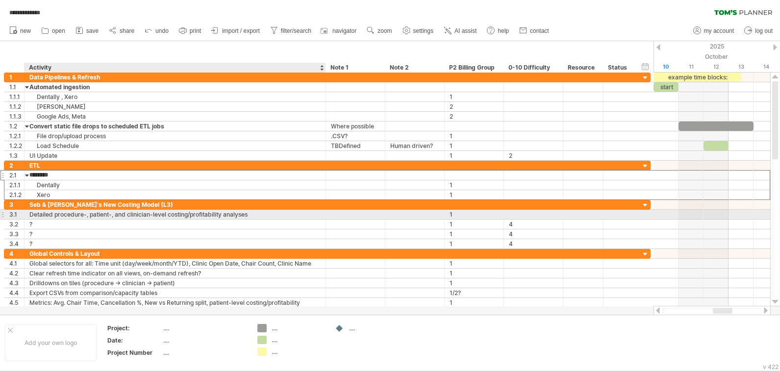
click at [150, 216] on div "Detailed procedure-, patient-, and clinician-level costing/profitability analys…" at bounding box center [174, 214] width 291 height 9
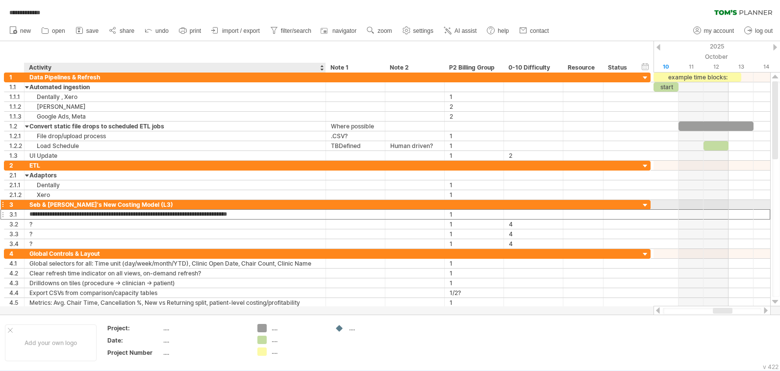
click at [124, 205] on div "Seb & [PERSON_NAME]'s New Costing Model (L3)" at bounding box center [174, 204] width 291 height 9
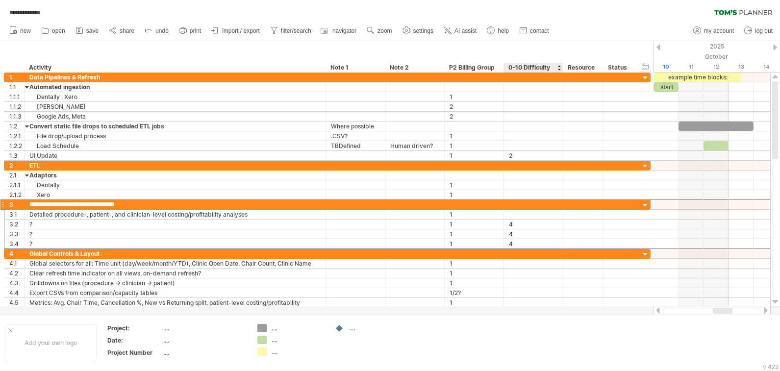
click at [516, 67] on div "0-10 Difficulty" at bounding box center [532, 68] width 49 height 10
click at [516, 67] on input "**********" at bounding box center [532, 68] width 49 height 10
click at [544, 70] on input "**********" at bounding box center [532, 68] width 49 height 10
type input "**********"
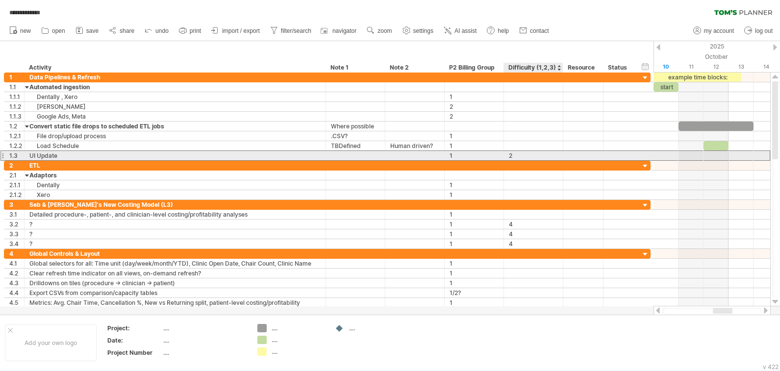
click at [530, 157] on div "2" at bounding box center [533, 155] width 49 height 9
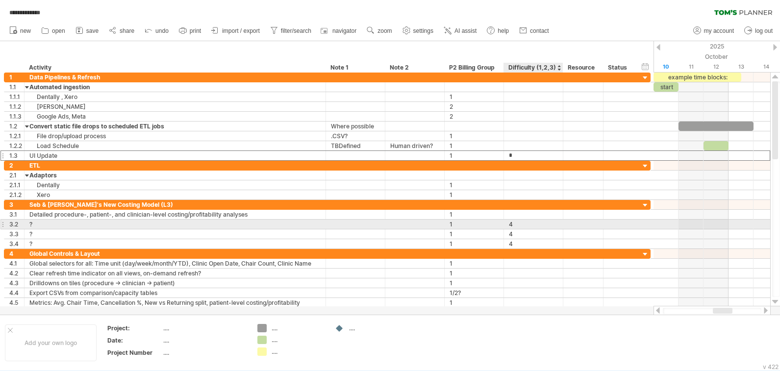
click at [516, 224] on div "4" at bounding box center [533, 224] width 49 height 9
type input "*"
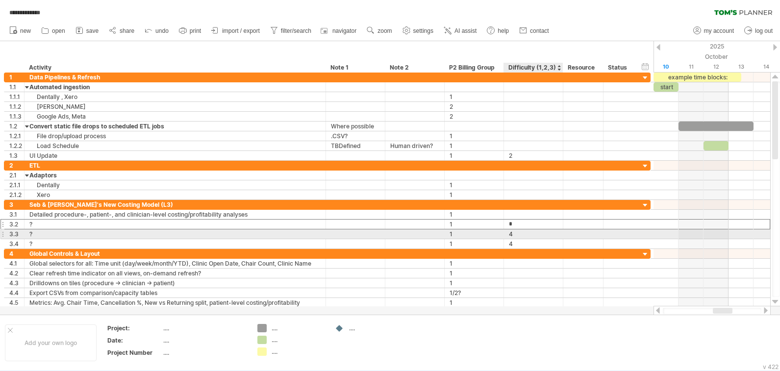
click at [519, 236] on div "4" at bounding box center [533, 233] width 49 height 9
type input "*"
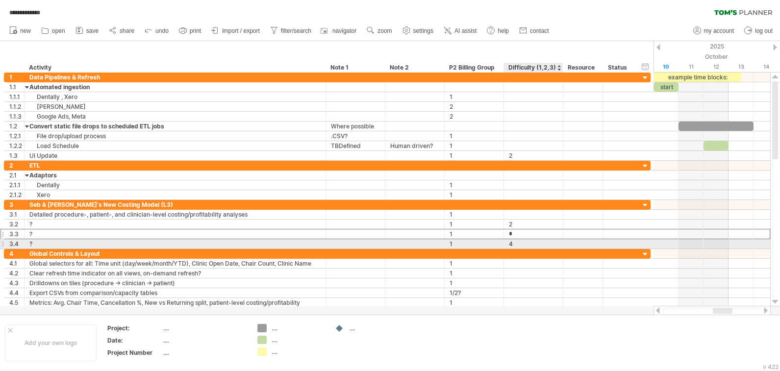
click at [521, 245] on div "4" at bounding box center [533, 243] width 49 height 9
type input "*"
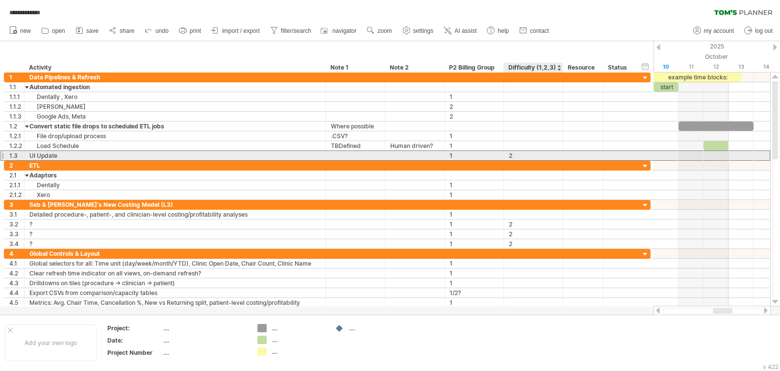
click at [522, 155] on div "2" at bounding box center [533, 155] width 49 height 9
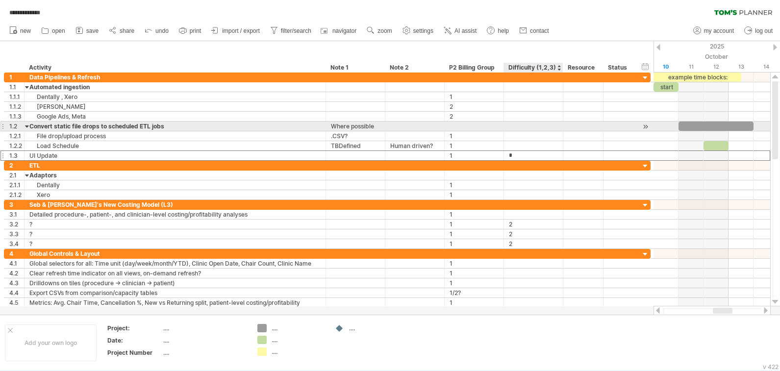
click at [523, 125] on div at bounding box center [533, 126] width 49 height 9
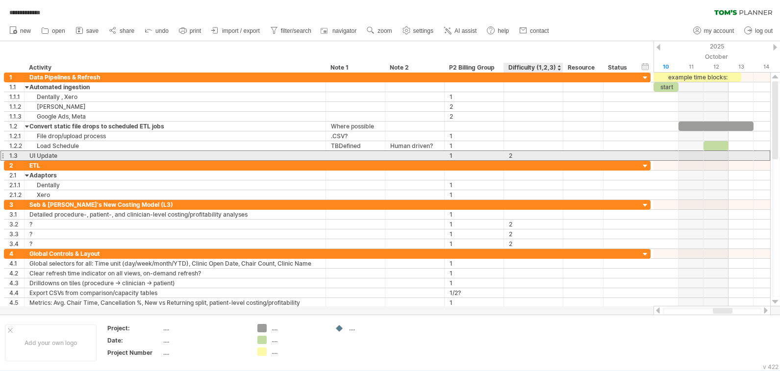
click at [517, 153] on div "2" at bounding box center [533, 155] width 49 height 9
type input "*"
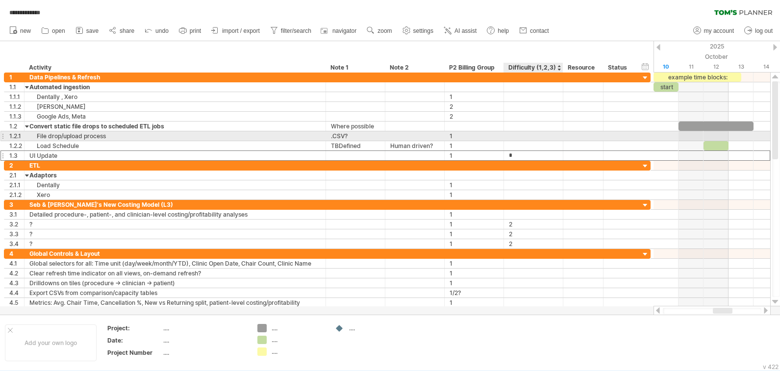
click at [518, 136] on div at bounding box center [533, 135] width 49 height 9
click at [529, 65] on div "Difficulty (1,2,3)" at bounding box center [532, 68] width 49 height 10
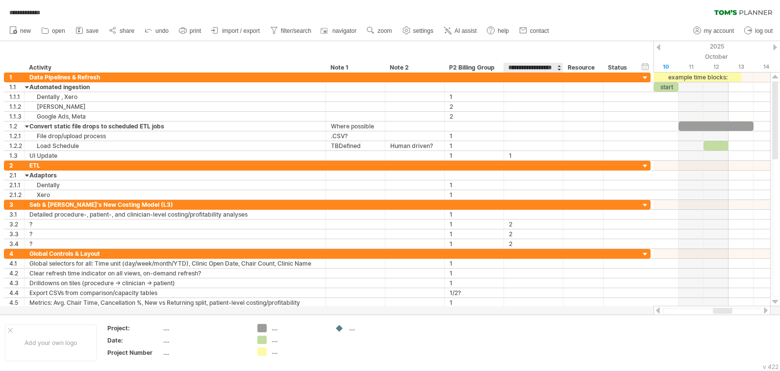
click at [523, 70] on input "**********" at bounding box center [532, 68] width 49 height 10
type input "**********"
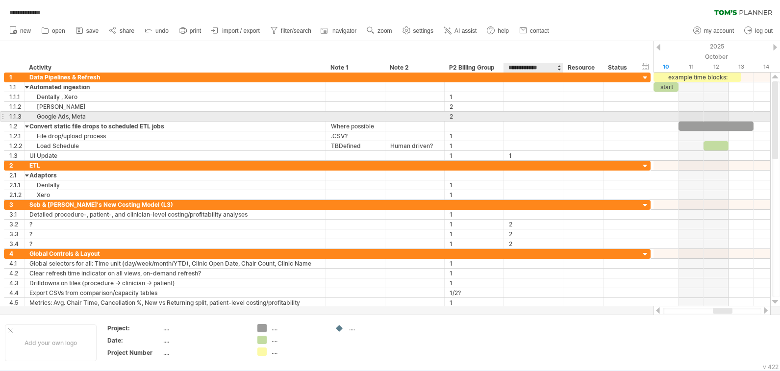
click at [522, 115] on div at bounding box center [533, 116] width 49 height 9
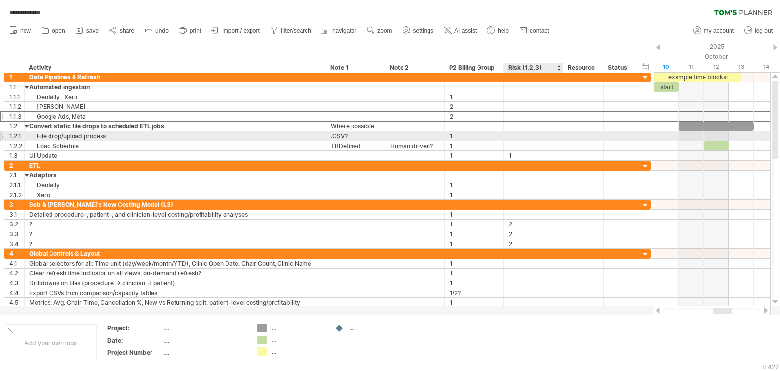
click at [524, 137] on div at bounding box center [533, 135] width 49 height 9
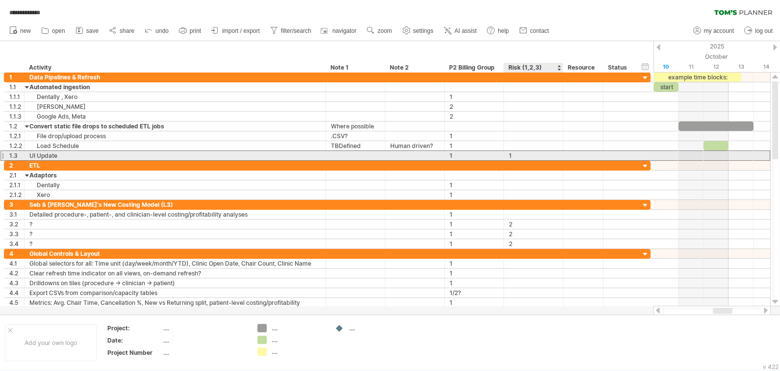
click at [523, 153] on div "1" at bounding box center [533, 155] width 49 height 9
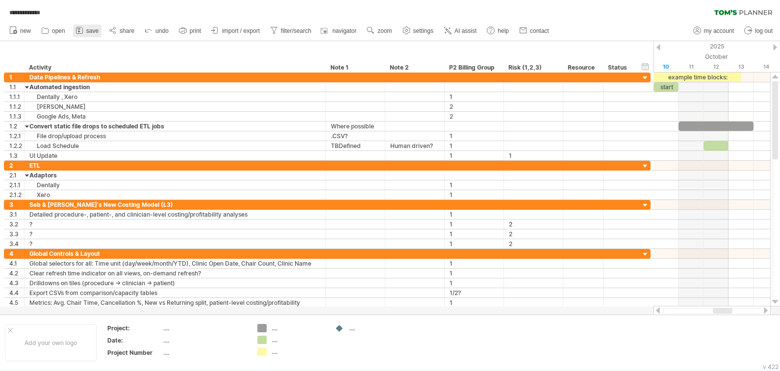
click at [87, 31] on span "save" at bounding box center [92, 30] width 12 height 7
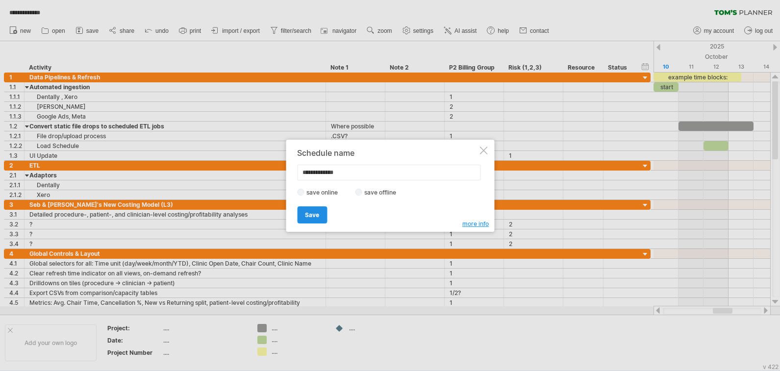
click at [314, 212] on span "Save" at bounding box center [312, 214] width 14 height 7
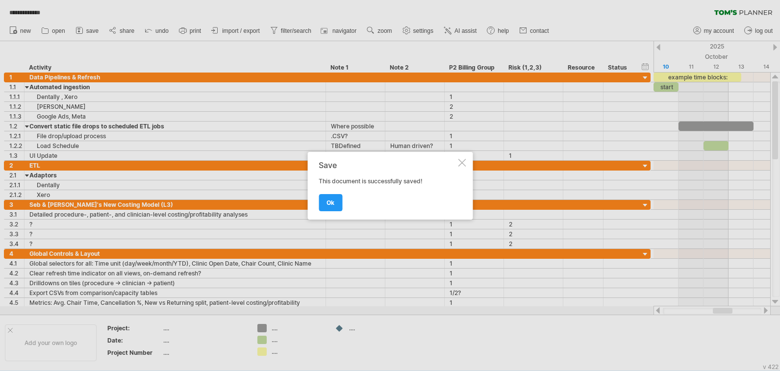
click at [461, 161] on div at bounding box center [462, 163] width 8 height 8
